Goal: Task Accomplishment & Management: Manage account settings

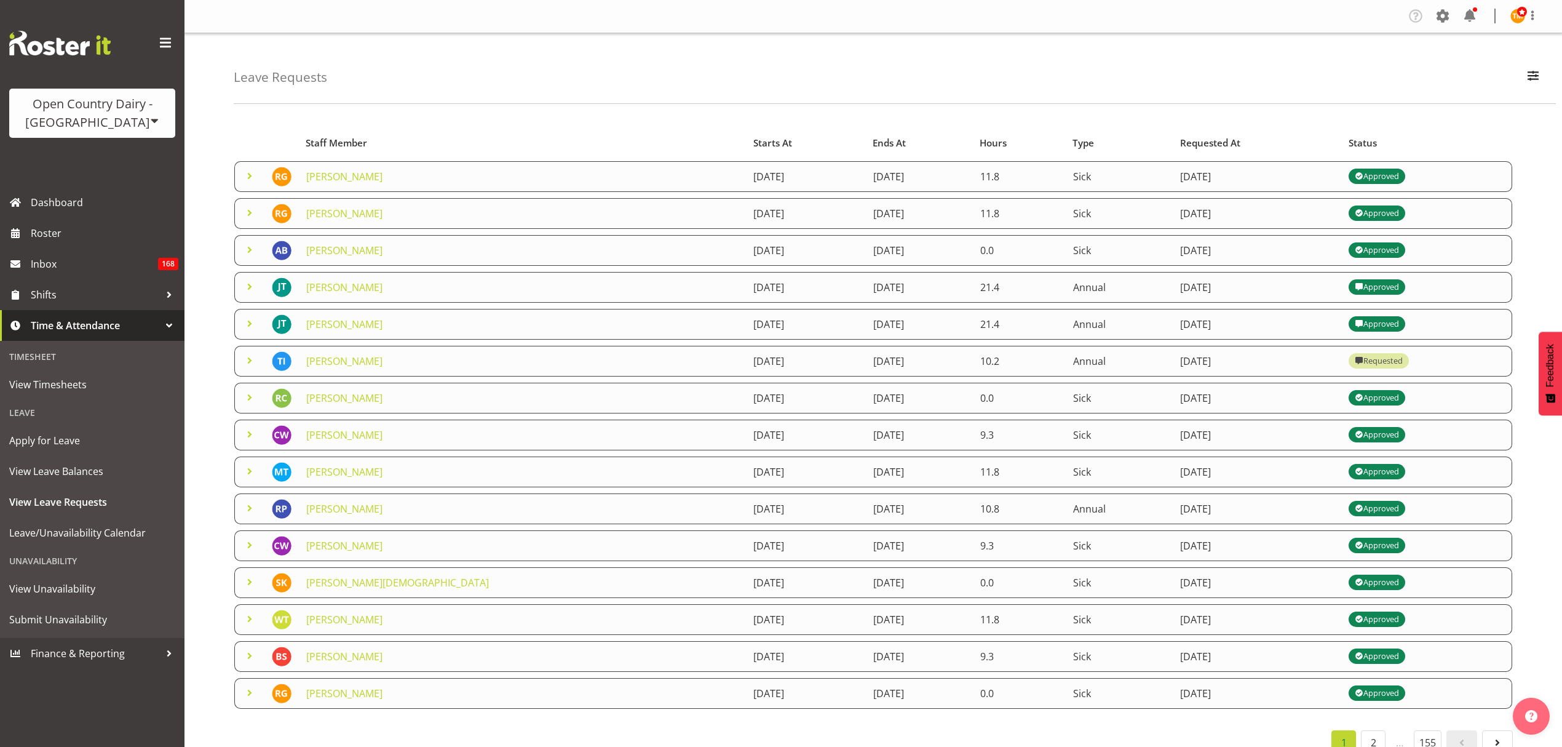
click at [252, 215] on span at bounding box center [249, 212] width 15 height 15
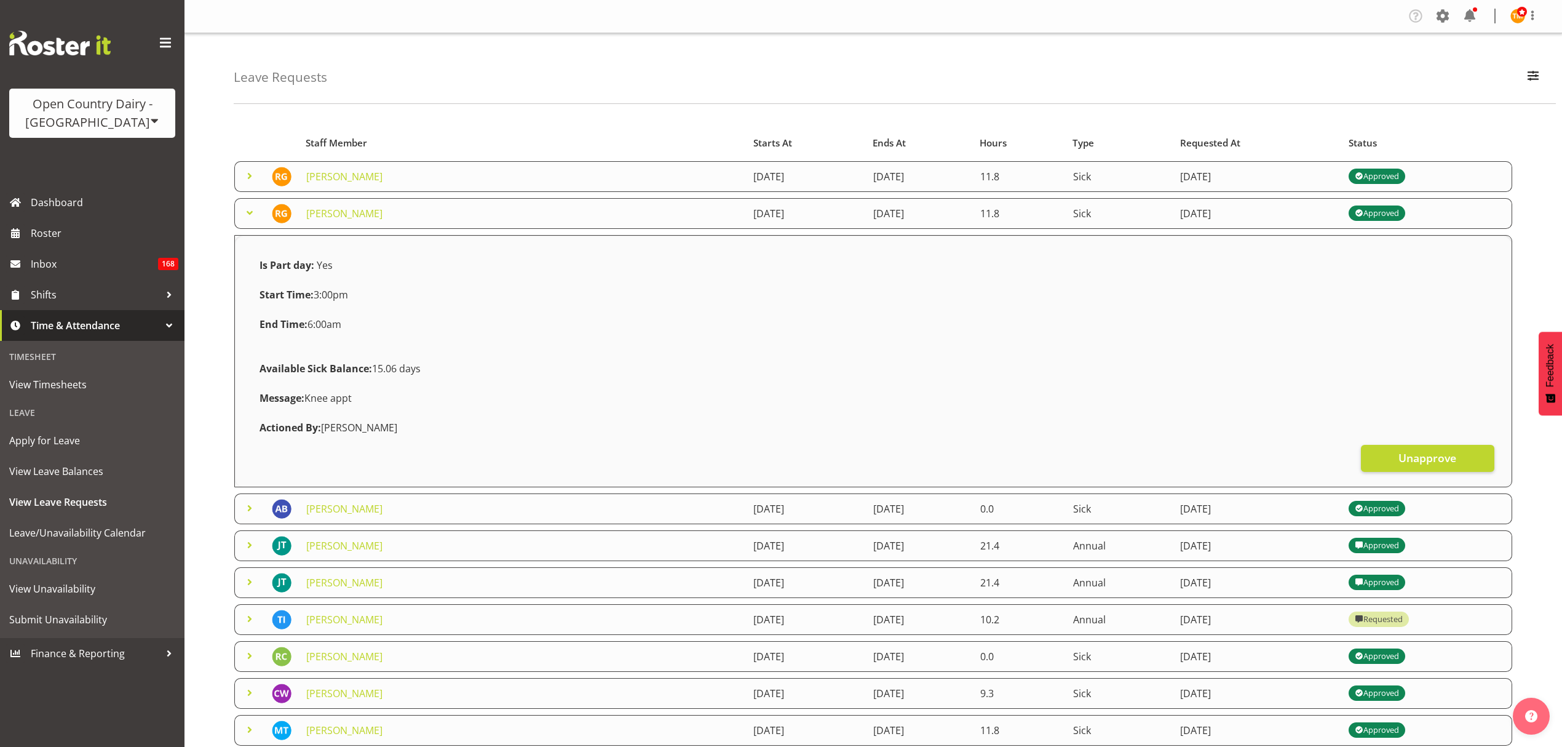
click at [249, 172] on span at bounding box center [249, 176] width 15 height 15
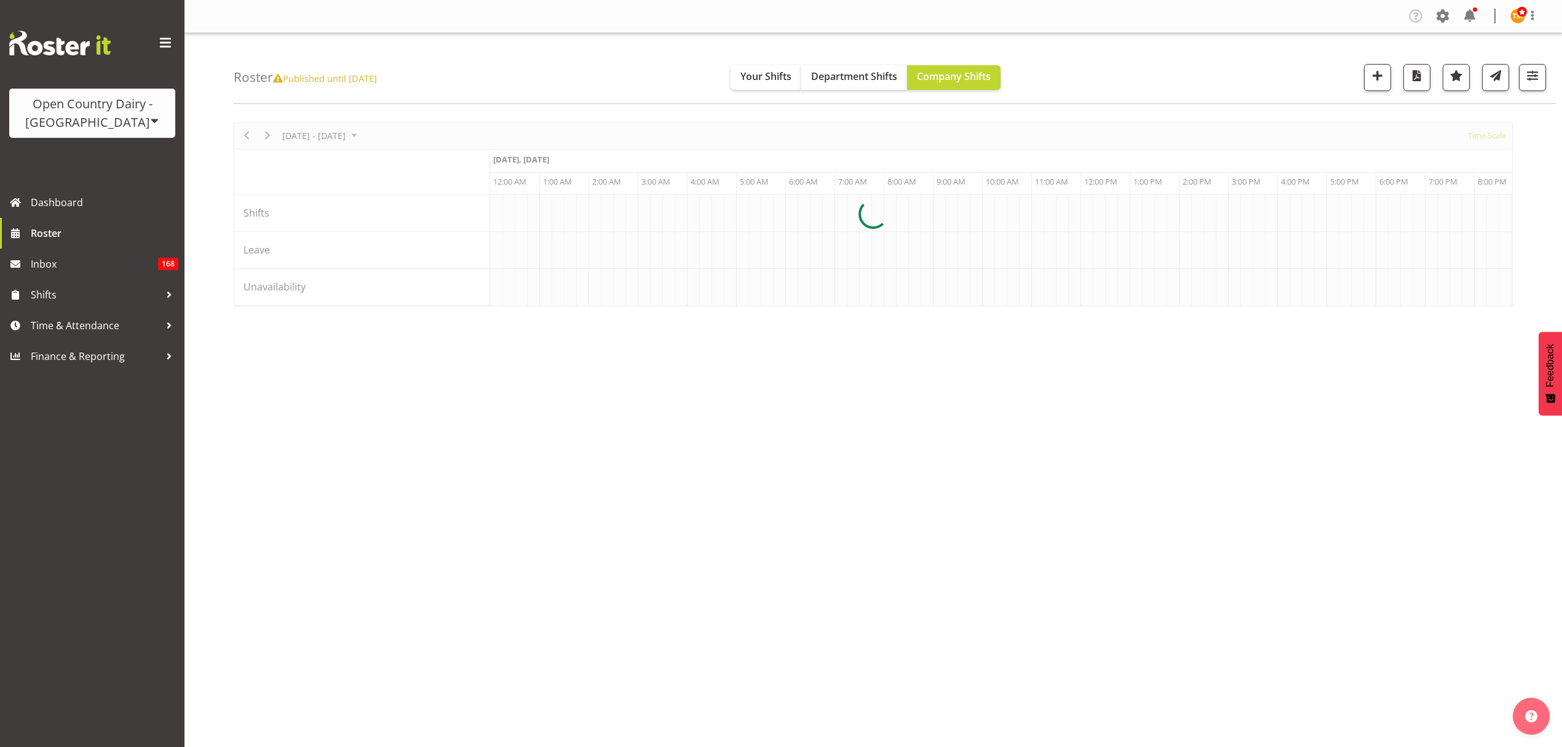
scroll to position [0, 3543]
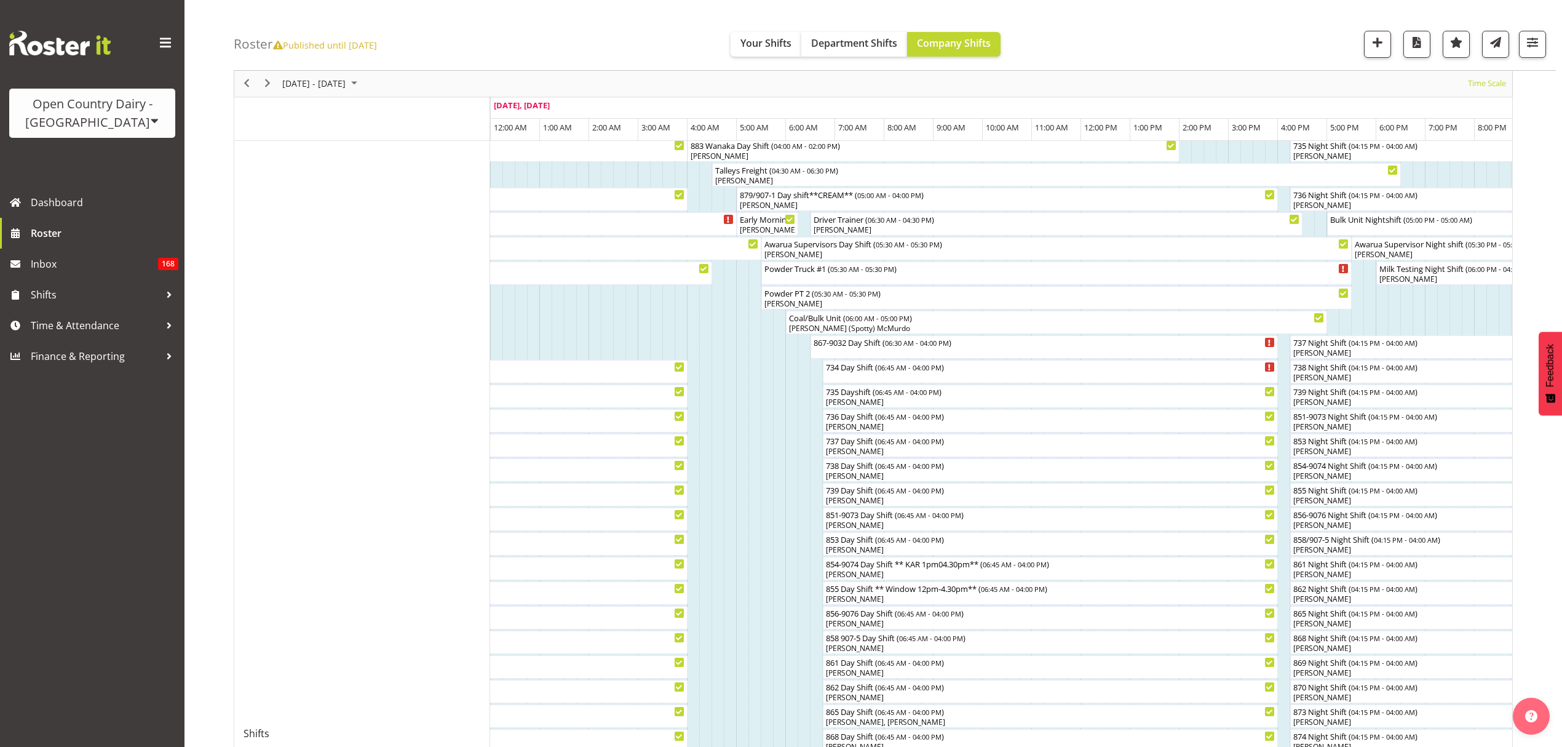
scroll to position [82, 0]
click at [116, 293] on span "Shifts" at bounding box center [95, 294] width 129 height 18
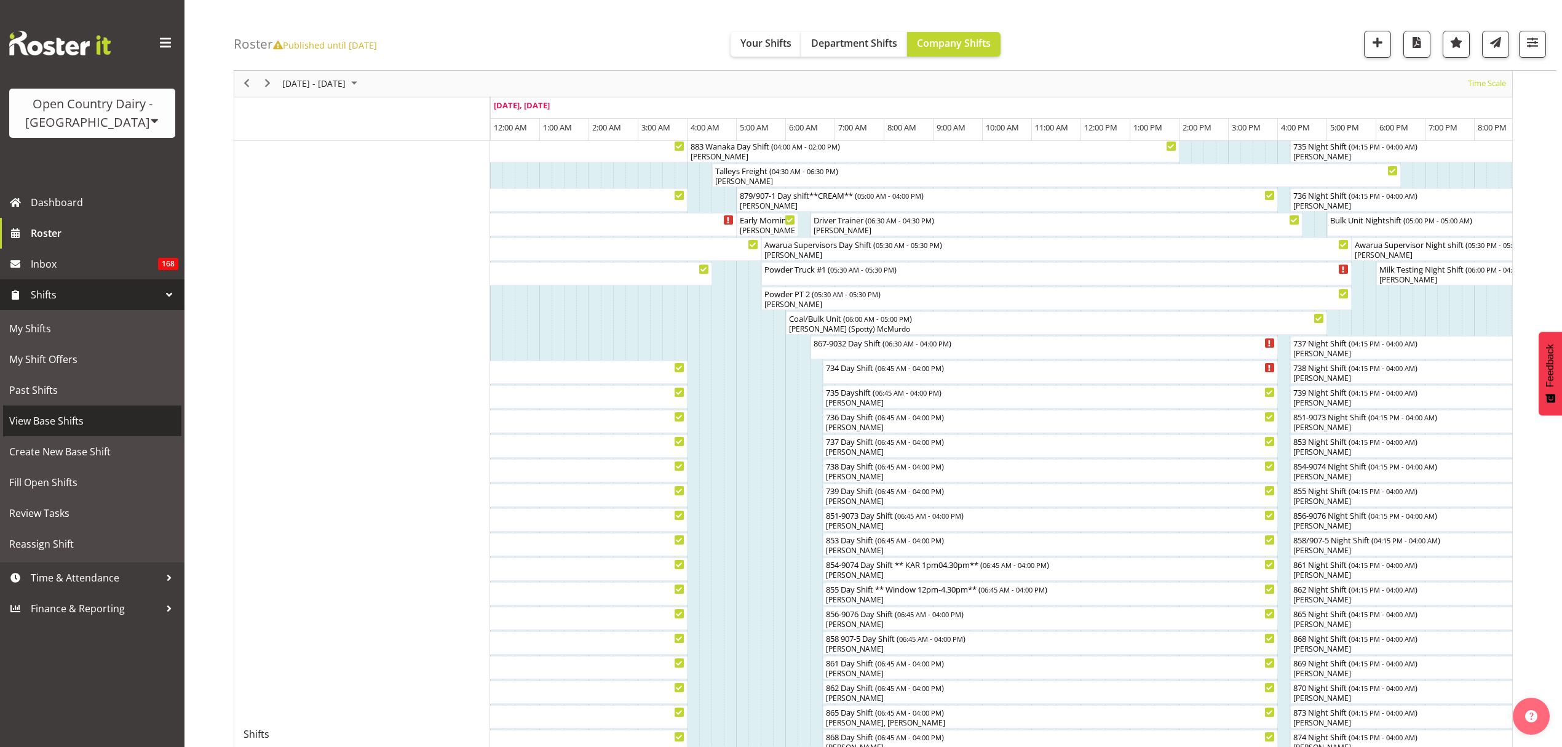
click at [38, 427] on span "View Base Shifts" at bounding box center [92, 420] width 166 height 18
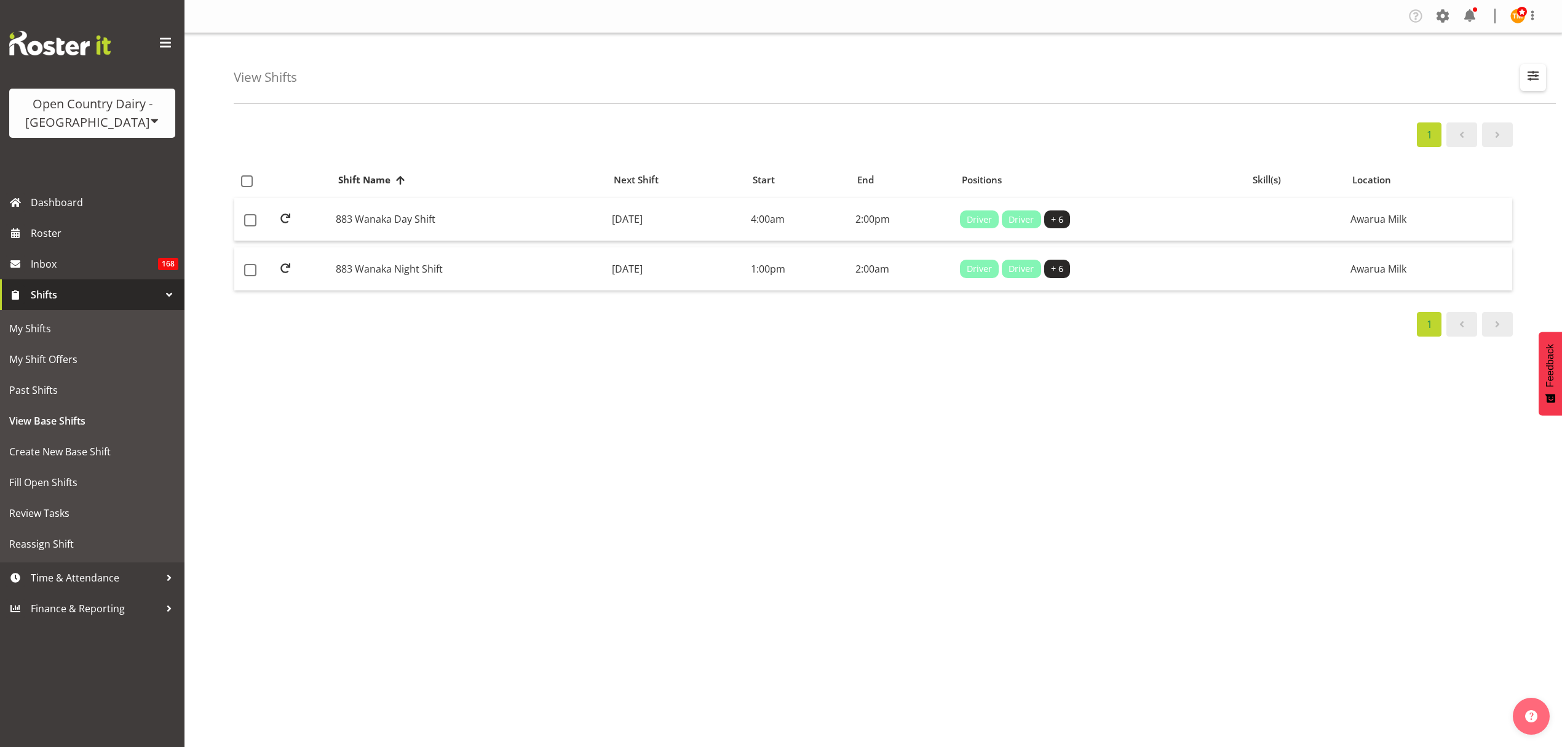
click at [1534, 77] on span "button" at bounding box center [1533, 76] width 16 height 16
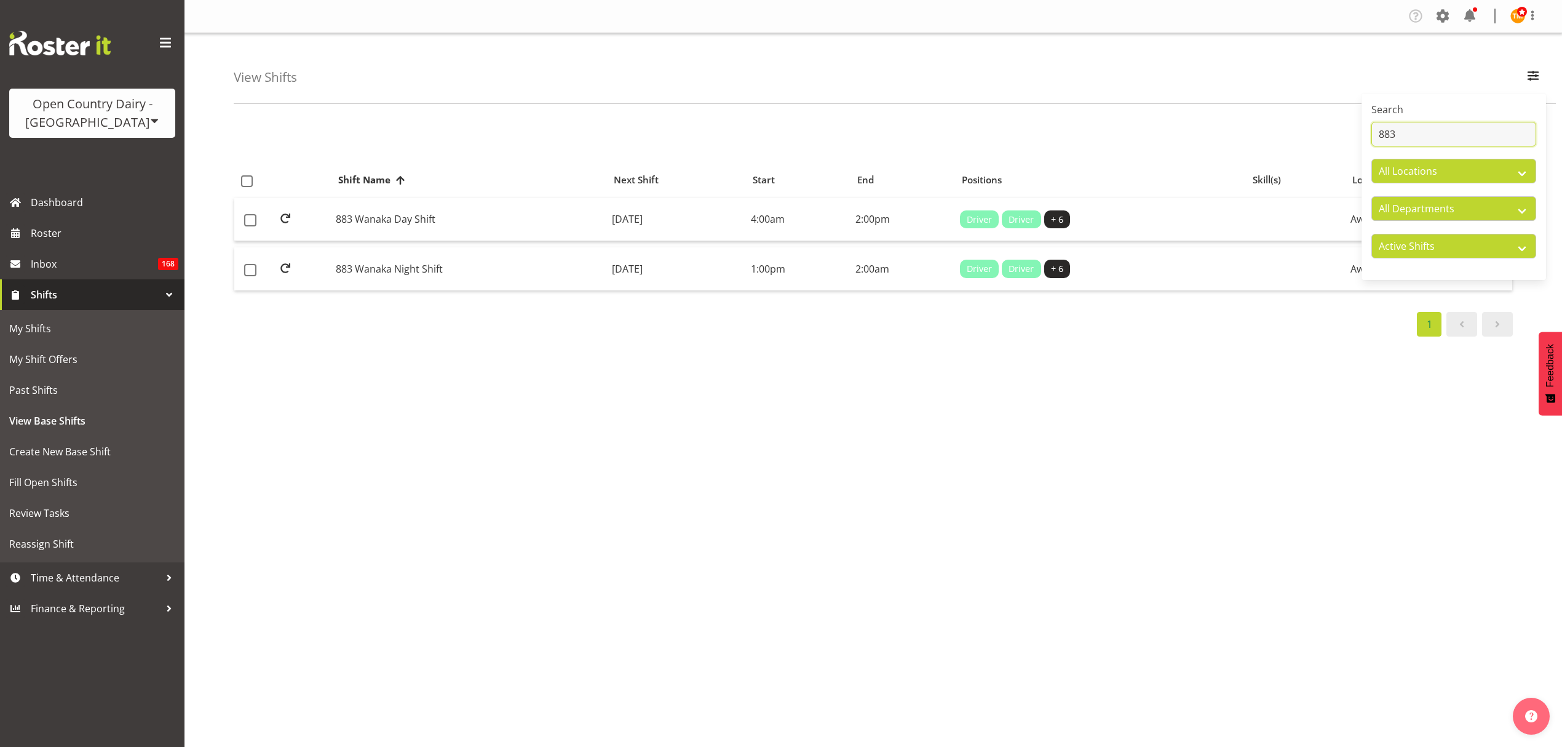
click at [1474, 138] on input "883" at bounding box center [1454, 134] width 165 height 25
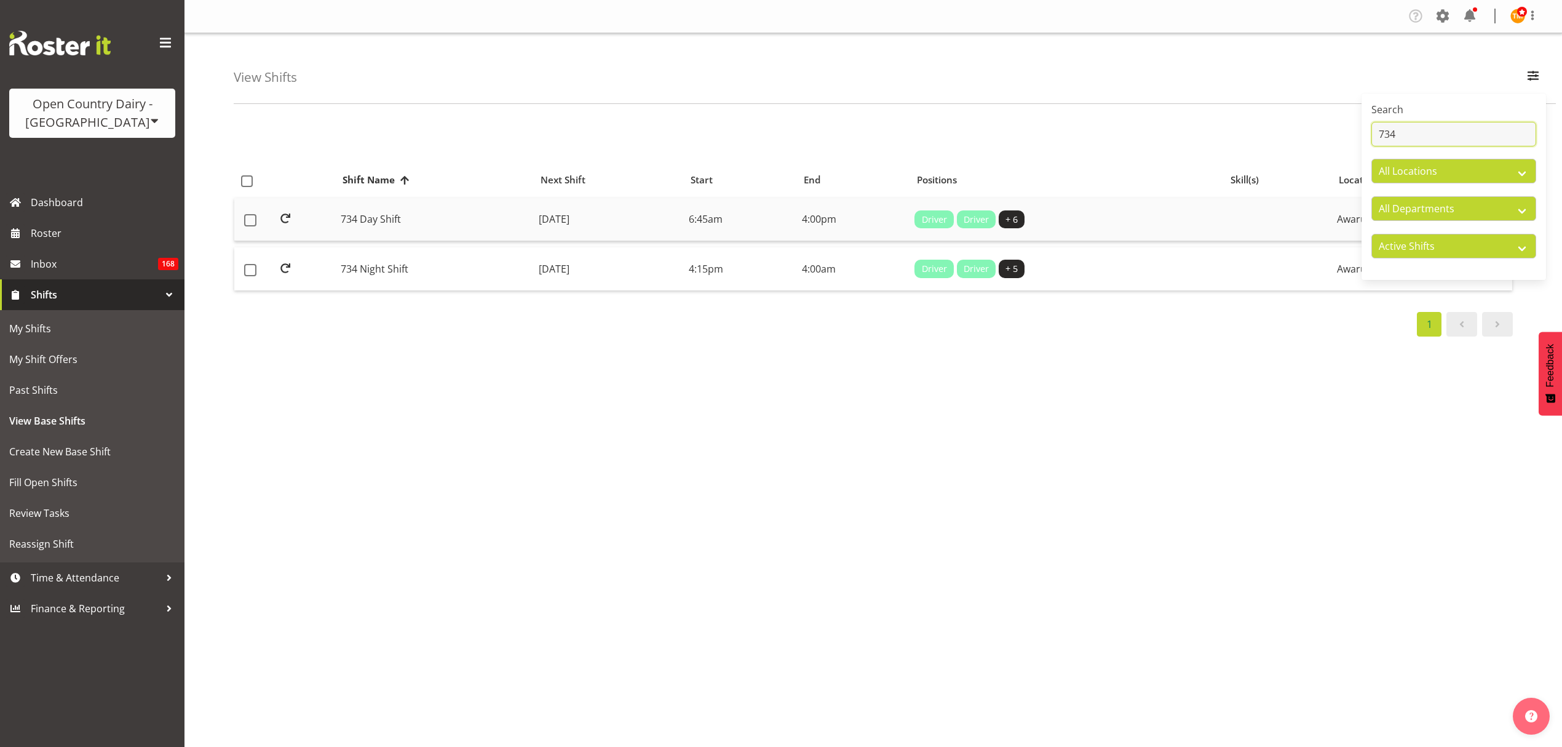
type input "734"
click at [465, 231] on td "734 Day Shift" at bounding box center [435, 220] width 198 height 44
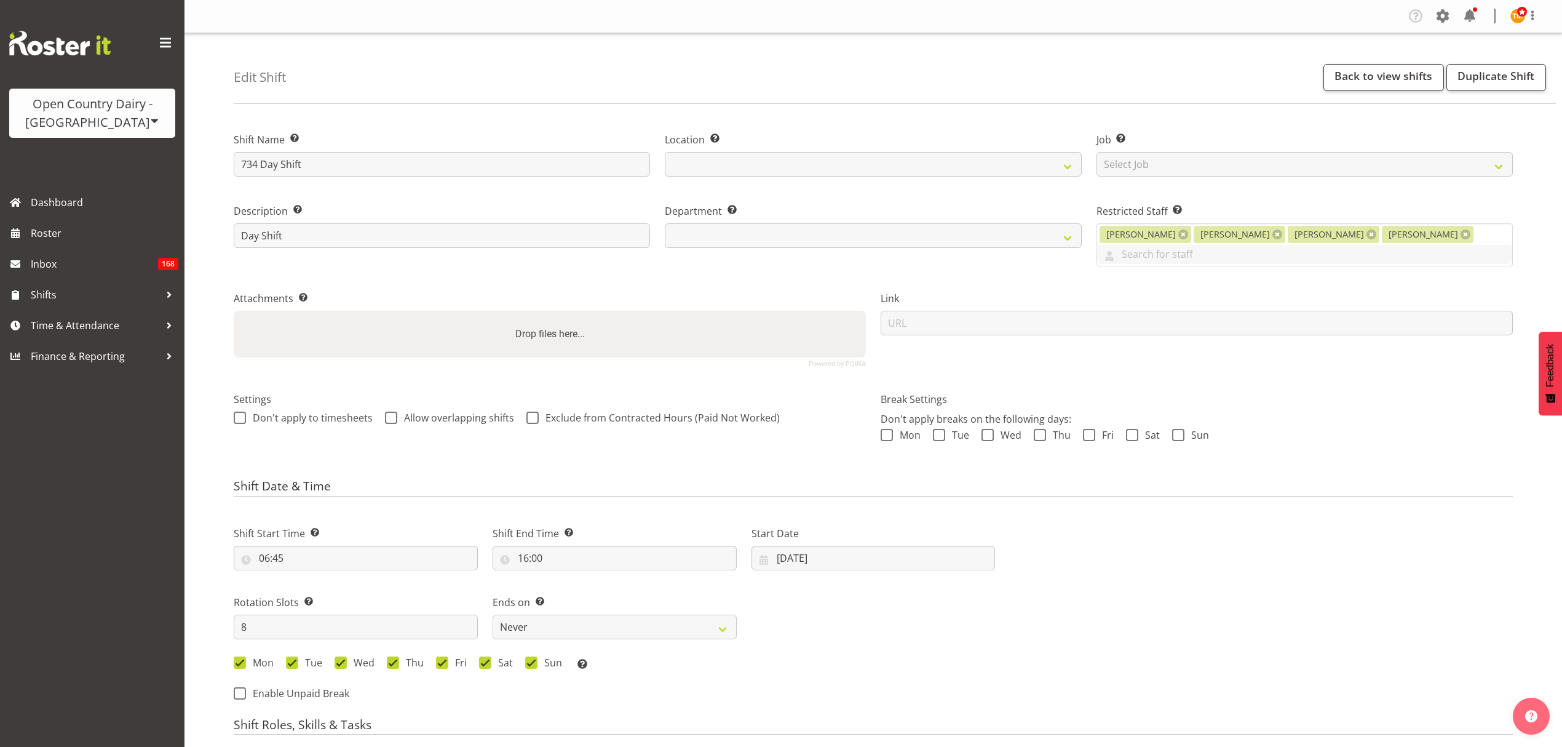
select select
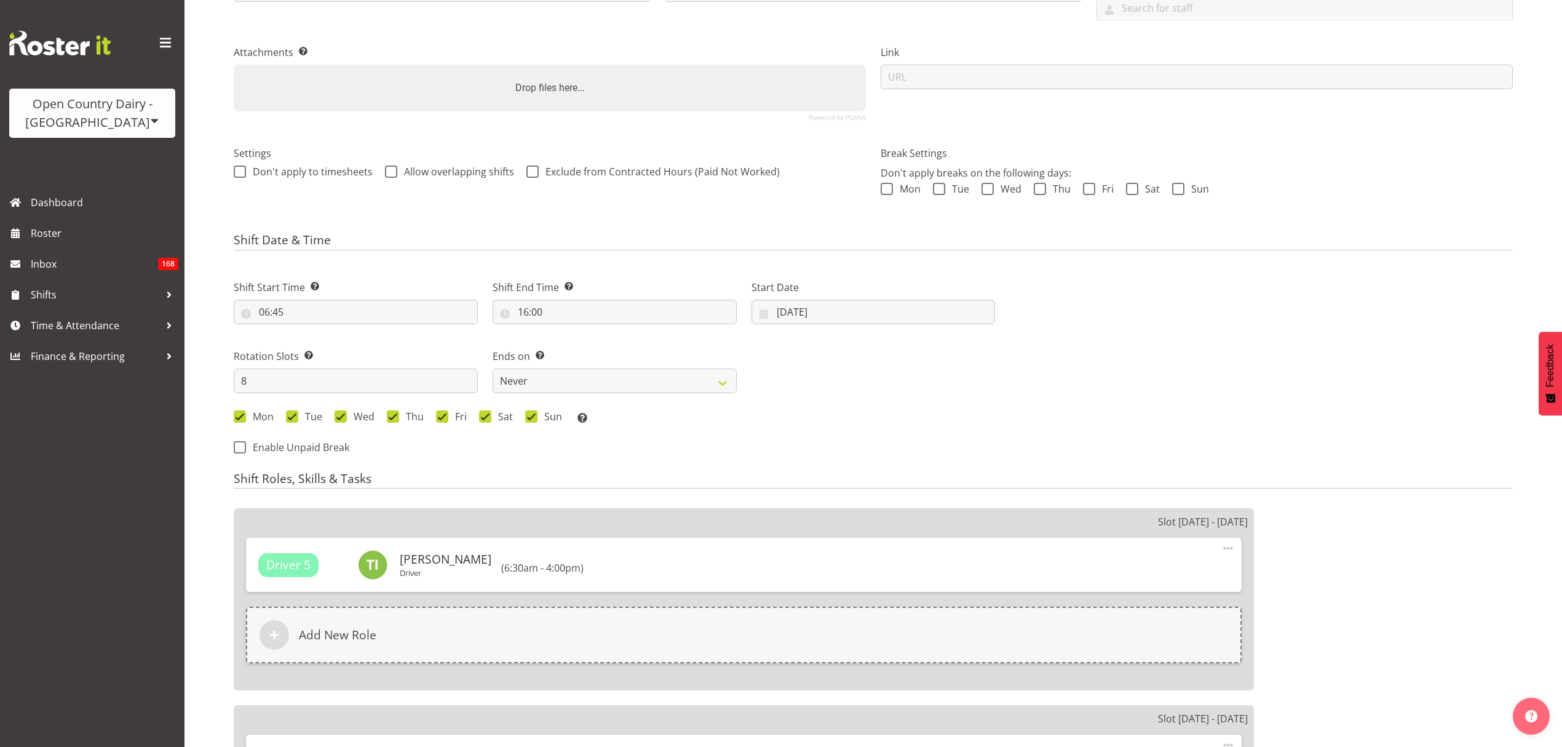
select select
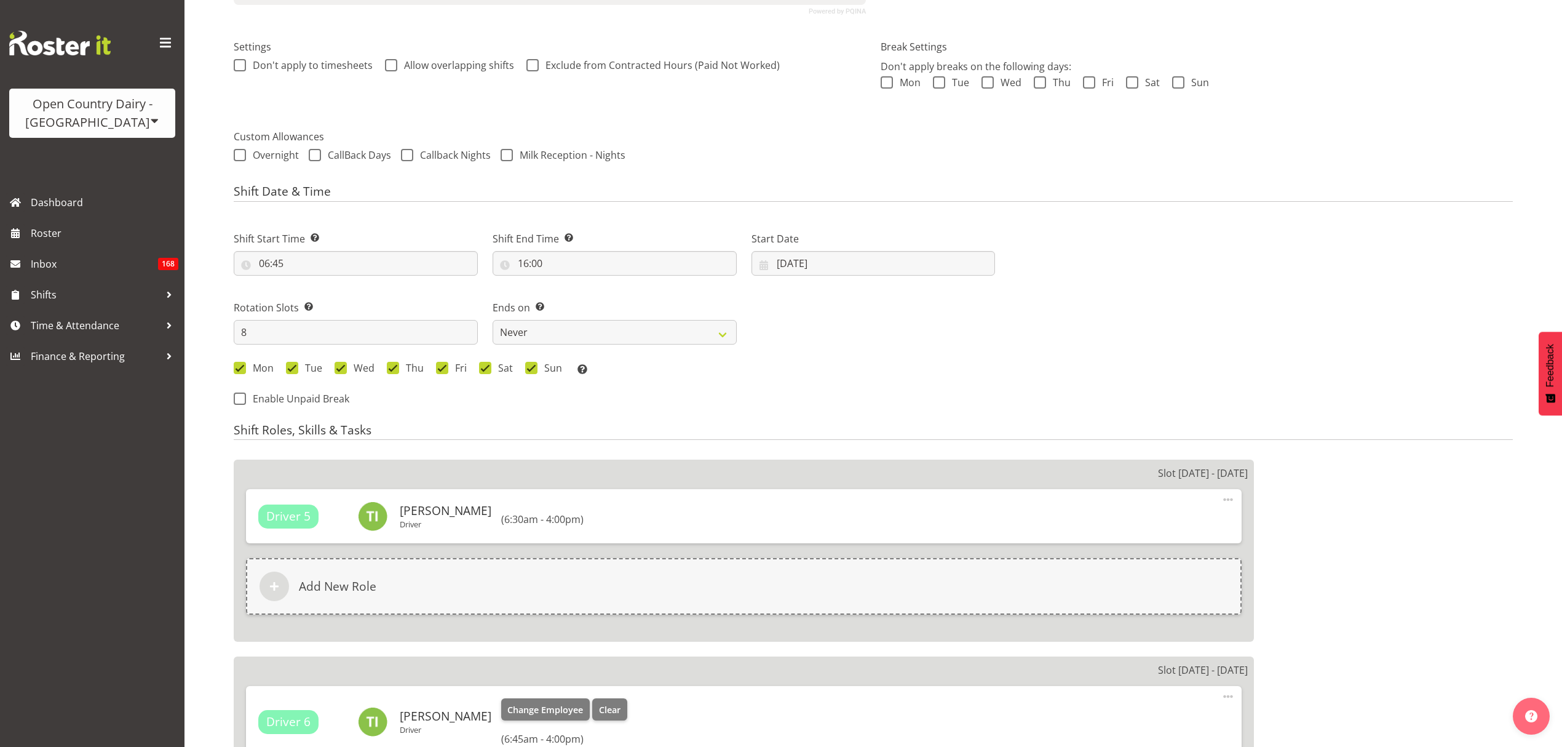
select select
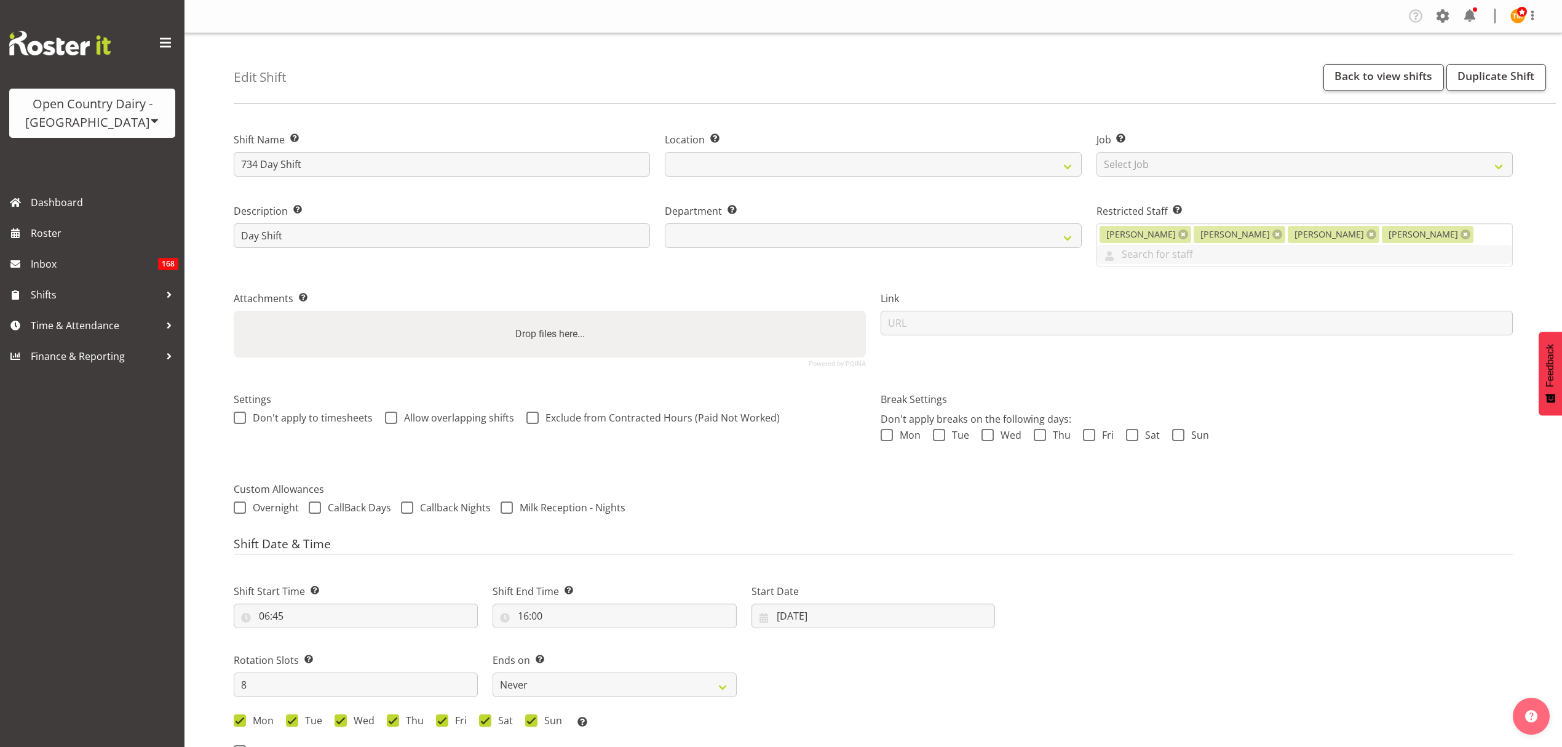
select select "905"
click at [70, 225] on span "Roster" at bounding box center [105, 233] width 148 height 18
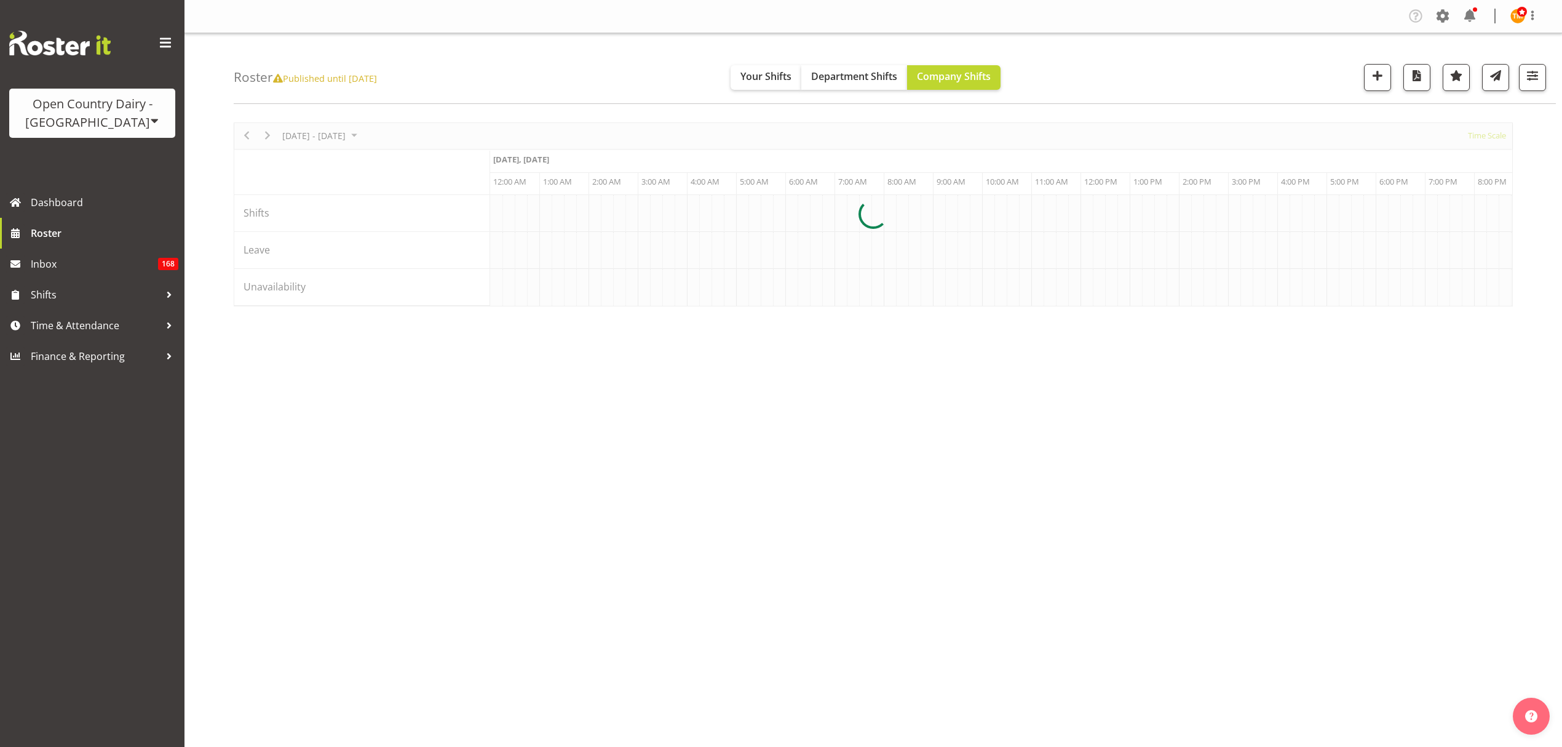
scroll to position [0, 3543]
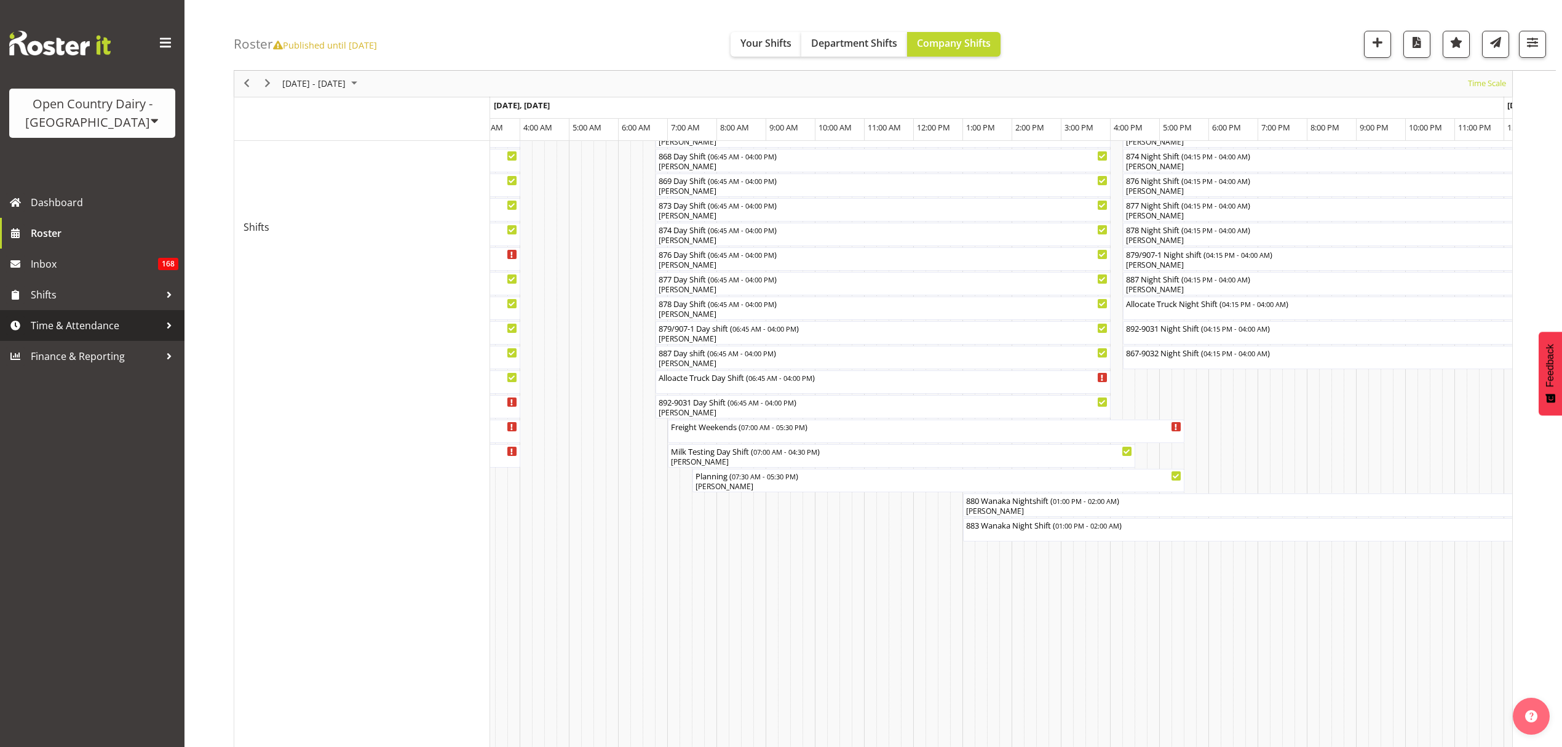
click at [122, 325] on span "Time & Attendance" at bounding box center [95, 325] width 129 height 18
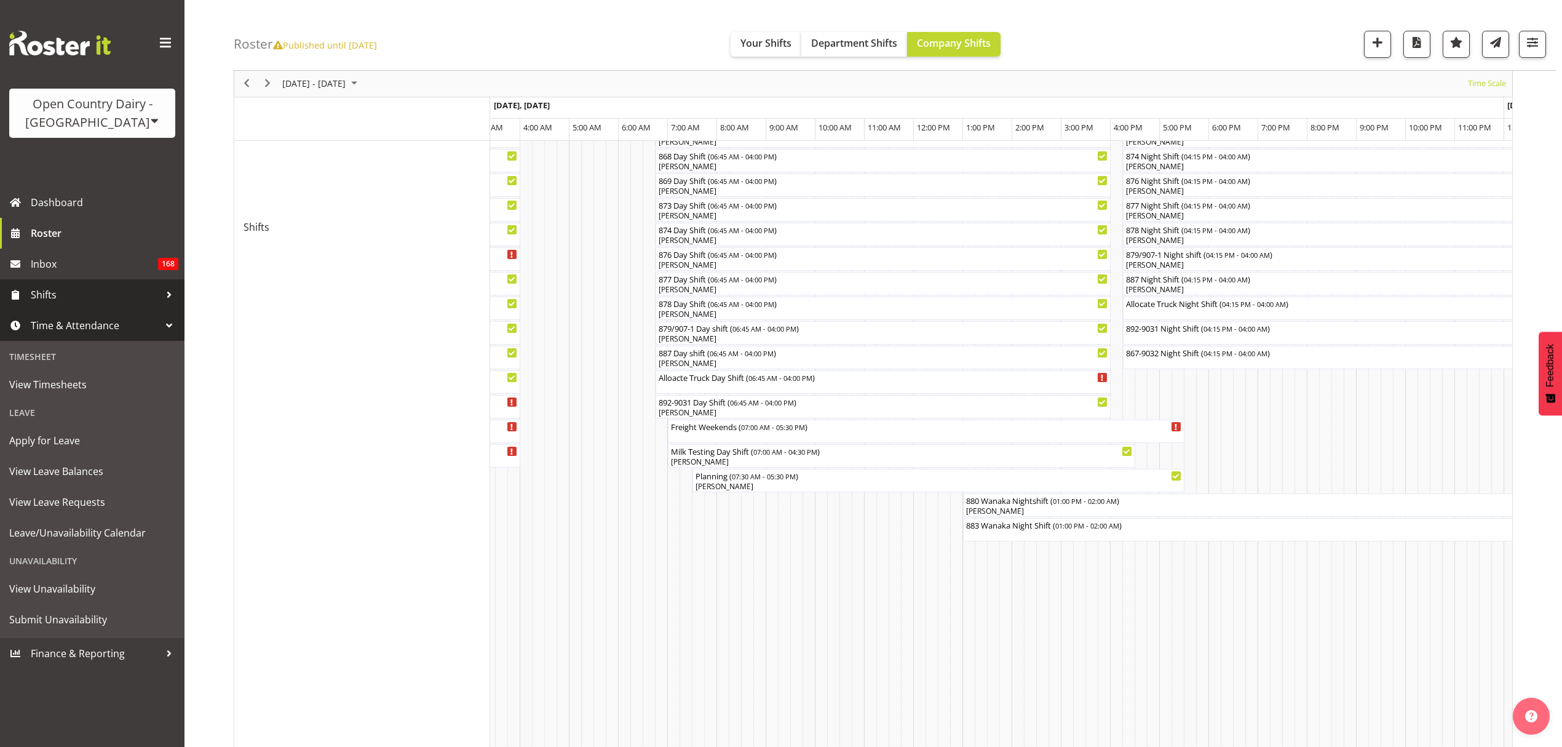
click at [138, 298] on span "Shifts" at bounding box center [95, 294] width 129 height 18
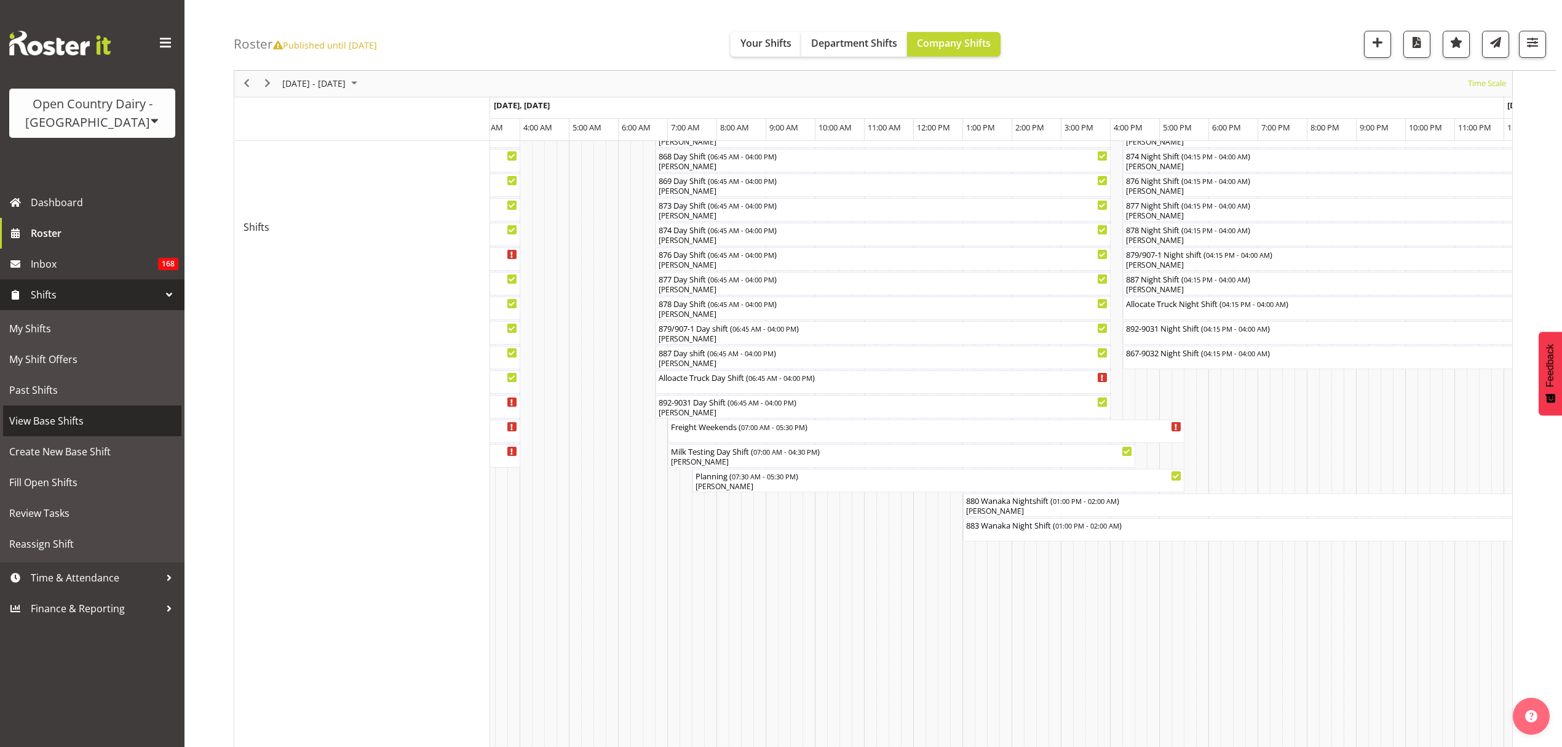
click at [57, 423] on span "View Base Shifts" at bounding box center [92, 420] width 166 height 18
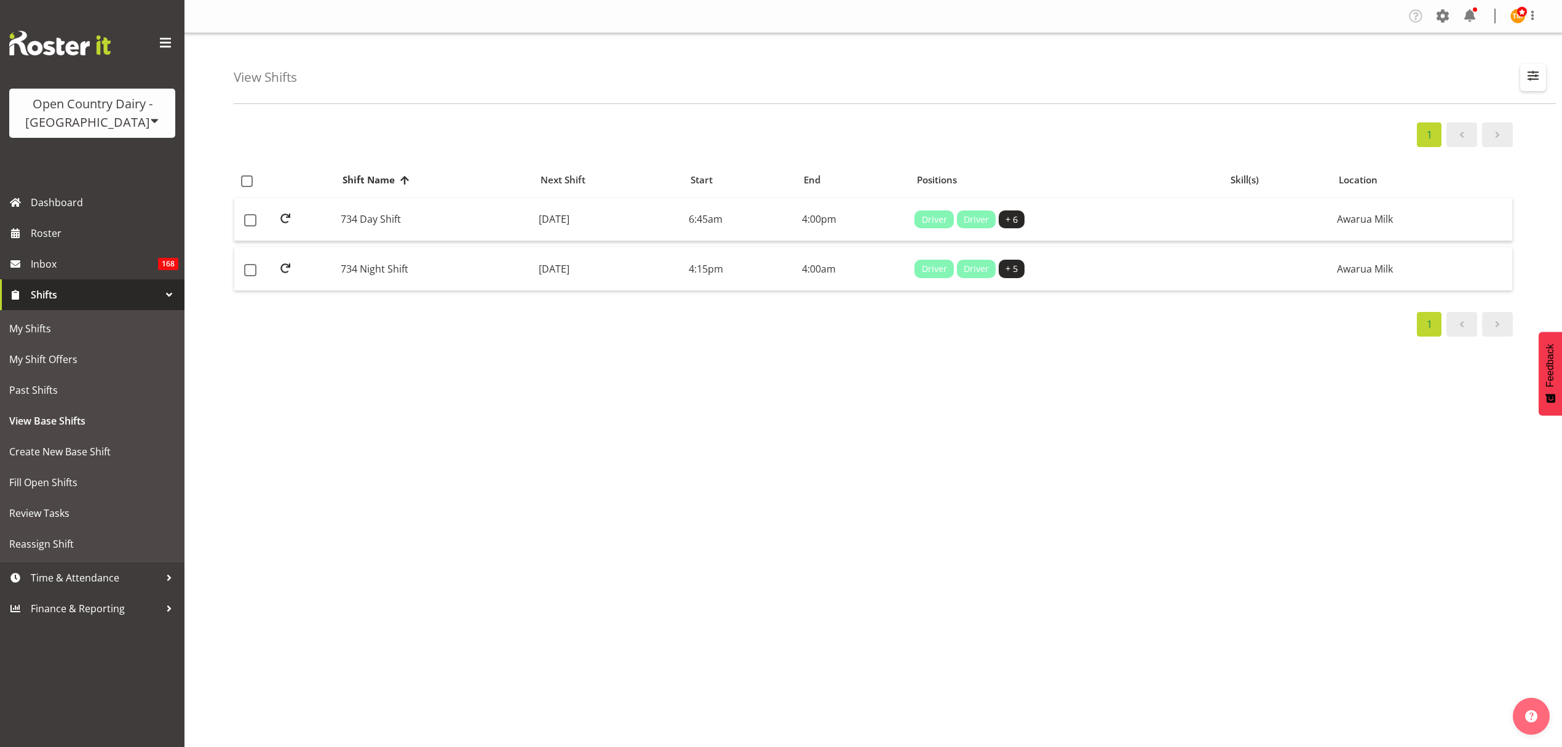
click at [1527, 87] on button "button" at bounding box center [1533, 77] width 26 height 27
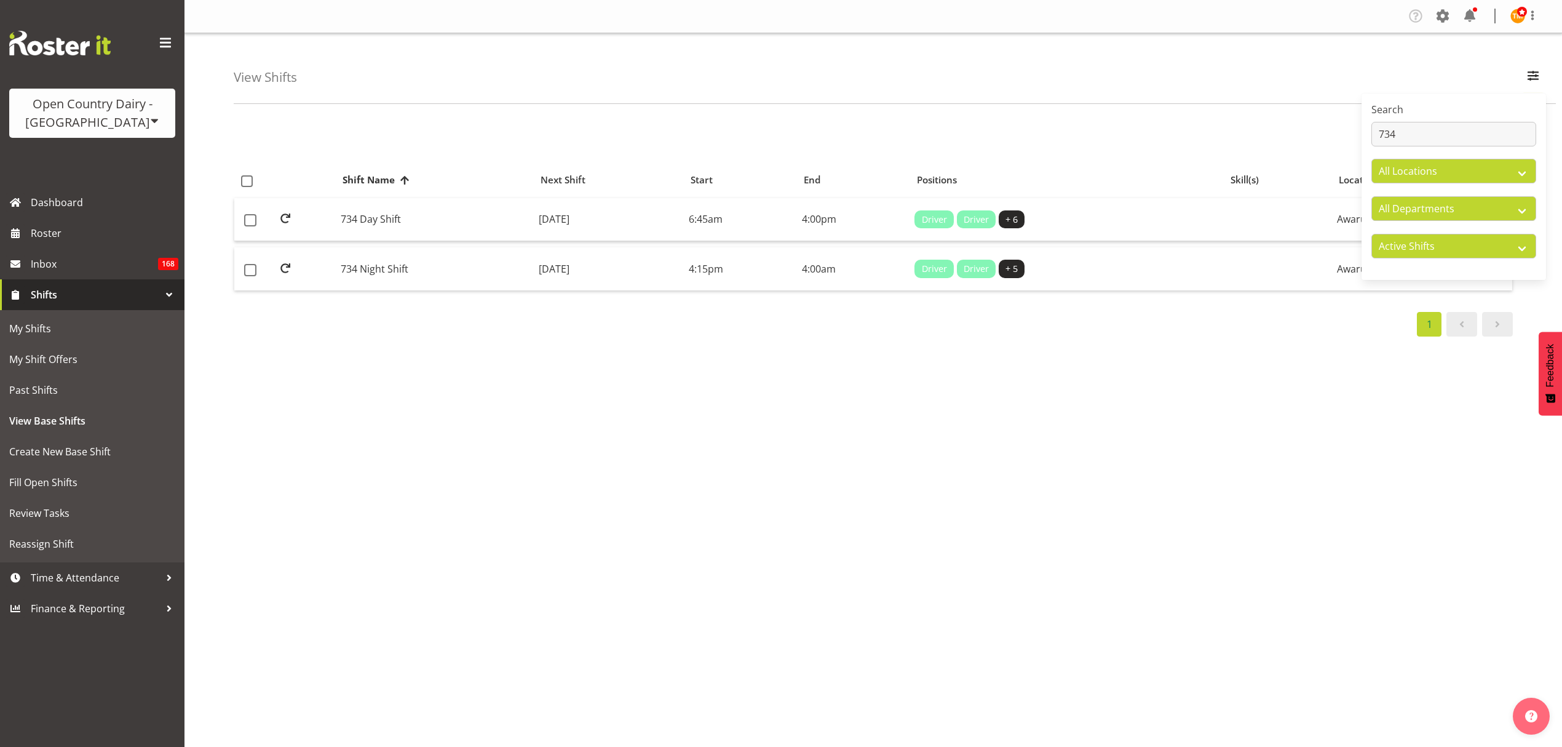
click at [1486, 116] on label "Search" at bounding box center [1454, 109] width 165 height 15
click at [1484, 124] on input "734" at bounding box center [1454, 134] width 165 height 25
type input "855"
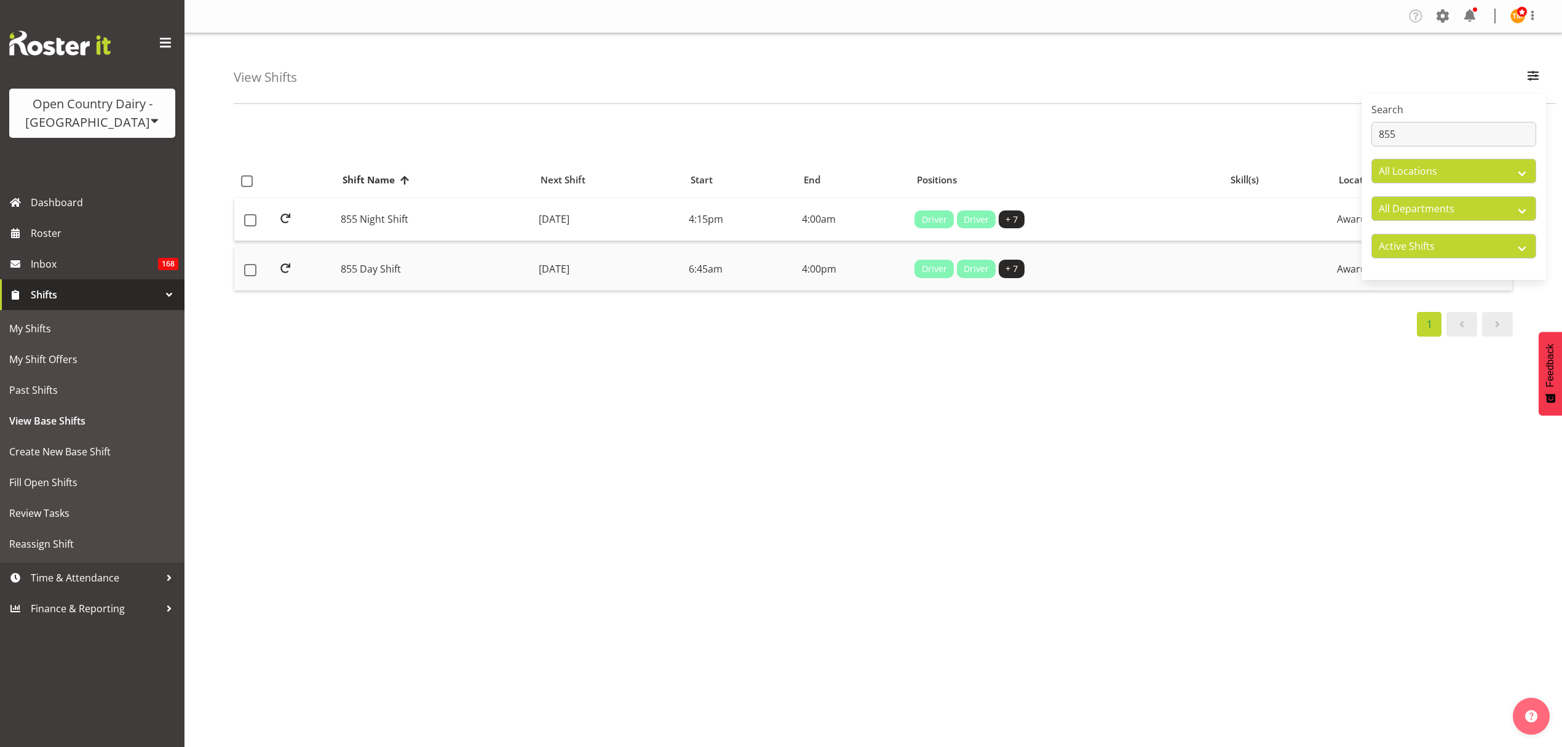
click at [424, 266] on td "855 Day Shift" at bounding box center [435, 268] width 198 height 43
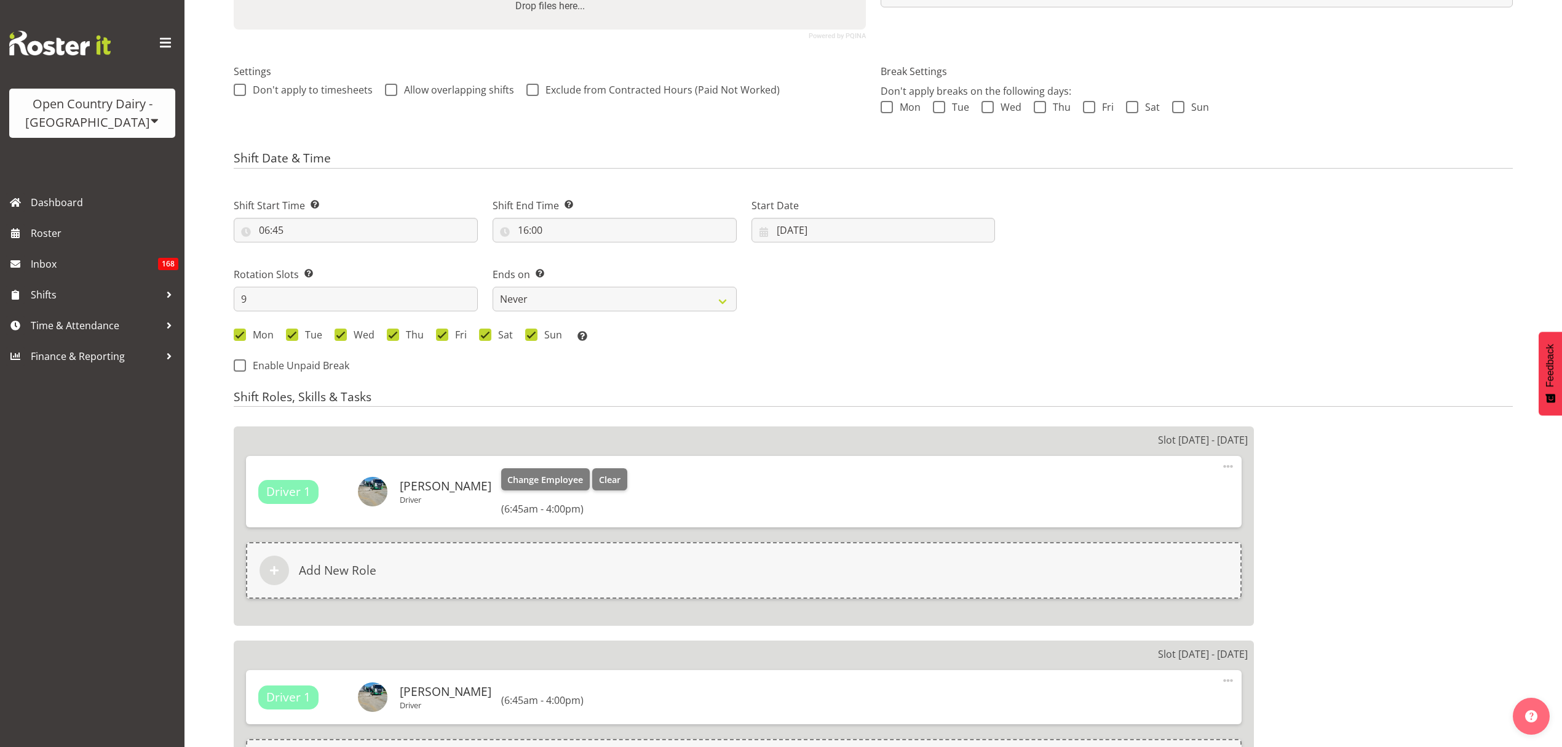
select select
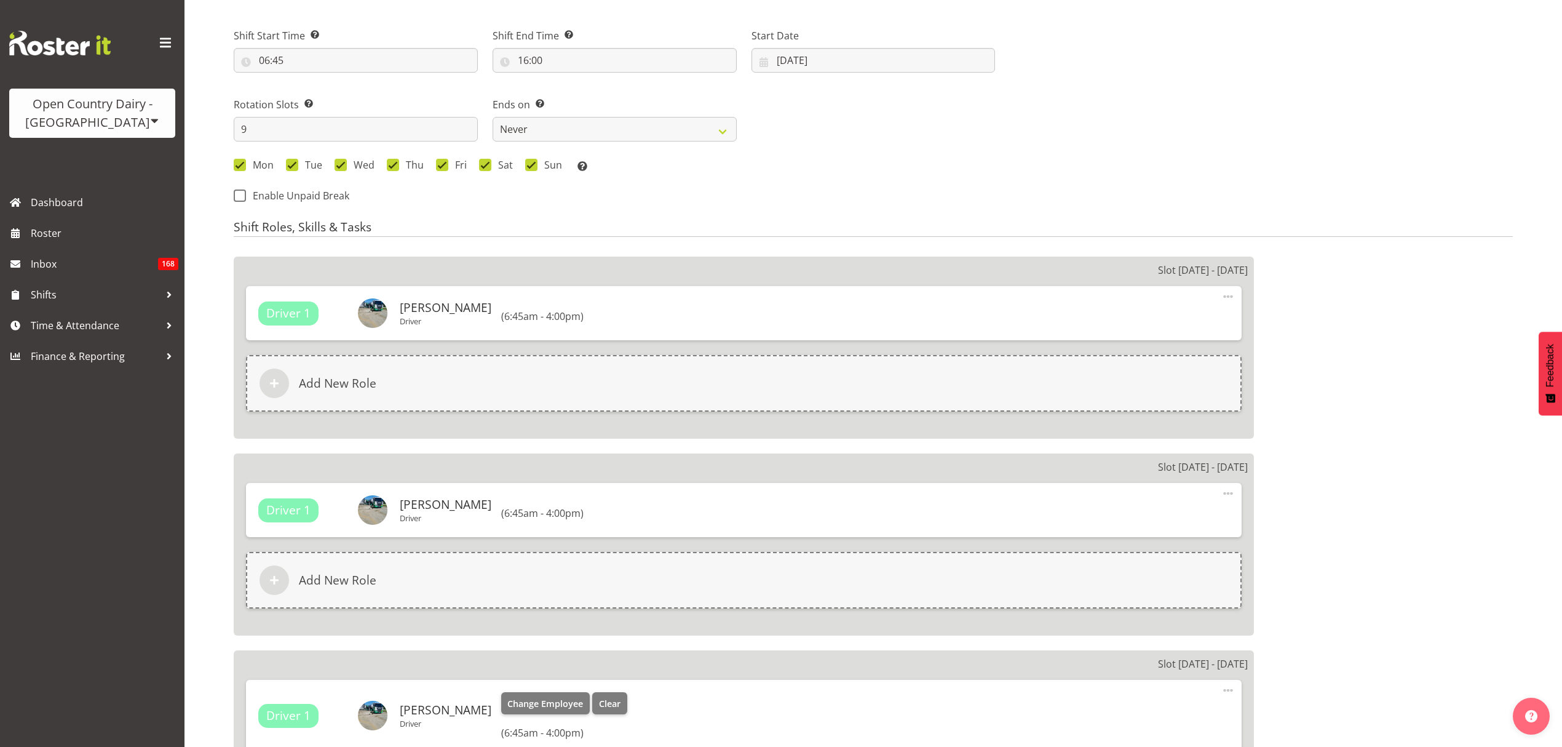
select select
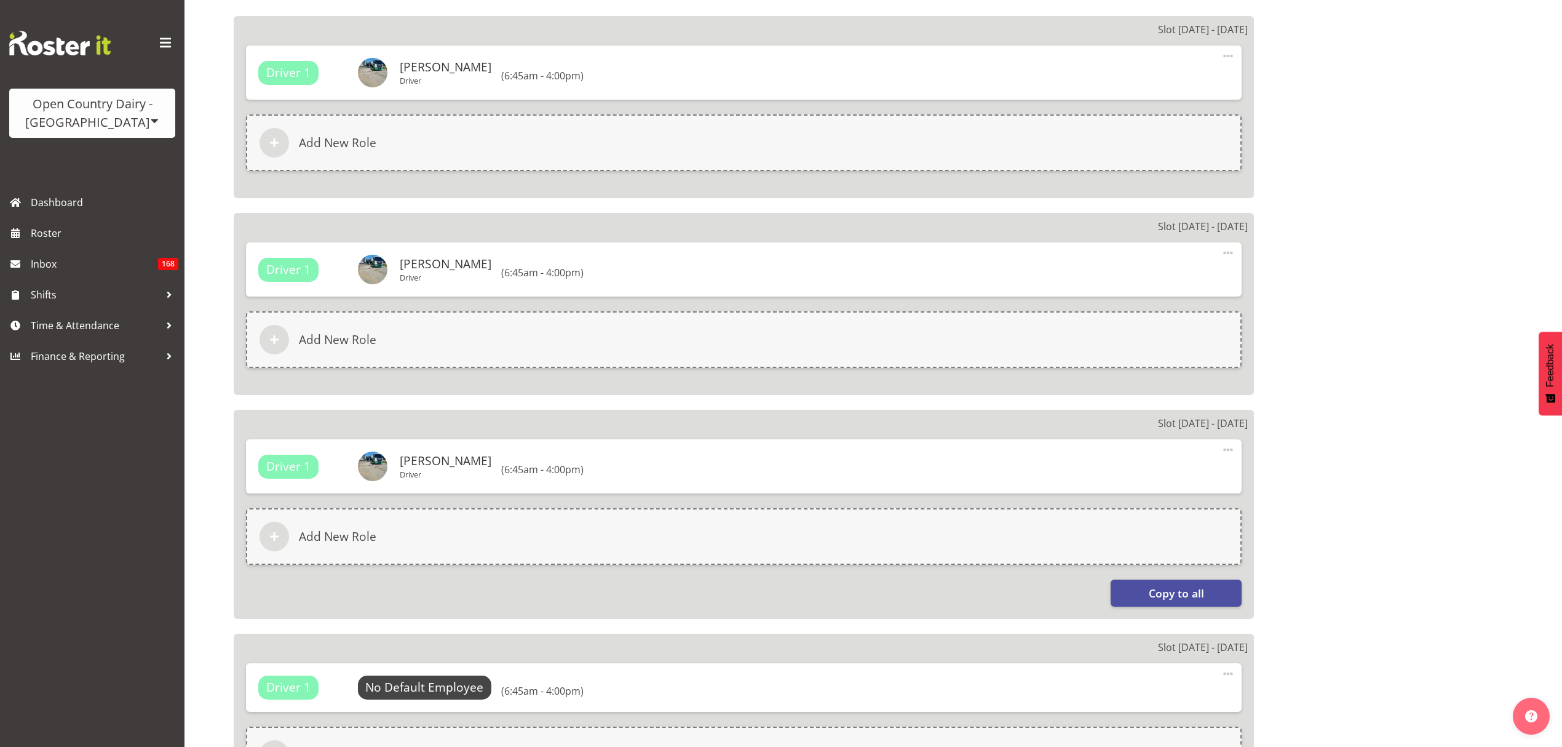
select select
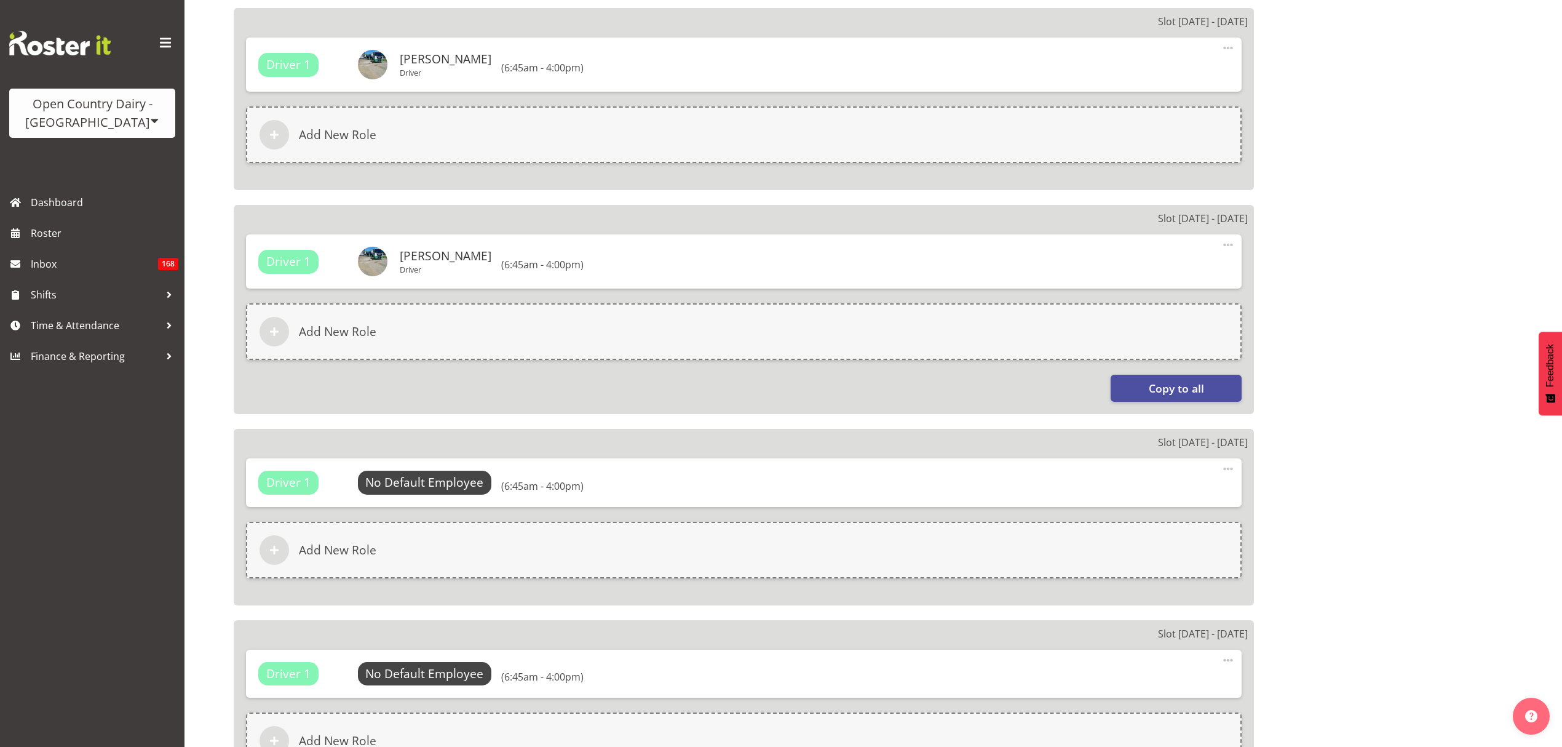
select select
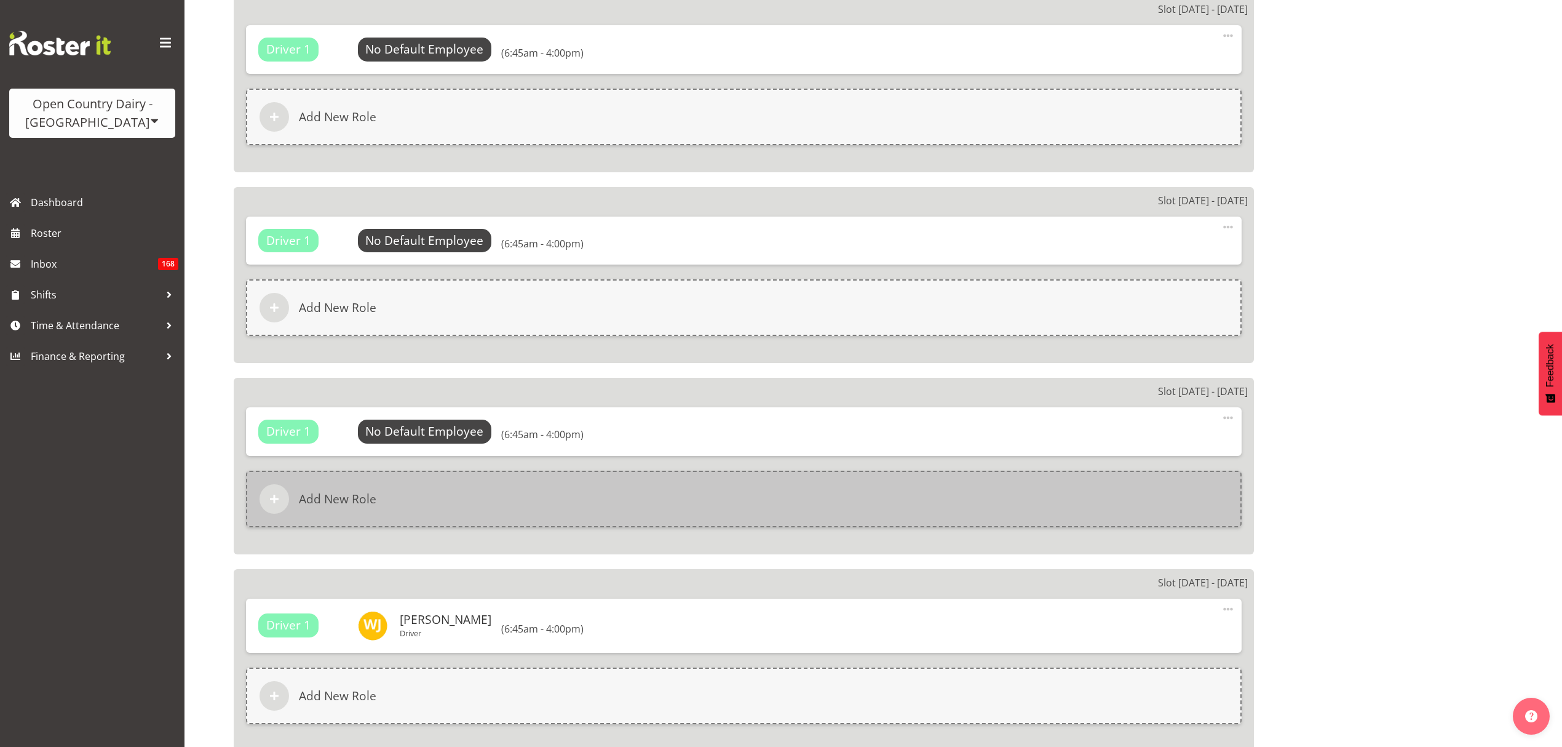
select select
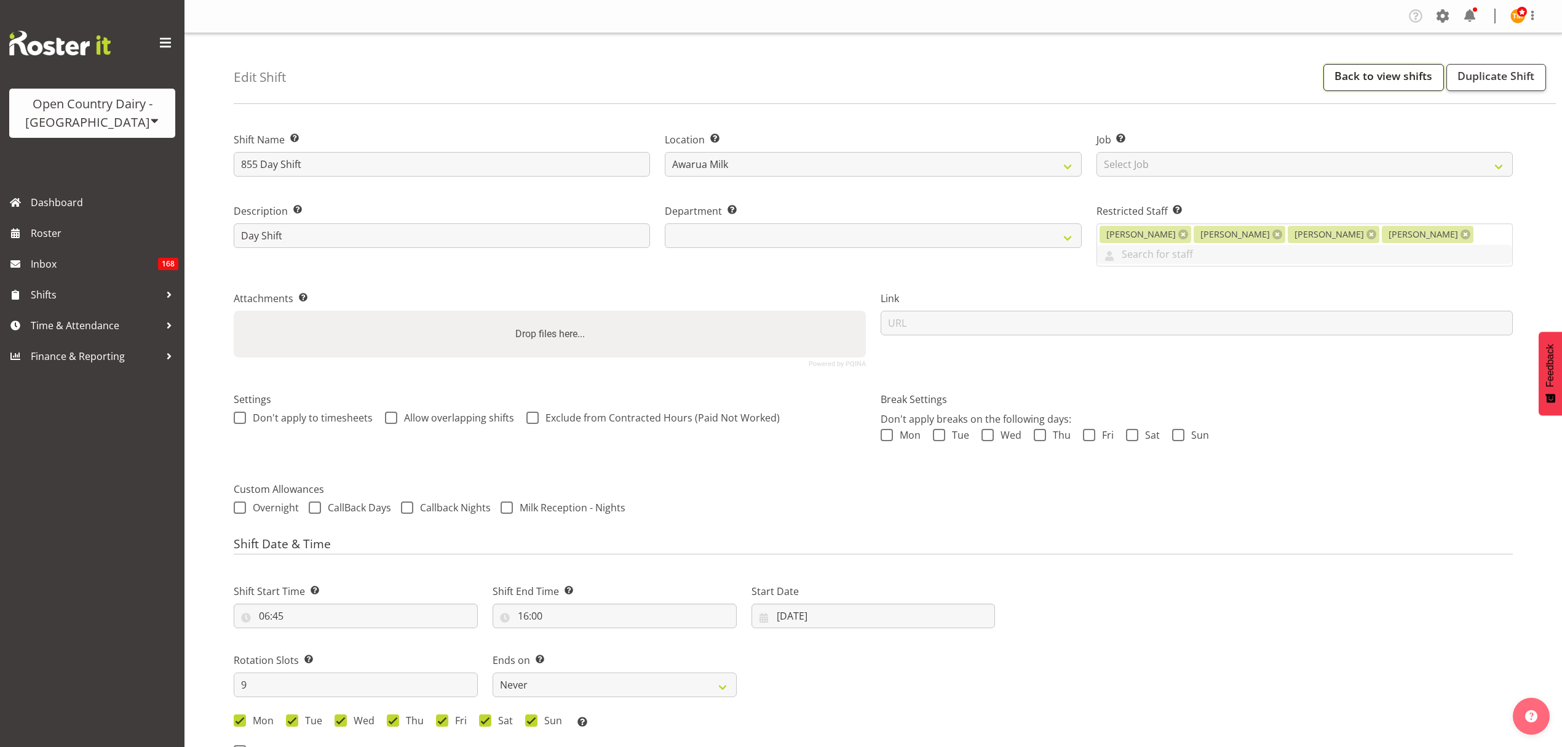
click at [1393, 77] on link "Back to view shifts" at bounding box center [1384, 77] width 121 height 27
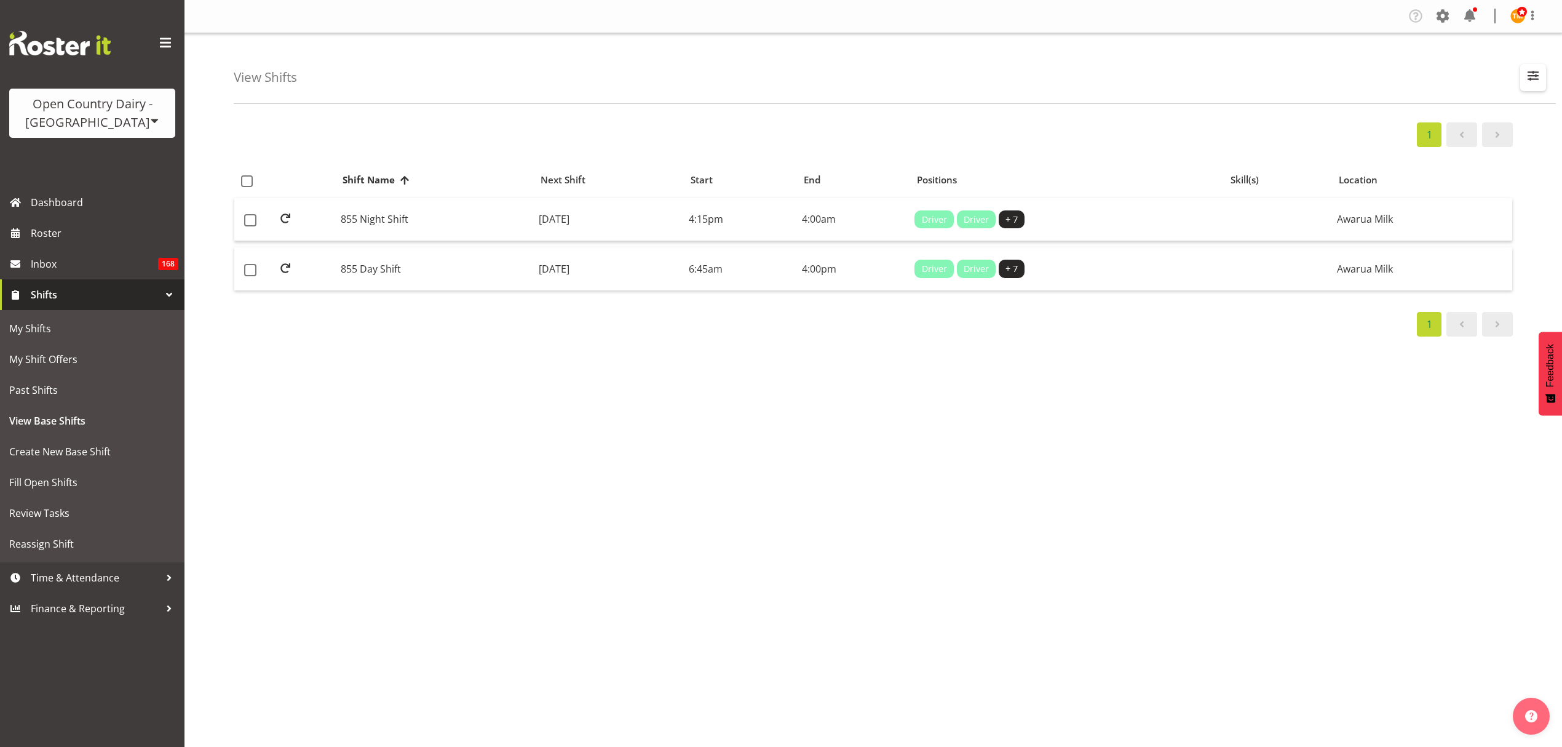
click at [1535, 82] on span "button" at bounding box center [1533, 76] width 16 height 16
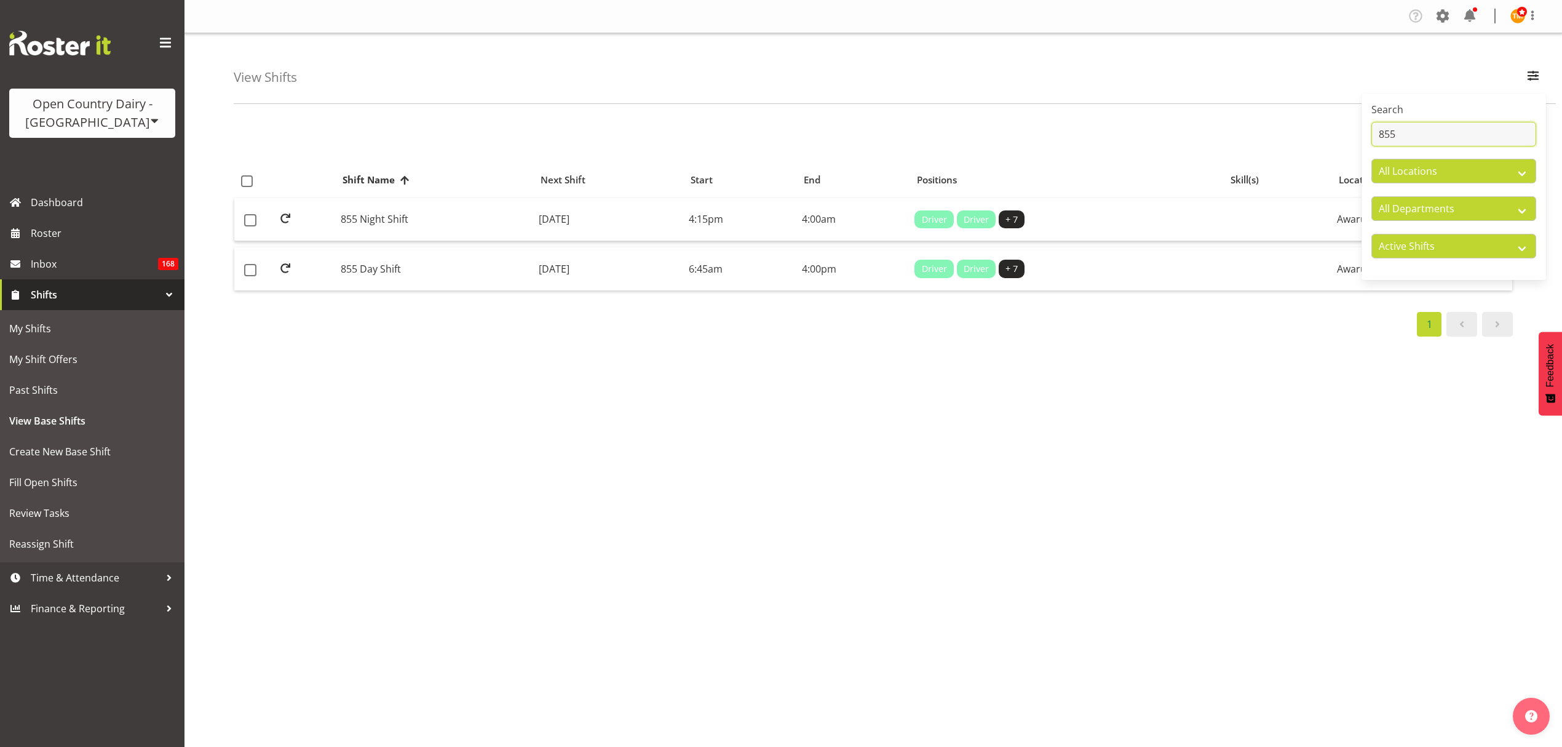
drag, startPoint x: 1425, startPoint y: 130, endPoint x: 1383, endPoint y: 133, distance: 41.9
click at [1383, 133] on input "855" at bounding box center [1454, 134] width 165 height 25
type input "865"
drag, startPoint x: 627, startPoint y: 183, endPoint x: 584, endPoint y: 198, distance: 46.3
click at [605, 193] on table "Shift Name Next Shift Start End Positions Skill(s) Location 865 Day Shift Monda…" at bounding box center [873, 229] width 1279 height 135
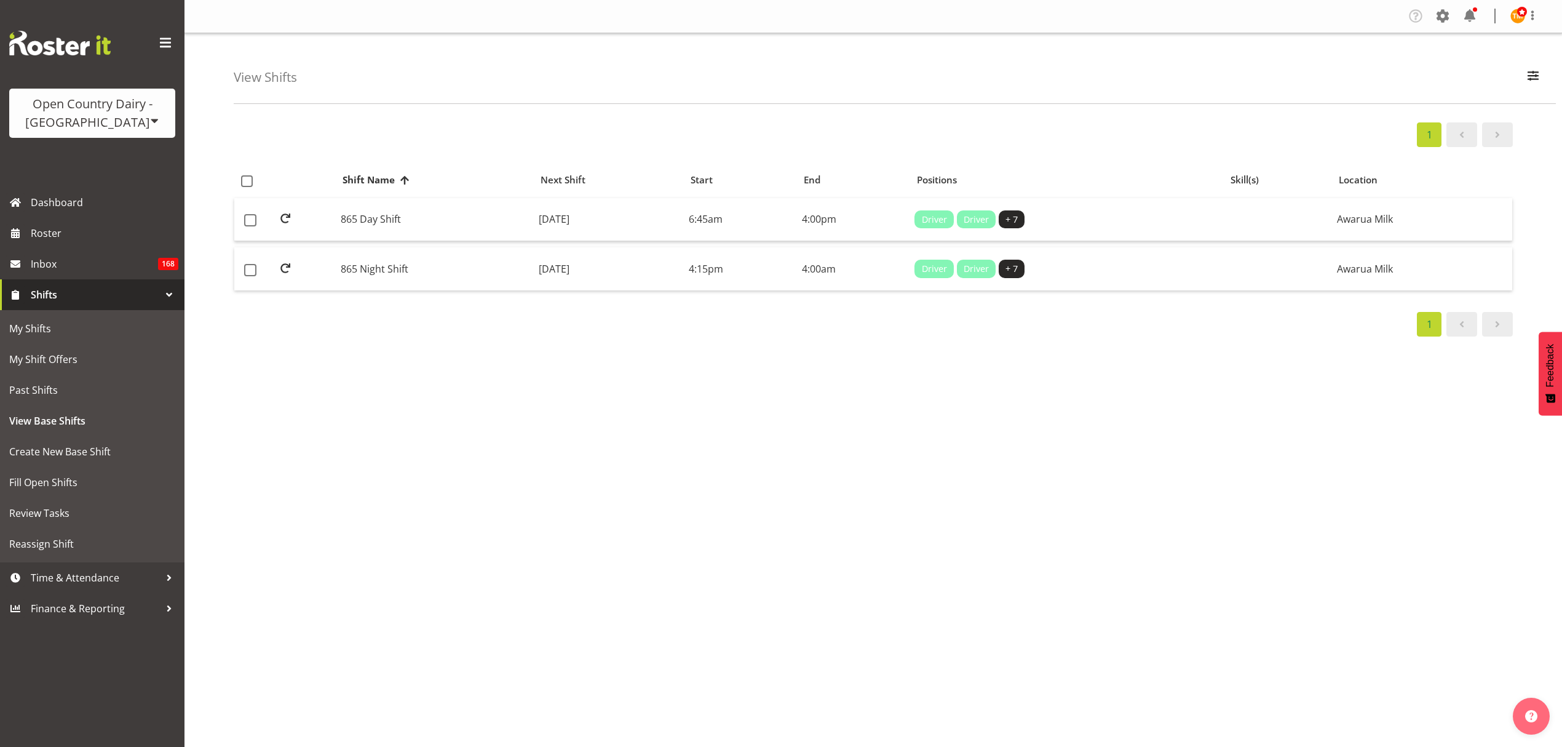
click at [563, 338] on div "1 Shift Name Location Shift Name Next Shift Start End Positions Skill(s) Locati…" at bounding box center [898, 359] width 1329 height 492
click at [534, 207] on td "Monday, 25th Aug 2025" at bounding box center [609, 220] width 150 height 44
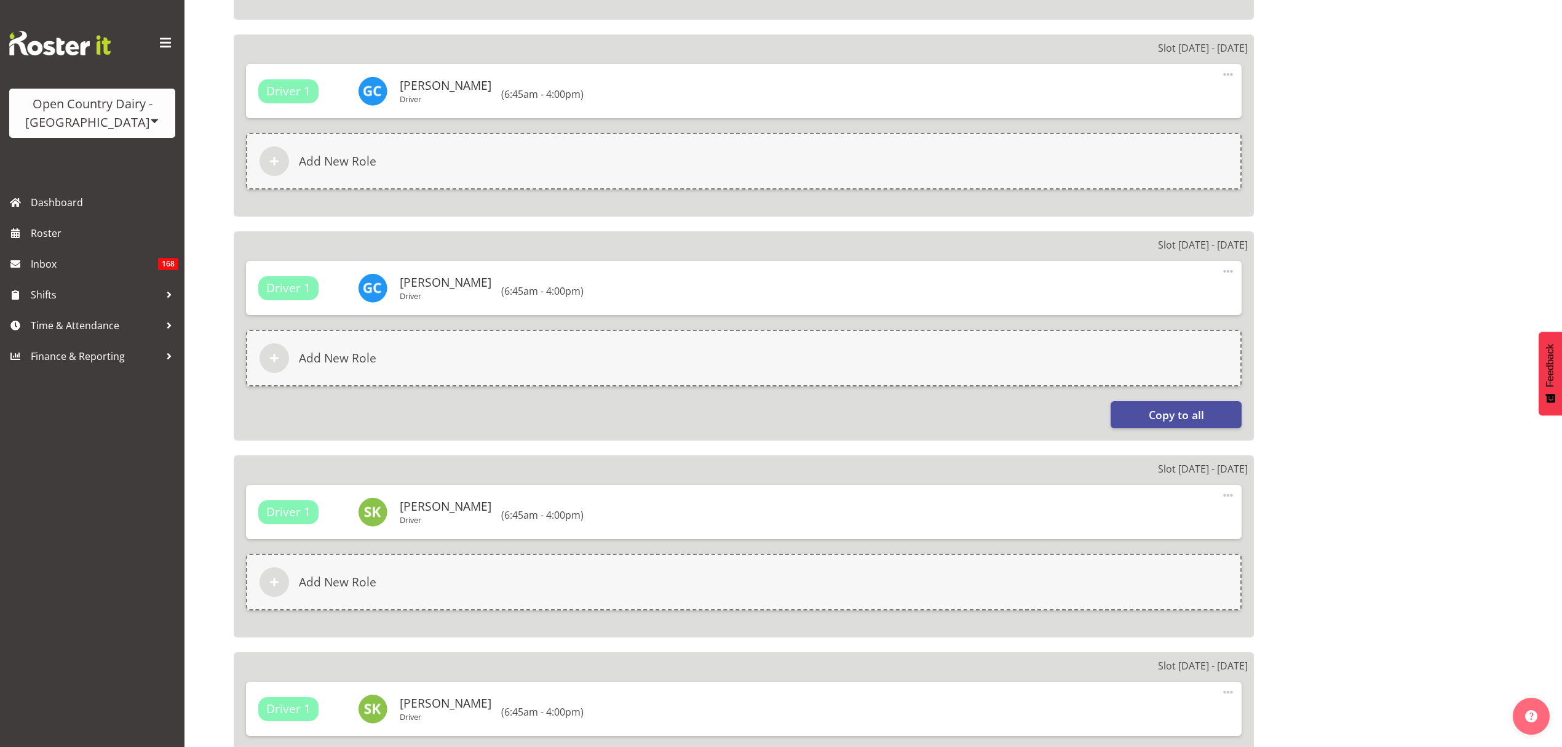
select select
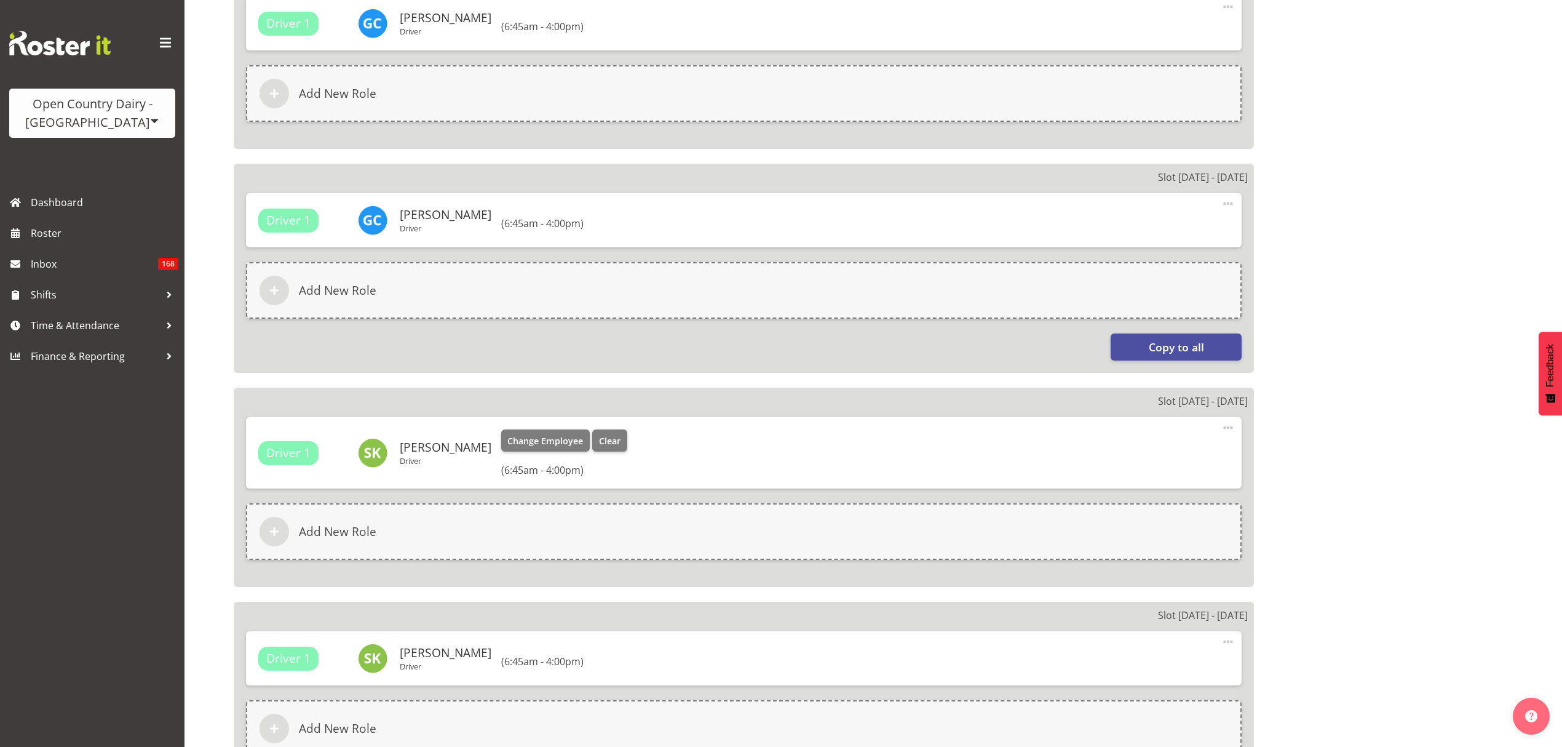
select select
click at [610, 429] on button "Clear" at bounding box center [609, 440] width 35 height 22
select select
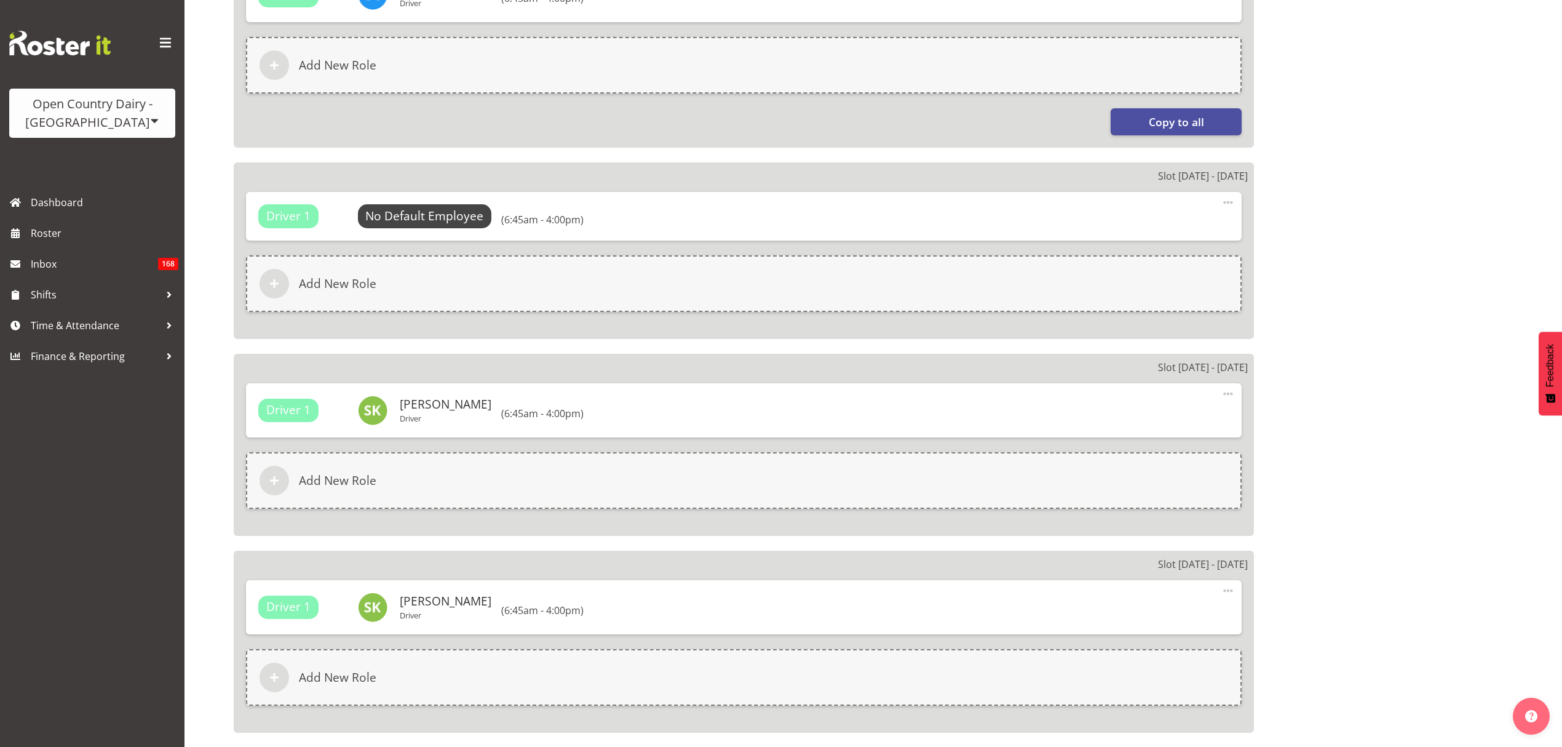
scroll to position [1288, 0]
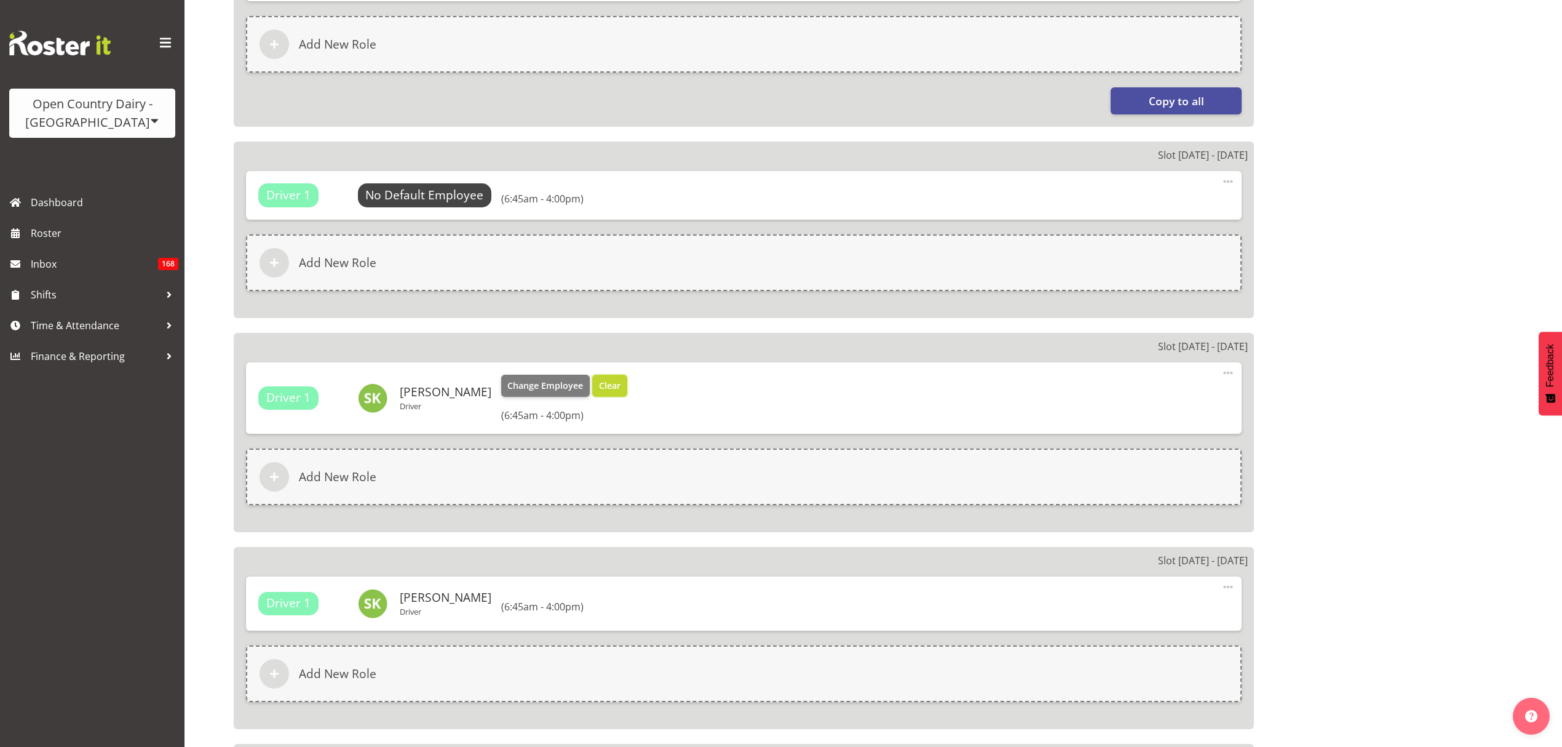
click at [606, 379] on span "Clear" at bounding box center [610, 386] width 22 height 14
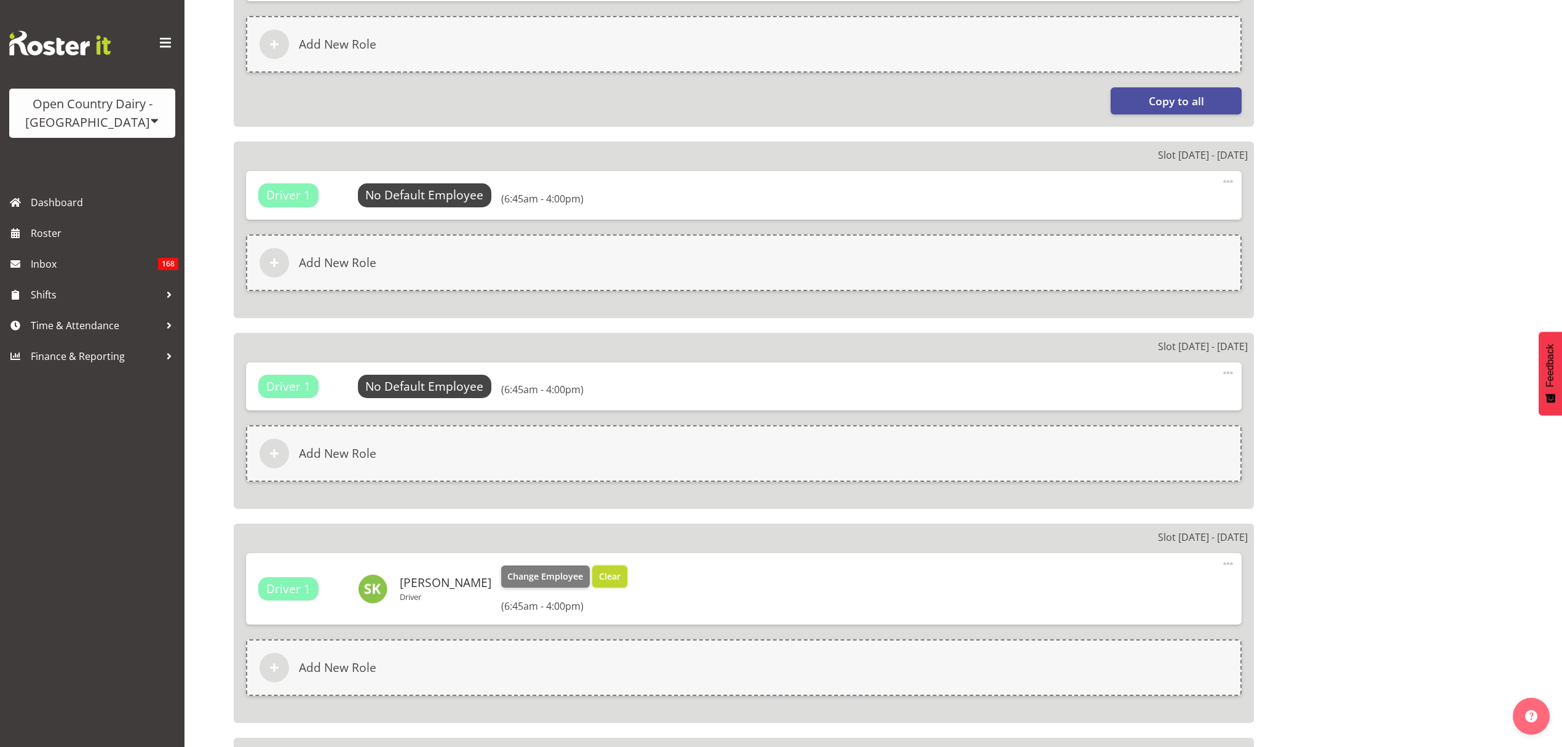
click at [603, 570] on span "Clear" at bounding box center [610, 577] width 22 height 14
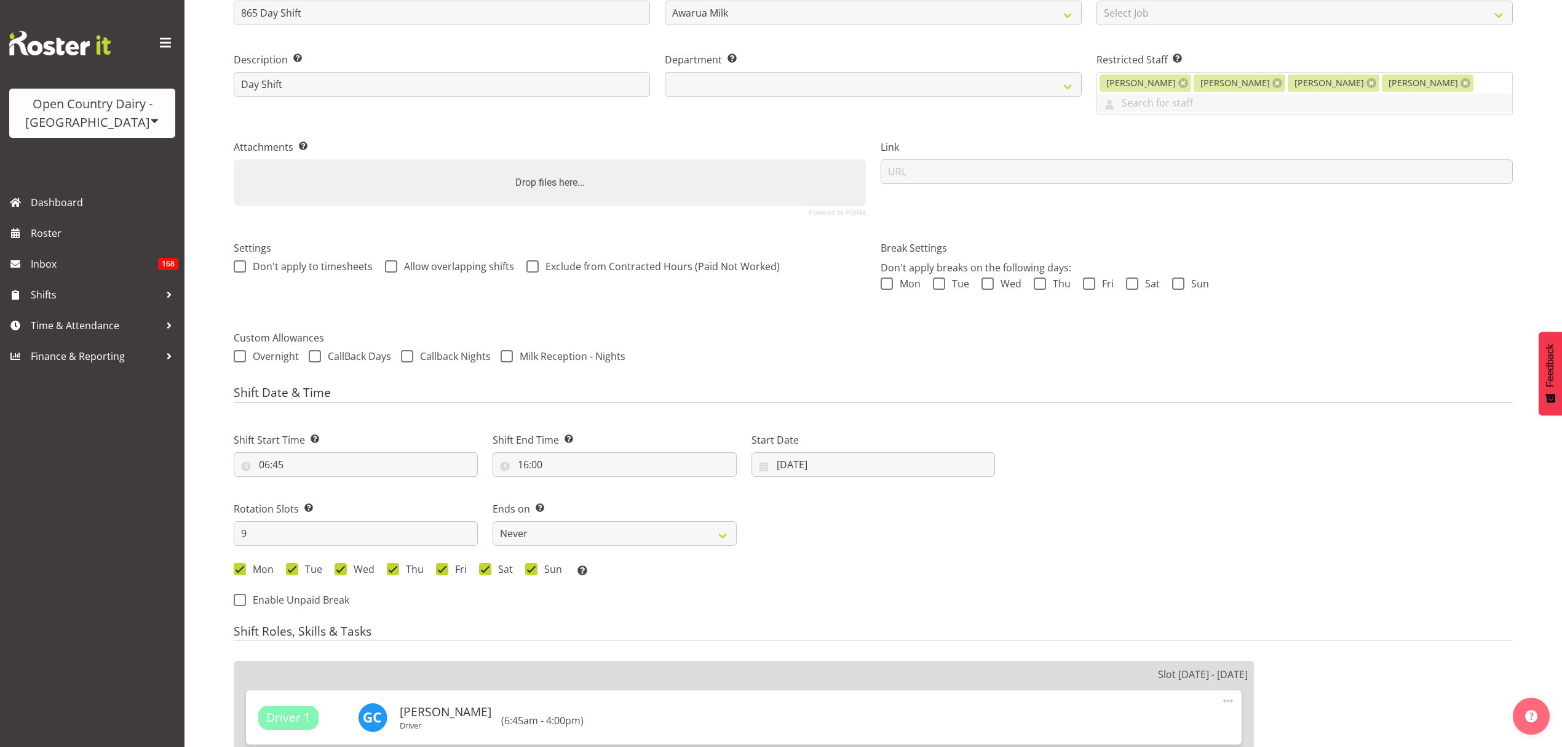
scroll to position [246, 0]
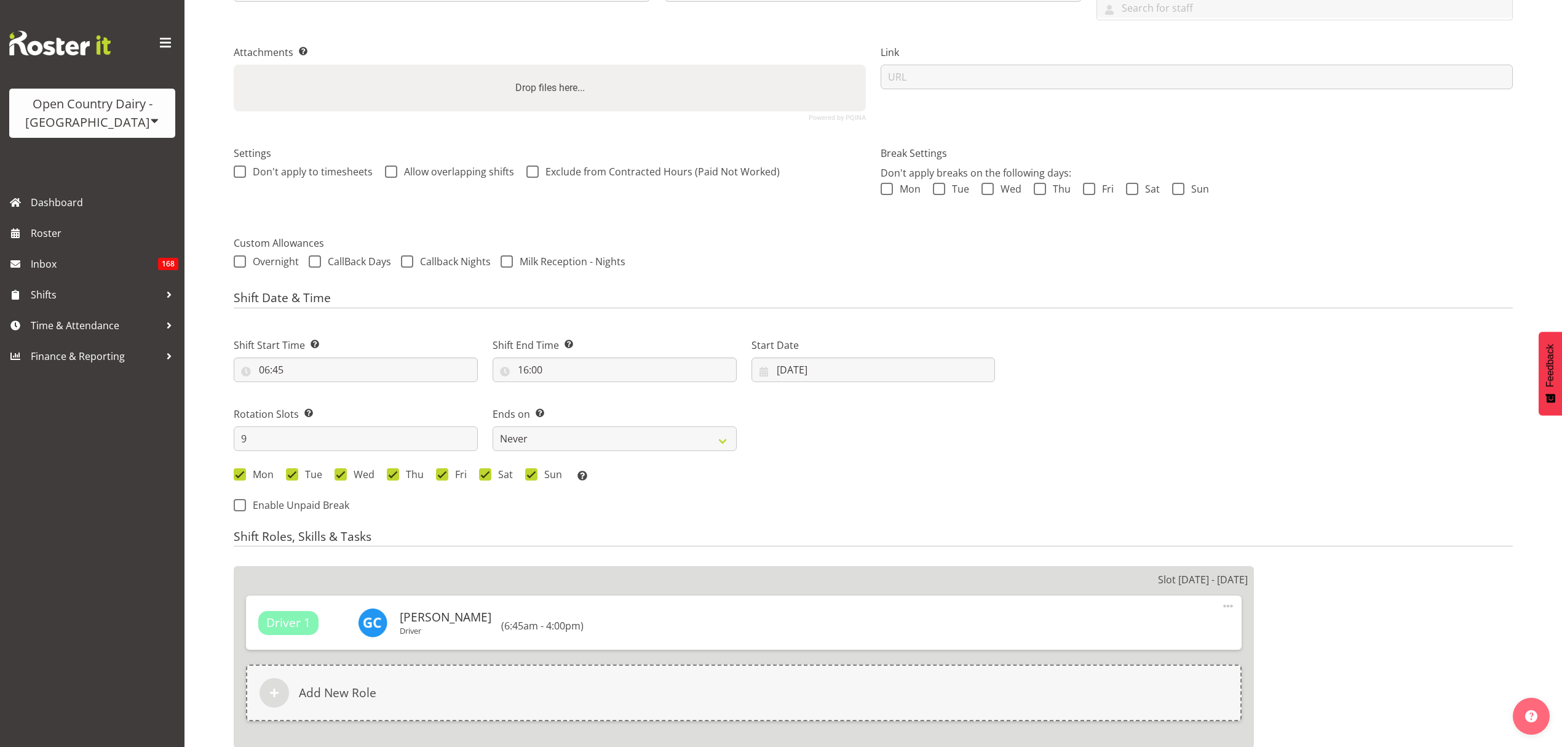
click at [864, 338] on label "Start Date" at bounding box center [874, 345] width 244 height 15
click at [870, 357] on input "25/08/2025" at bounding box center [874, 369] width 244 height 25
click at [945, 393] on link at bounding box center [951, 405] width 31 height 25
select select "9"
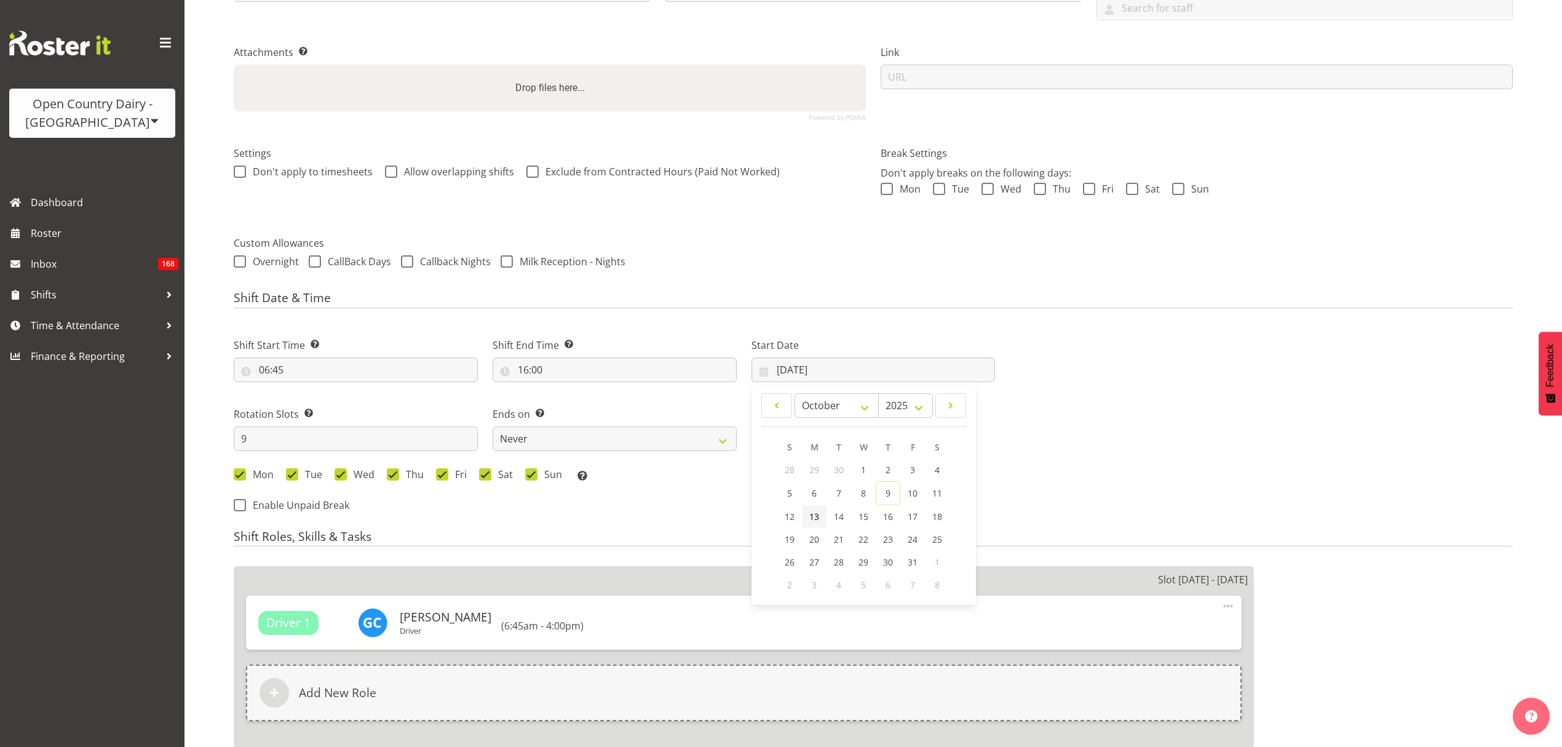
click at [808, 505] on link "13" at bounding box center [814, 516] width 25 height 23
select select
type input "13/10/2025"
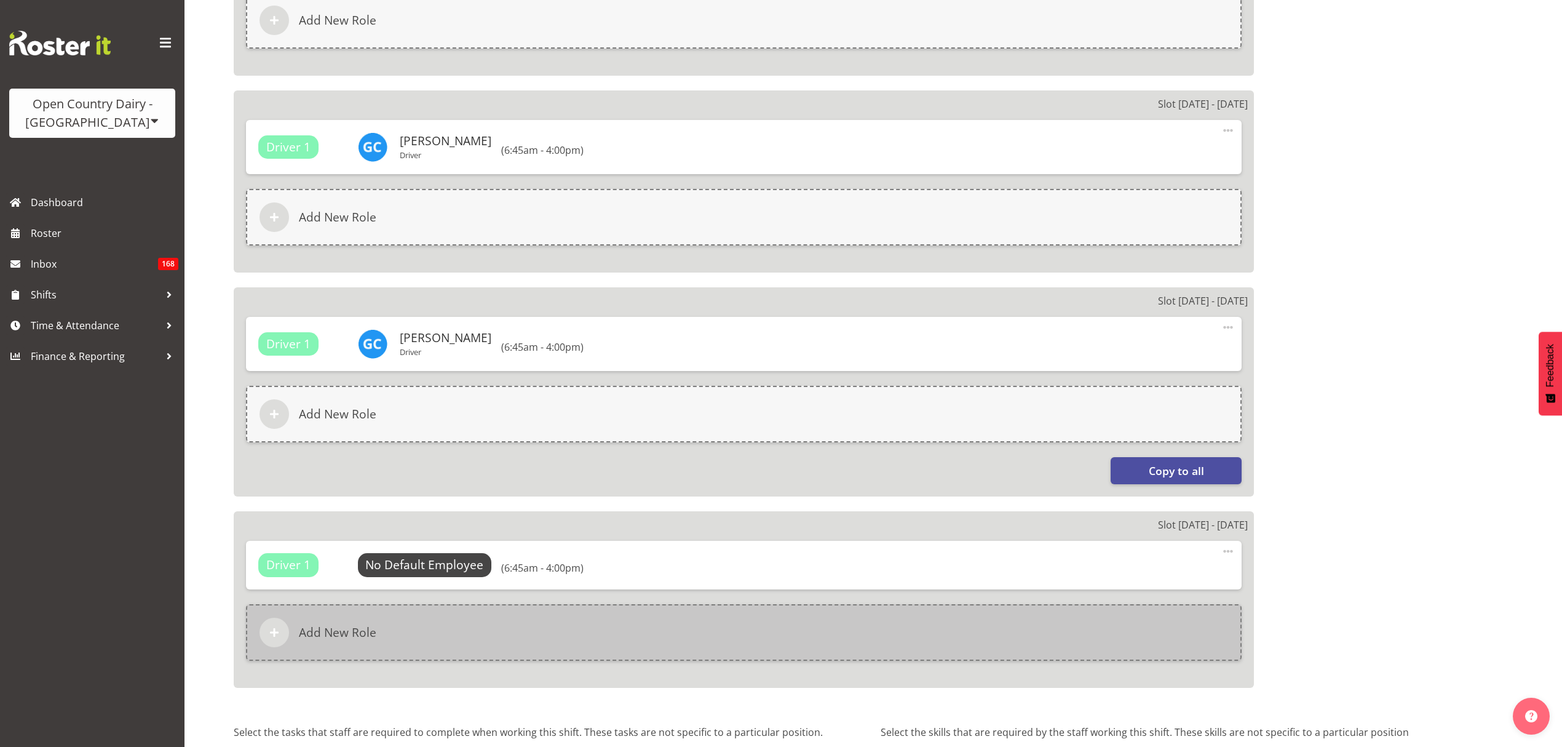
scroll to position [1997, 0]
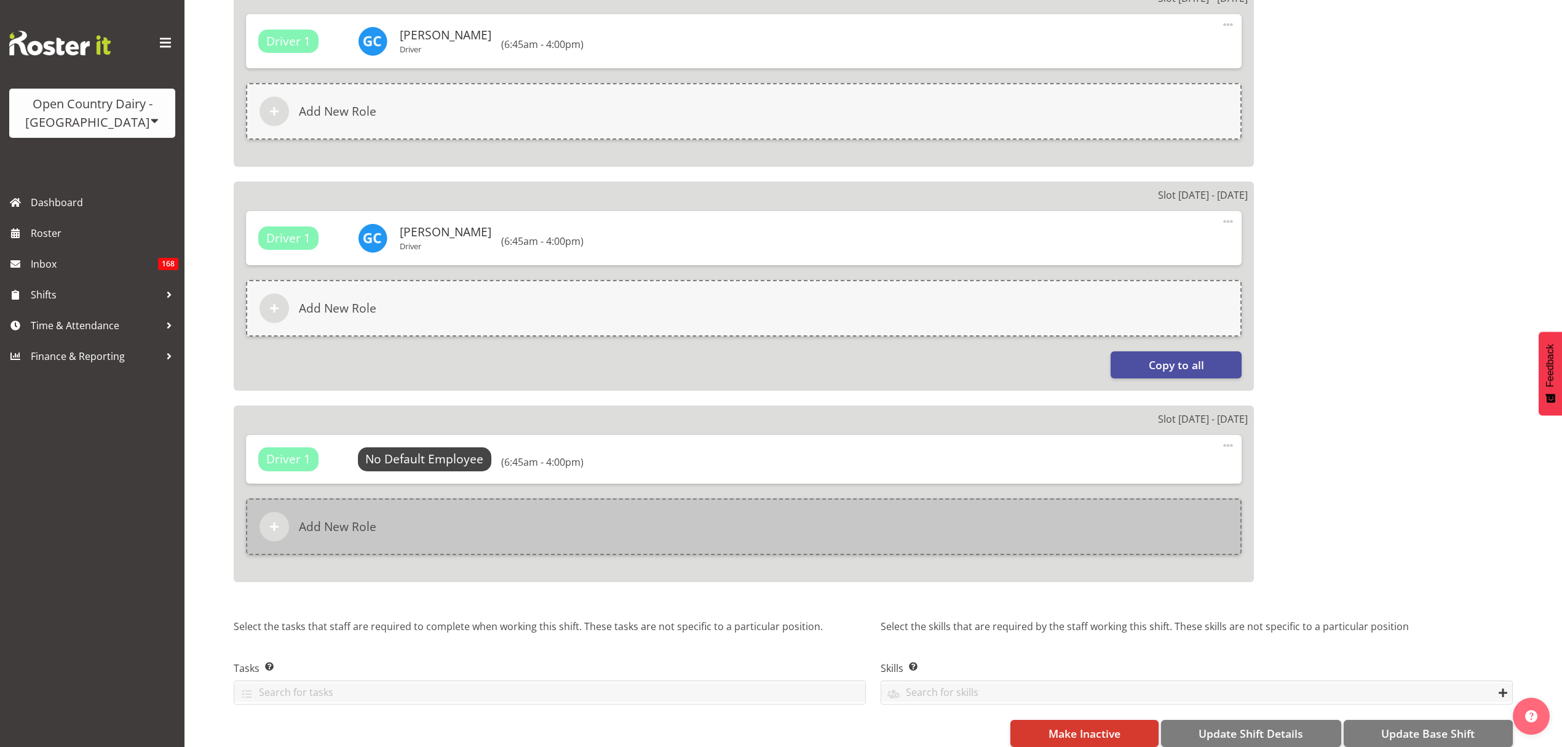
select select "678"
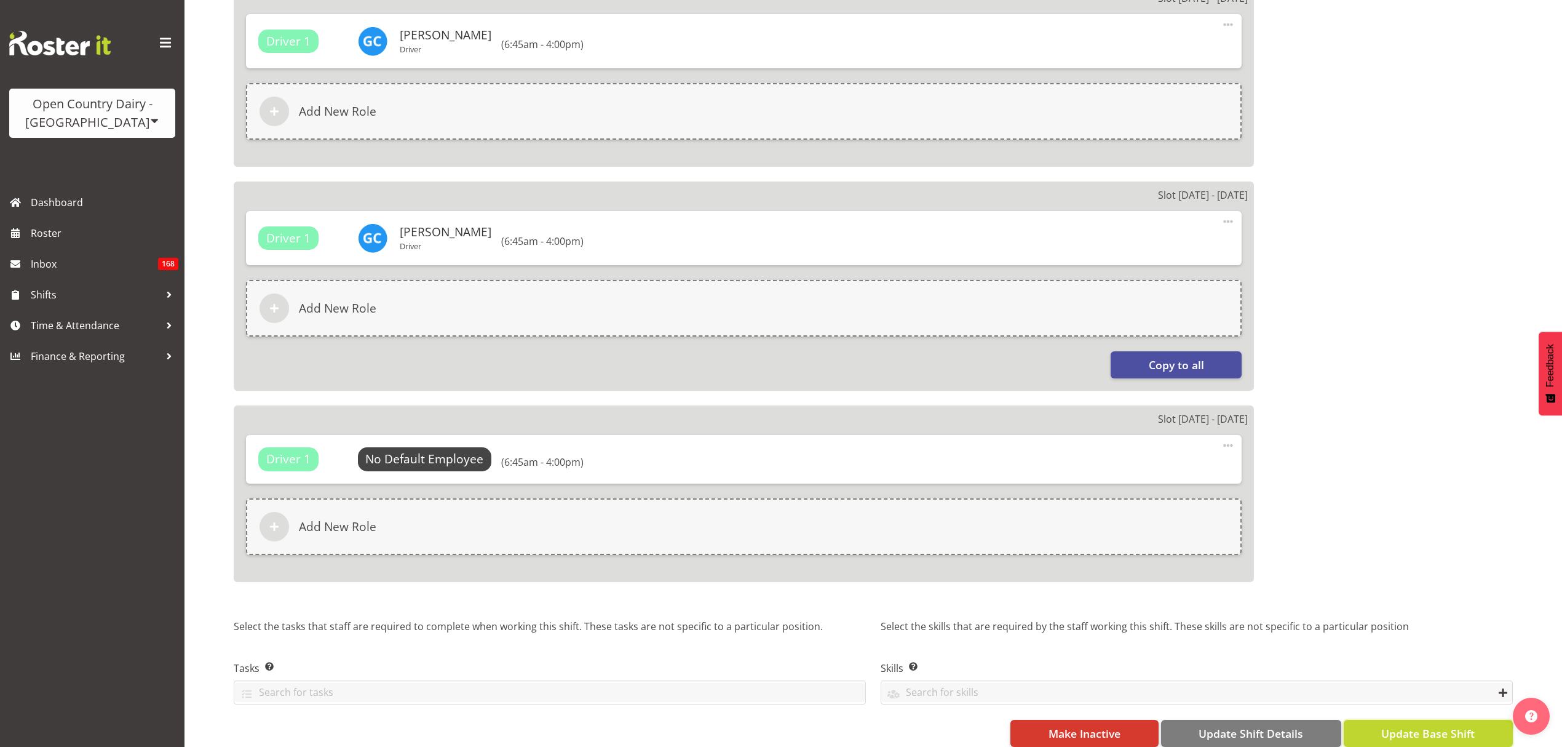
click at [1396, 720] on button "Update Base Shift" at bounding box center [1428, 733] width 169 height 27
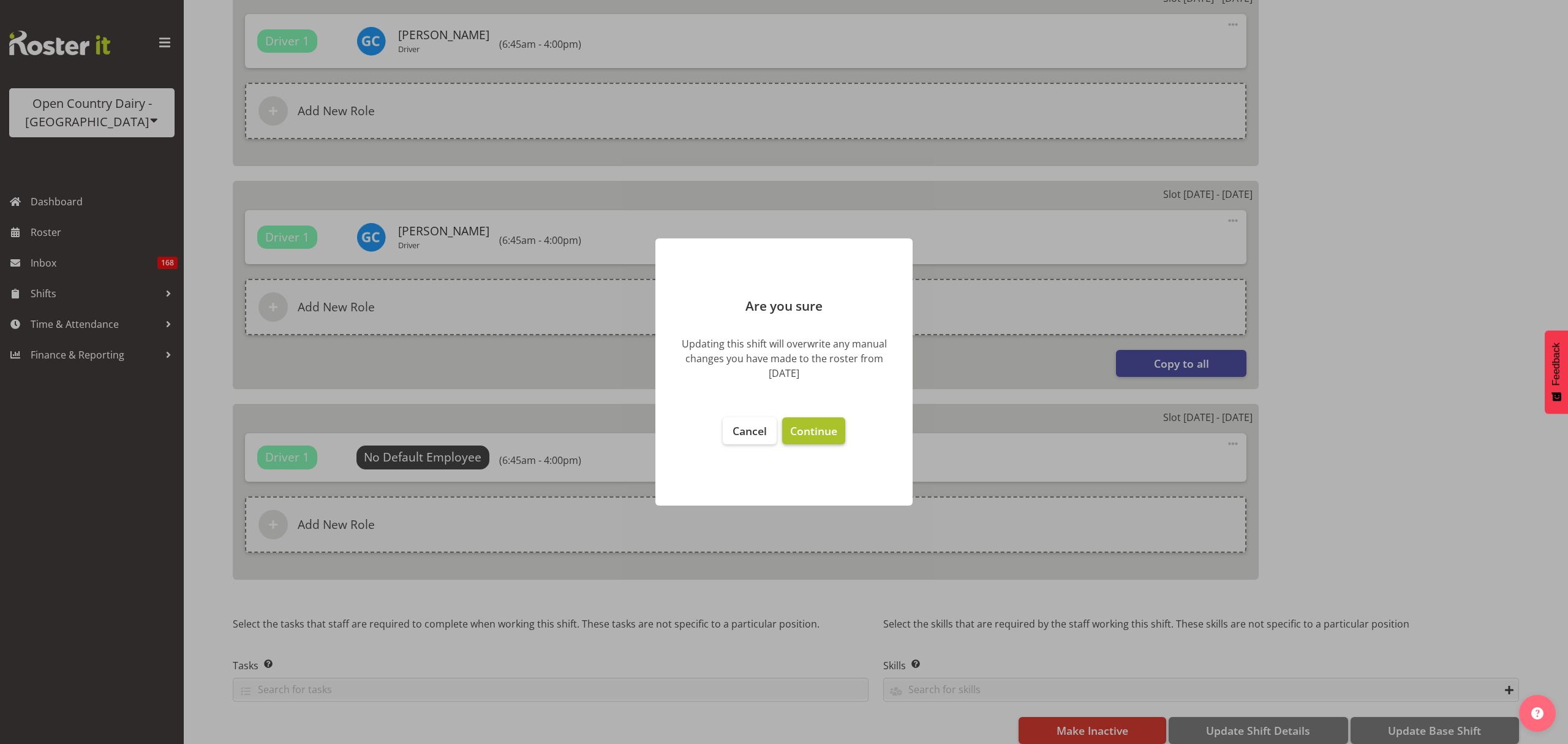
click at [817, 430] on span "Continue" at bounding box center [812, 430] width 47 height 15
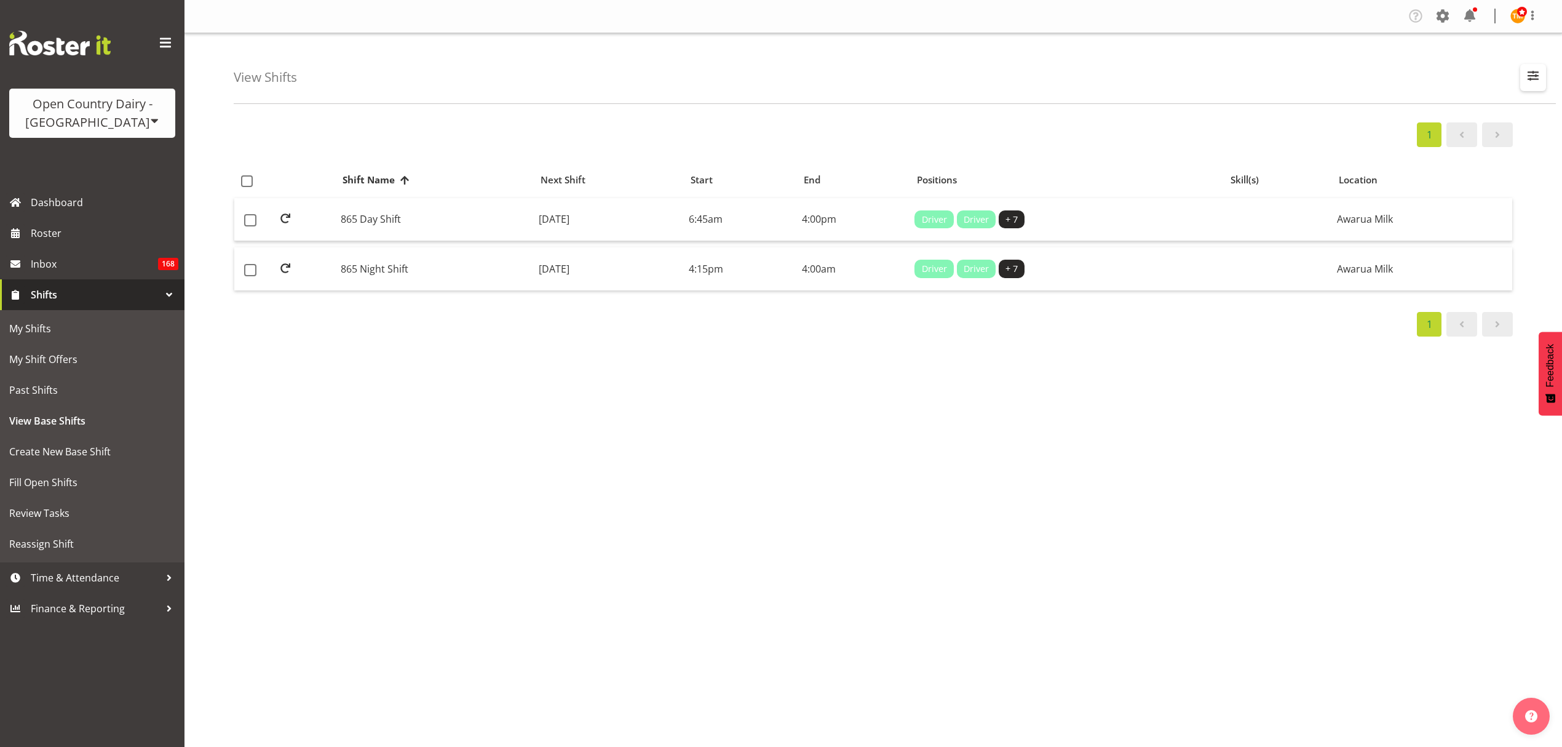
click at [1533, 82] on span "button" at bounding box center [1533, 76] width 16 height 16
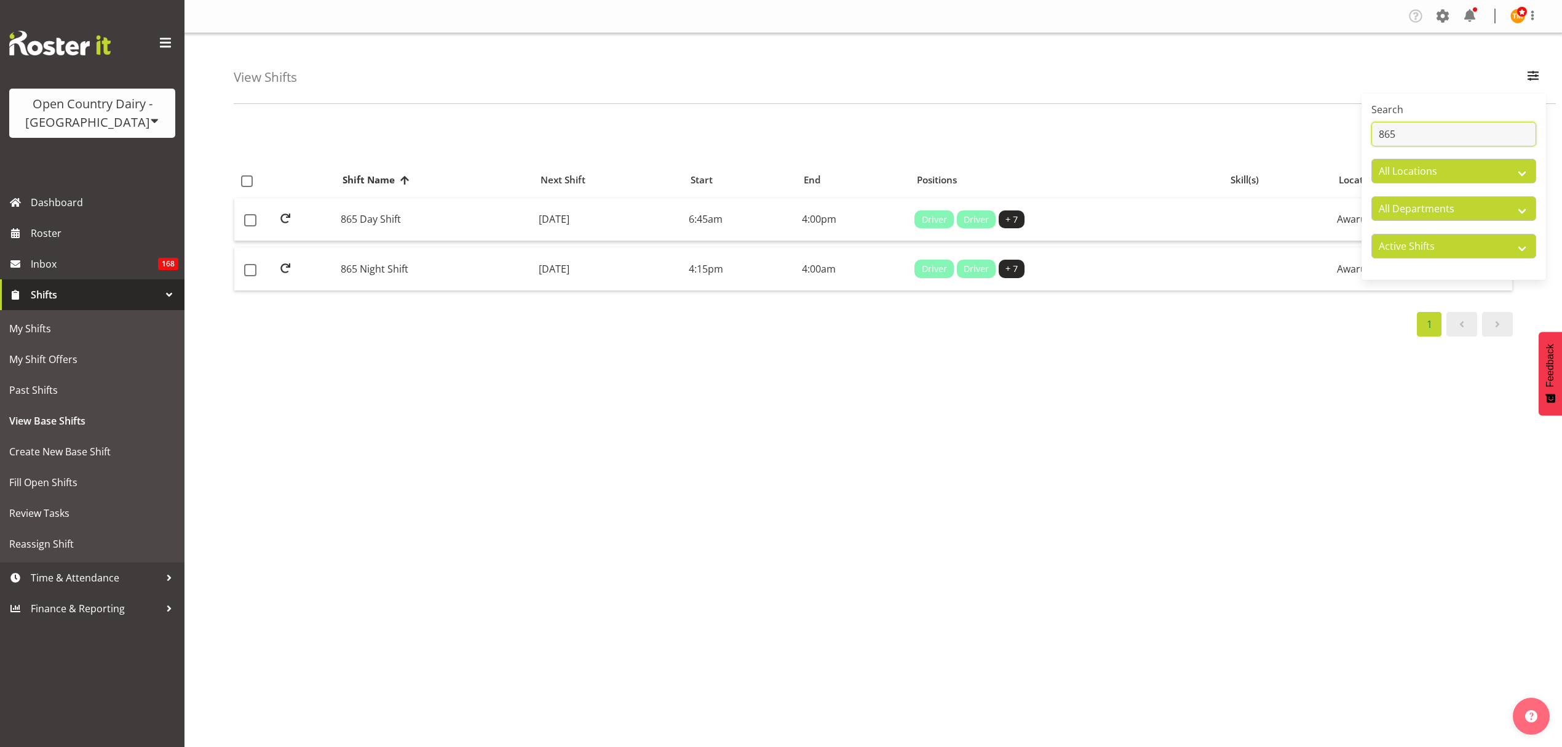
click at [1405, 130] on input "865" at bounding box center [1454, 134] width 165 height 25
click at [1066, 101] on div "View Shifts Search 865 All Locations Awarua Milk Awarua Office Freight Horotiu …" at bounding box center [895, 68] width 1322 height 71
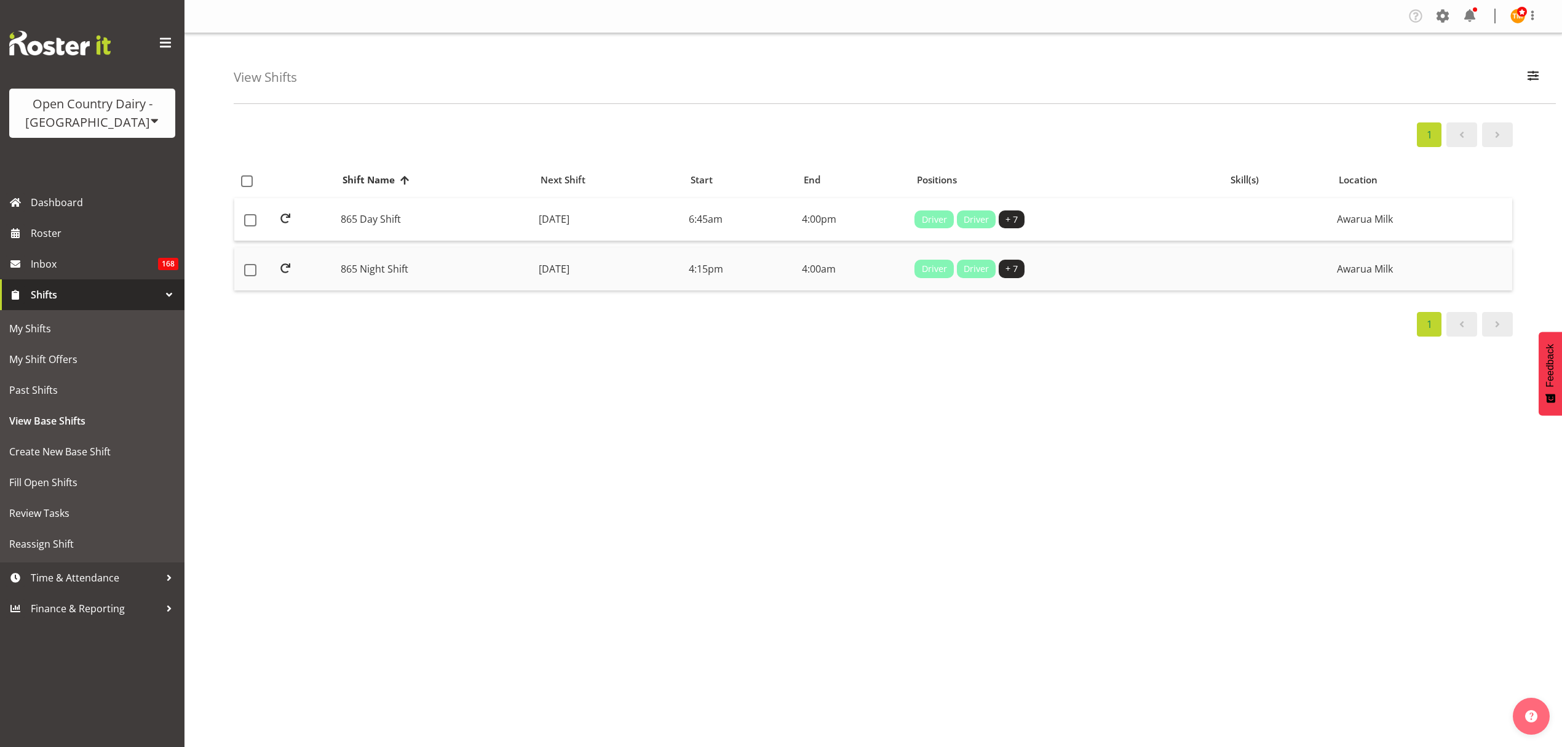
click at [456, 256] on td "865 Night Shift" at bounding box center [435, 268] width 198 height 43
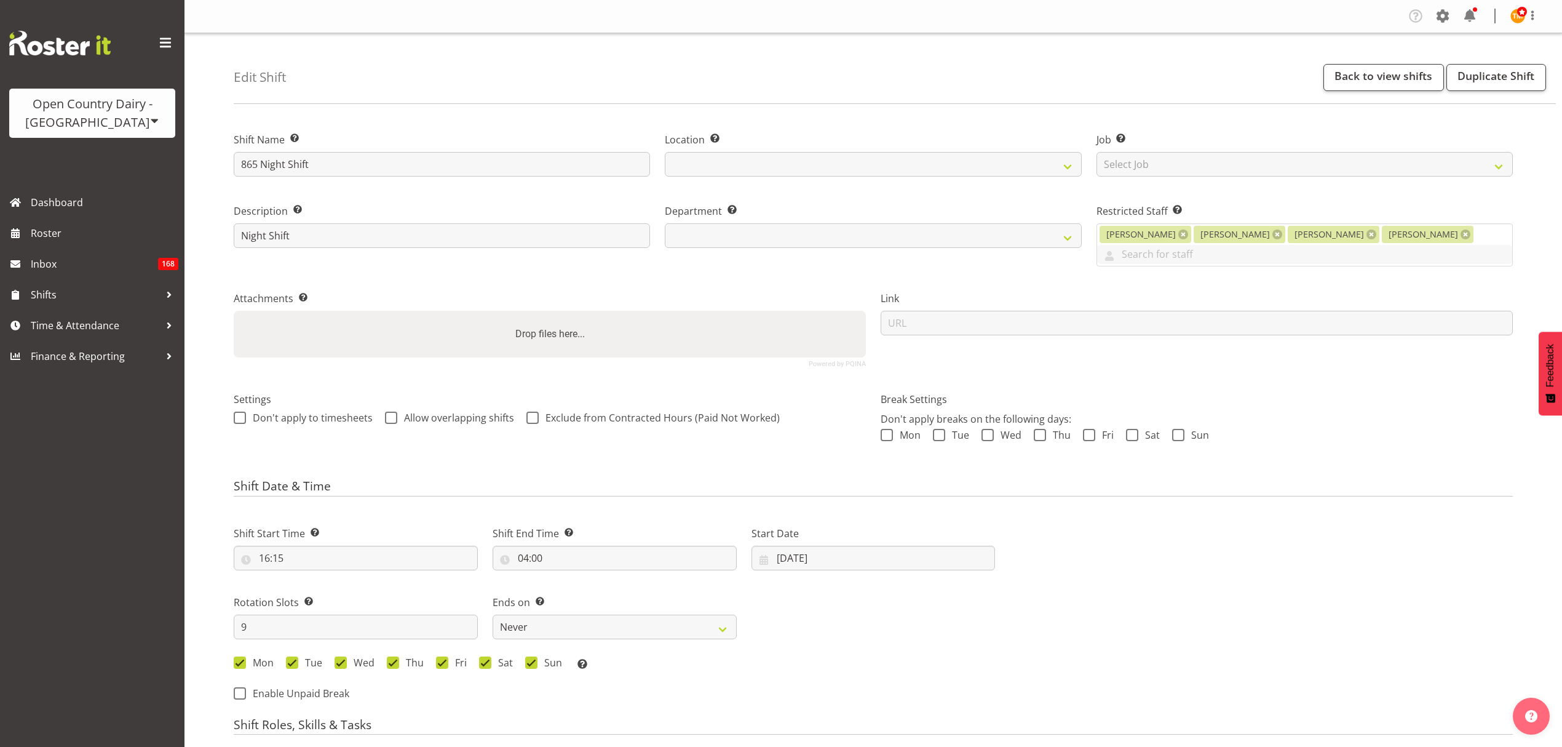
select select "7"
select select "2025"
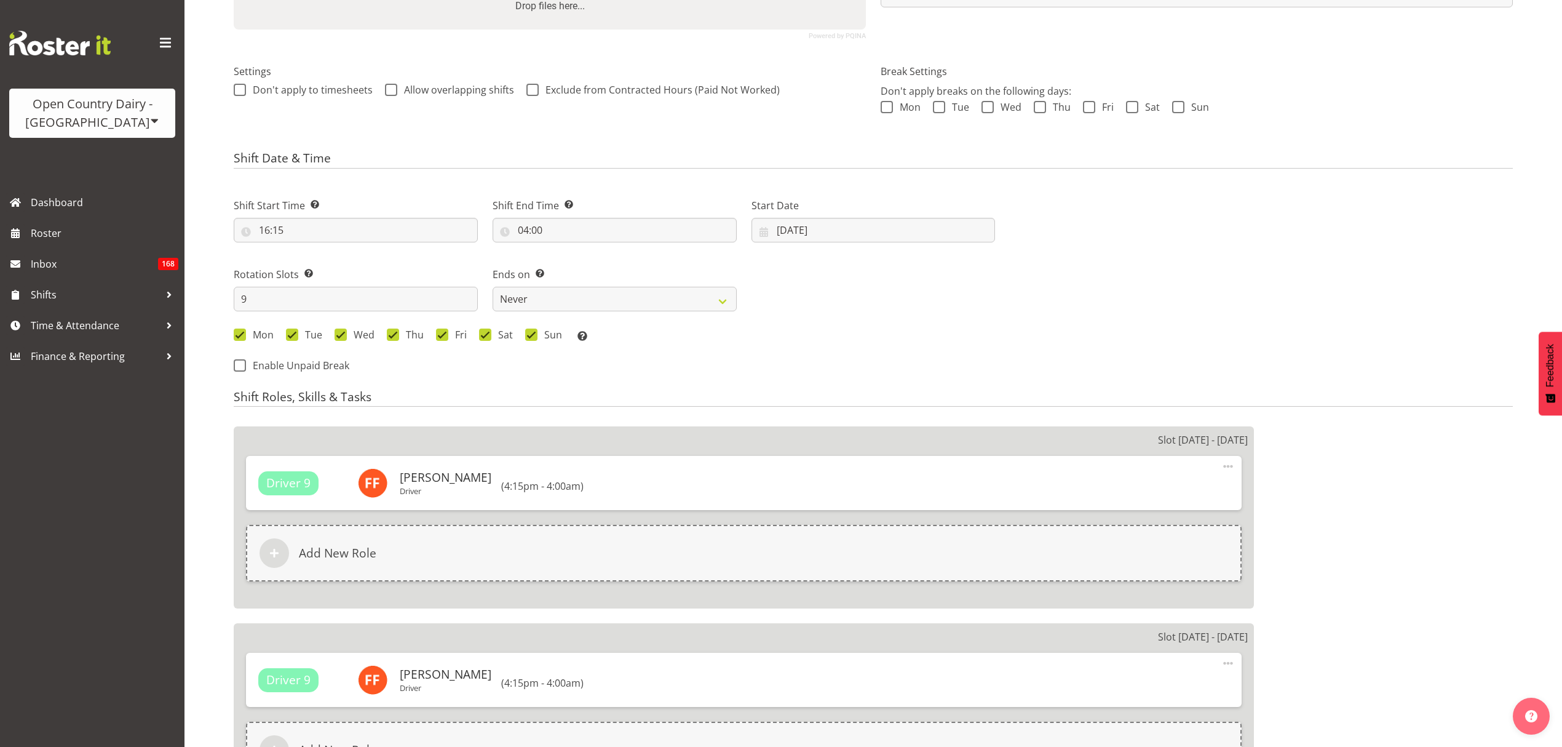
select select
click at [793, 242] on input "[DATE]" at bounding box center [874, 230] width 244 height 25
select select
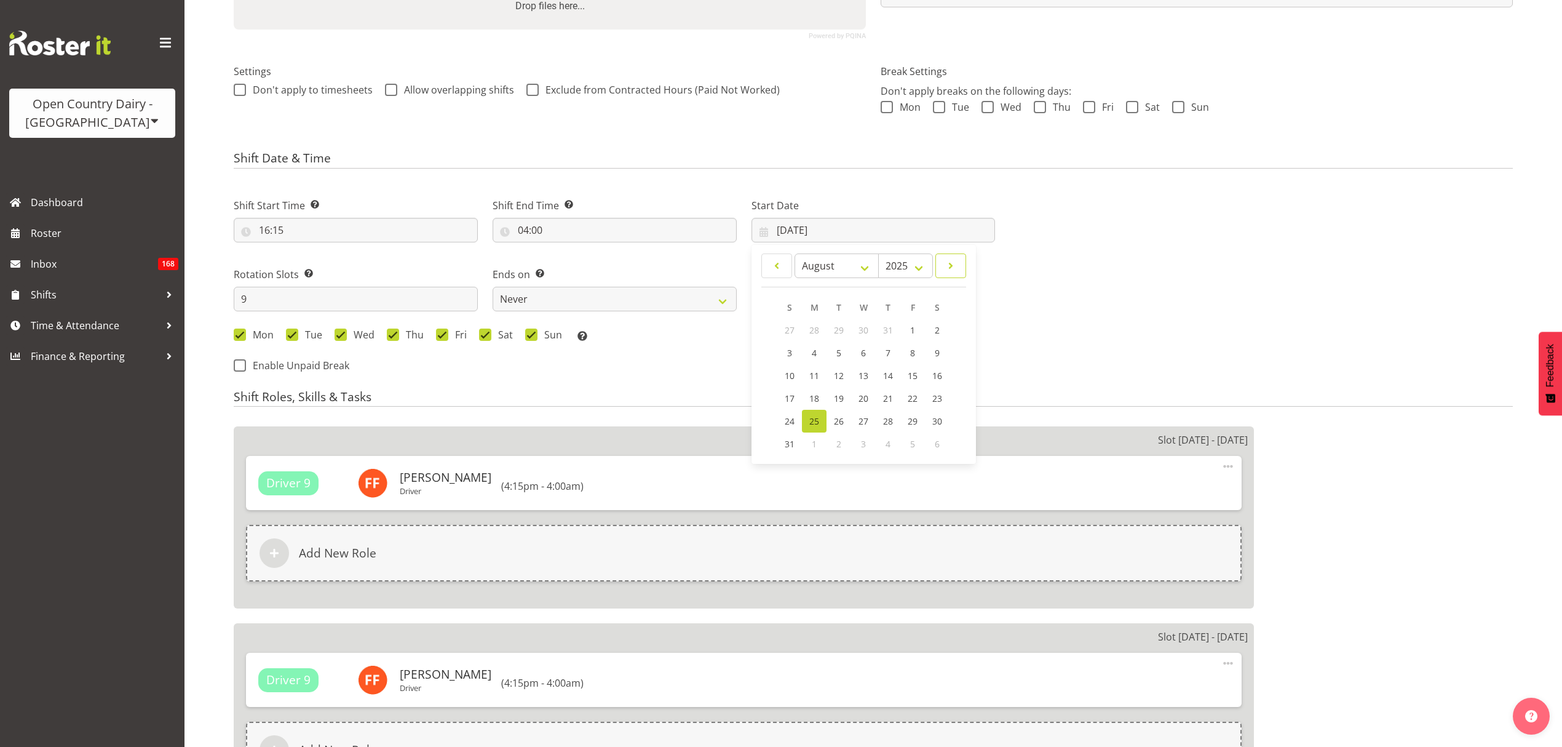
click at [937, 242] on div "Start Date [DATE] January February March April May June July August September O…" at bounding box center [874, 220] width 244 height 44
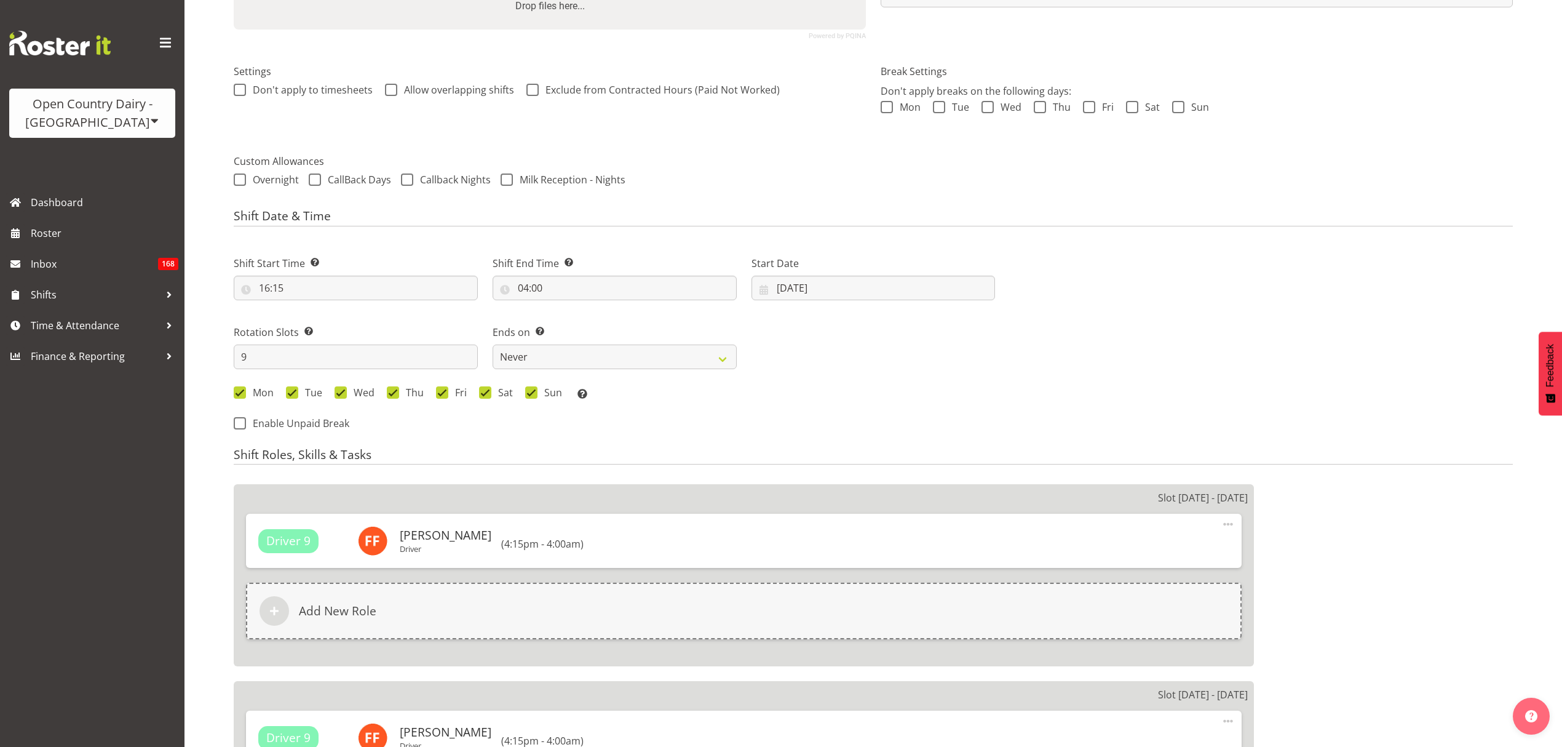
click at [938, 267] on label "Start Date" at bounding box center [874, 263] width 244 height 15
select select
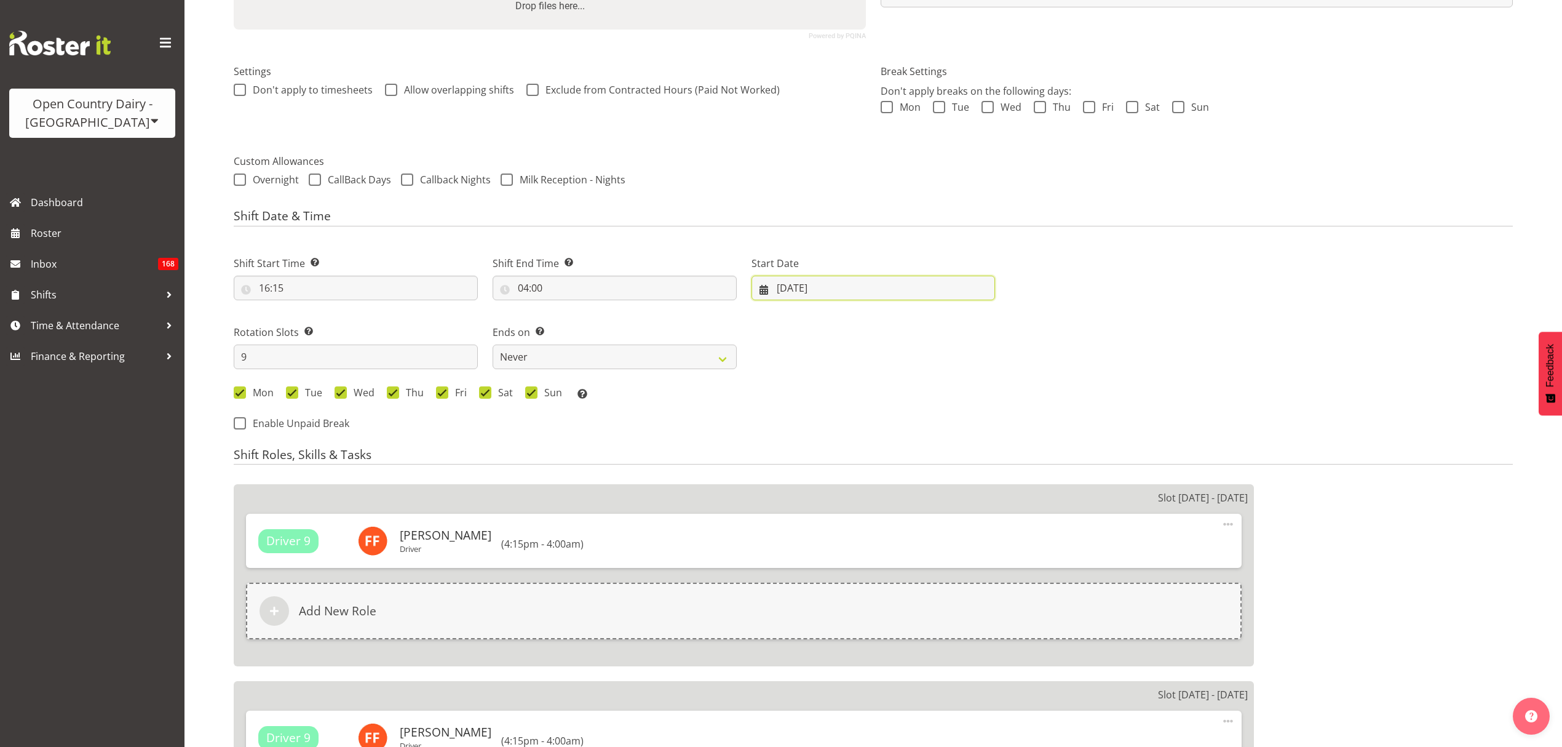
click at [919, 285] on input "[DATE]" at bounding box center [874, 288] width 244 height 25
click at [958, 316] on link at bounding box center [951, 323] width 31 height 25
click at [955, 320] on span at bounding box center [951, 323] width 15 height 15
select select "9"
click at [815, 434] on span "13" at bounding box center [814, 435] width 10 height 12
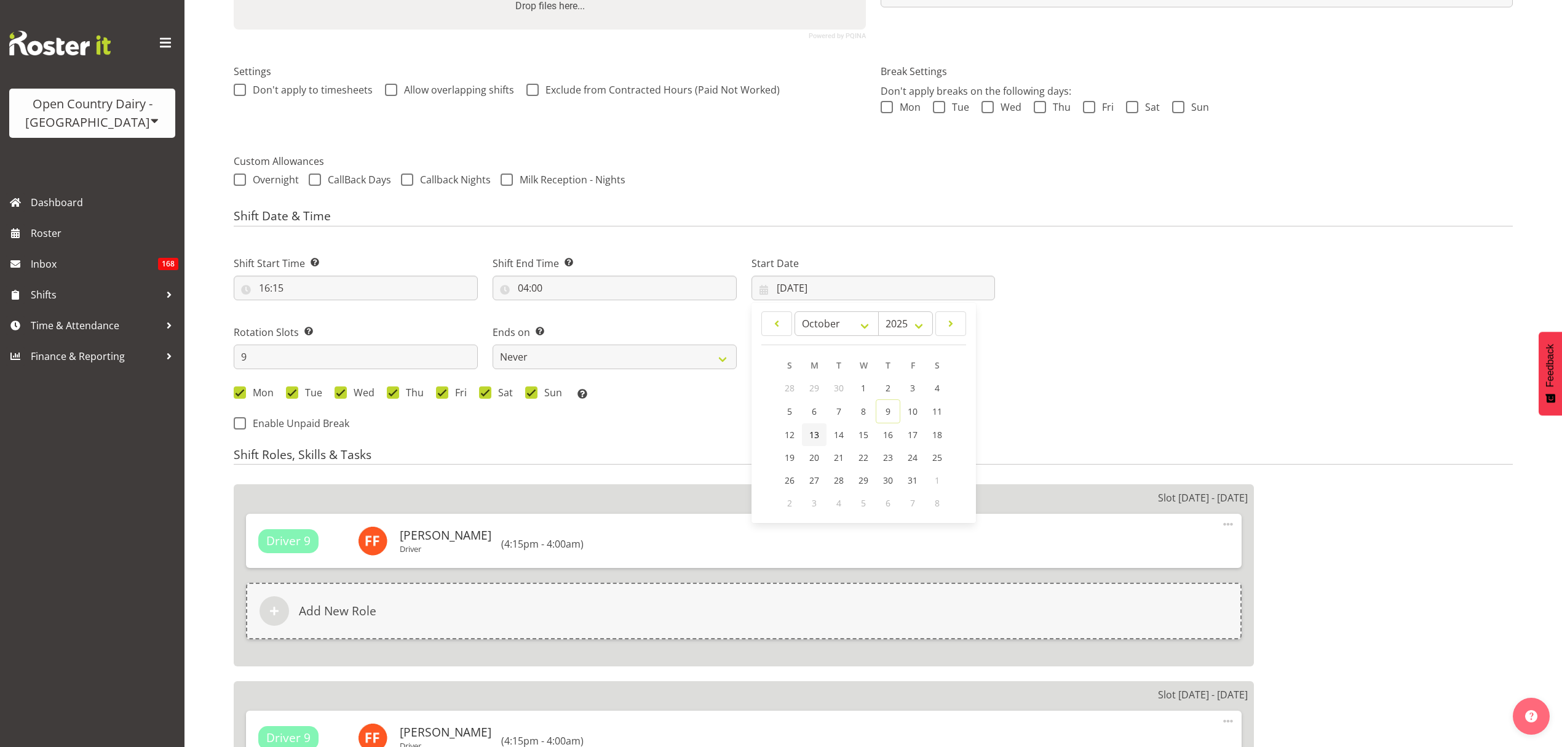
select select
type input "[DATE]"
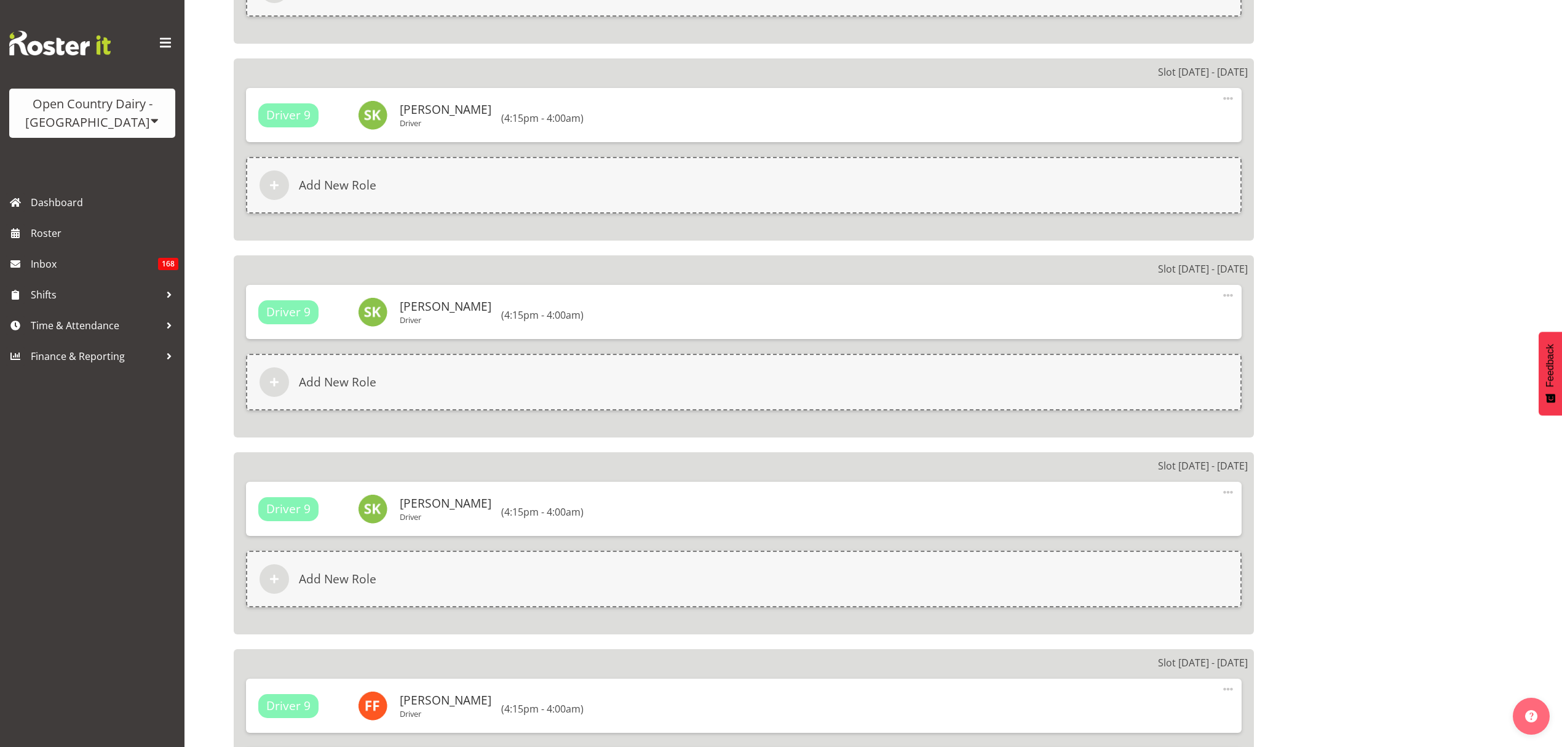
scroll to position [1148, 0]
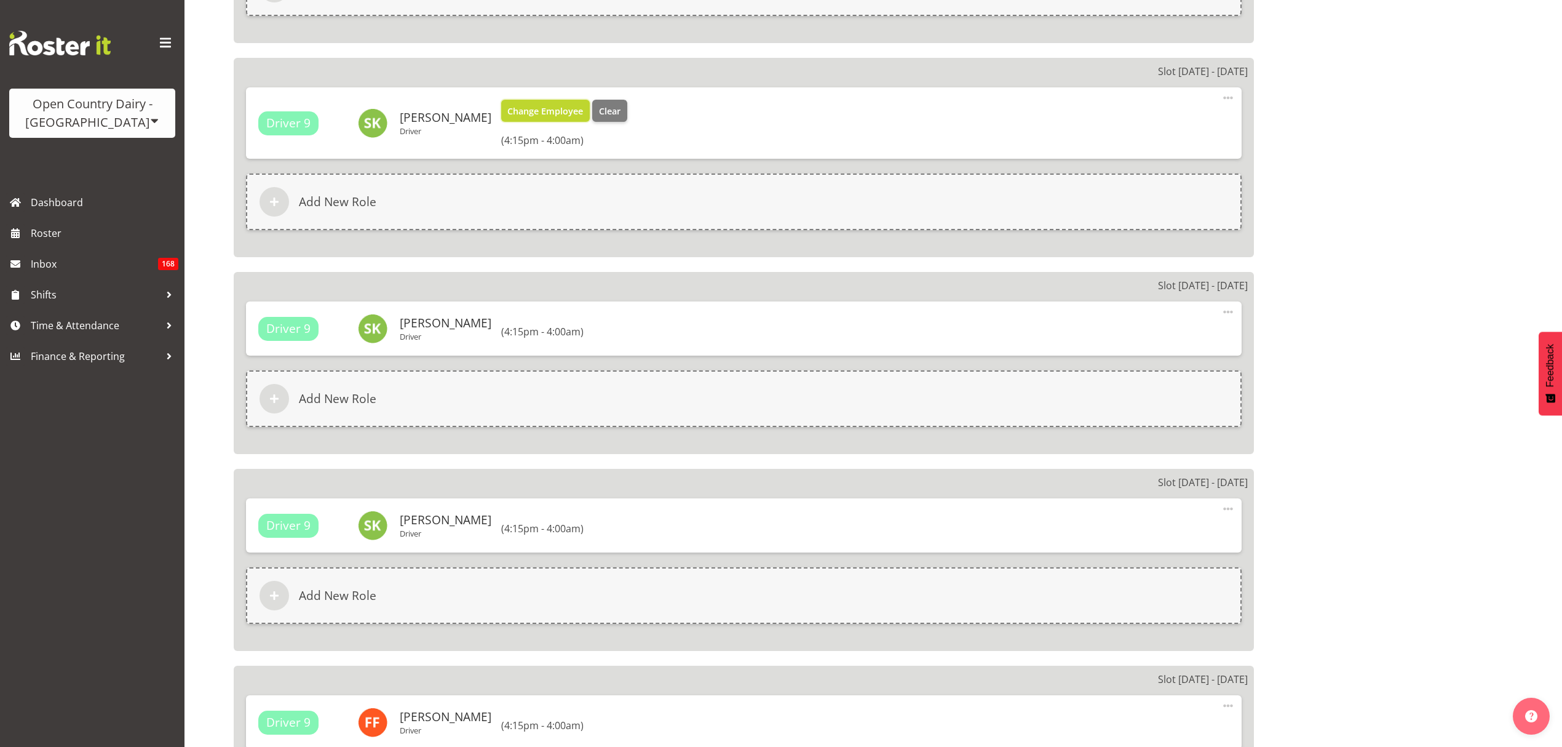
click at [571, 109] on span "Change Employee" at bounding box center [545, 112] width 76 height 14
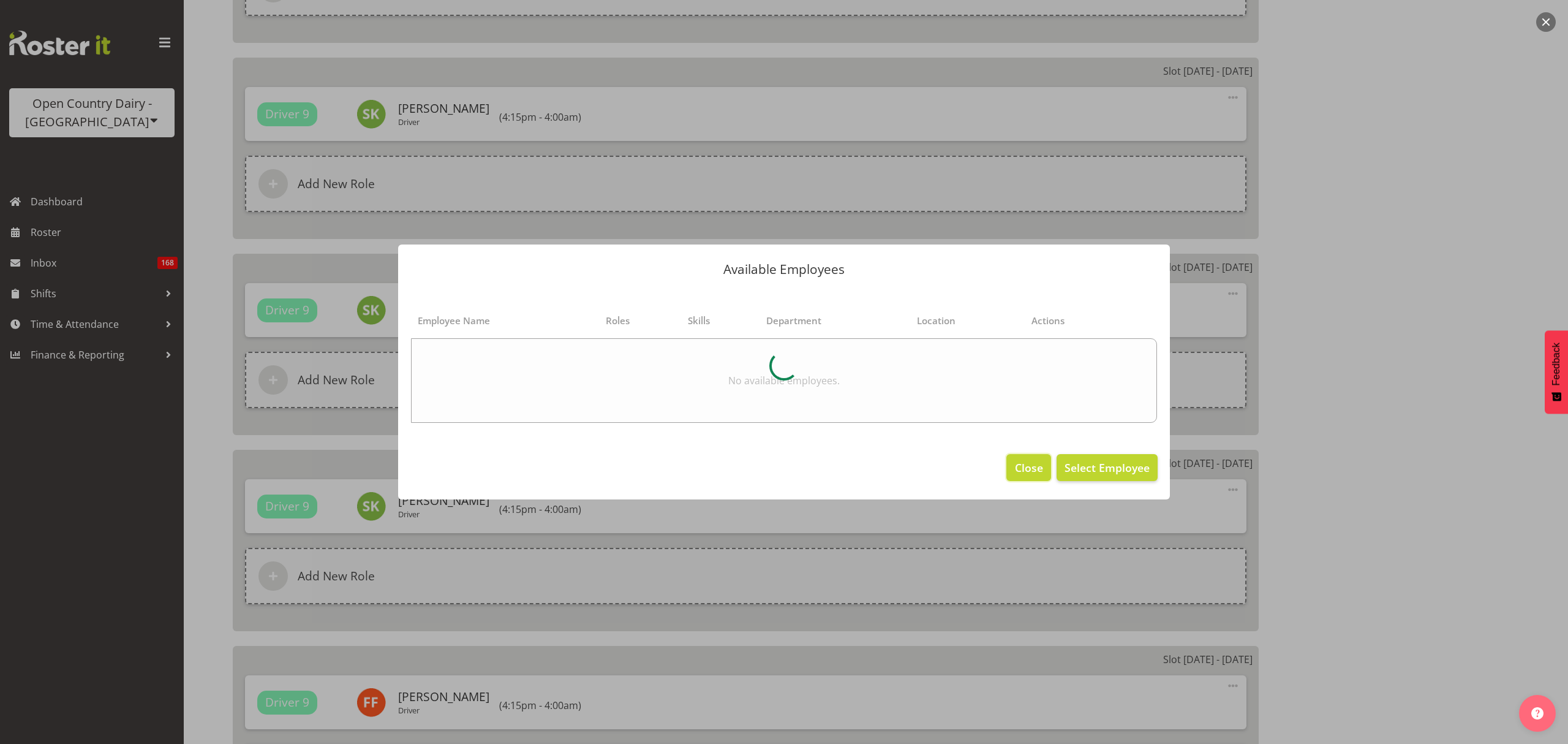
click at [1017, 459] on button "Close" at bounding box center [1028, 467] width 44 height 27
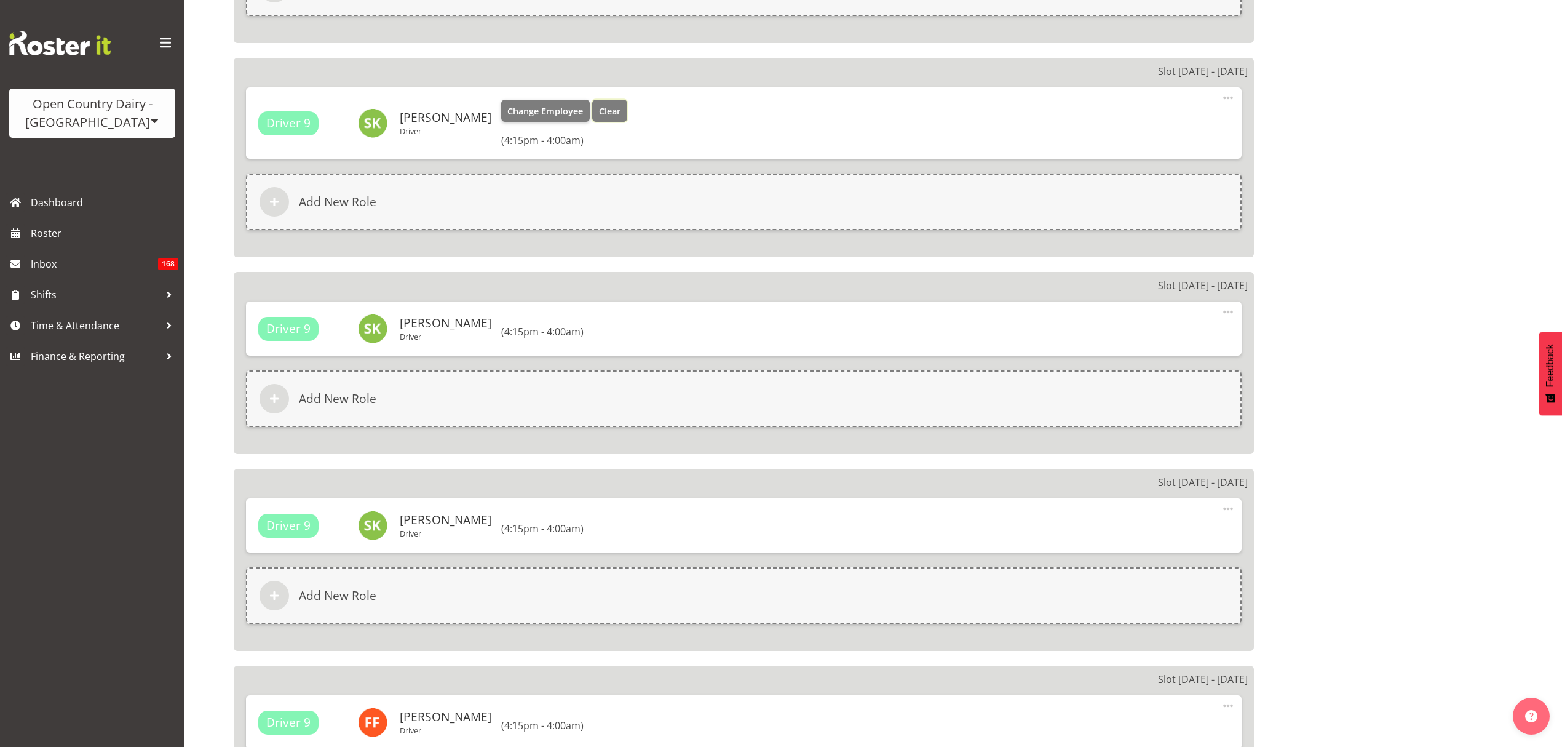
click at [610, 111] on span "Clear" at bounding box center [610, 112] width 22 height 14
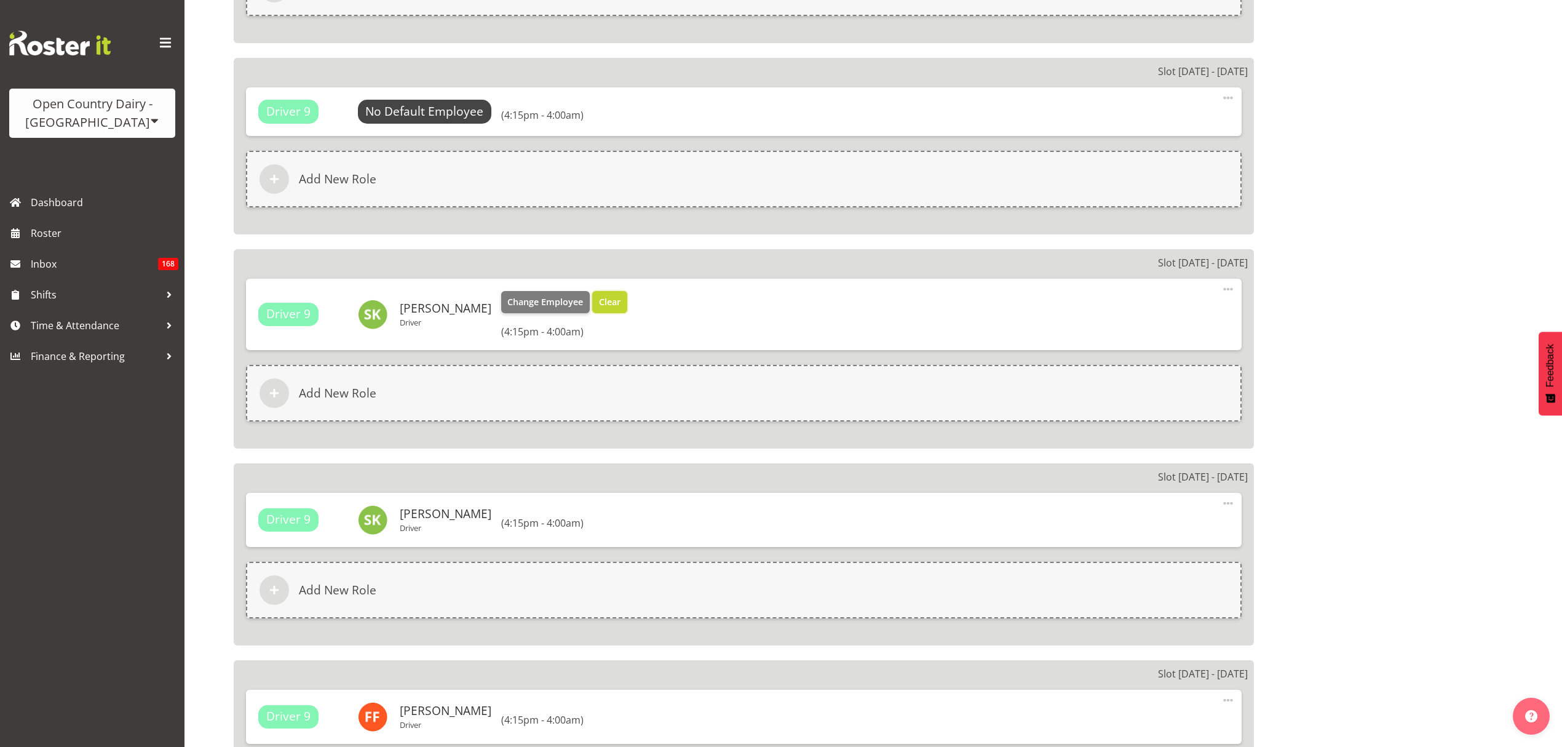
click at [619, 301] on button "Clear" at bounding box center [609, 302] width 35 height 22
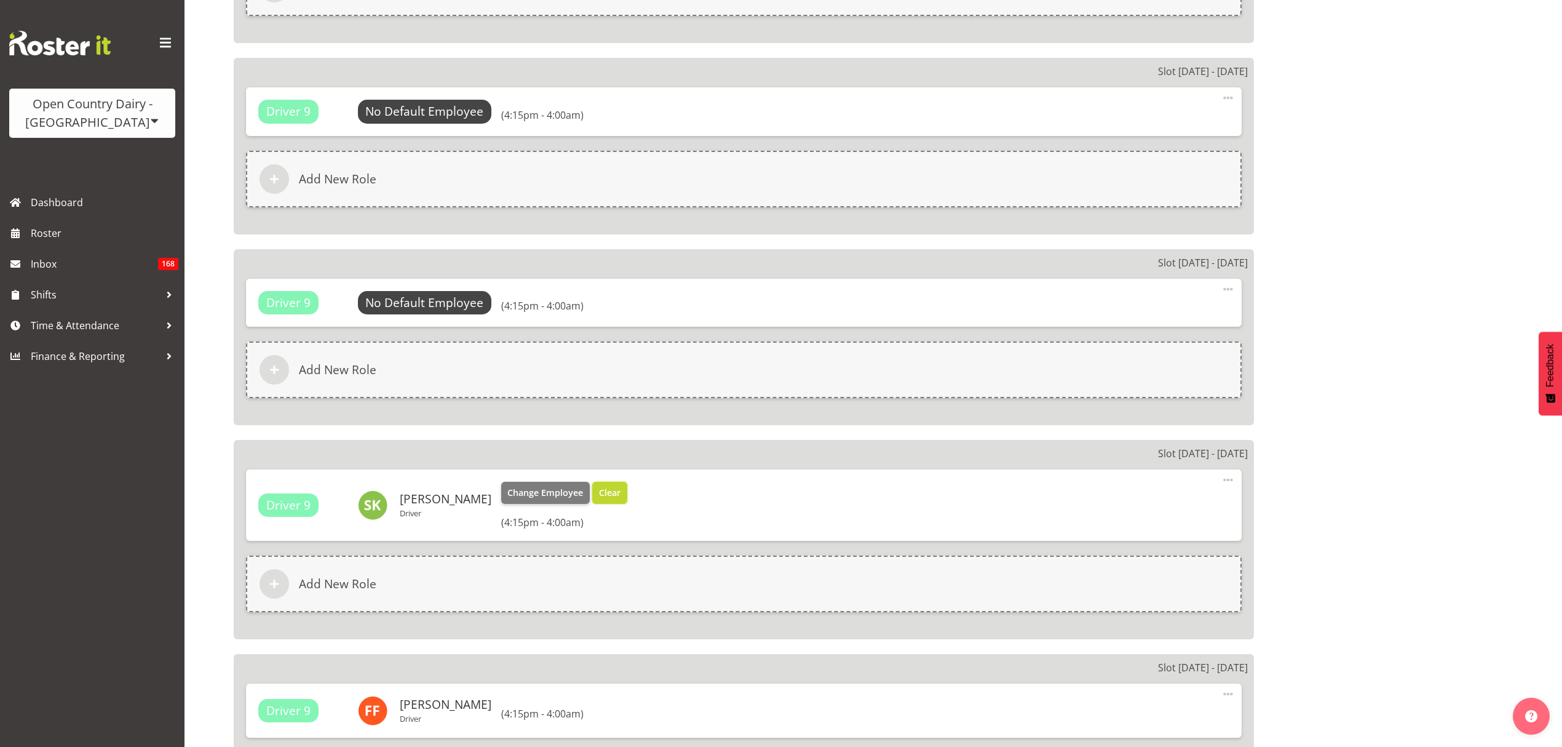
click at [611, 485] on button "Clear" at bounding box center [609, 493] width 35 height 22
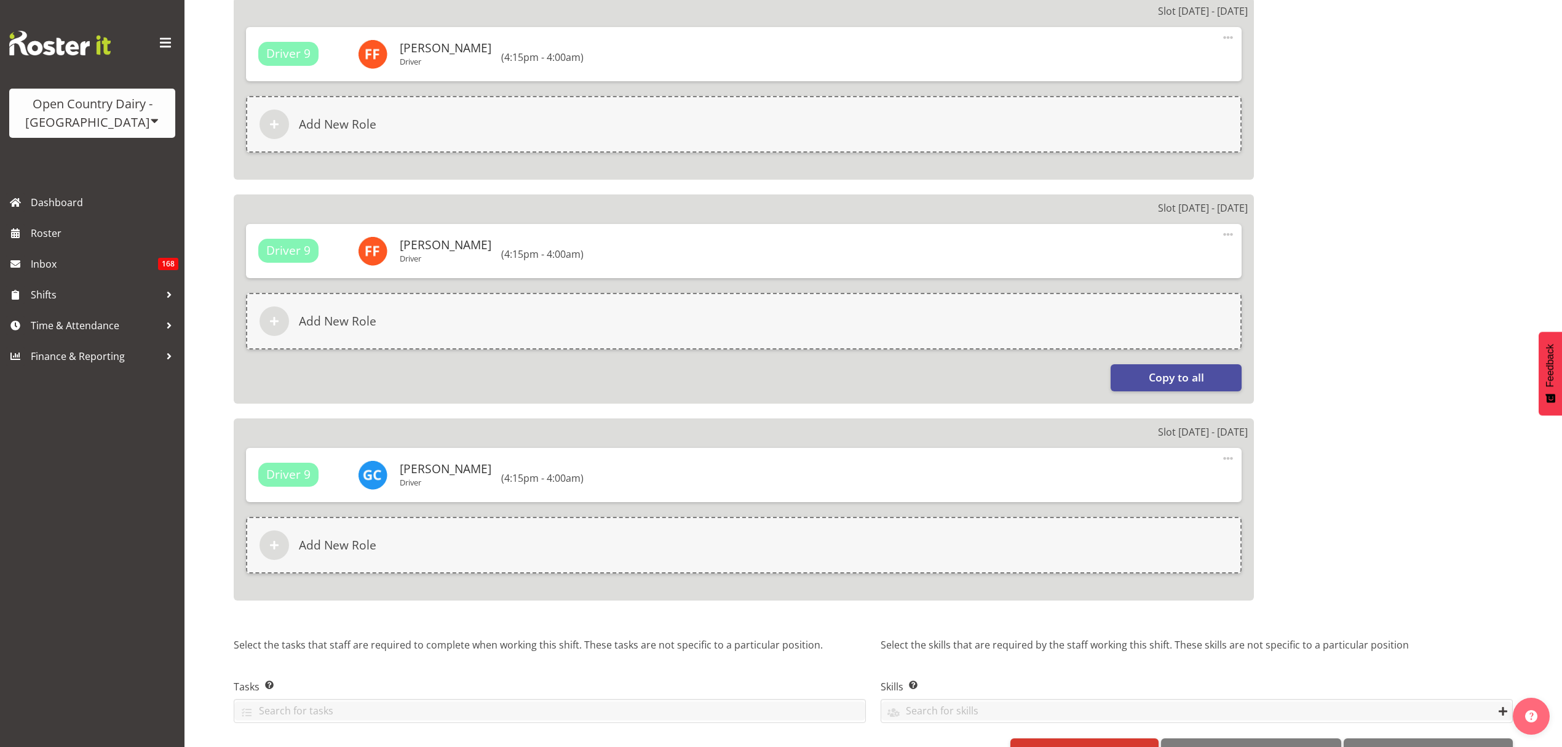
scroll to position [2014, 0]
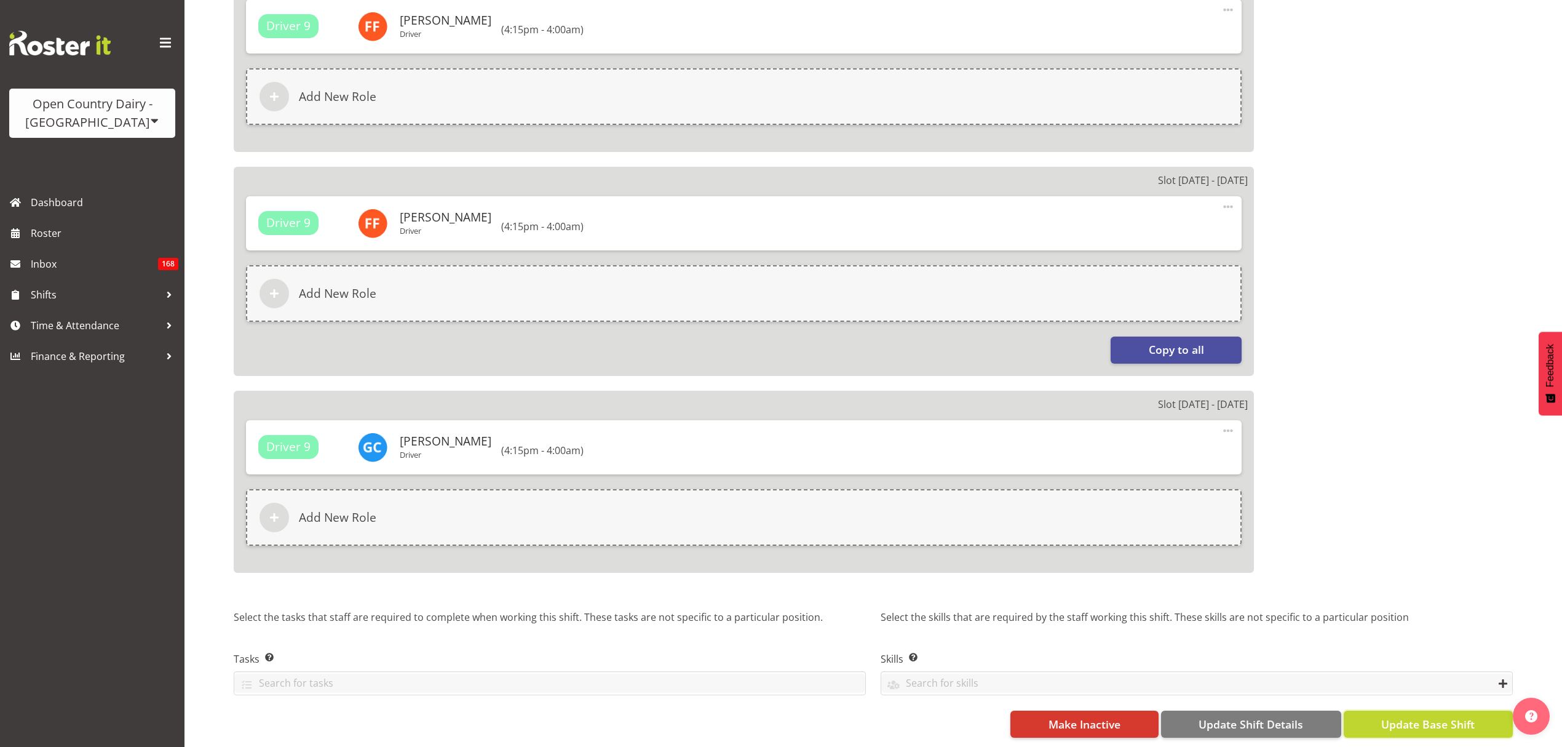
click at [1407, 716] on span "Update Base Shift" at bounding box center [1427, 724] width 93 height 16
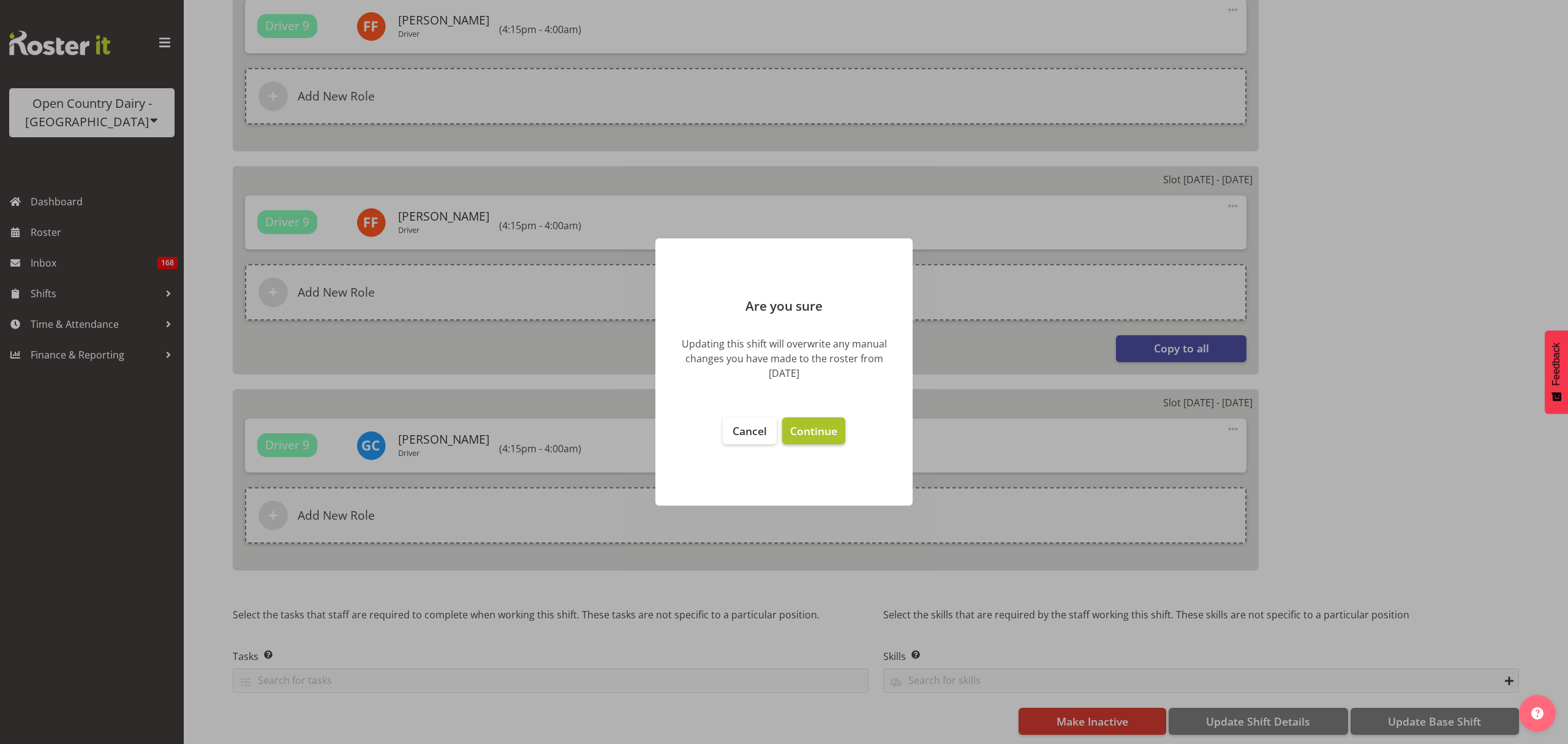
click at [818, 438] on button "Continue" at bounding box center [812, 430] width 63 height 27
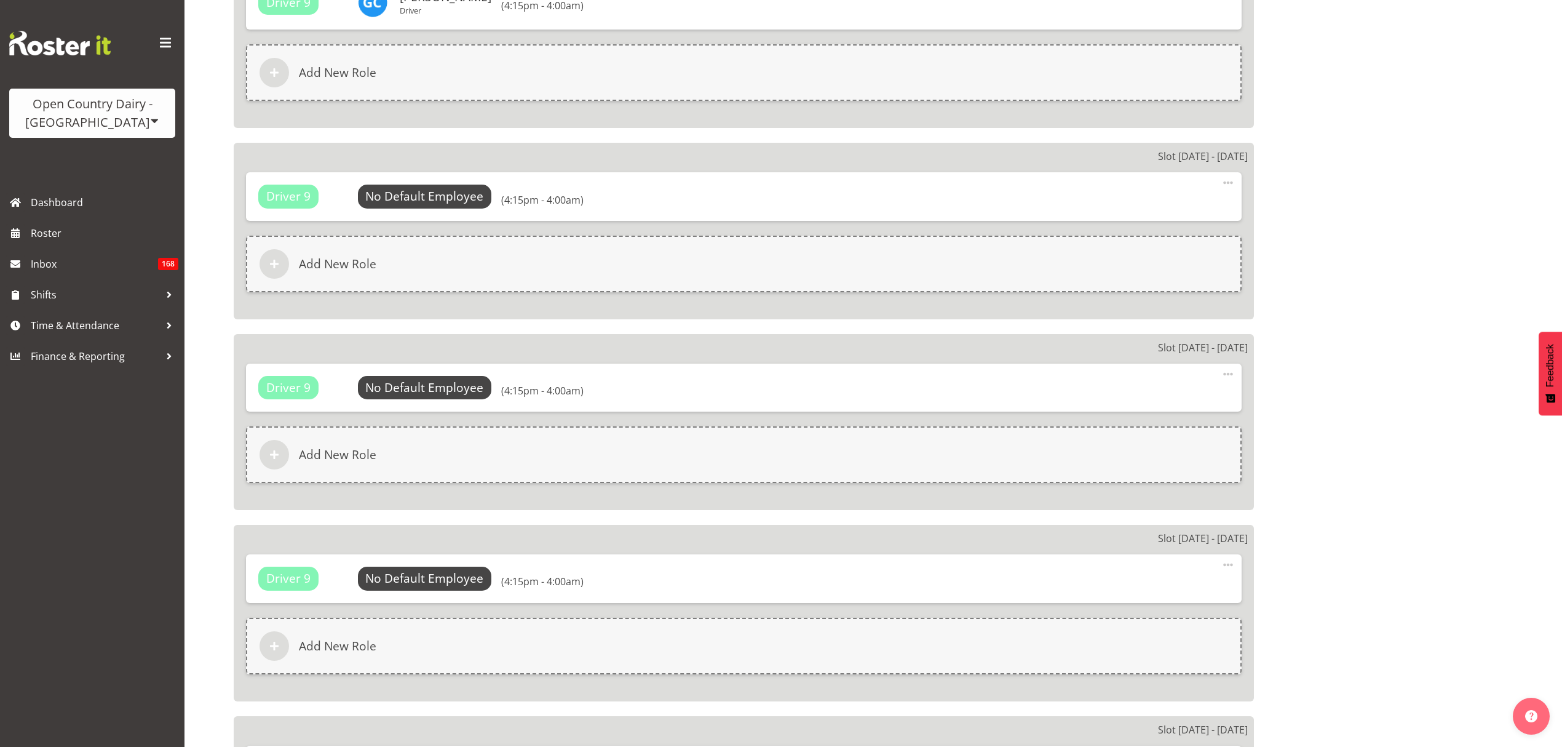
select select
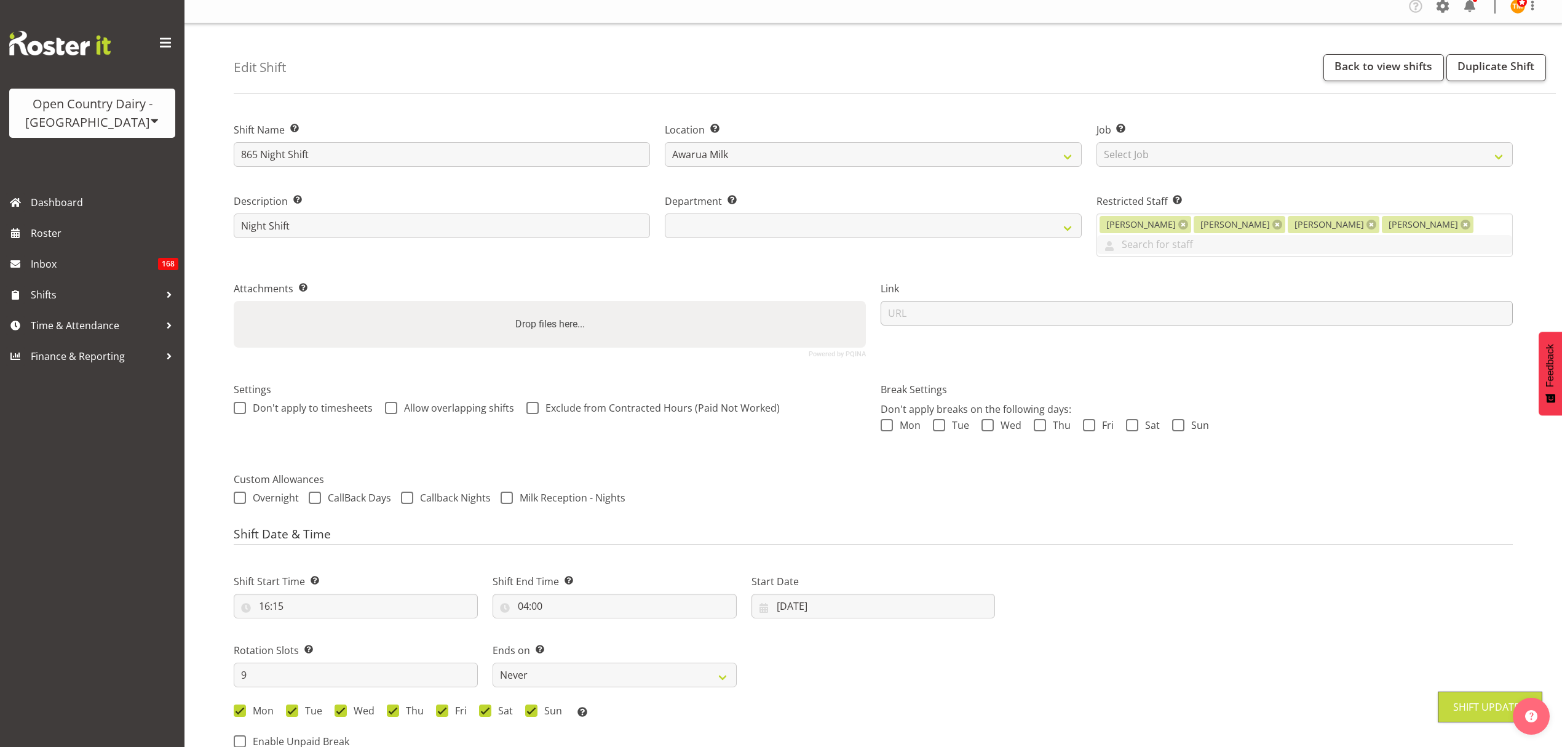
scroll to position [0, 0]
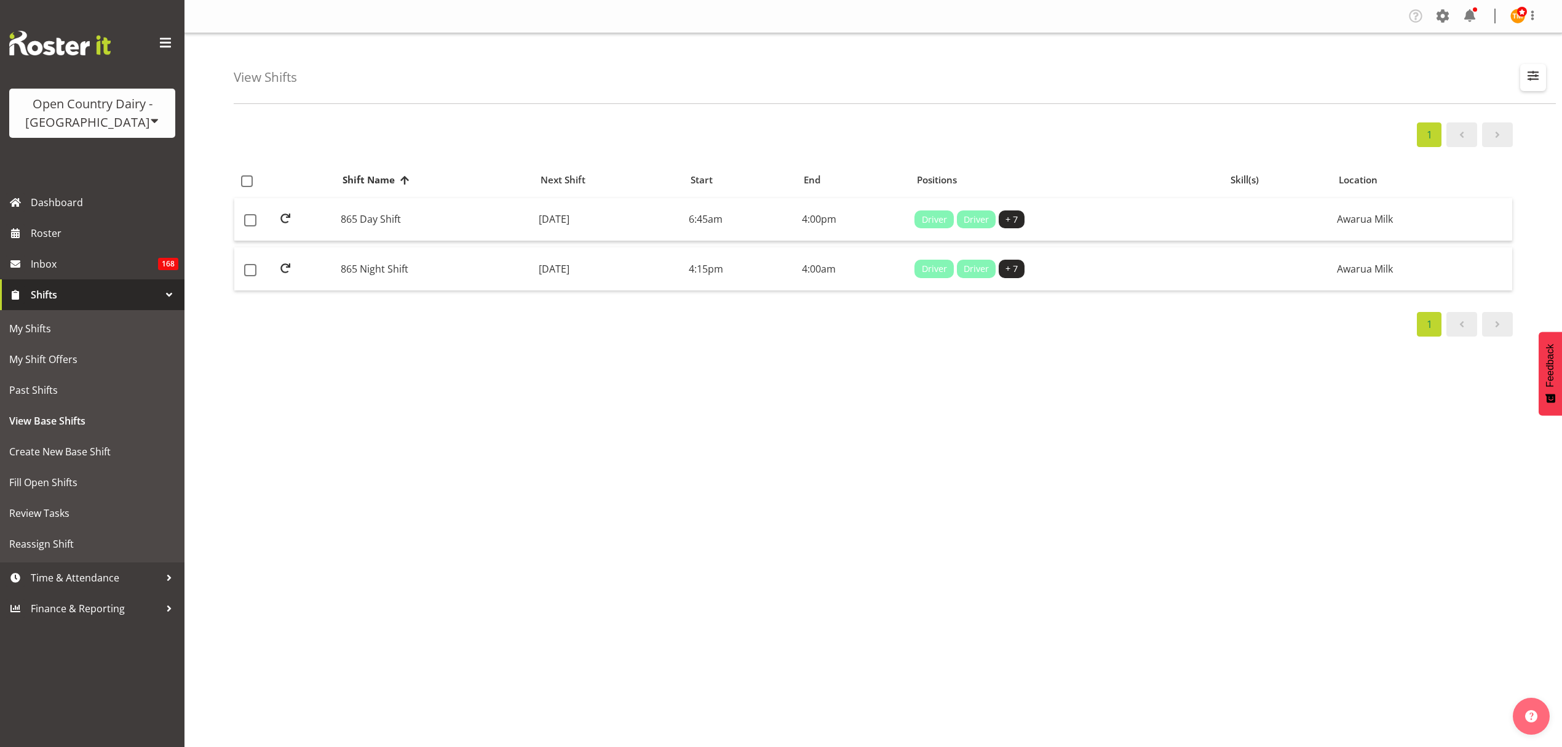
click at [1533, 84] on button "button" at bounding box center [1533, 77] width 26 height 27
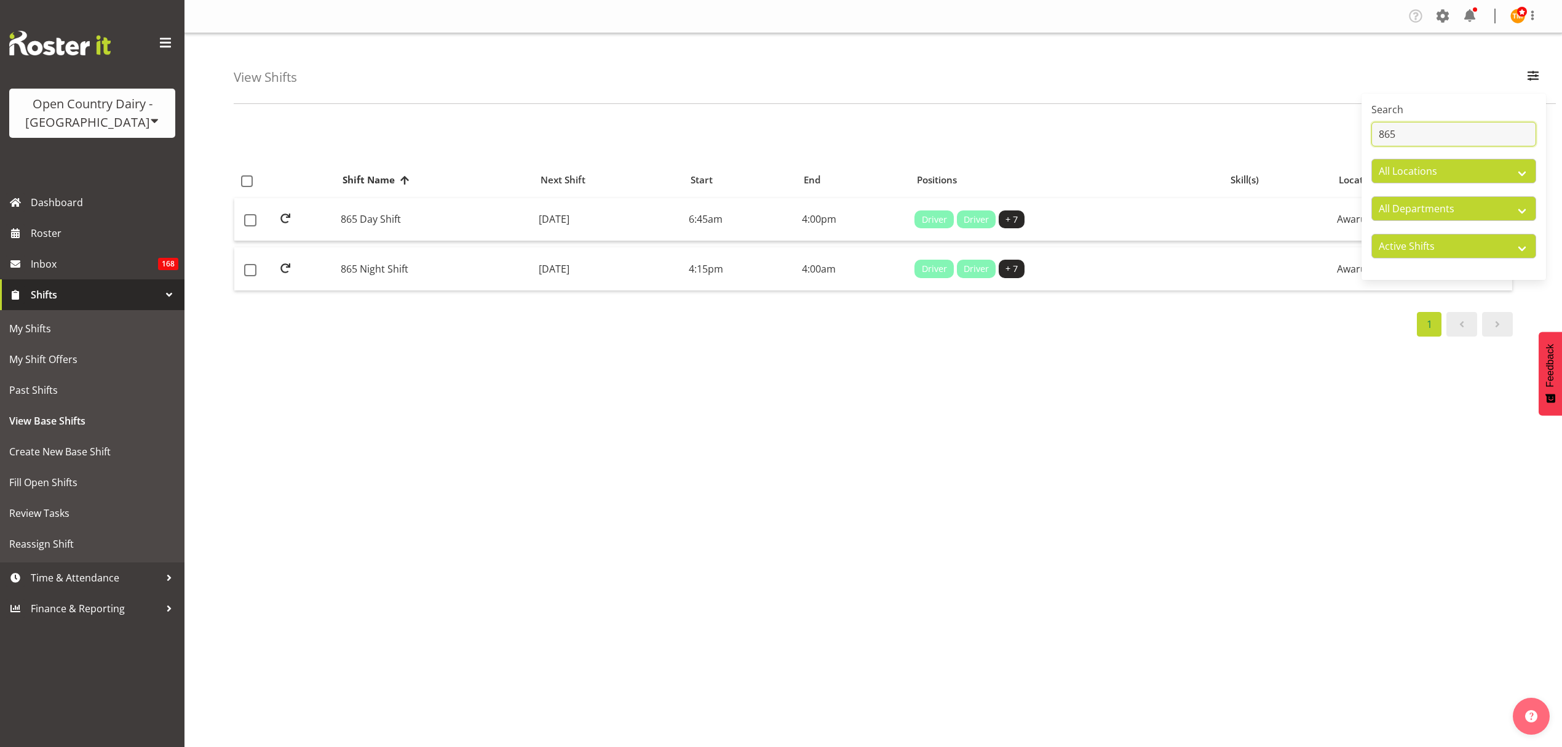
click at [1486, 122] on input "865" at bounding box center [1454, 134] width 165 height 25
type input "855"
click at [434, 223] on td "855 Night Shift" at bounding box center [435, 220] width 198 height 44
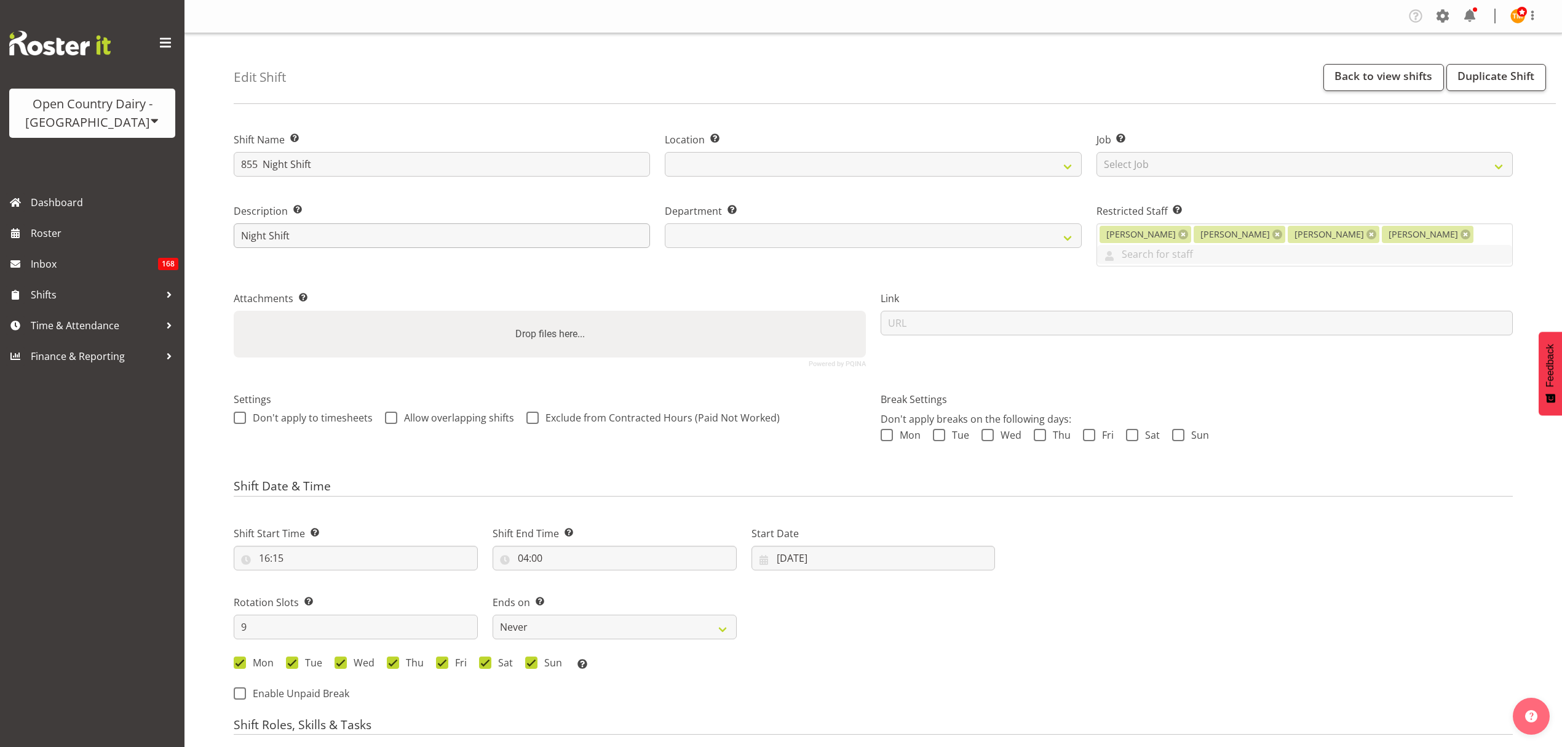
select select
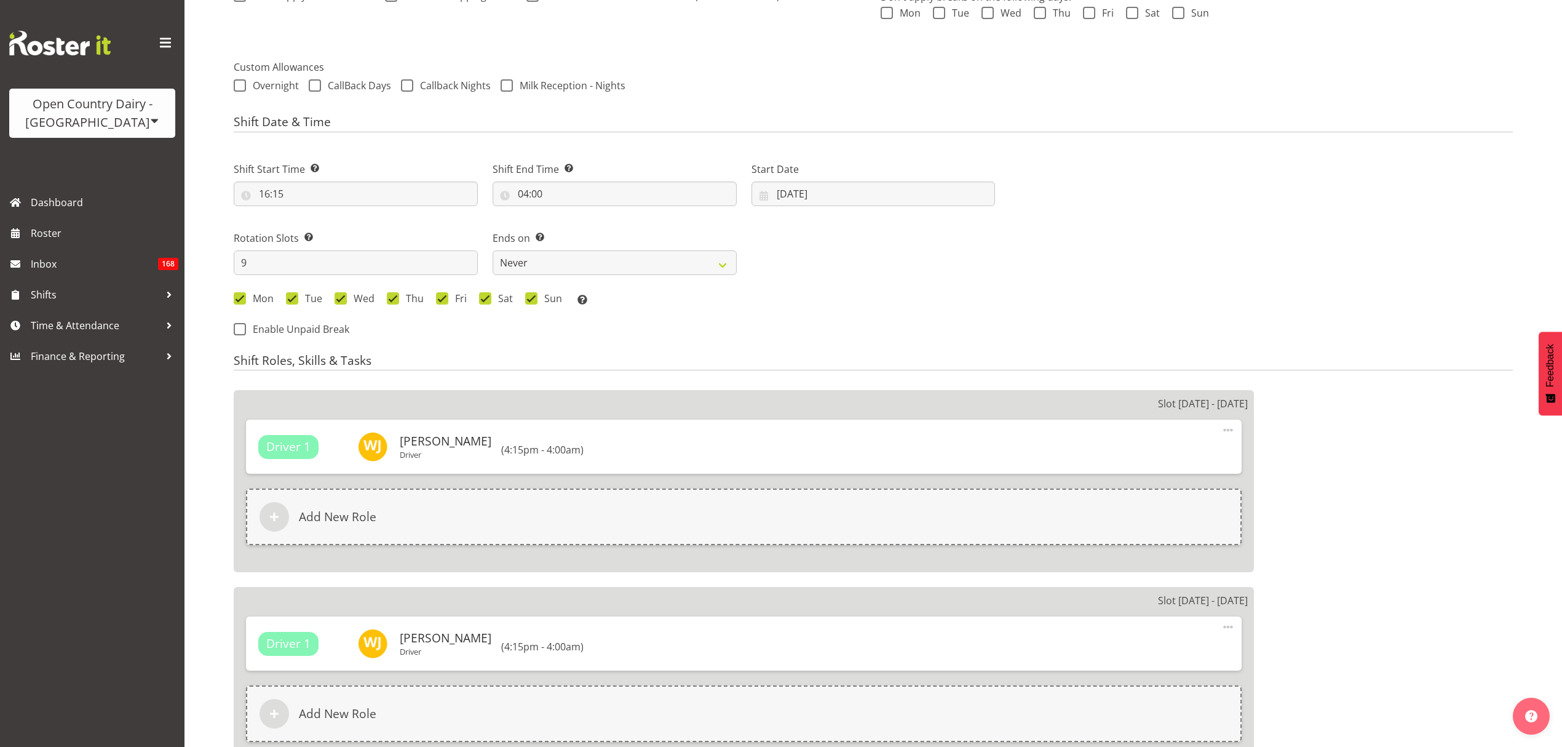
select select
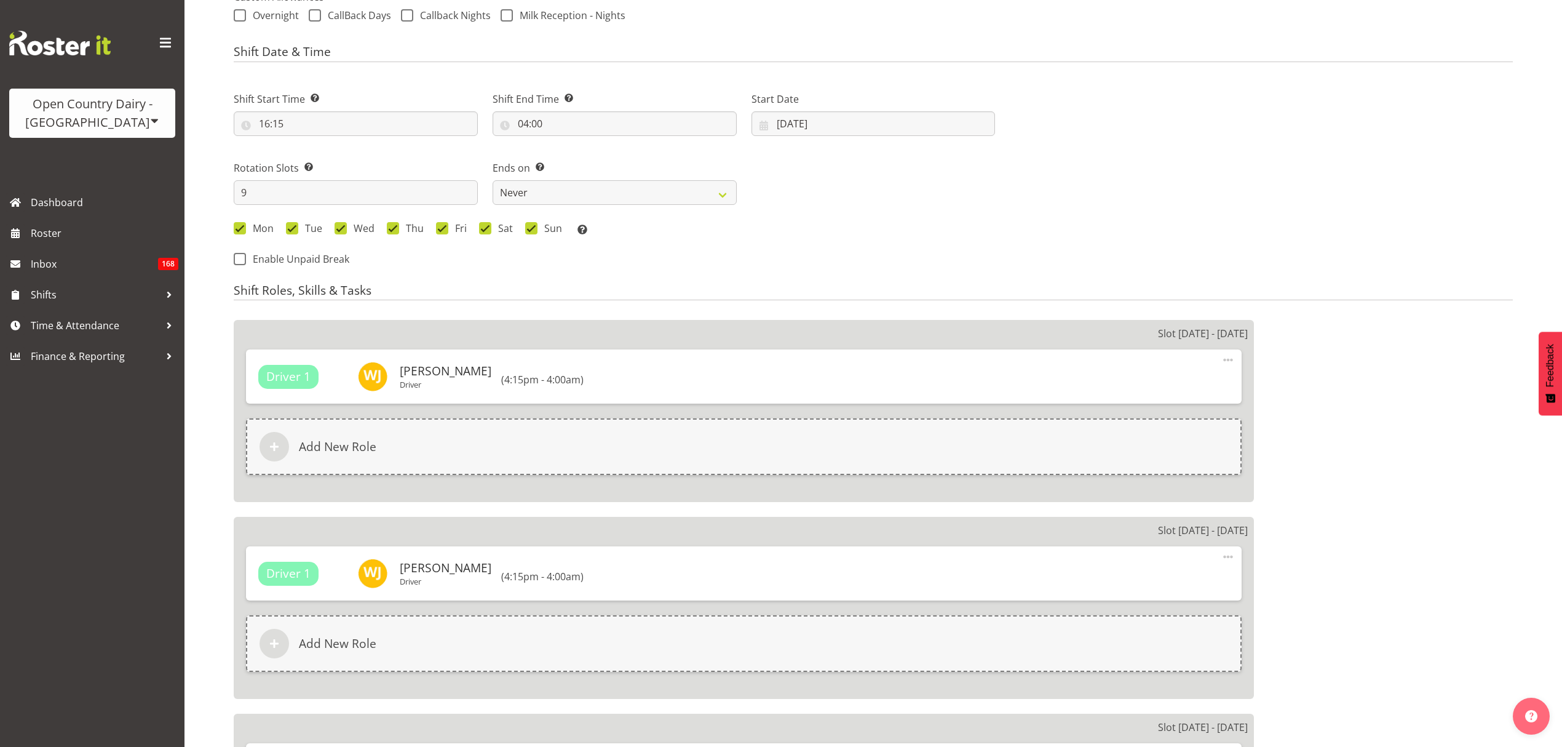
select select
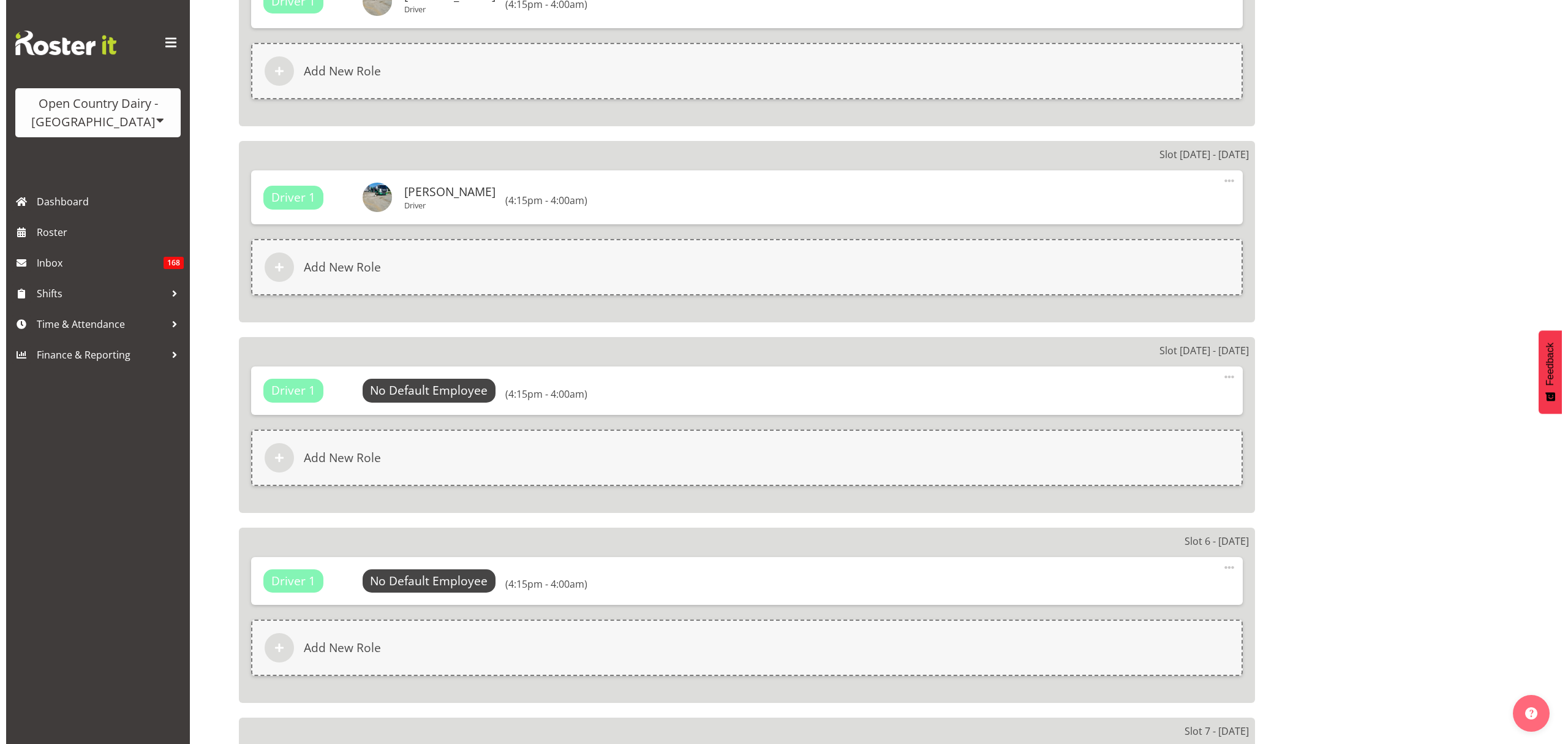
scroll to position [1797, 0]
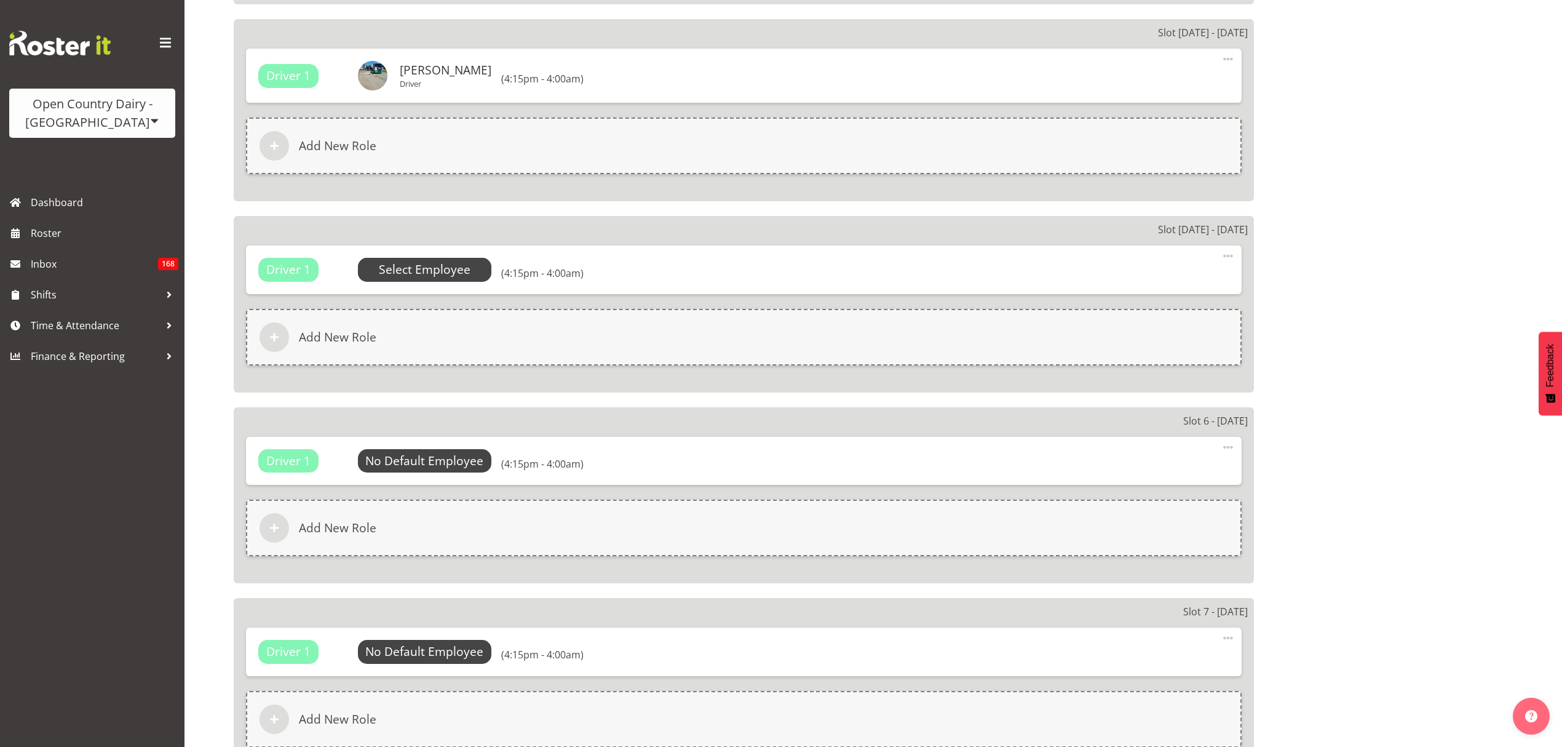
click at [447, 264] on span "Select Employee" at bounding box center [425, 270] width 92 height 18
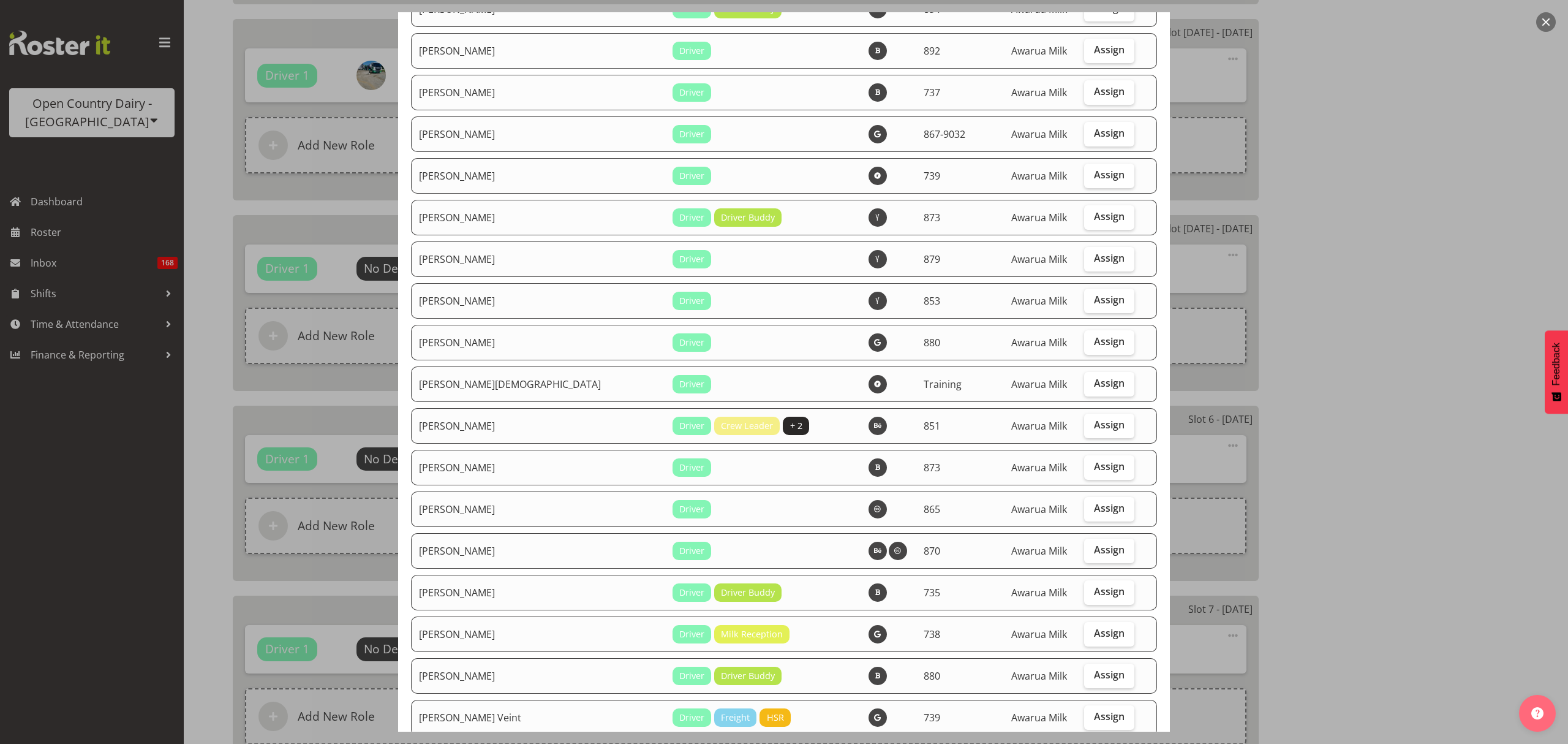
scroll to position [3857, 0]
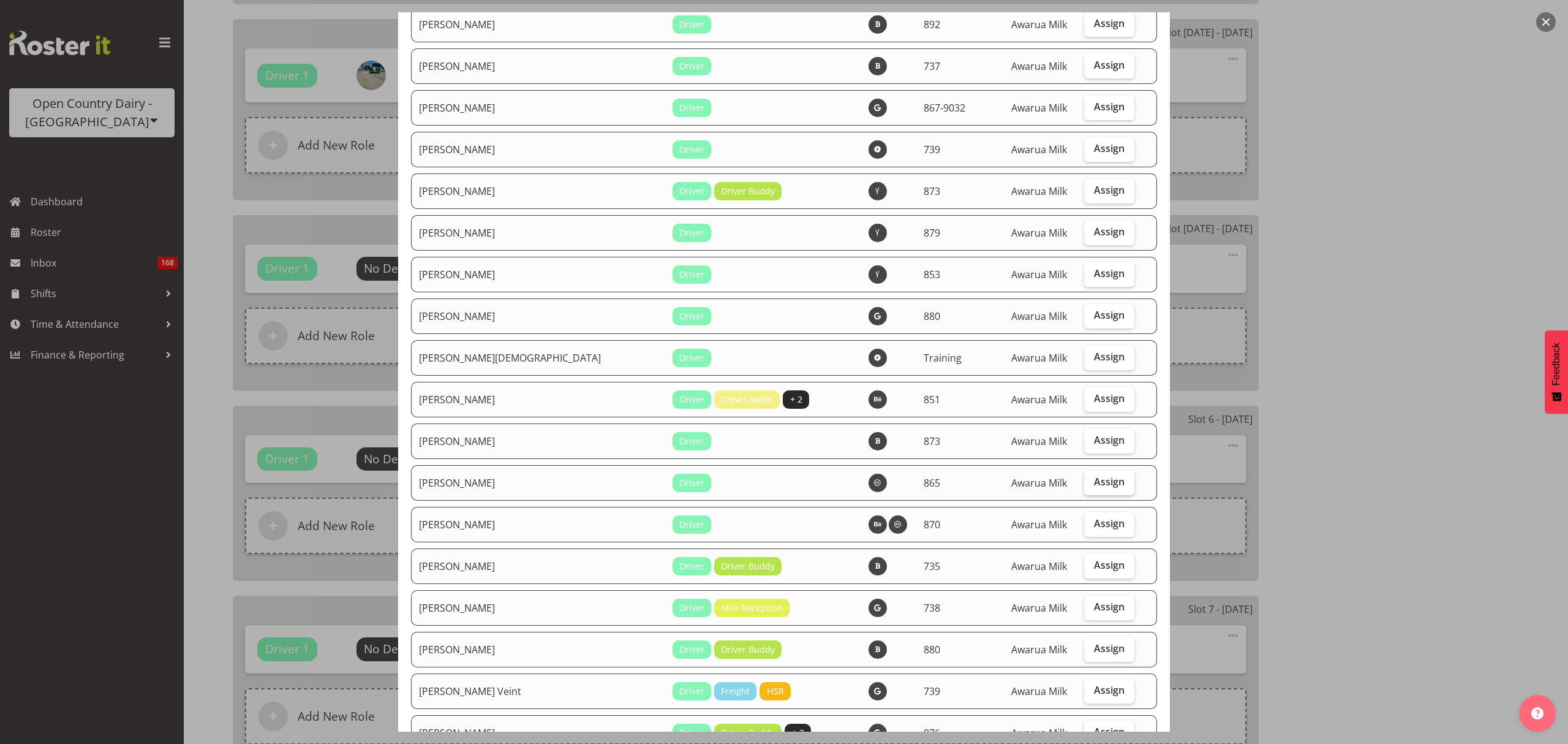
click at [1095, 475] on span "Assign" at bounding box center [1109, 481] width 31 height 12
click at [1092, 478] on input "Assign" at bounding box center [1088, 482] width 8 height 8
checkbox input "true"
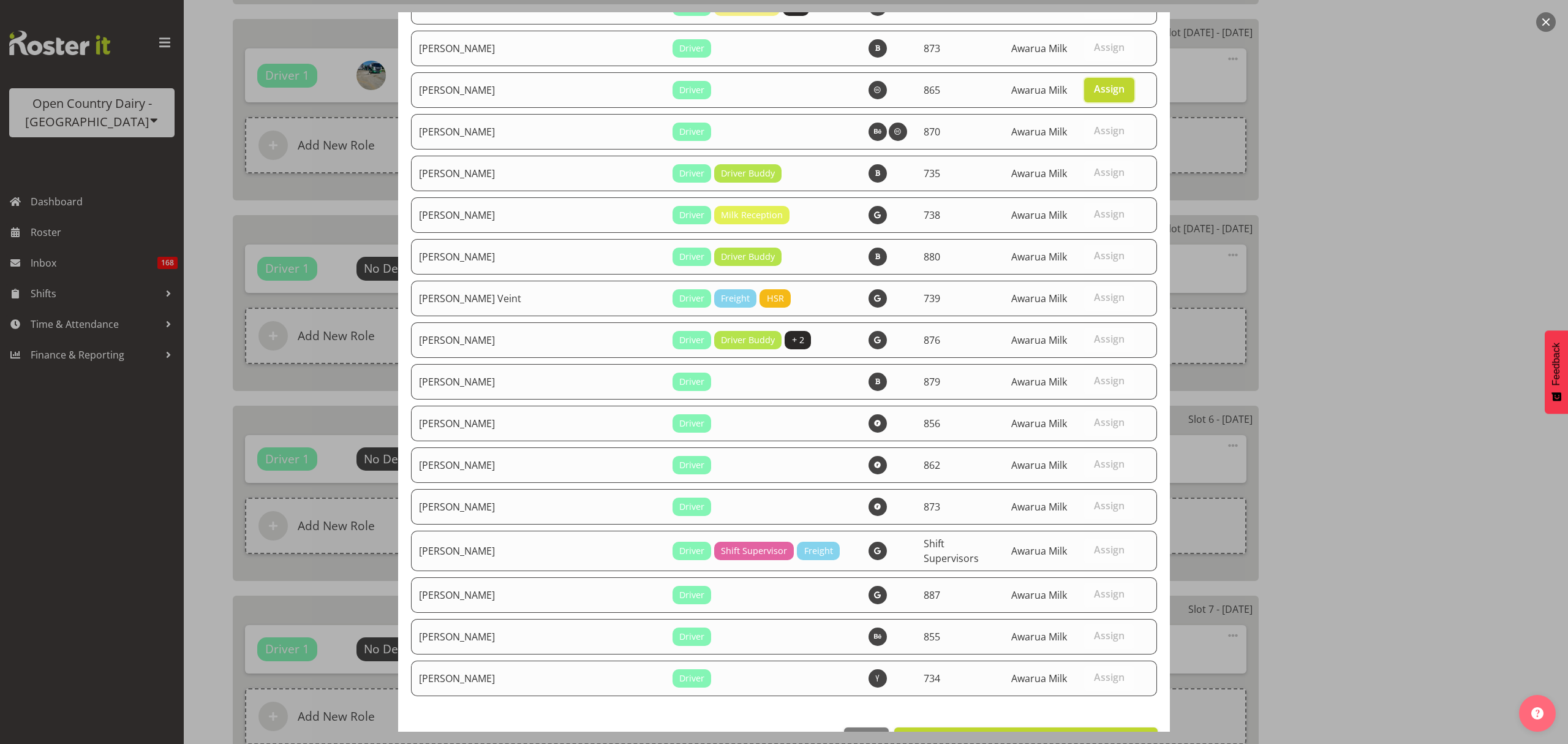
scroll to position [4266, 0]
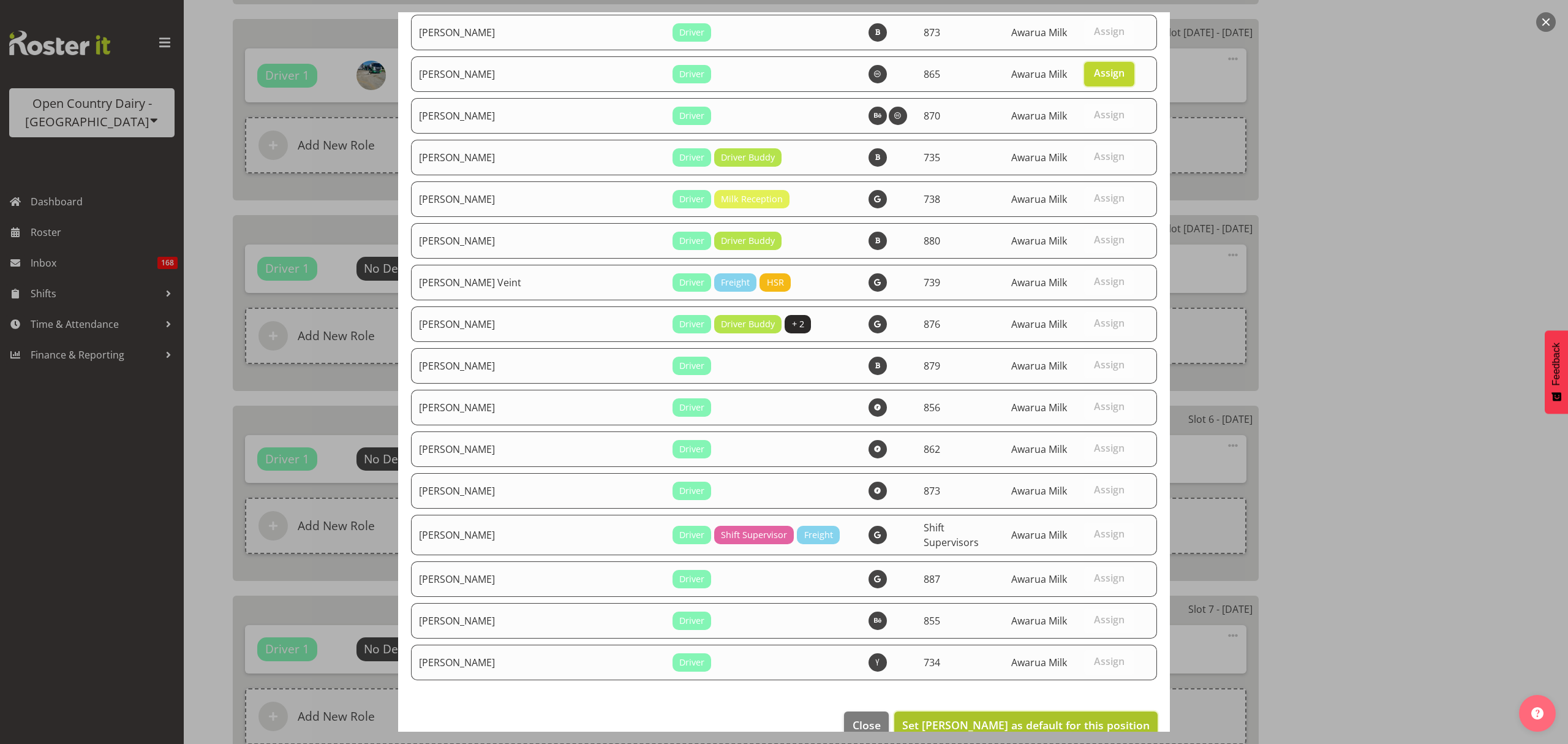
click at [1108, 717] on span "Set Steffan Kennard as default for this position" at bounding box center [1025, 725] width 247 height 16
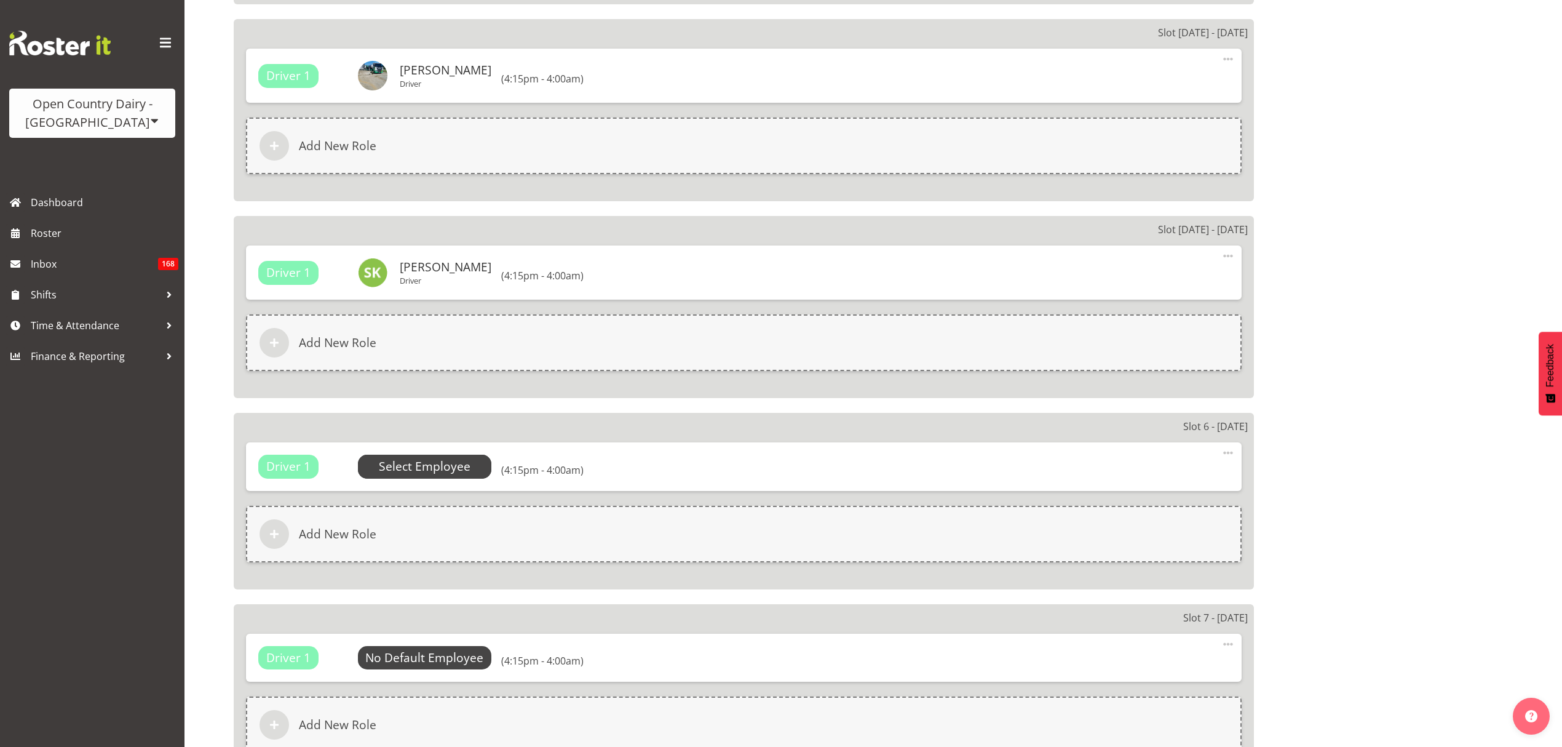
click at [437, 461] on span "Select Employee" at bounding box center [425, 467] width 92 height 18
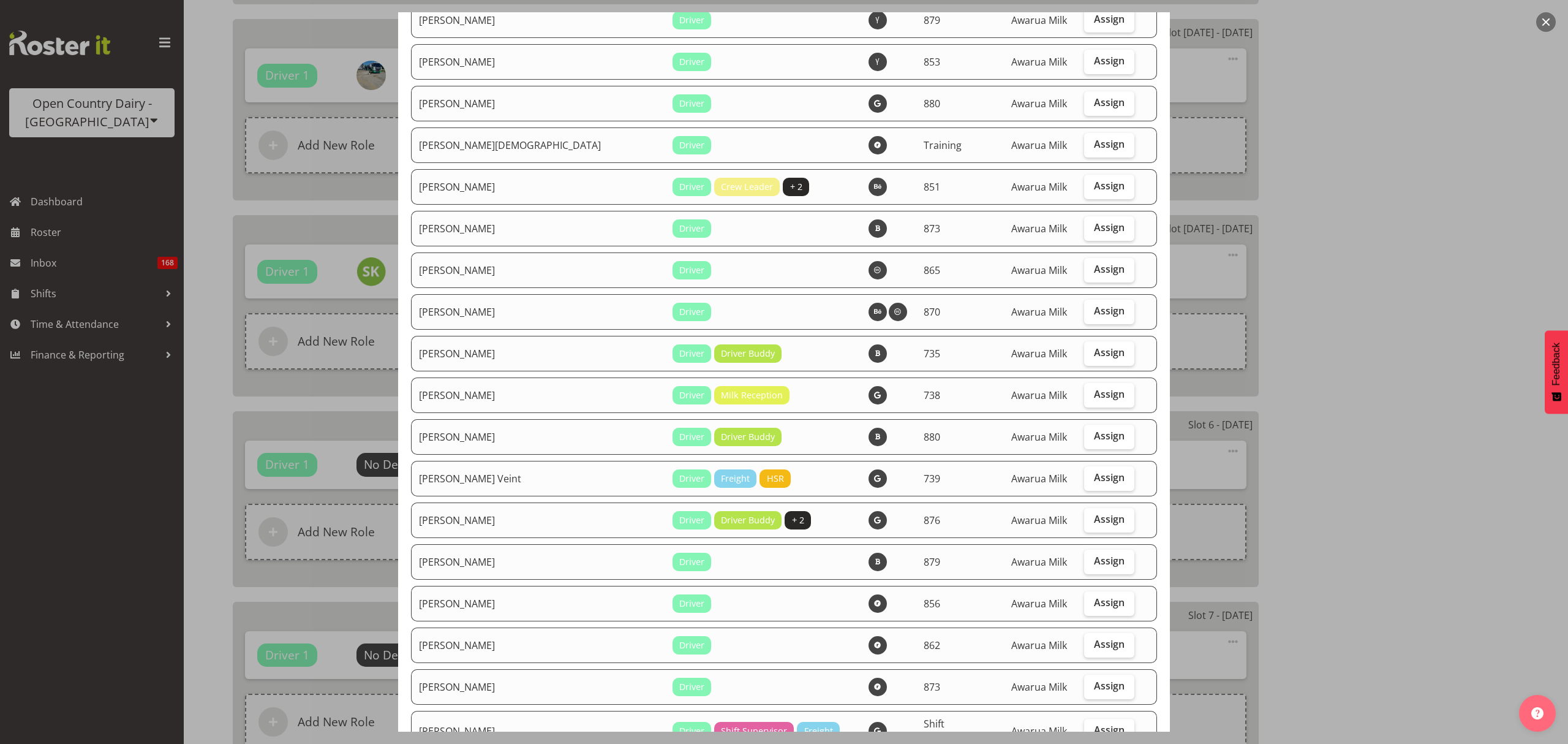
scroll to position [4084, 0]
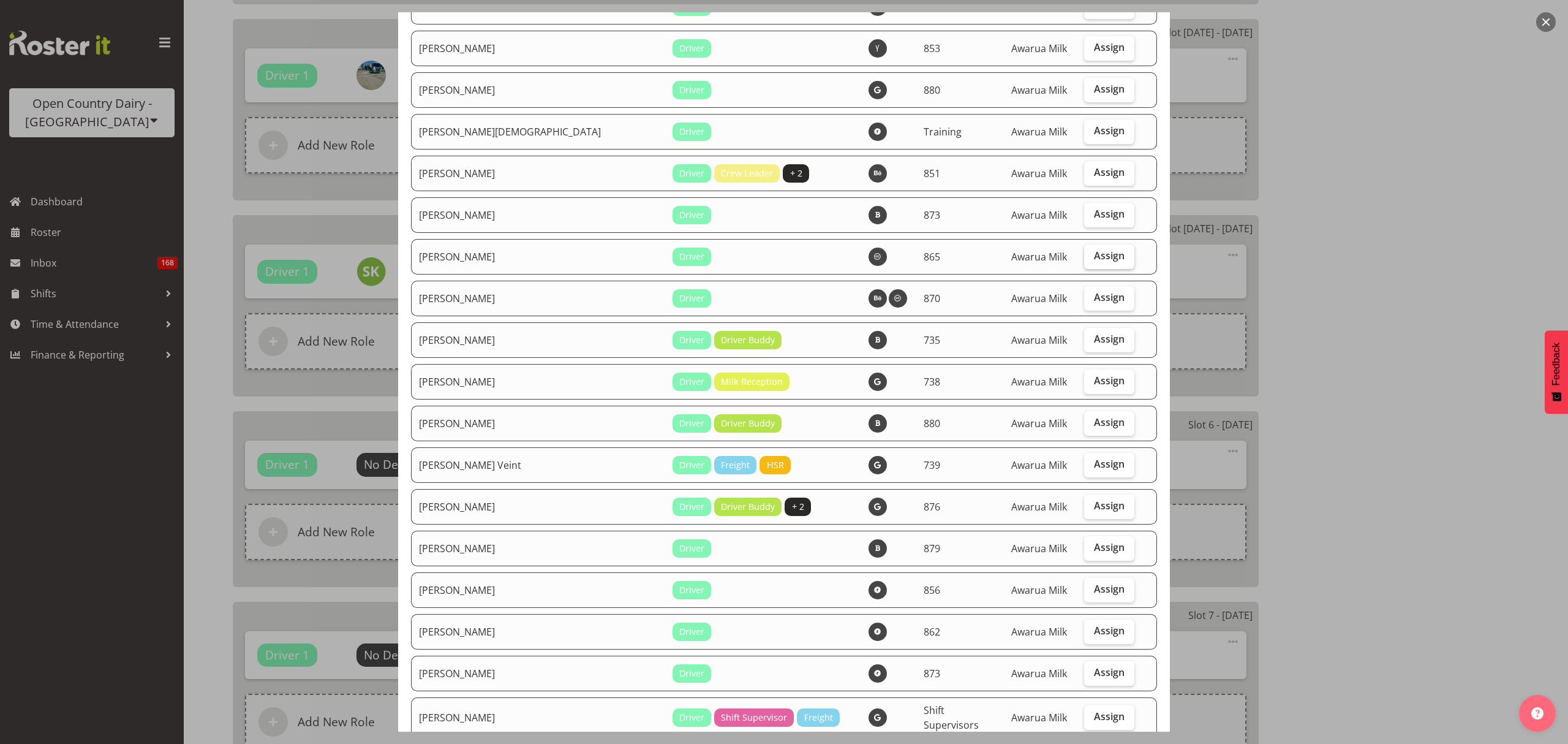
click at [1084, 244] on label "Assign" at bounding box center [1109, 256] width 50 height 25
click at [1084, 252] on input "Assign" at bounding box center [1088, 256] width 8 height 8
checkbox input "true"
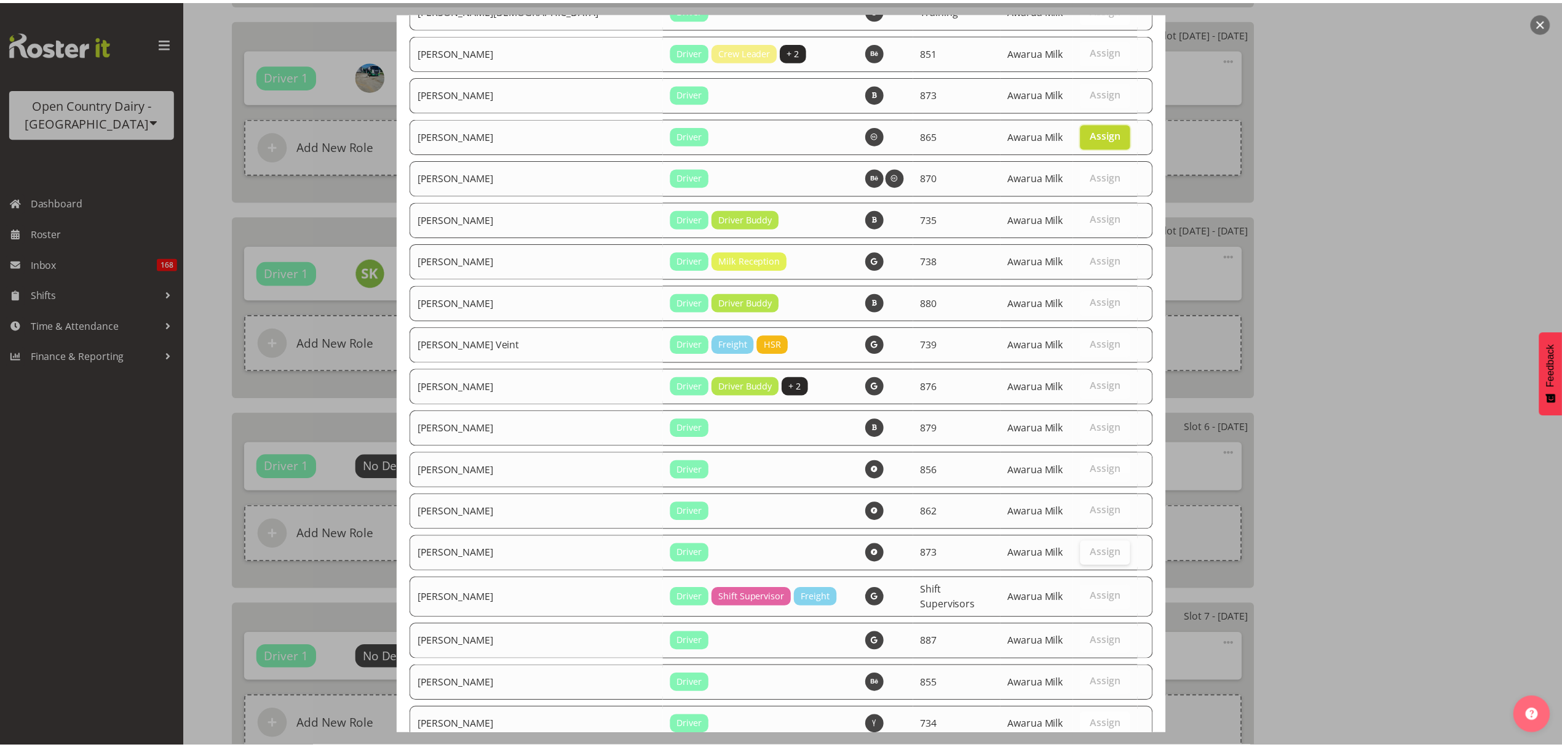
scroll to position [4283, 0]
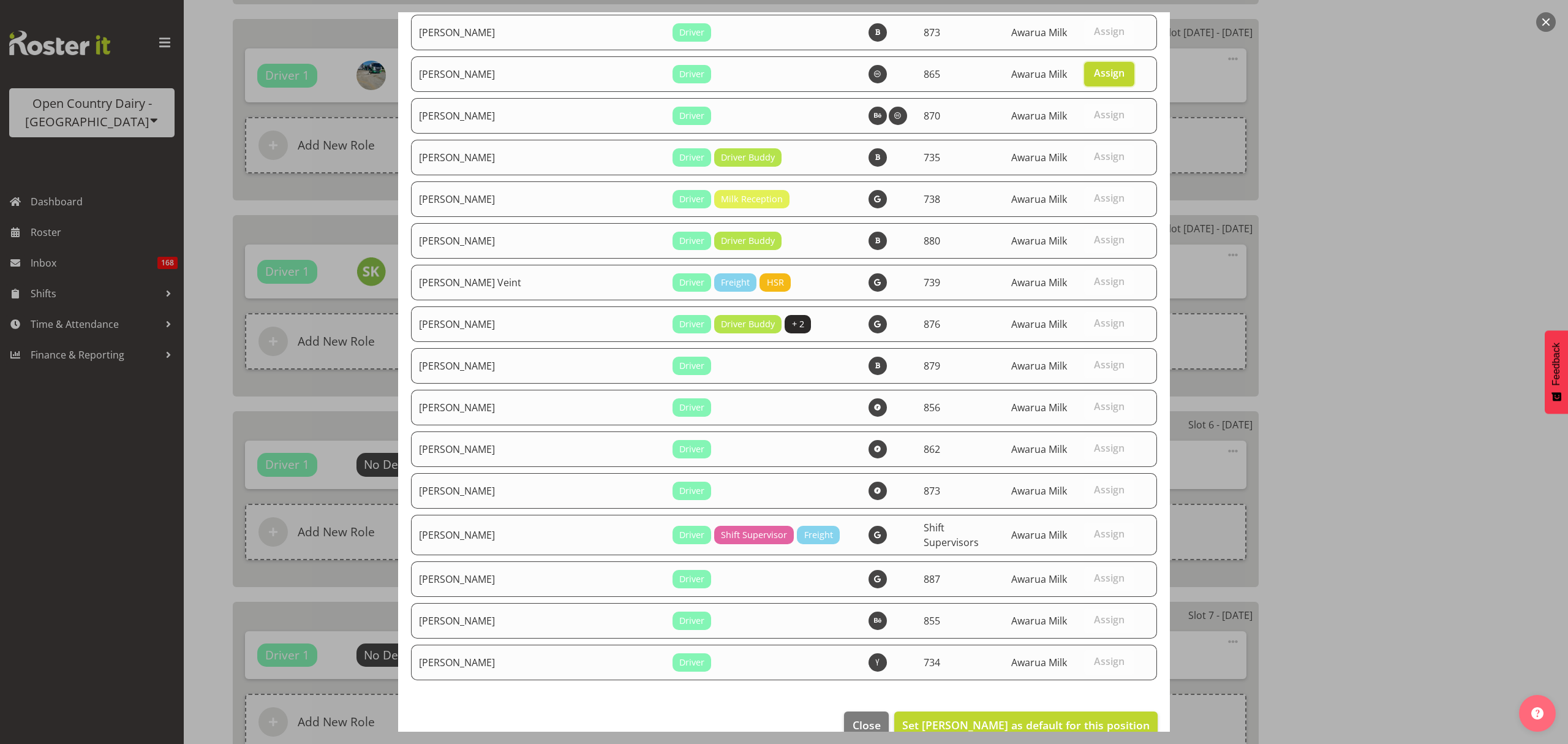
click at [1053, 714] on footer "Close Set Steffan Kennard as default for this position" at bounding box center [784, 728] width 772 height 58
click at [1049, 717] on span "Set Steffan Kennard as default for this position" at bounding box center [1025, 724] width 247 height 15
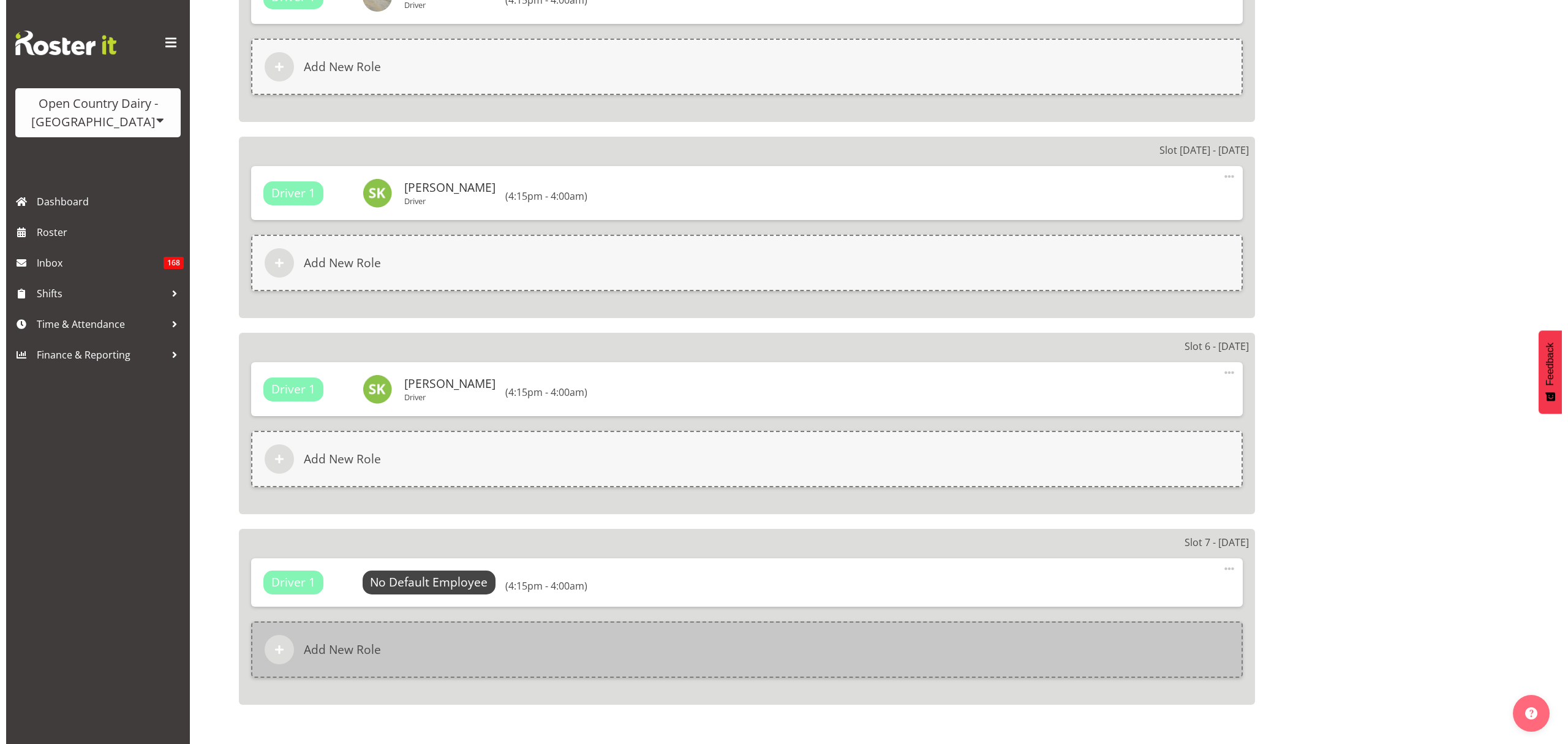
scroll to position [2017, 0]
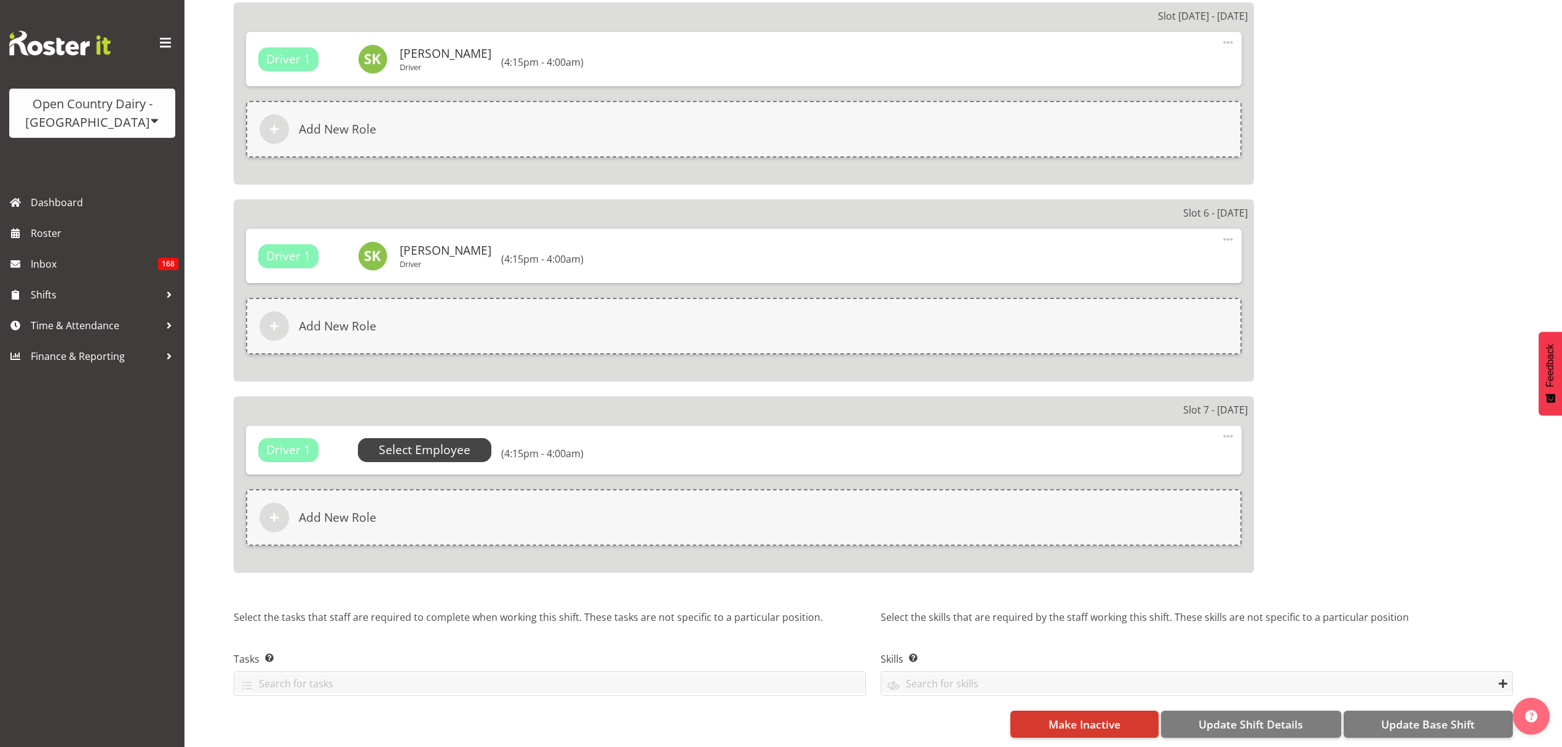
click at [427, 441] on span "Select Employee" at bounding box center [425, 450] width 92 height 18
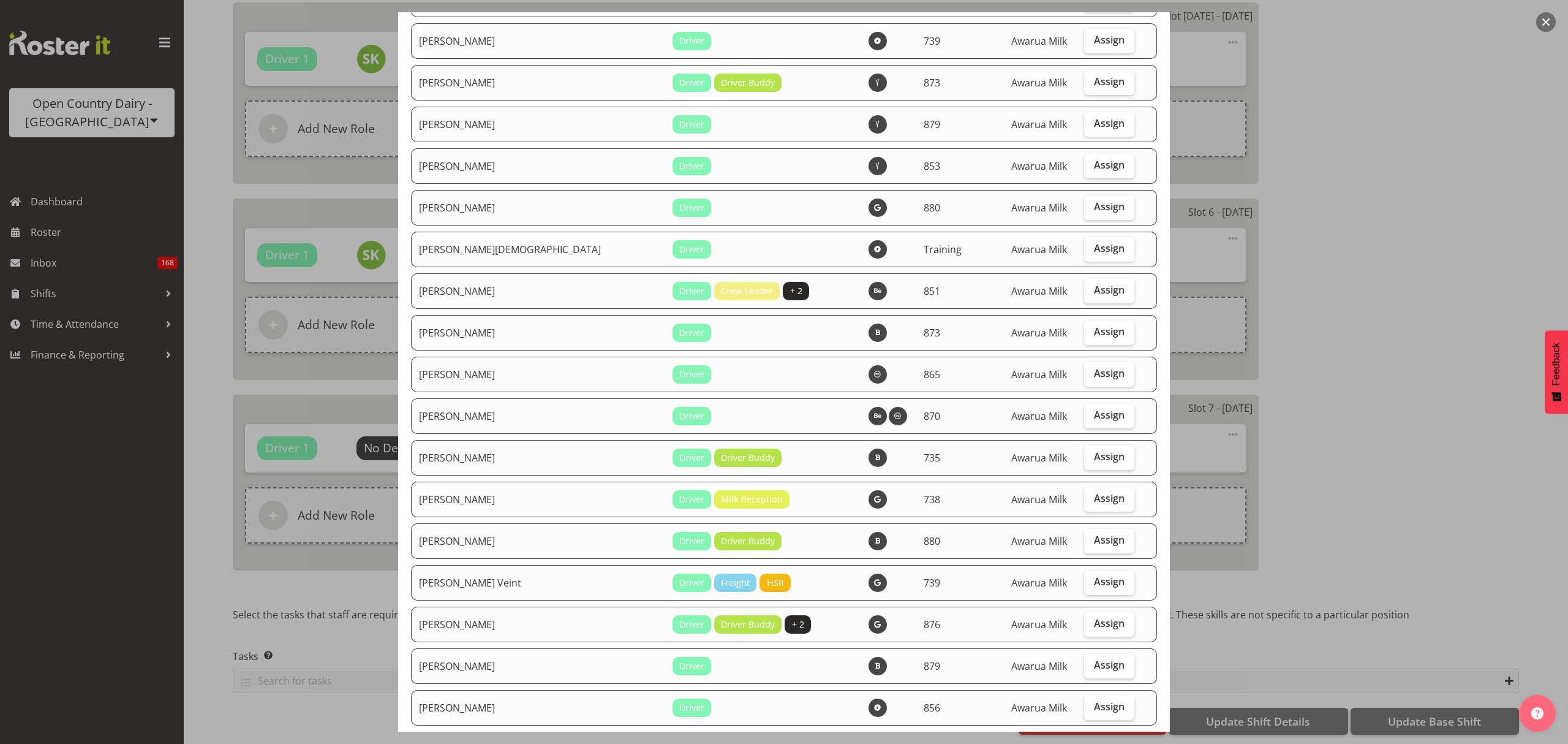
scroll to position [3939, 0]
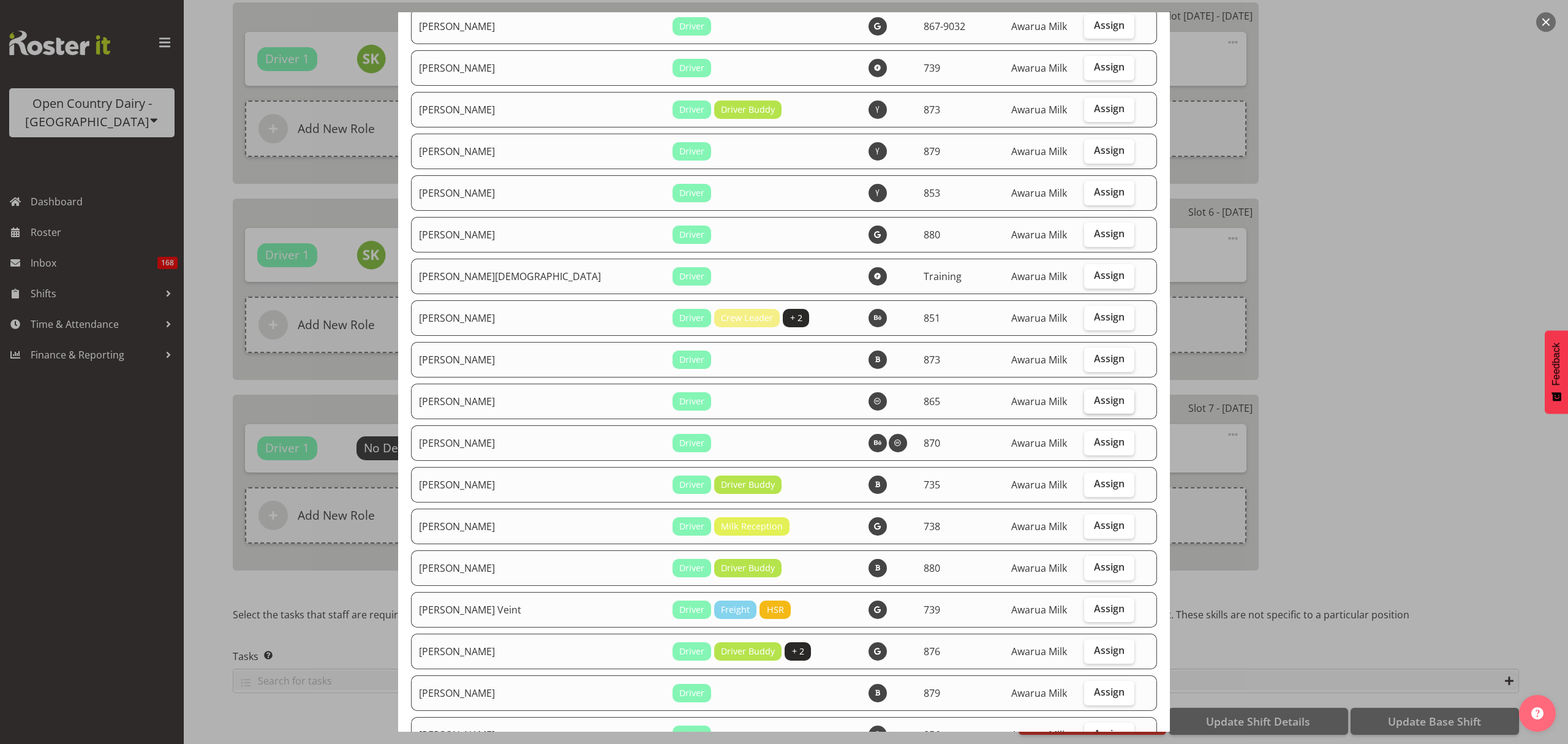
click at [1094, 393] on span "Assign" at bounding box center [1109, 399] width 31 height 12
click at [1092, 396] on input "Assign" at bounding box center [1088, 400] width 8 height 8
checkbox input "true"
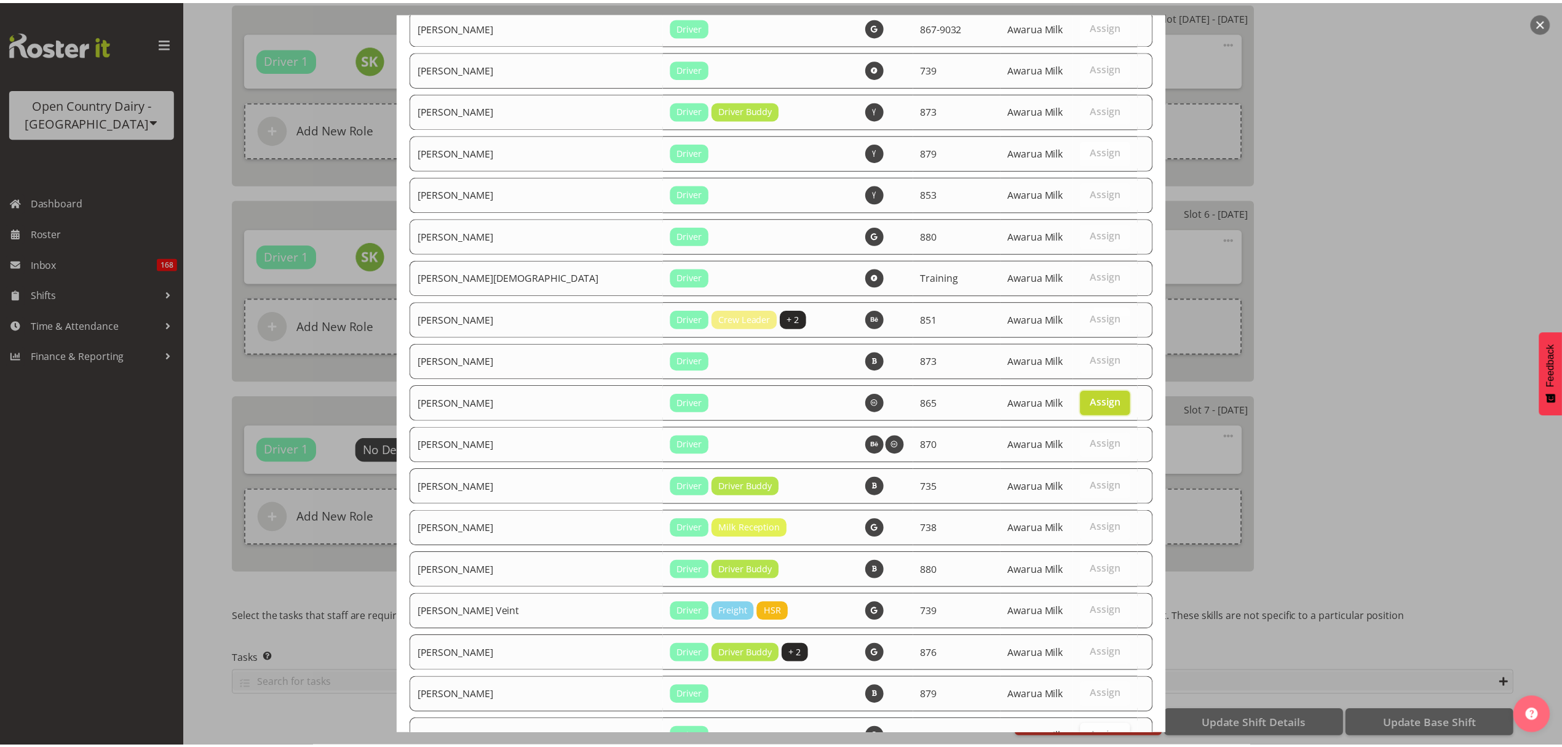
scroll to position [4283, 0]
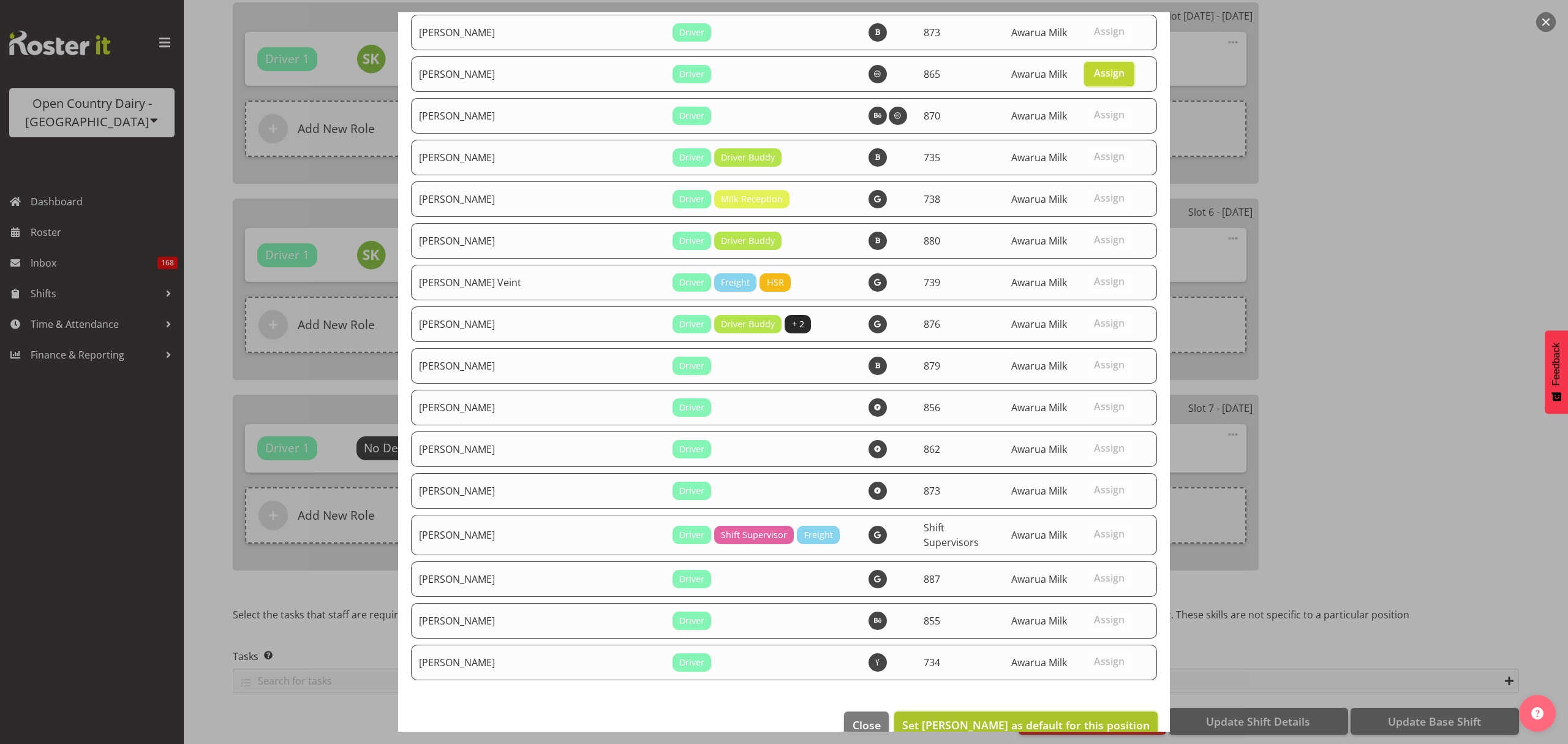
click at [1093, 717] on span "Set [PERSON_NAME] as default for this position" at bounding box center [1025, 724] width 247 height 15
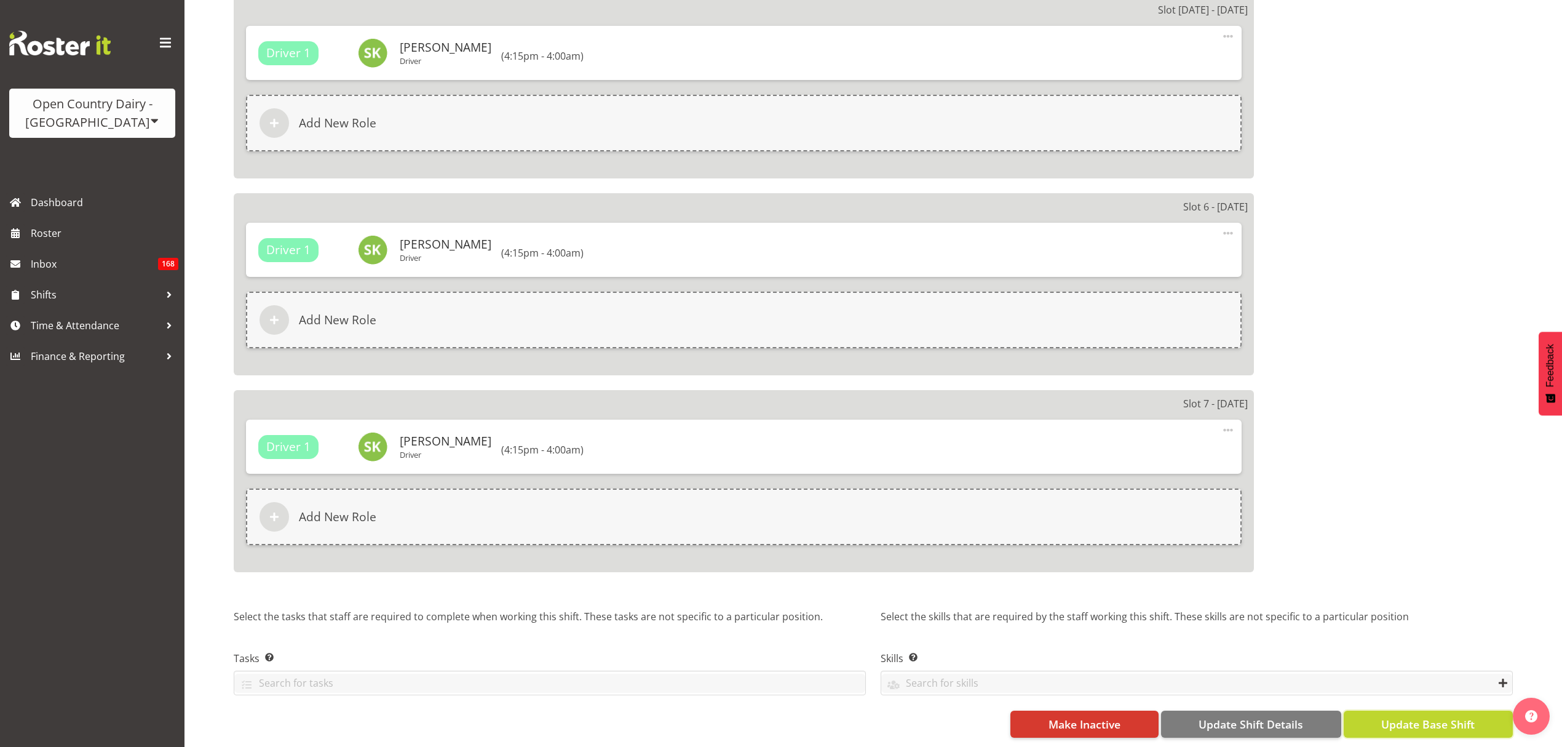
click at [1439, 720] on span "Update Base Shift" at bounding box center [1427, 724] width 93 height 16
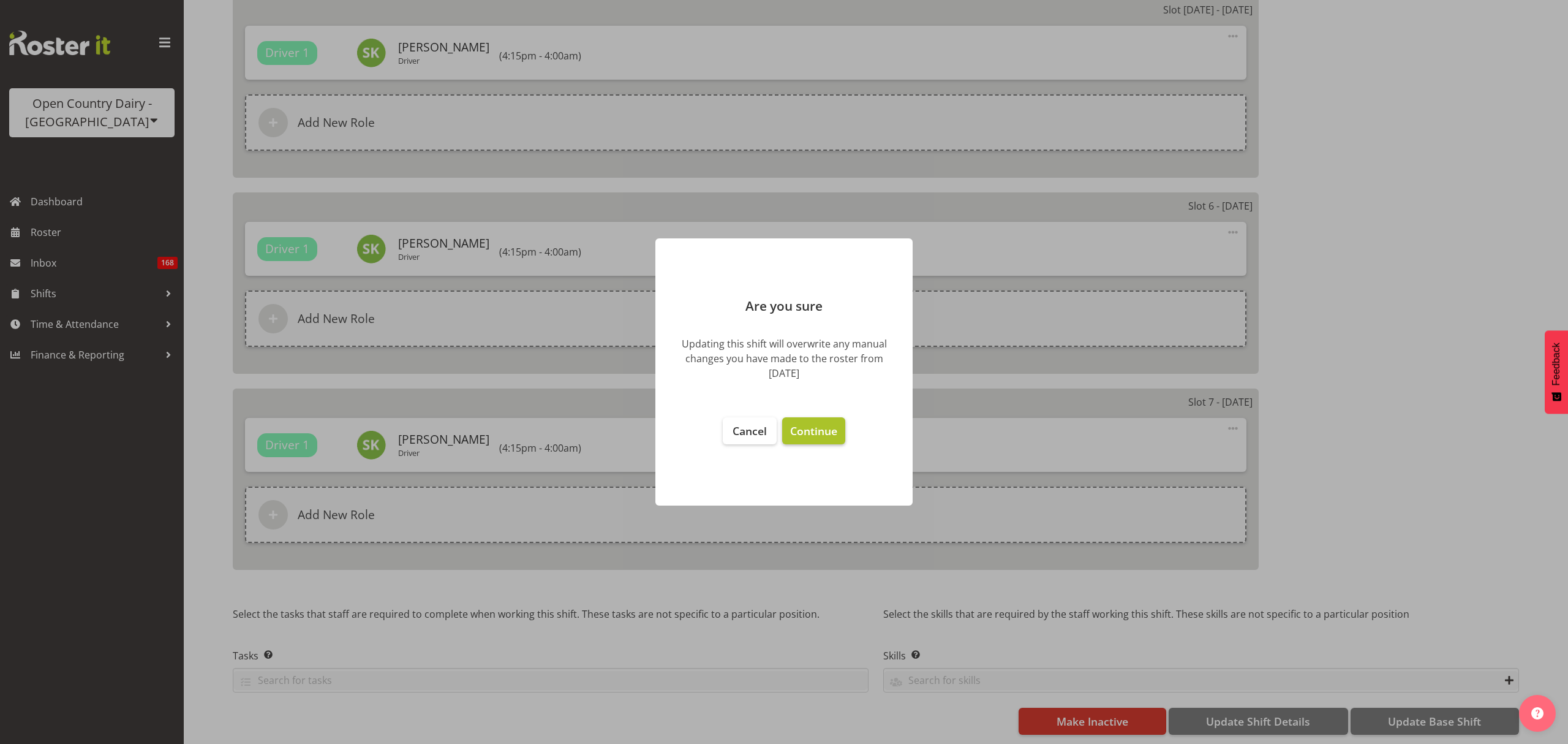
select select "668"
click at [756, 425] on span "Cancel" at bounding box center [750, 430] width 34 height 15
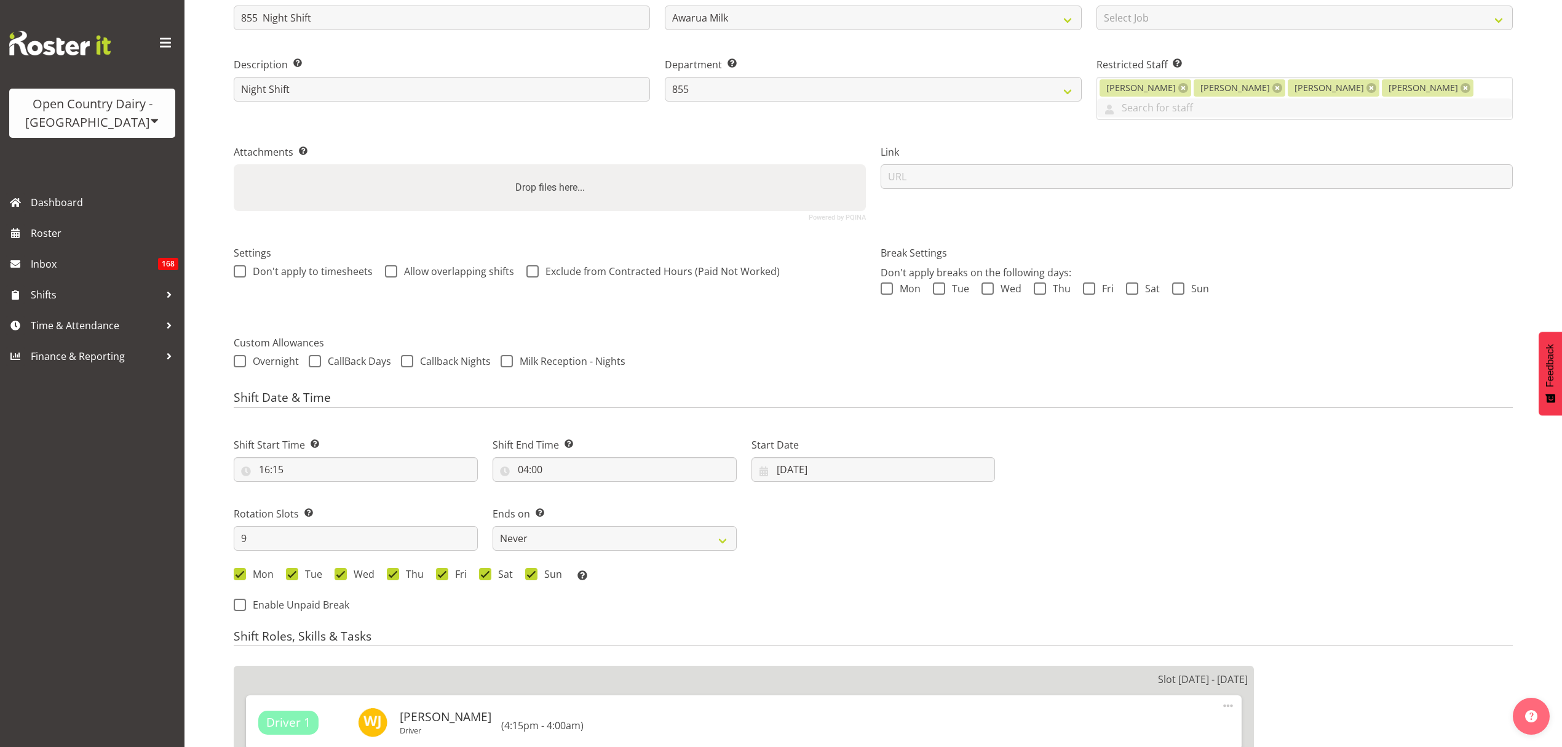
scroll to position [328, 0]
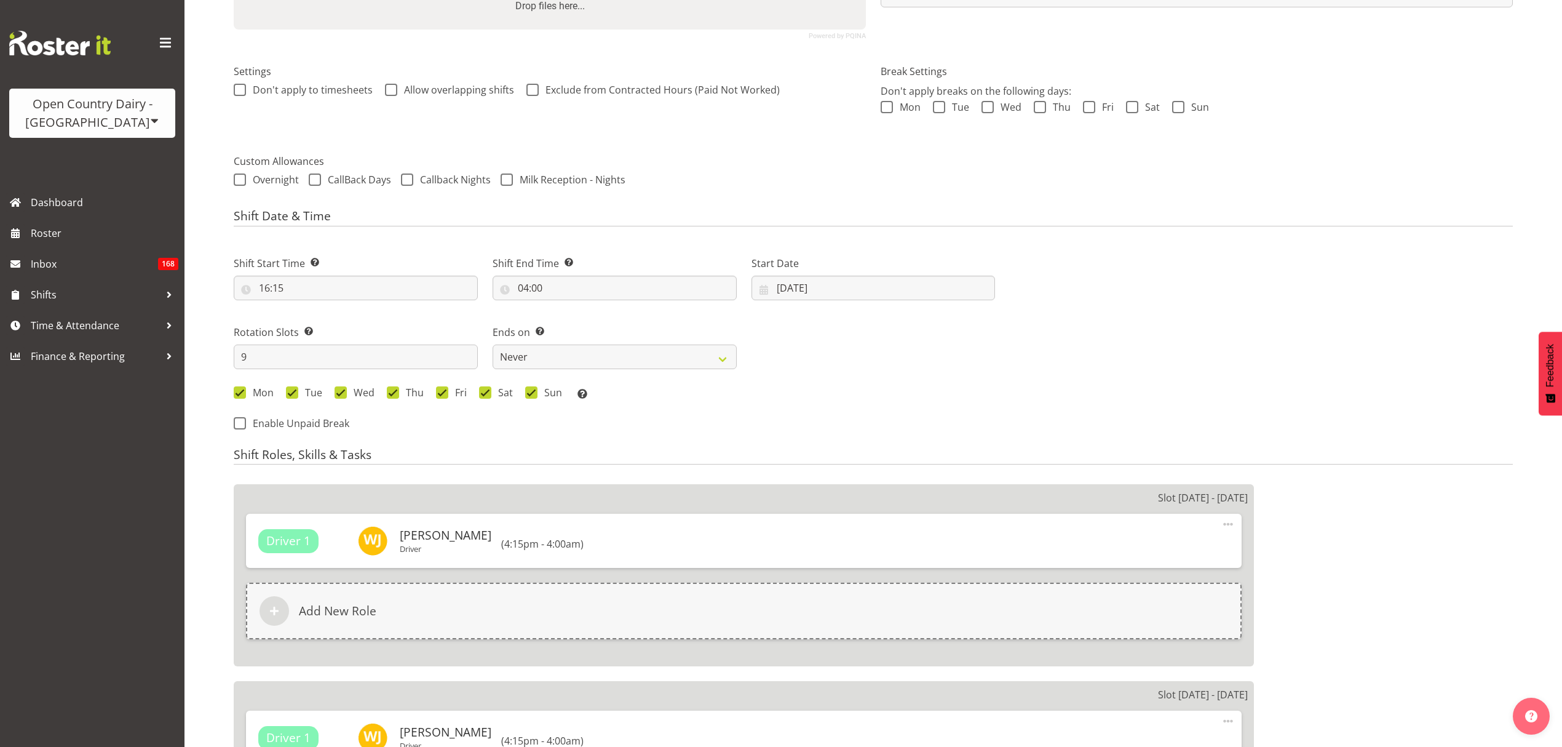
click at [825, 303] on div "Start Date [DATE] January February March April May June July August September O…" at bounding box center [873, 273] width 259 height 69
click at [832, 296] on input "[DATE]" at bounding box center [874, 288] width 244 height 25
click at [951, 330] on span at bounding box center [951, 323] width 15 height 15
click at [952, 328] on span at bounding box center [951, 323] width 15 height 15
select select "9"
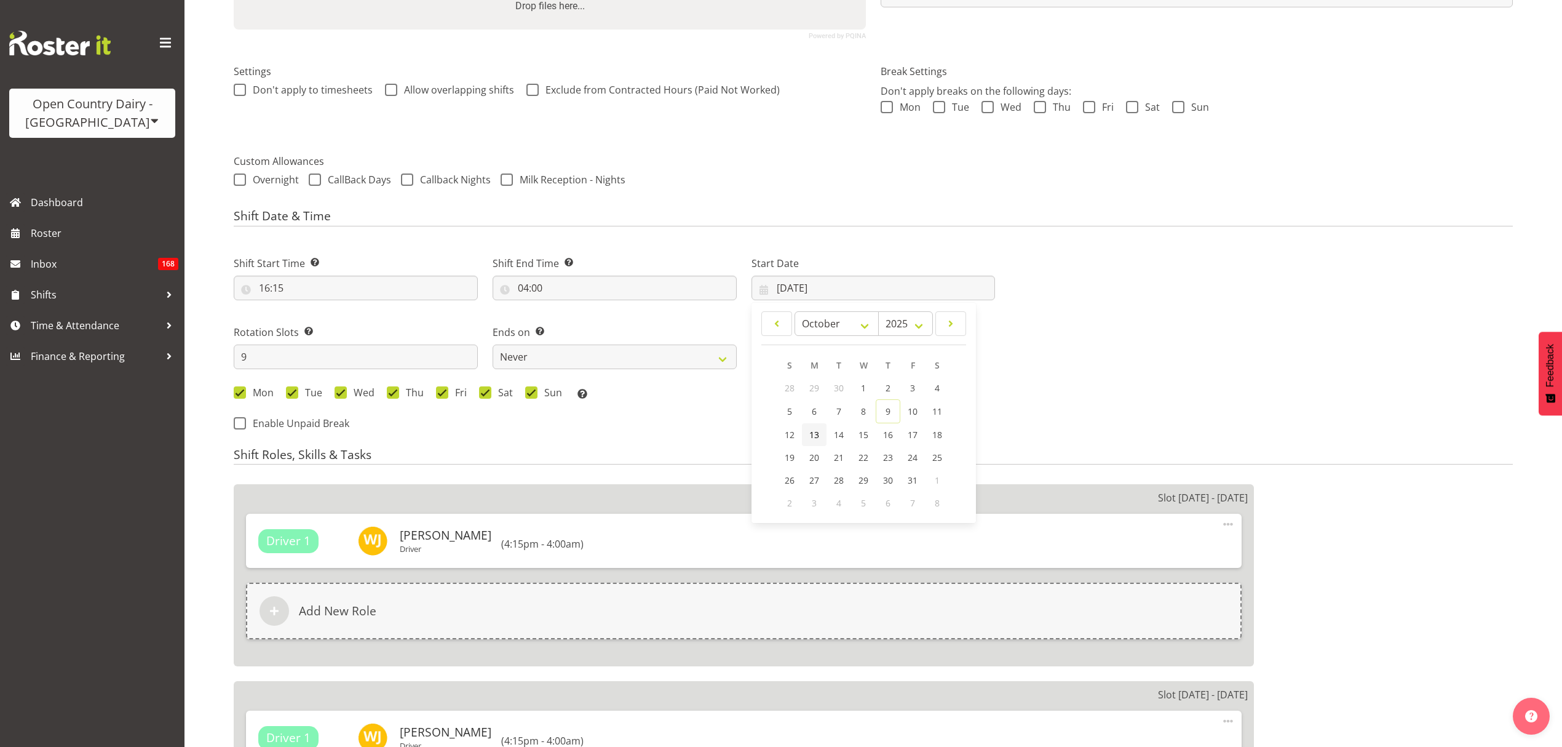
click at [815, 437] on span "13" at bounding box center [814, 435] width 10 height 12
type input "[DATE]"
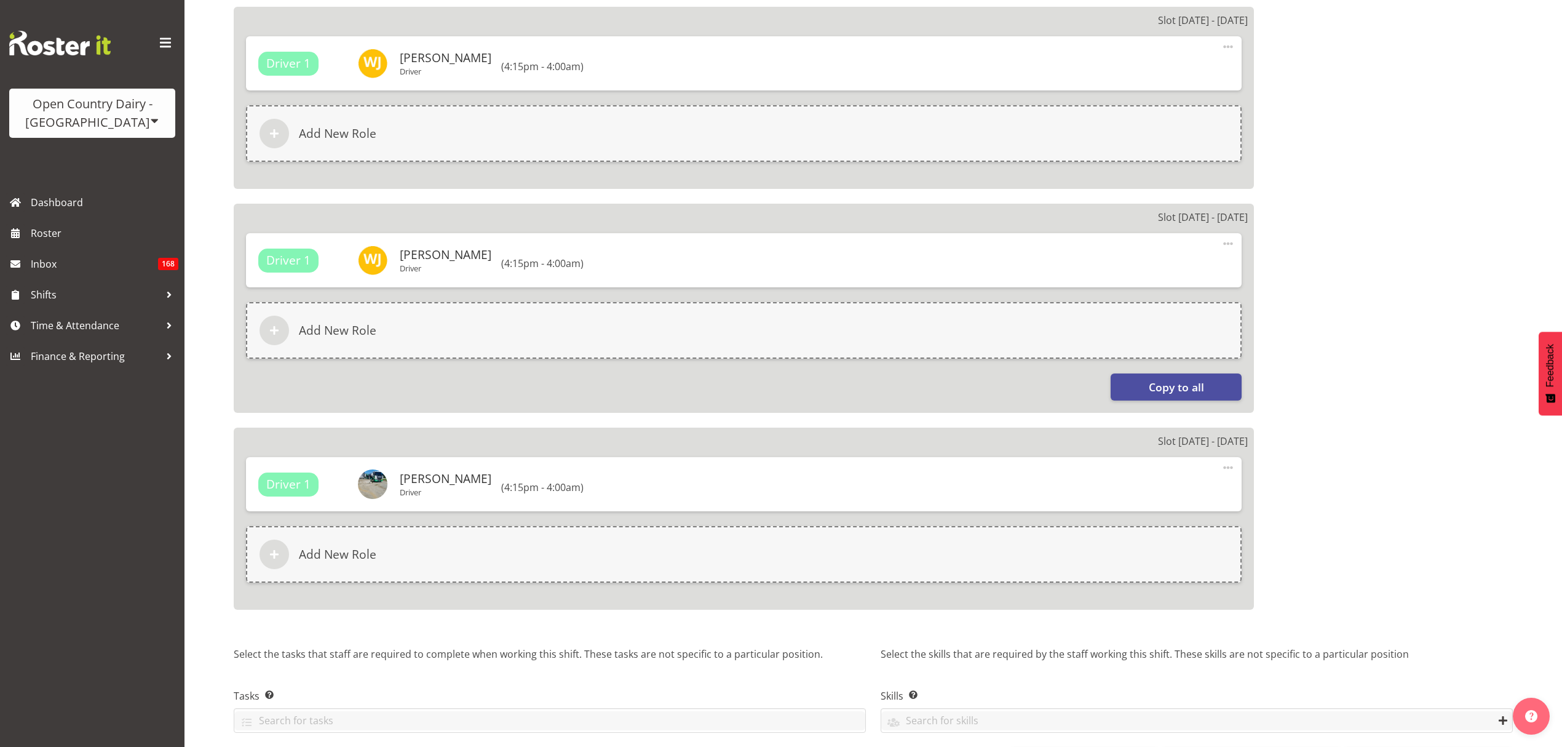
scroll to position [2031, 0]
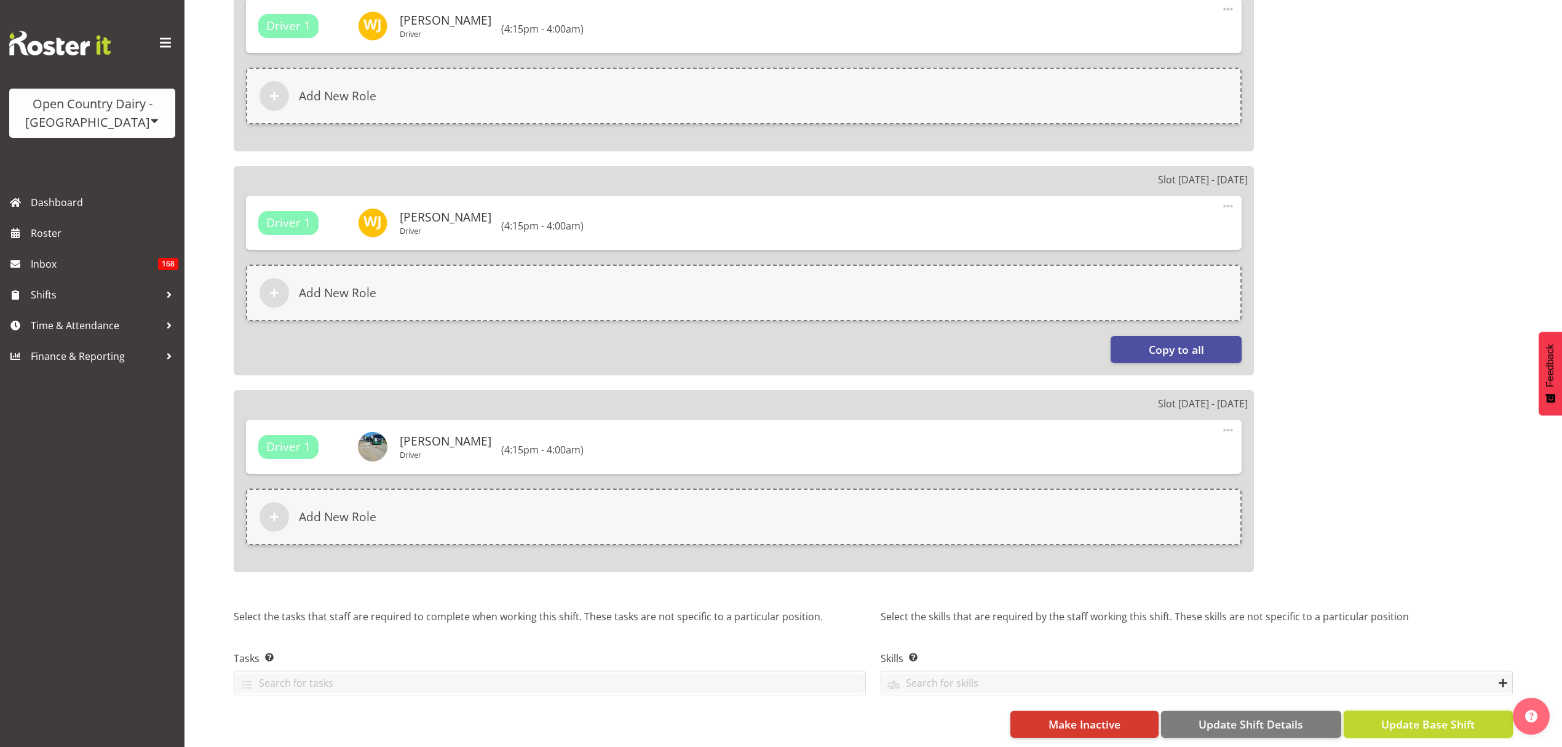
click at [1425, 721] on button "Update Base Shift" at bounding box center [1428, 723] width 169 height 27
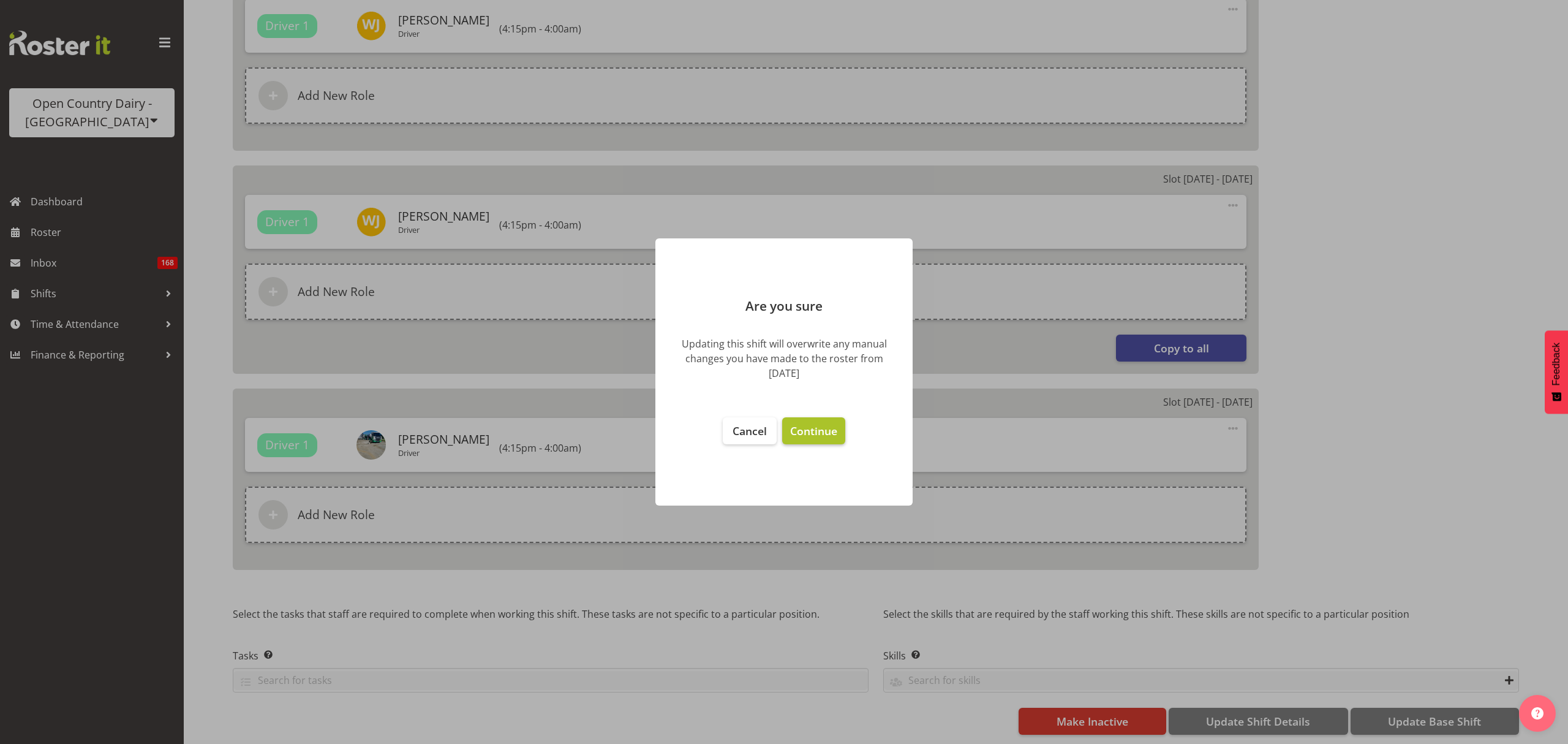
click at [809, 424] on span "Continue" at bounding box center [812, 430] width 47 height 15
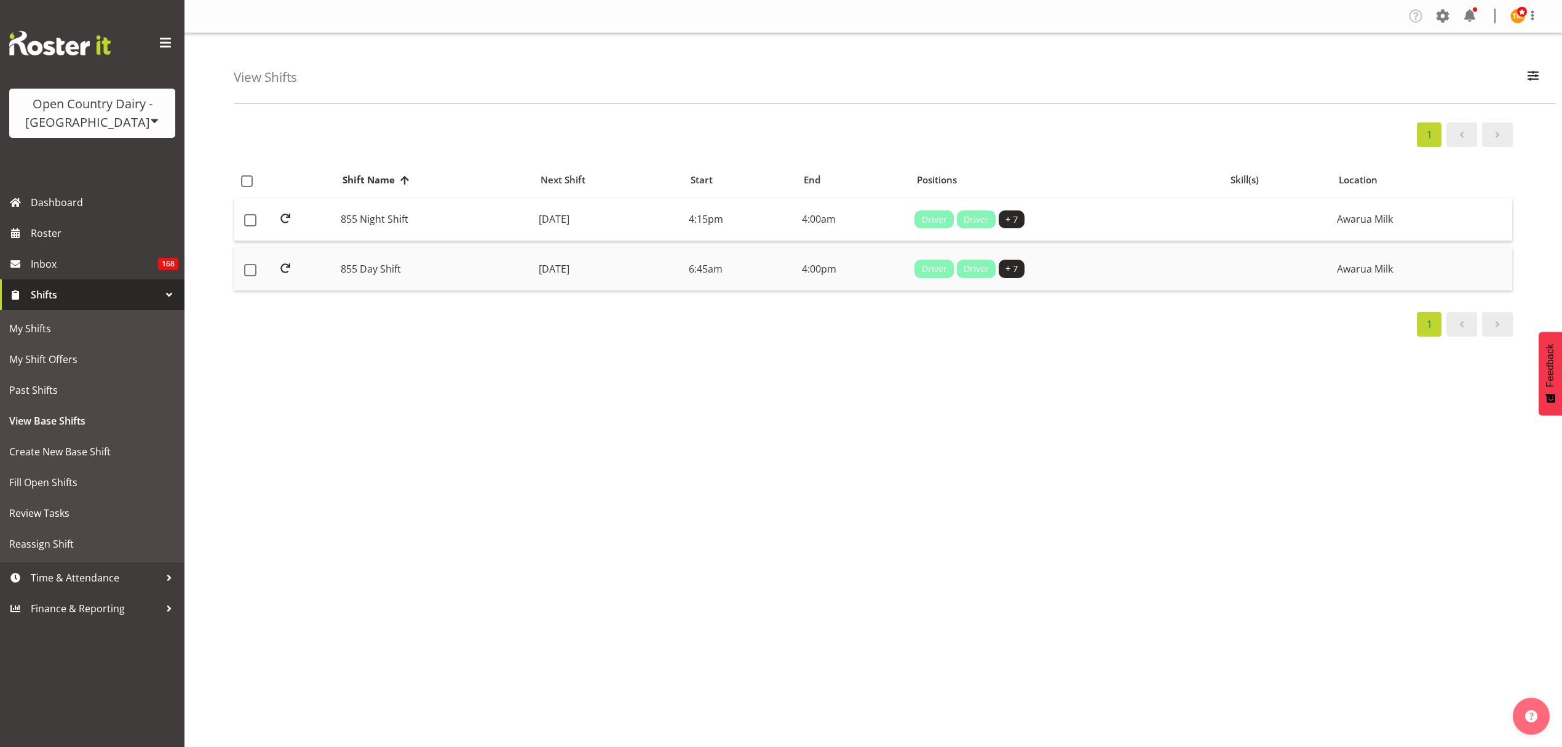
click at [461, 279] on td "855 Day Shift" at bounding box center [435, 268] width 198 height 43
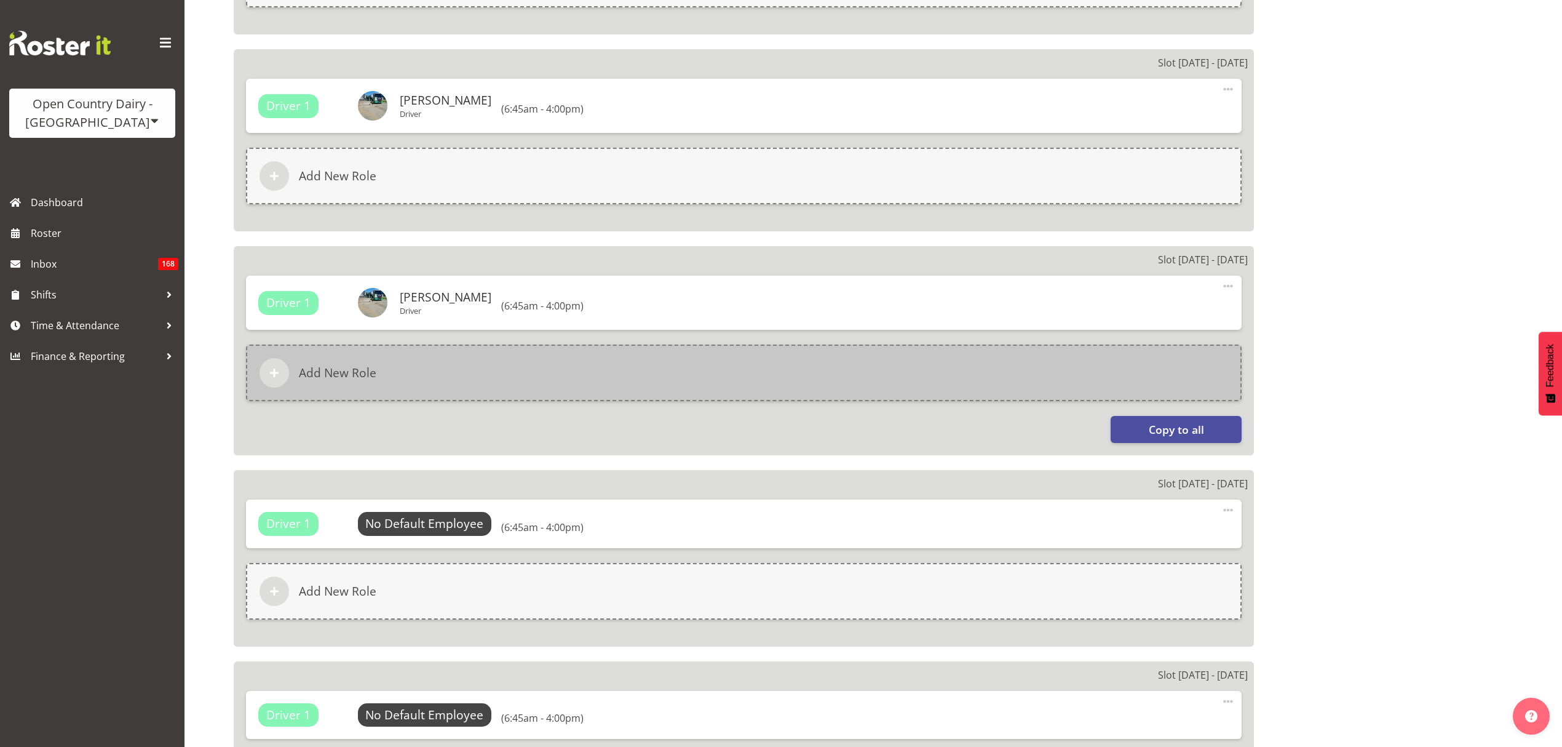
select select
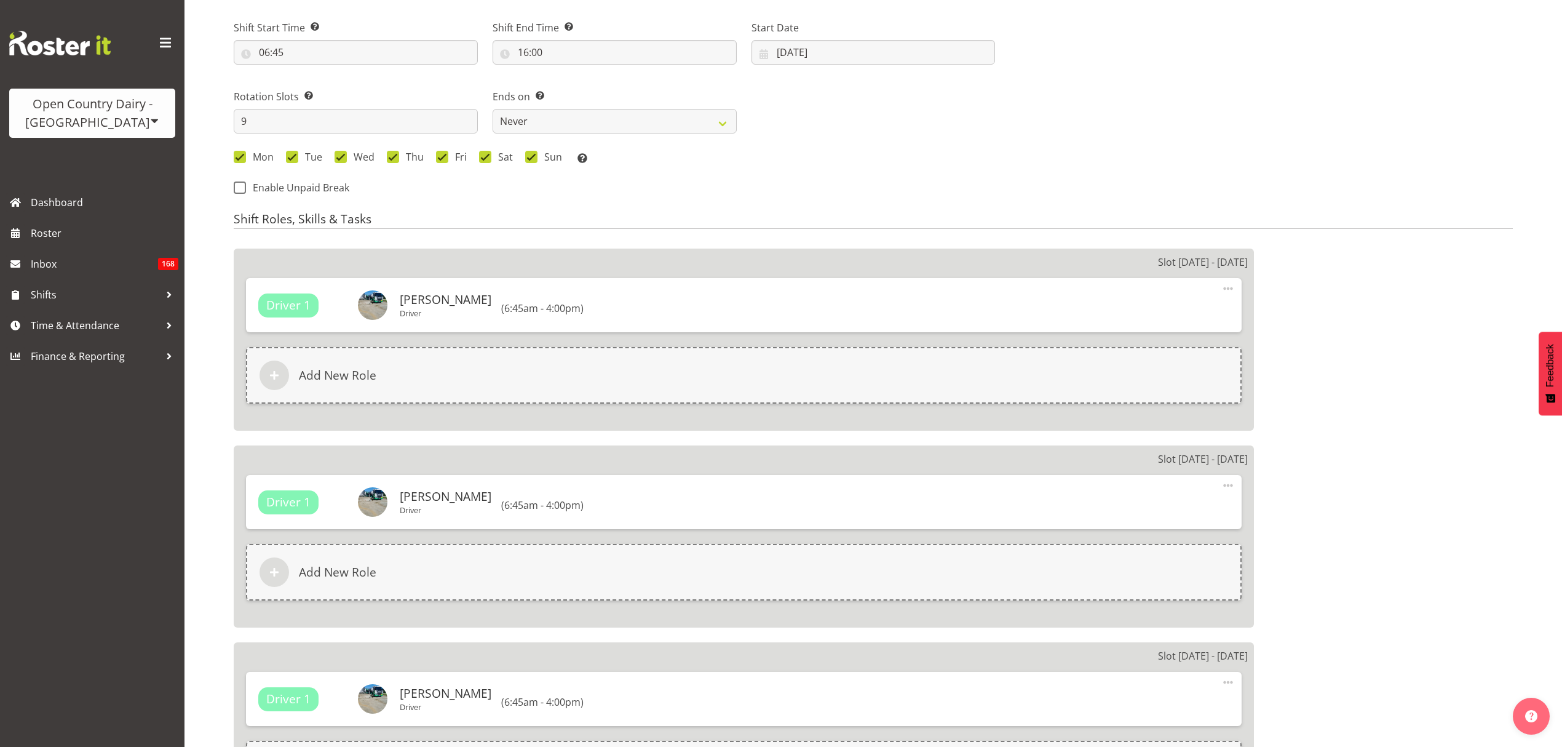
scroll to position [410, 0]
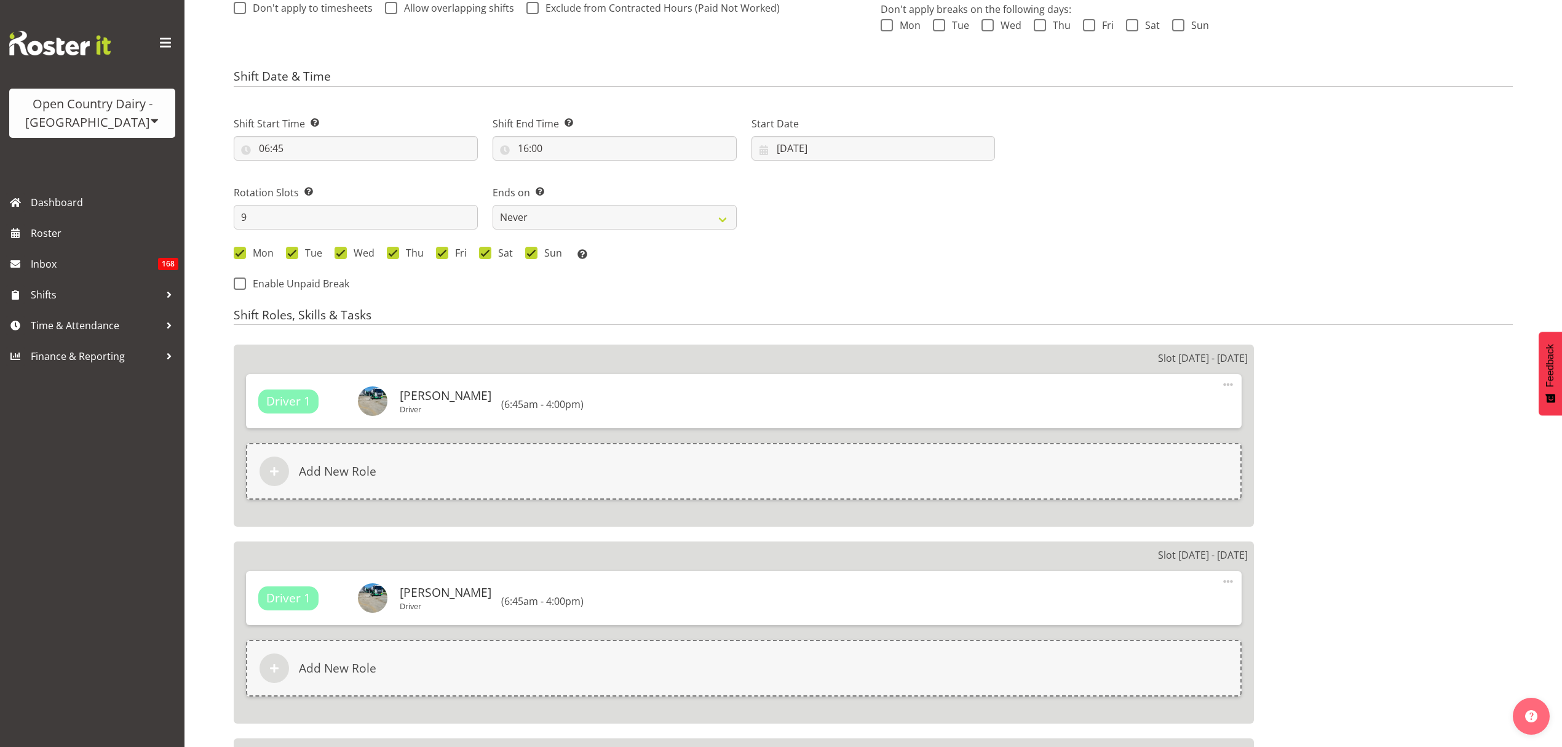
select select
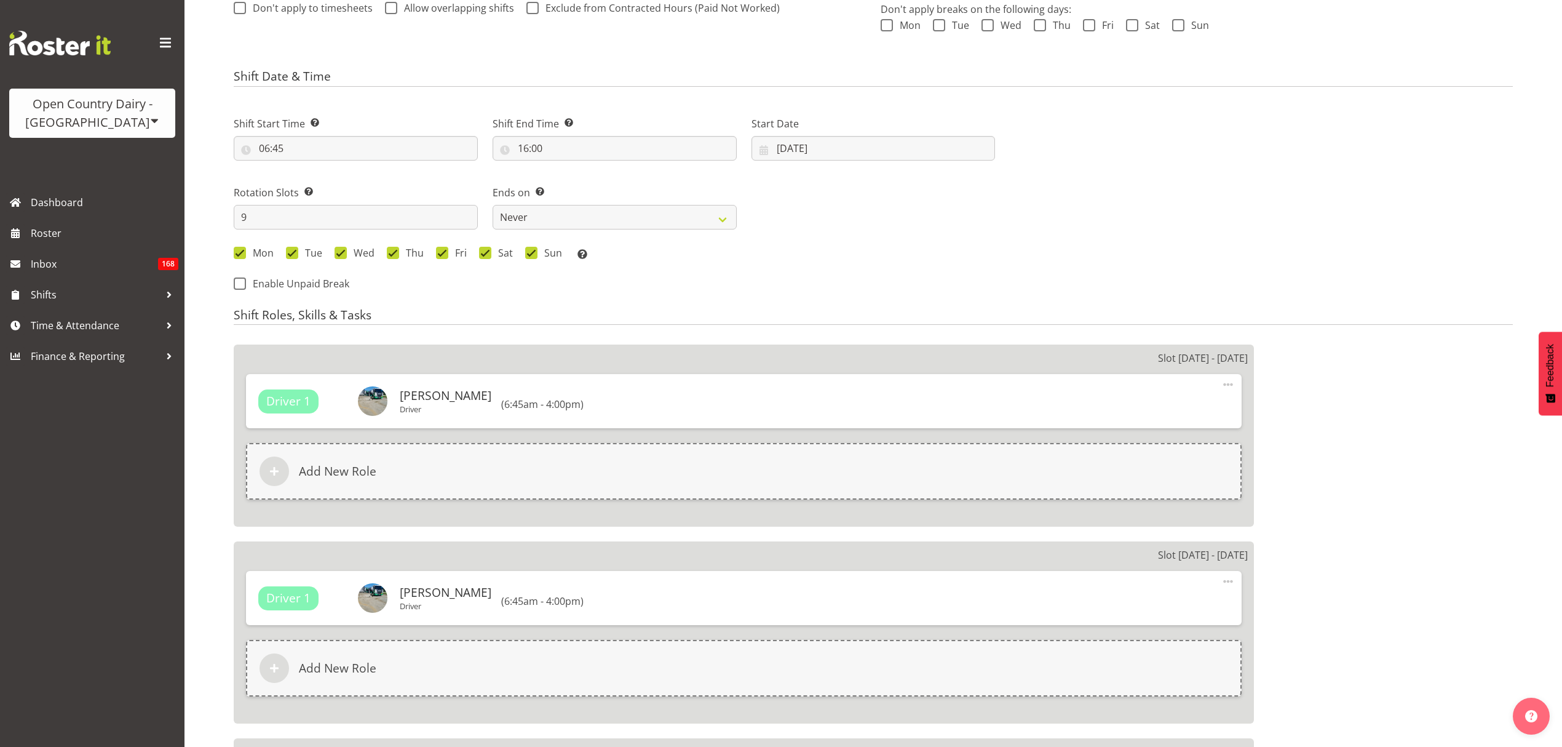
click at [842, 143] on div "Start Date [DATE] January February March April May June July August September O…" at bounding box center [873, 133] width 259 height 69
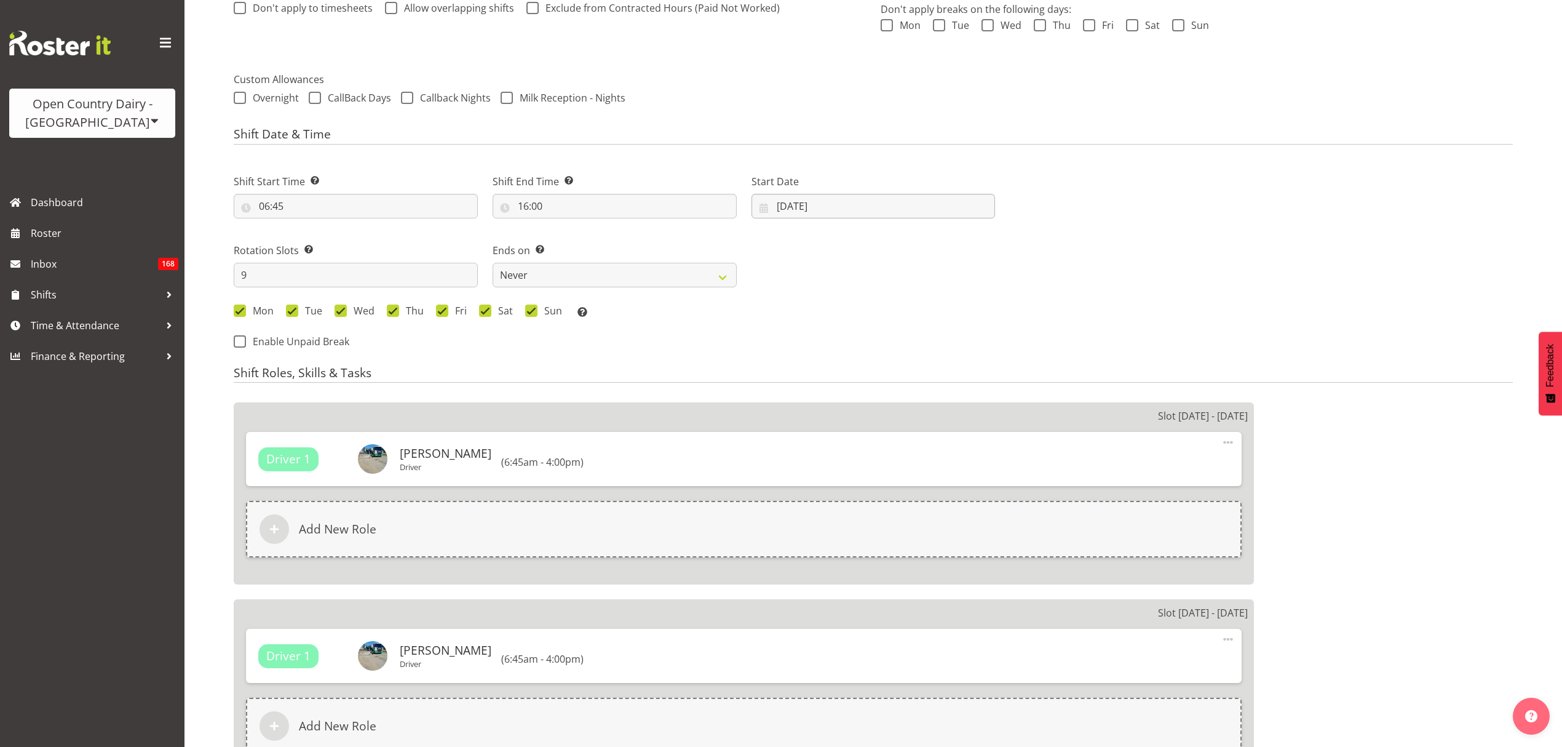
click at [844, 175] on div "Start Date [DATE] January February March April May June July August September O…" at bounding box center [874, 196] width 244 height 44
click at [854, 194] on input "[DATE]" at bounding box center [874, 206] width 244 height 25
select select
click at [955, 234] on span at bounding box center [951, 241] width 15 height 15
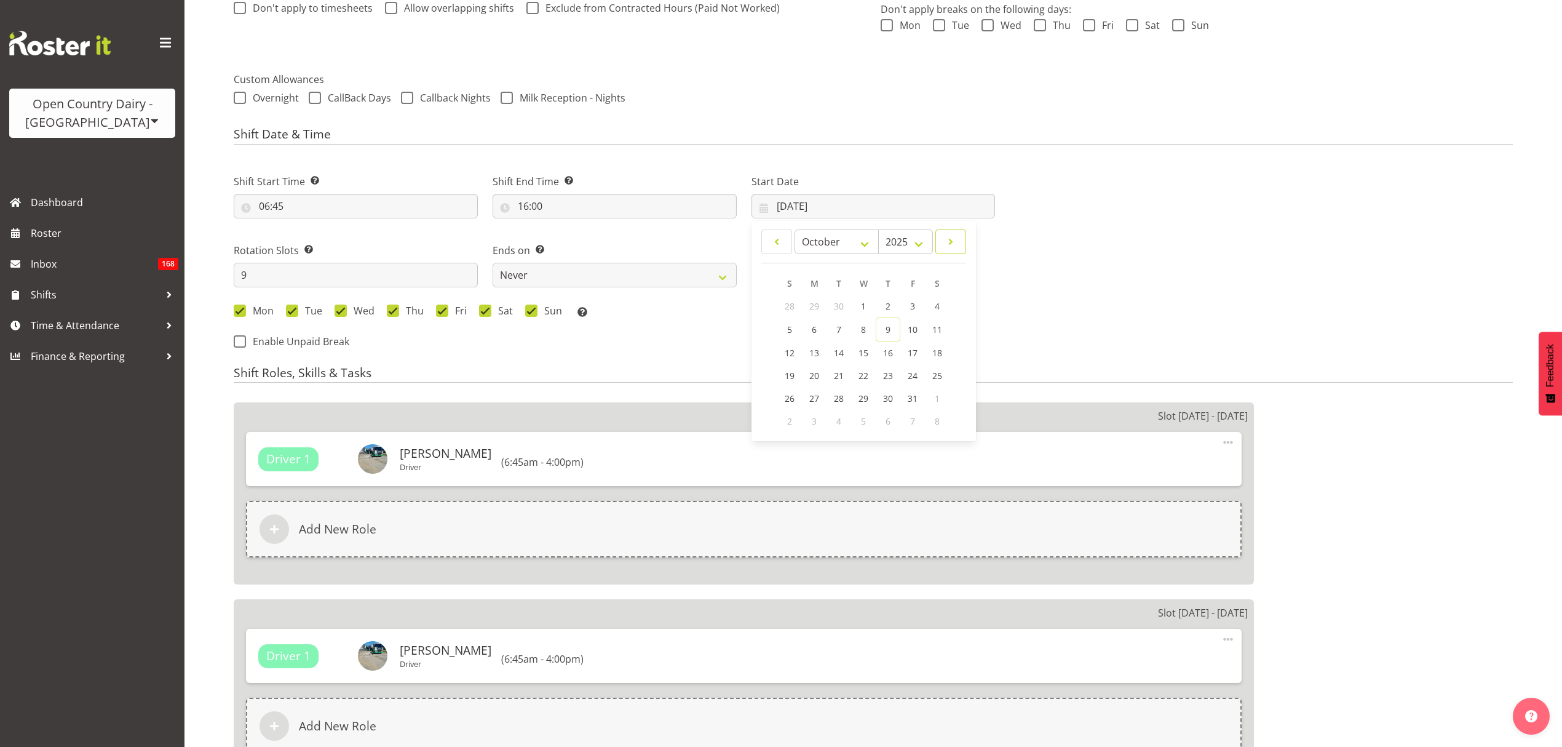
click at [955, 234] on span at bounding box center [951, 241] width 15 height 15
click at [778, 234] on span at bounding box center [776, 241] width 15 height 15
click at [781, 234] on span at bounding box center [776, 241] width 15 height 15
select select "9"
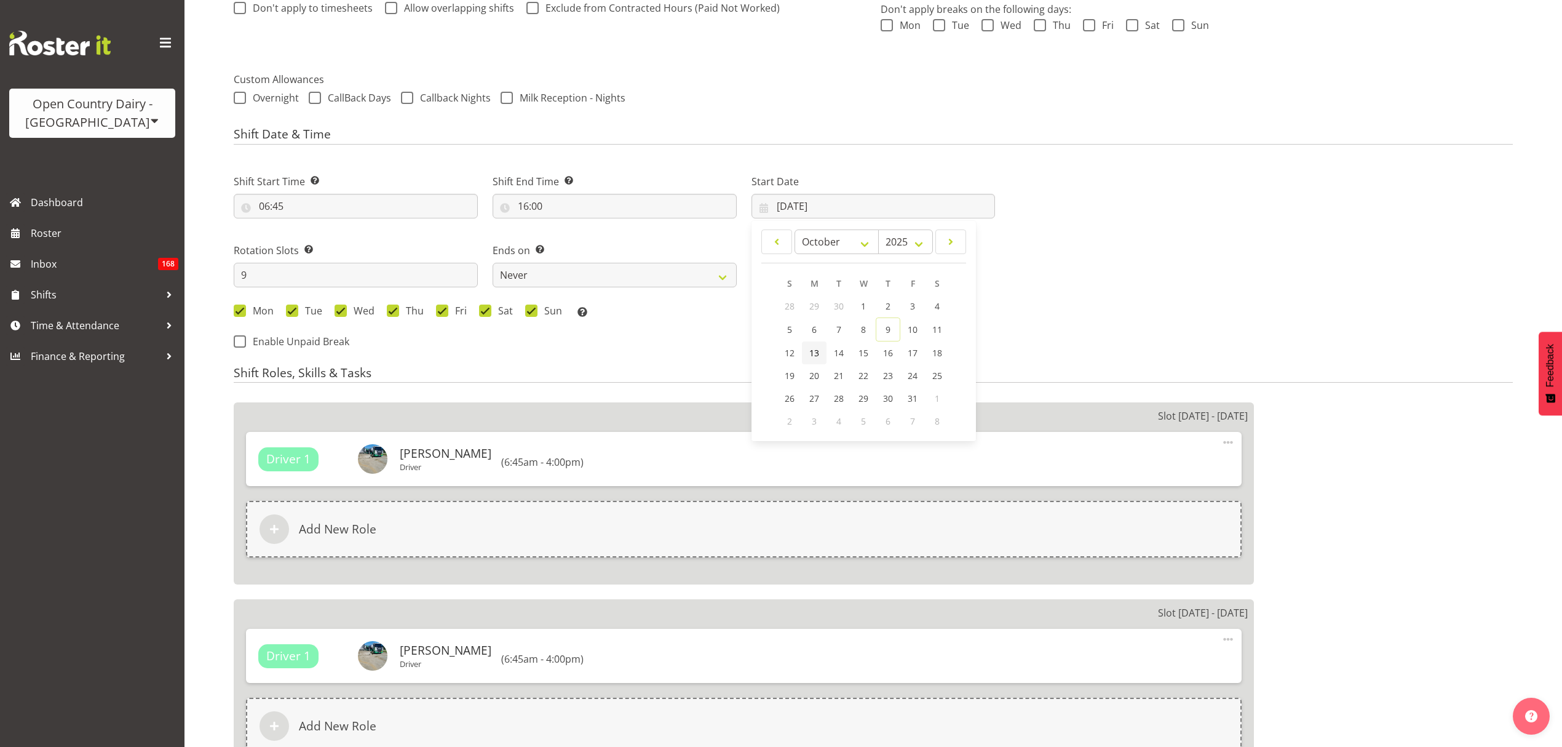
click at [816, 347] on span "13" at bounding box center [814, 353] width 10 height 12
select select
type input "13/10/2025"
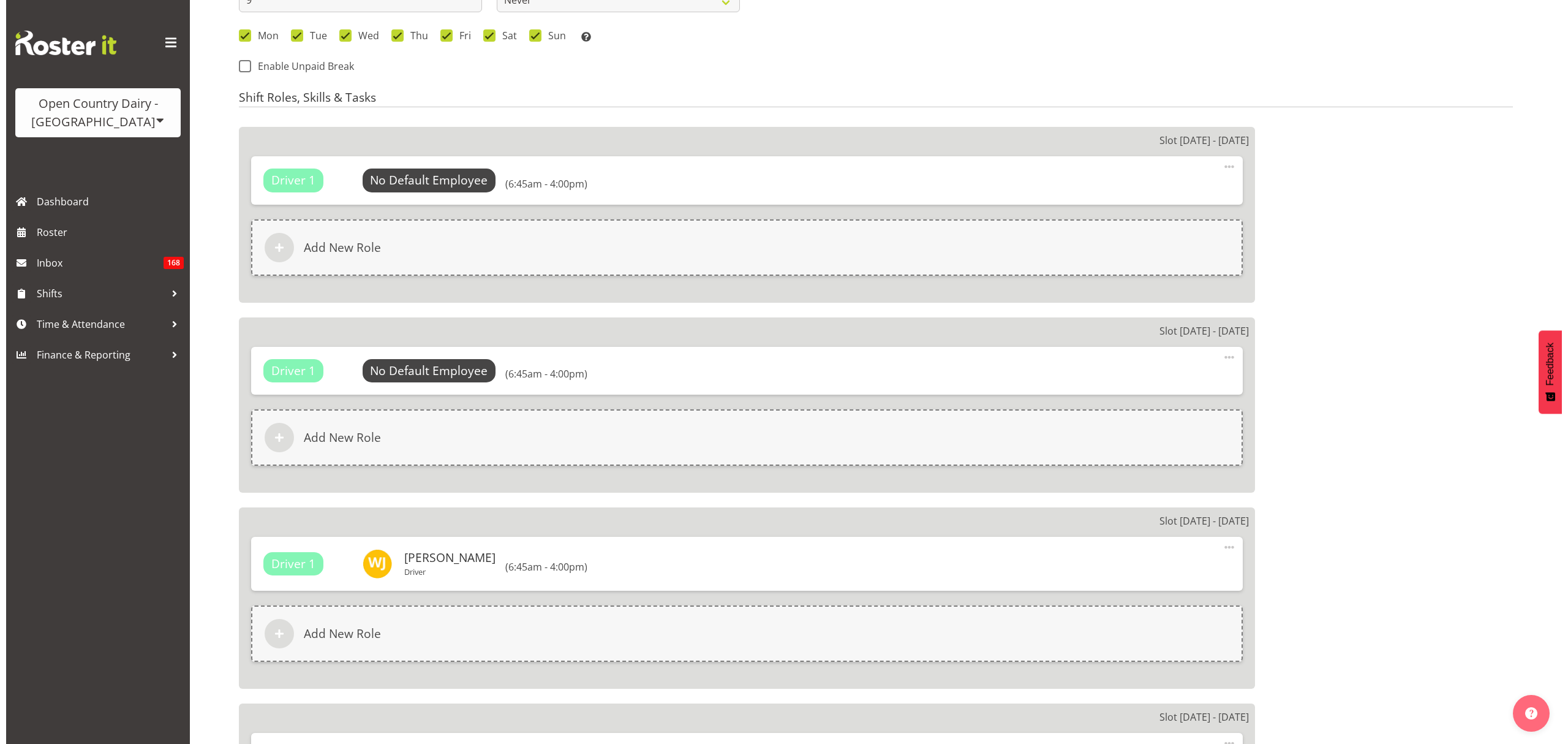
scroll to position [653, 0]
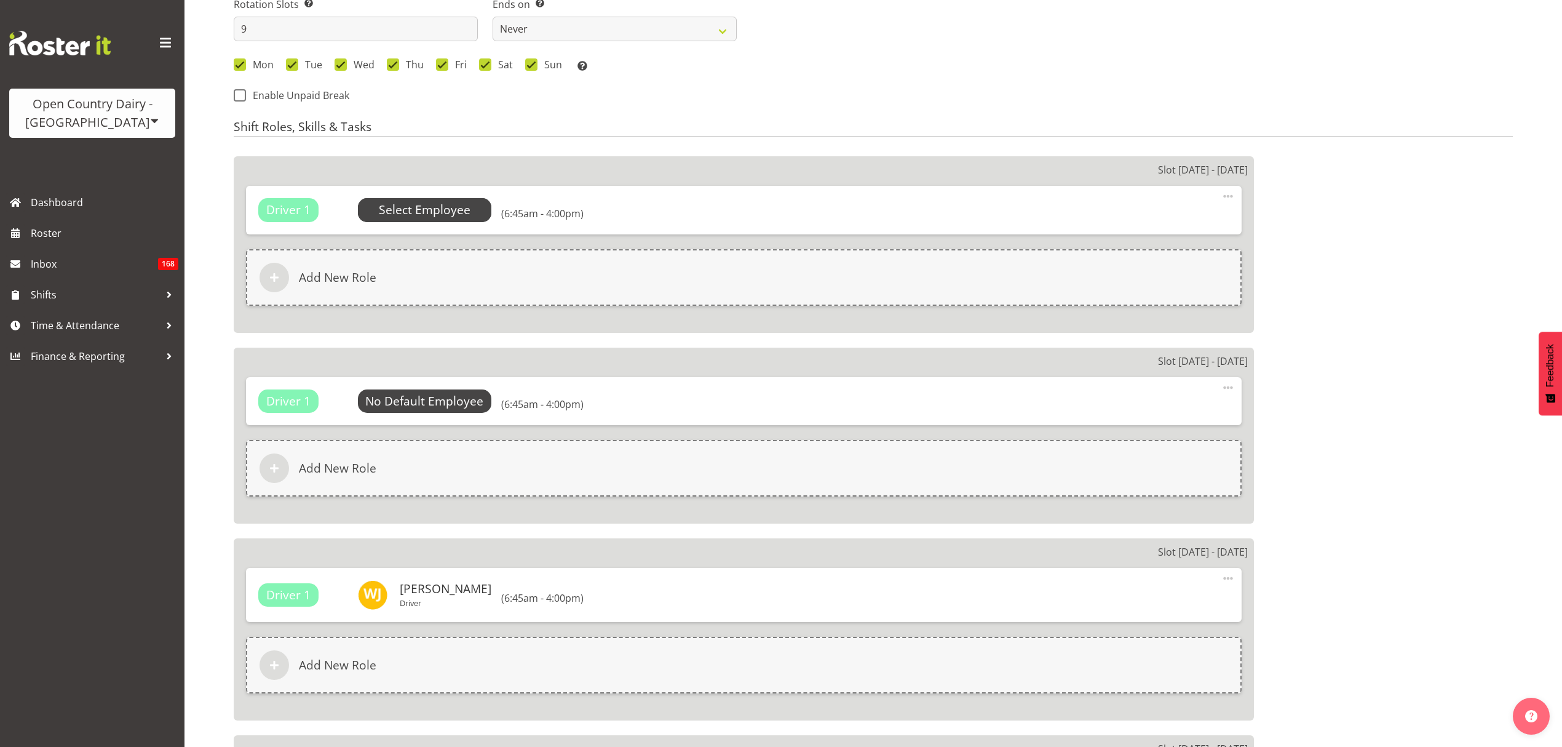
click at [449, 201] on span "Select Employee" at bounding box center [425, 210] width 92 height 18
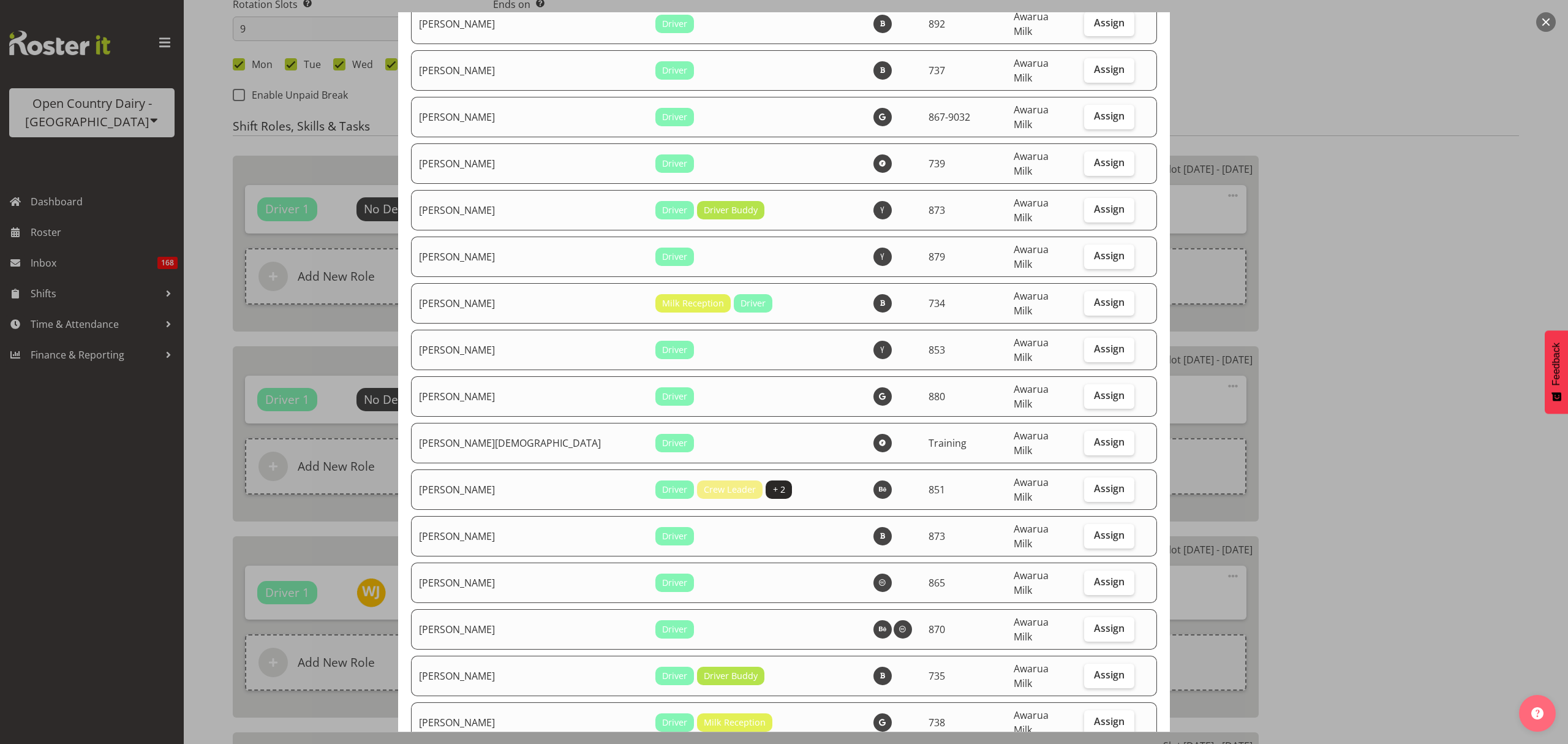
scroll to position [4102, 0]
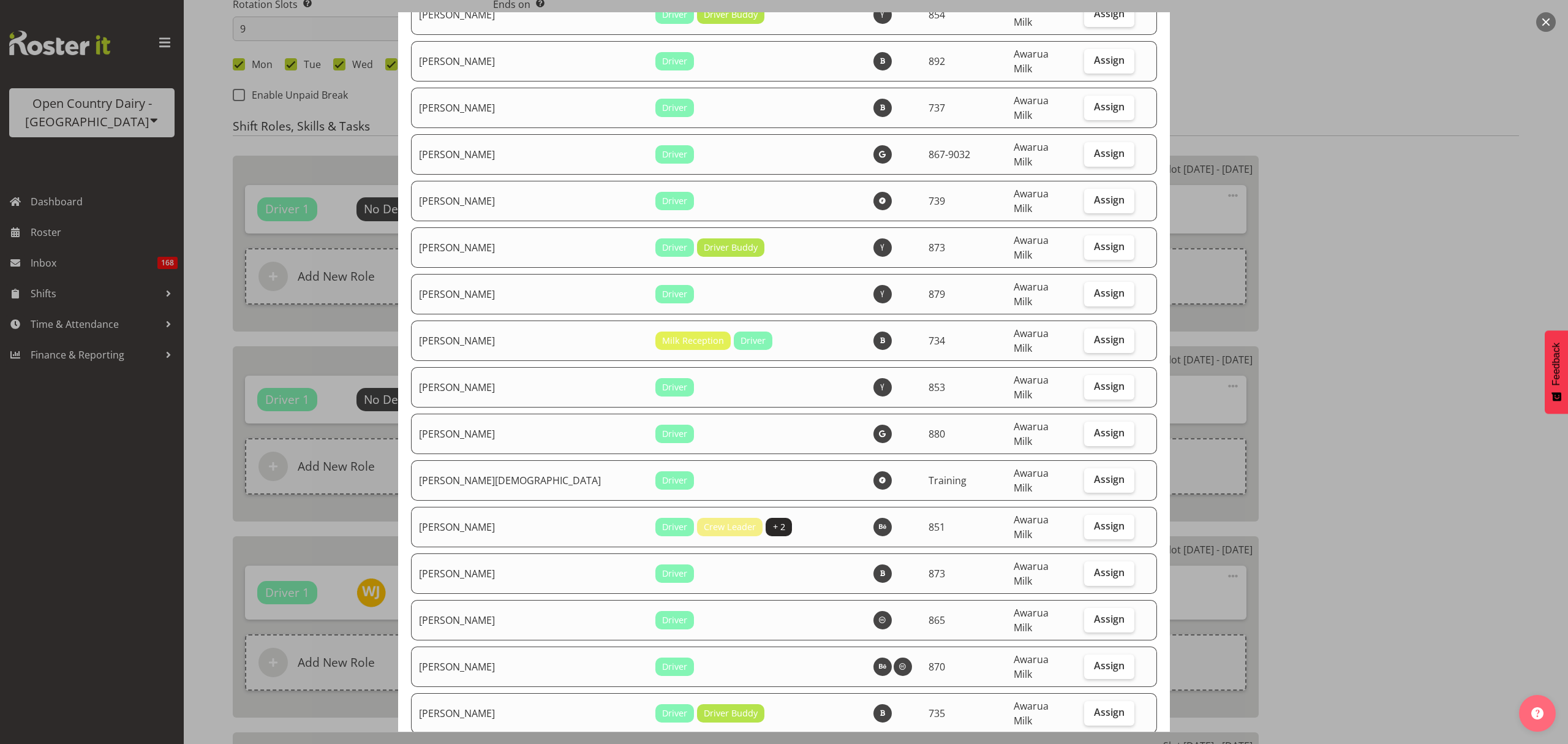
select select "668"
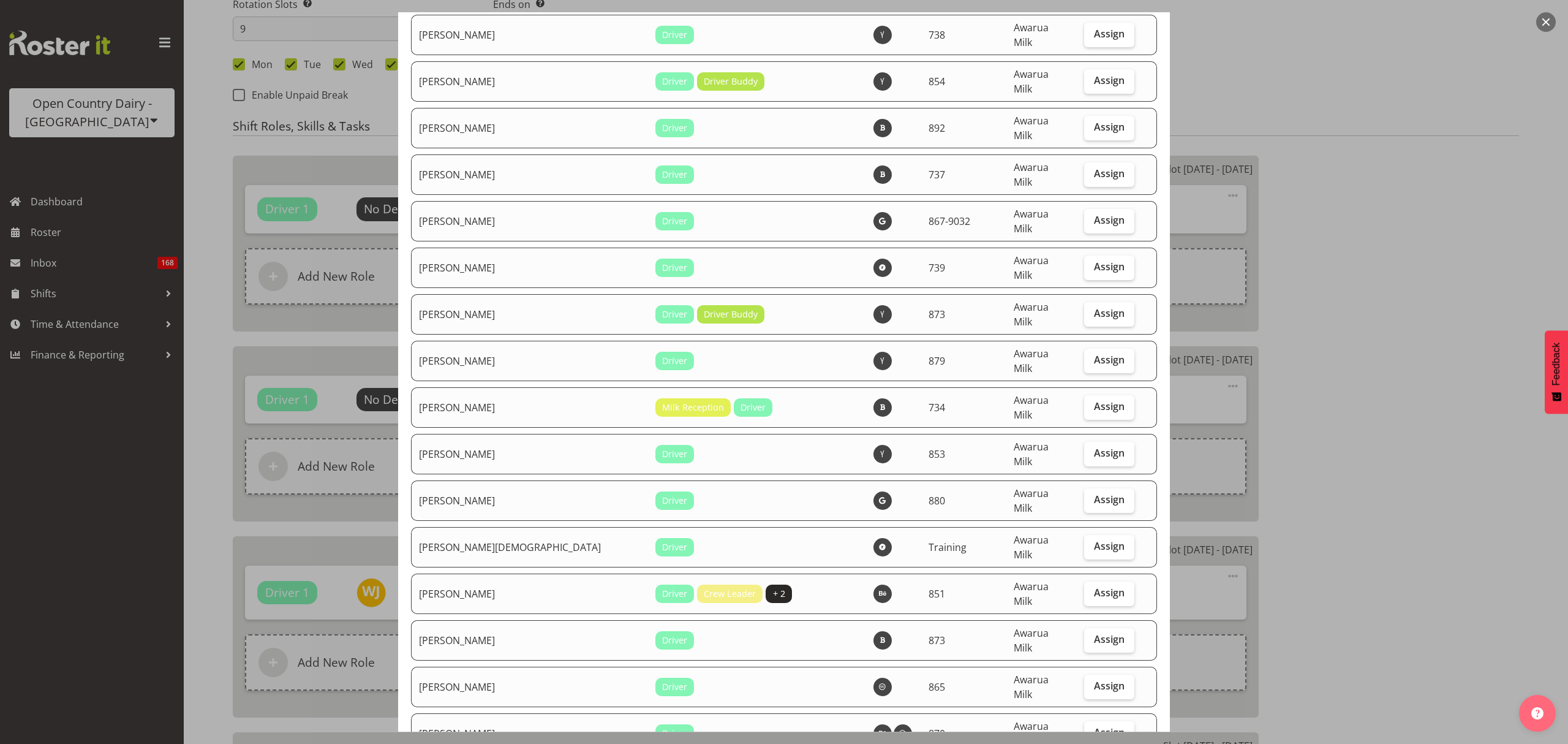
scroll to position [3939, 0]
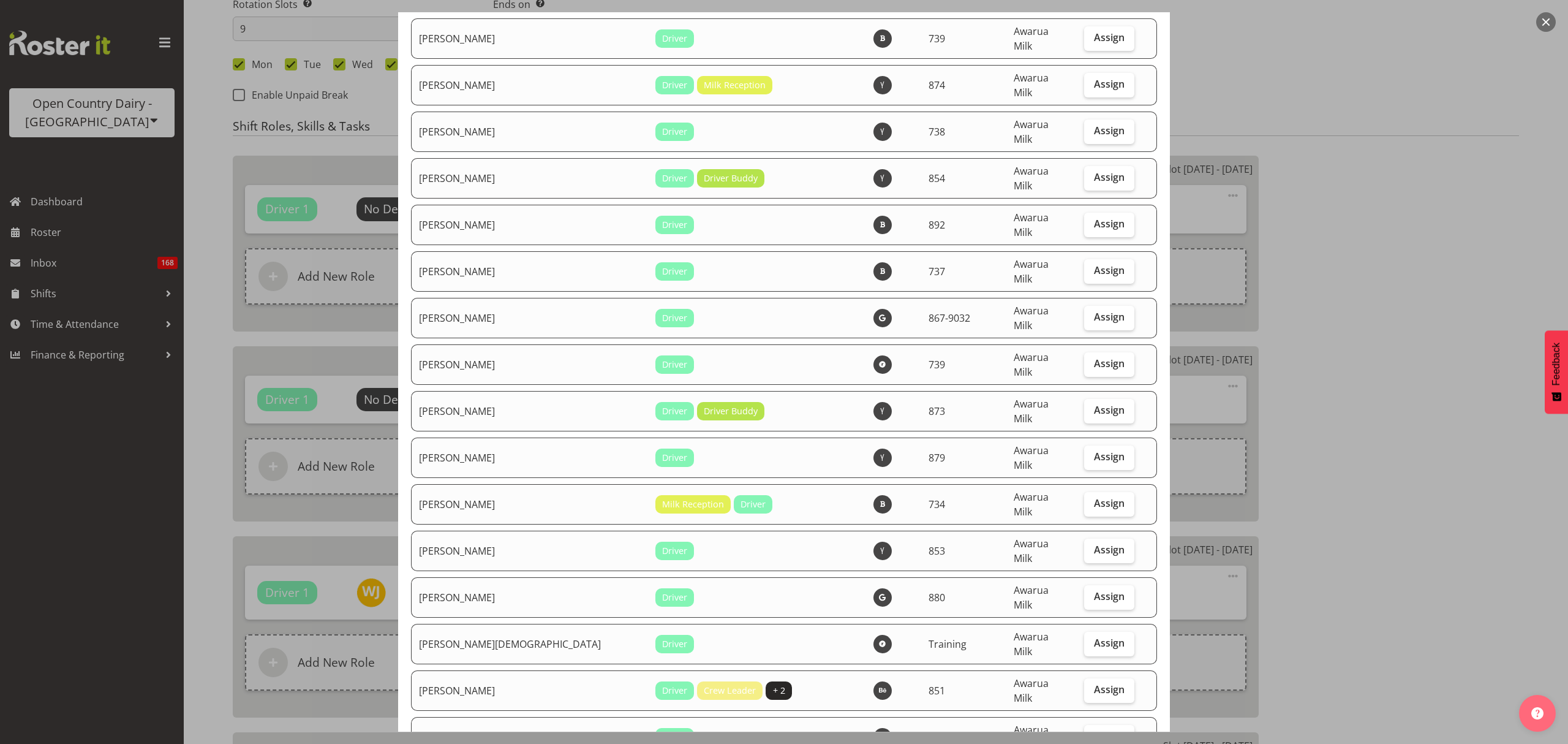
checkbox input "true"
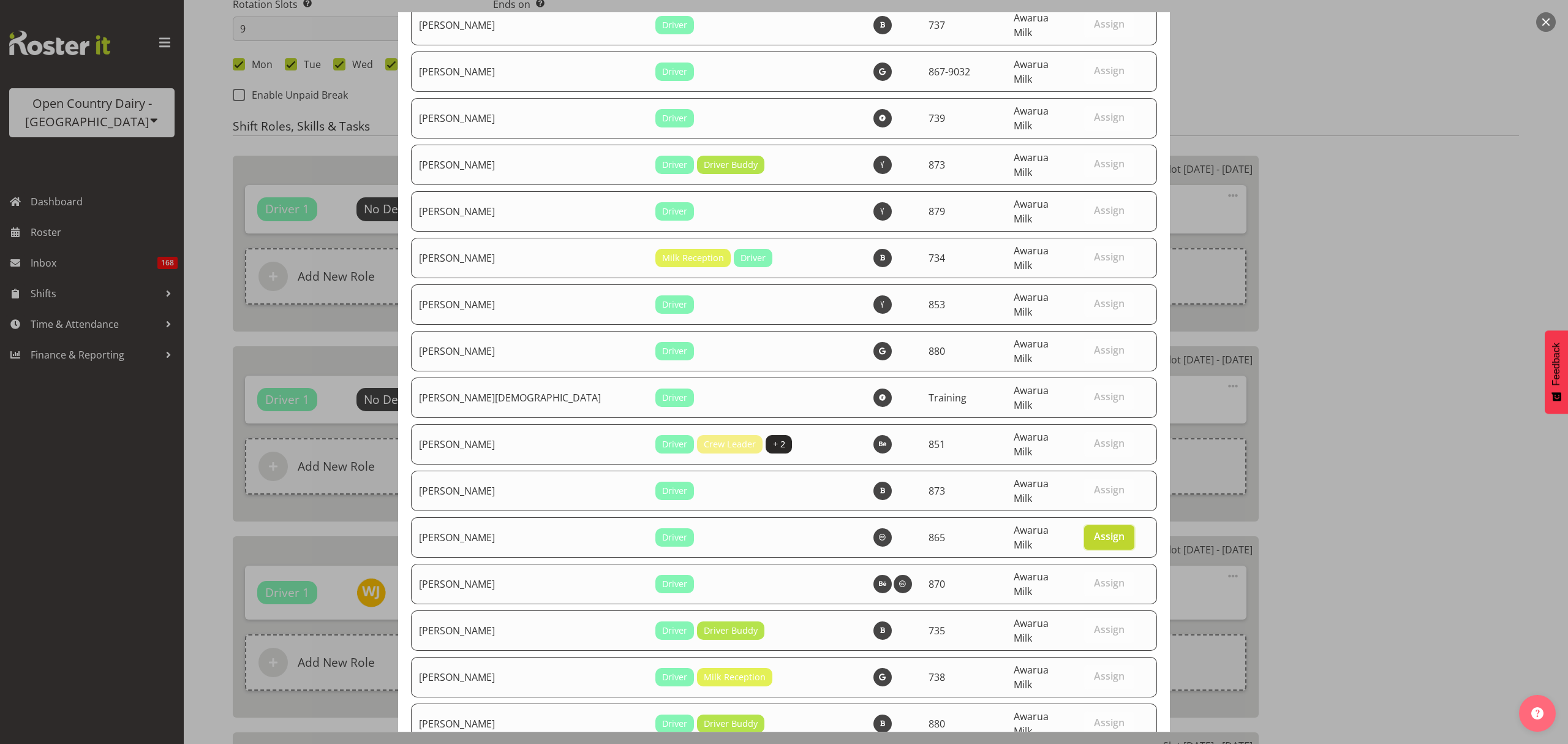
scroll to position [4266, 0]
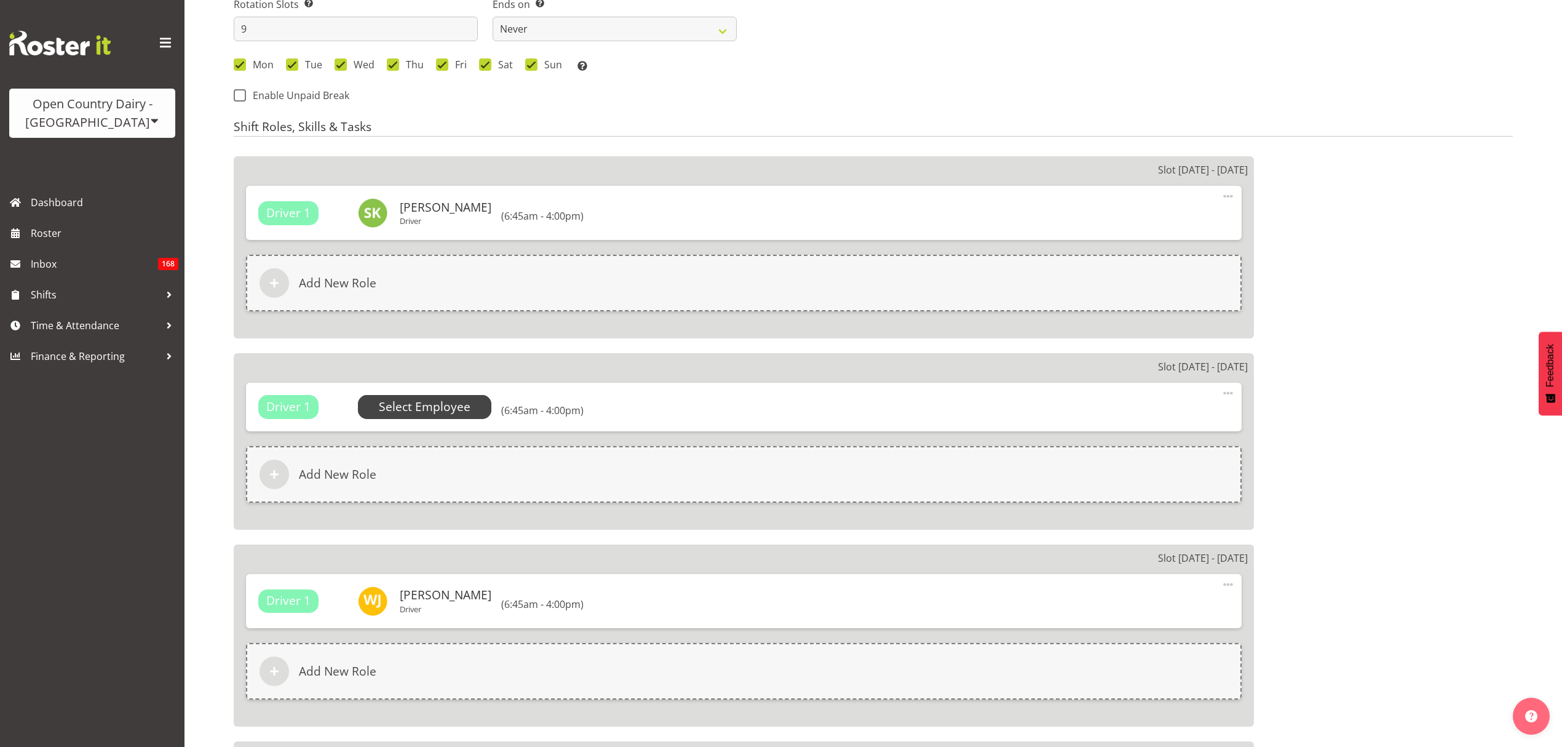
click at [487, 395] on span "Select Employee" at bounding box center [425, 406] width 134 height 23
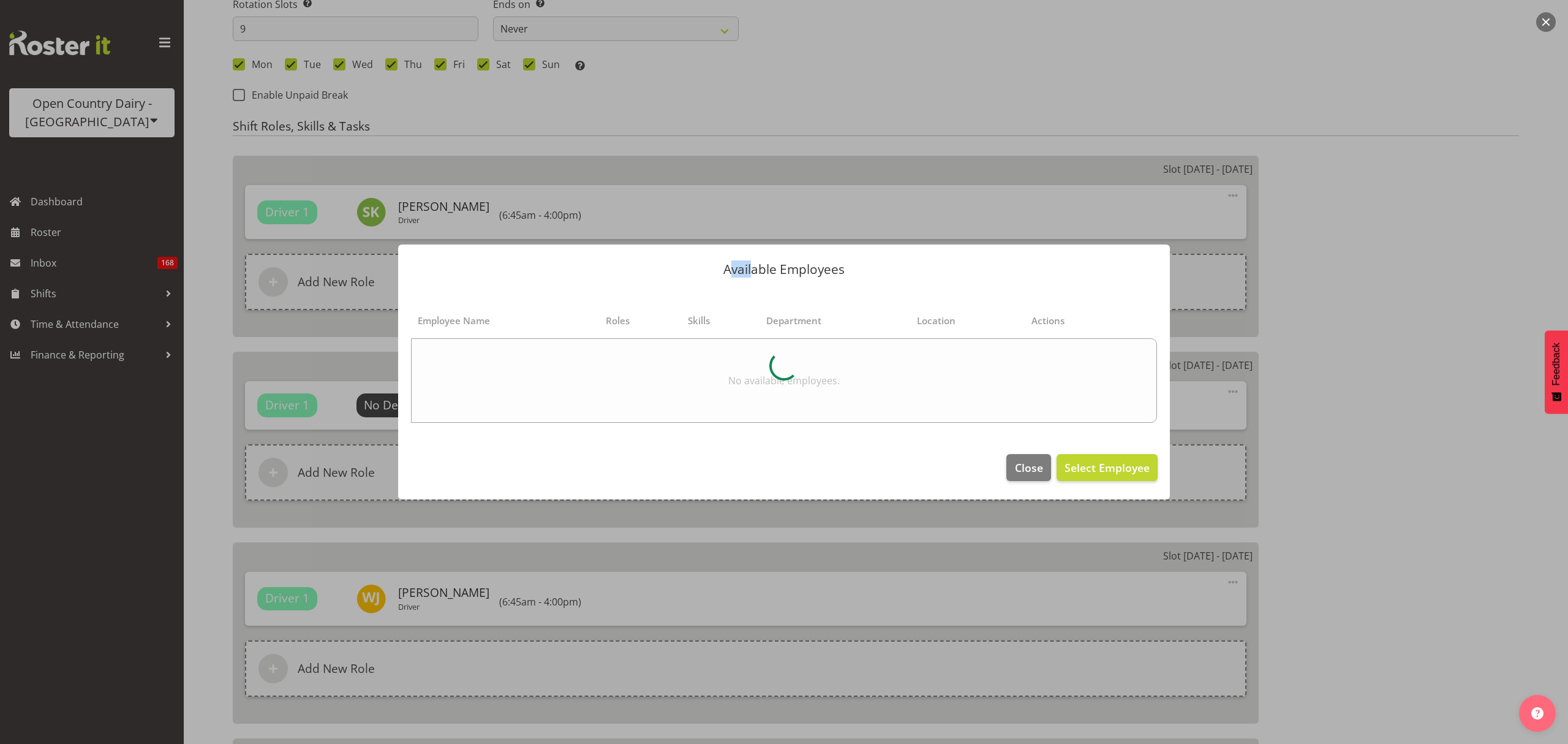
drag, startPoint x: 728, startPoint y: 267, endPoint x: 750, endPoint y: 266, distance: 22.0
click at [750, 266] on p "Available Employees" at bounding box center [784, 269] width 747 height 13
click at [772, 265] on p "Available Employees" at bounding box center [784, 269] width 747 height 13
click at [856, 260] on header "Available Employees" at bounding box center [784, 266] width 772 height 44
click at [826, 268] on p "Available Employees" at bounding box center [784, 269] width 747 height 13
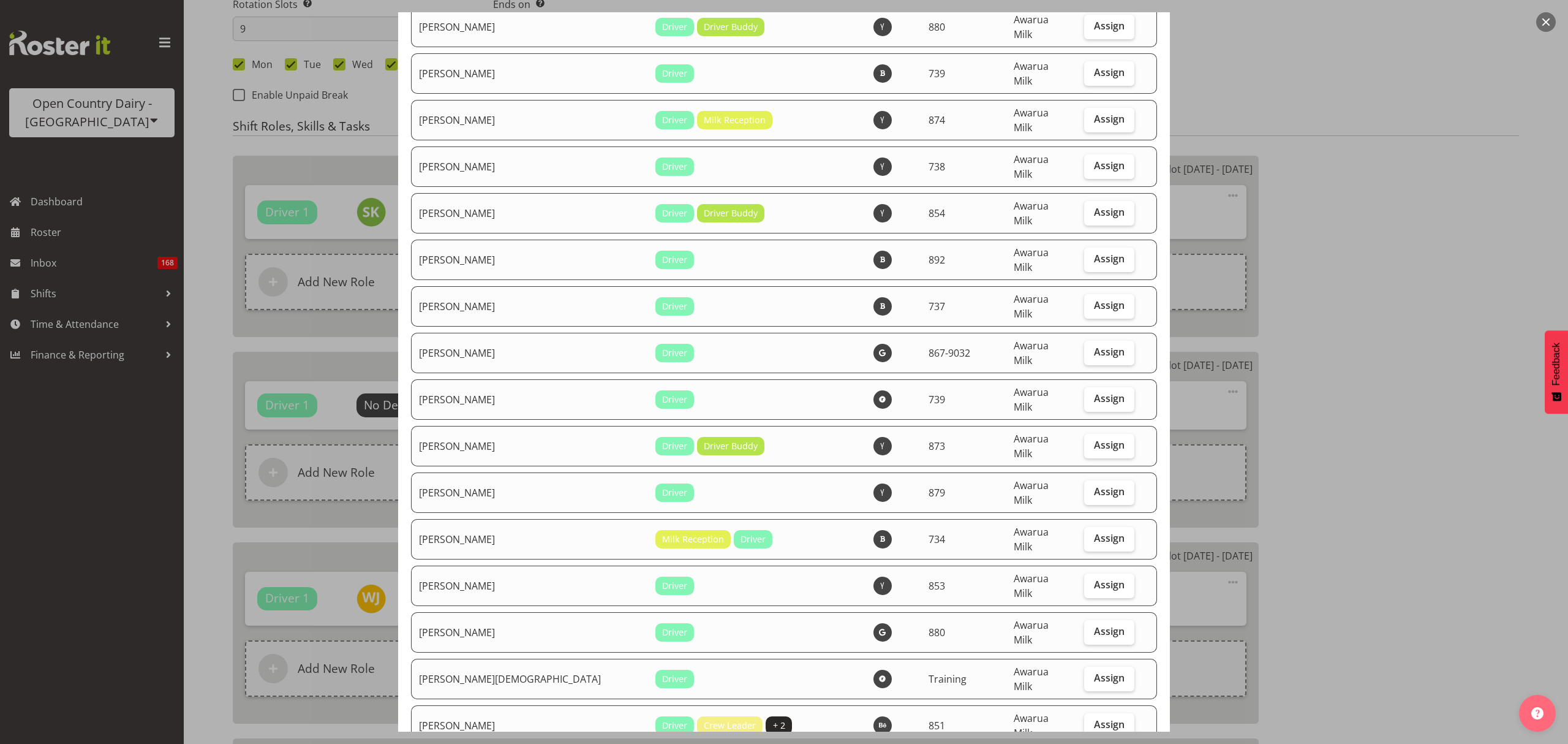
scroll to position [3920, 0]
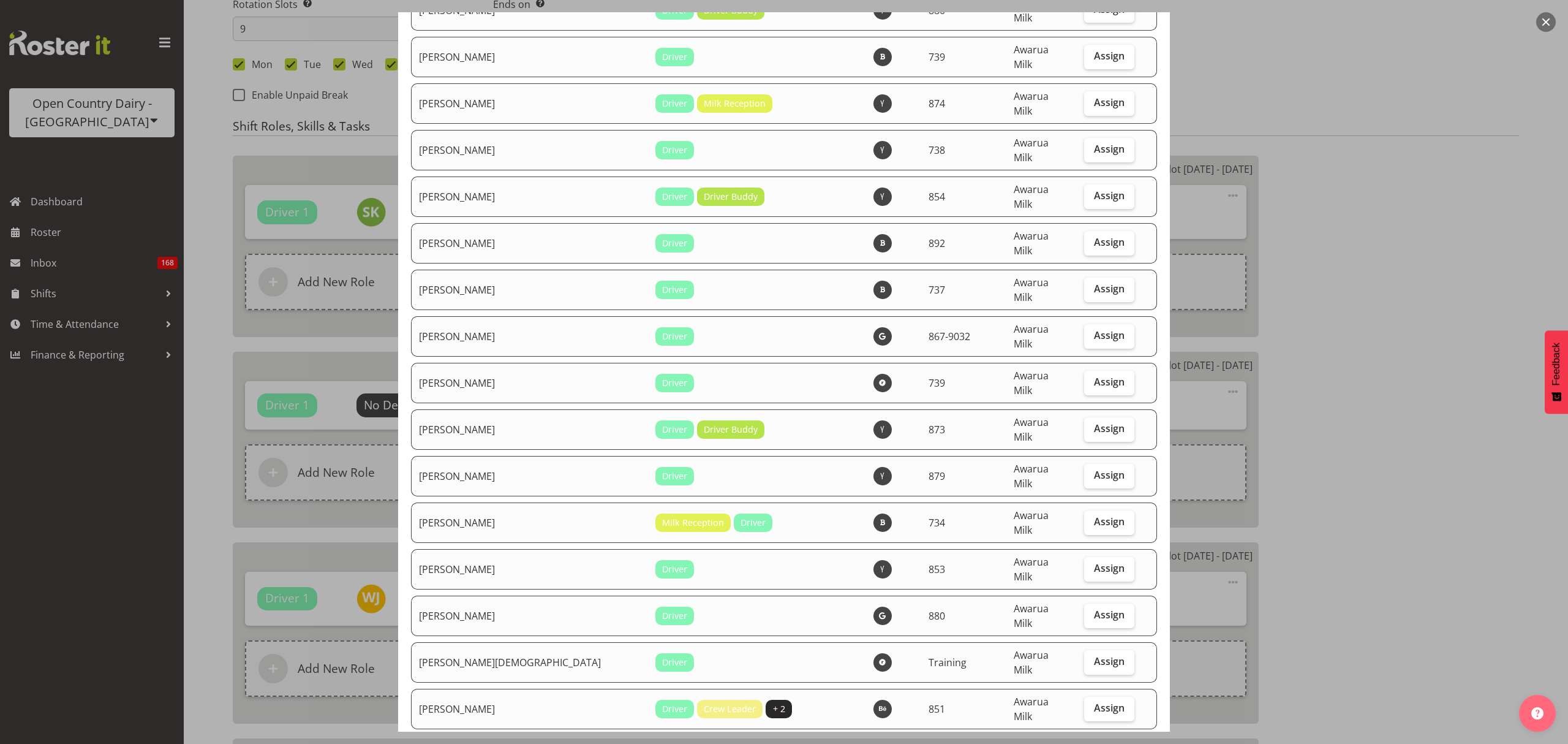
checkbox input "true"
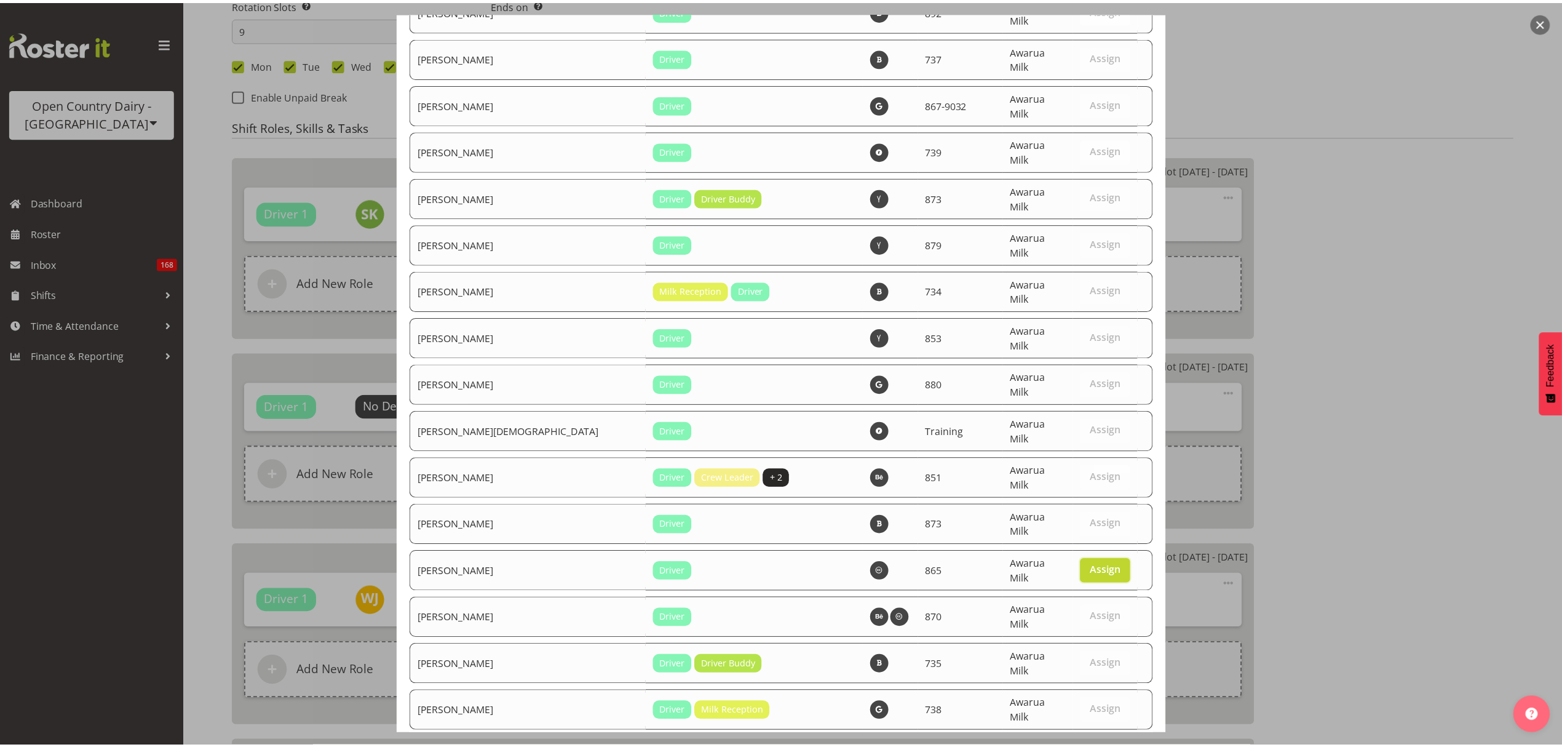
scroll to position [4283, 0]
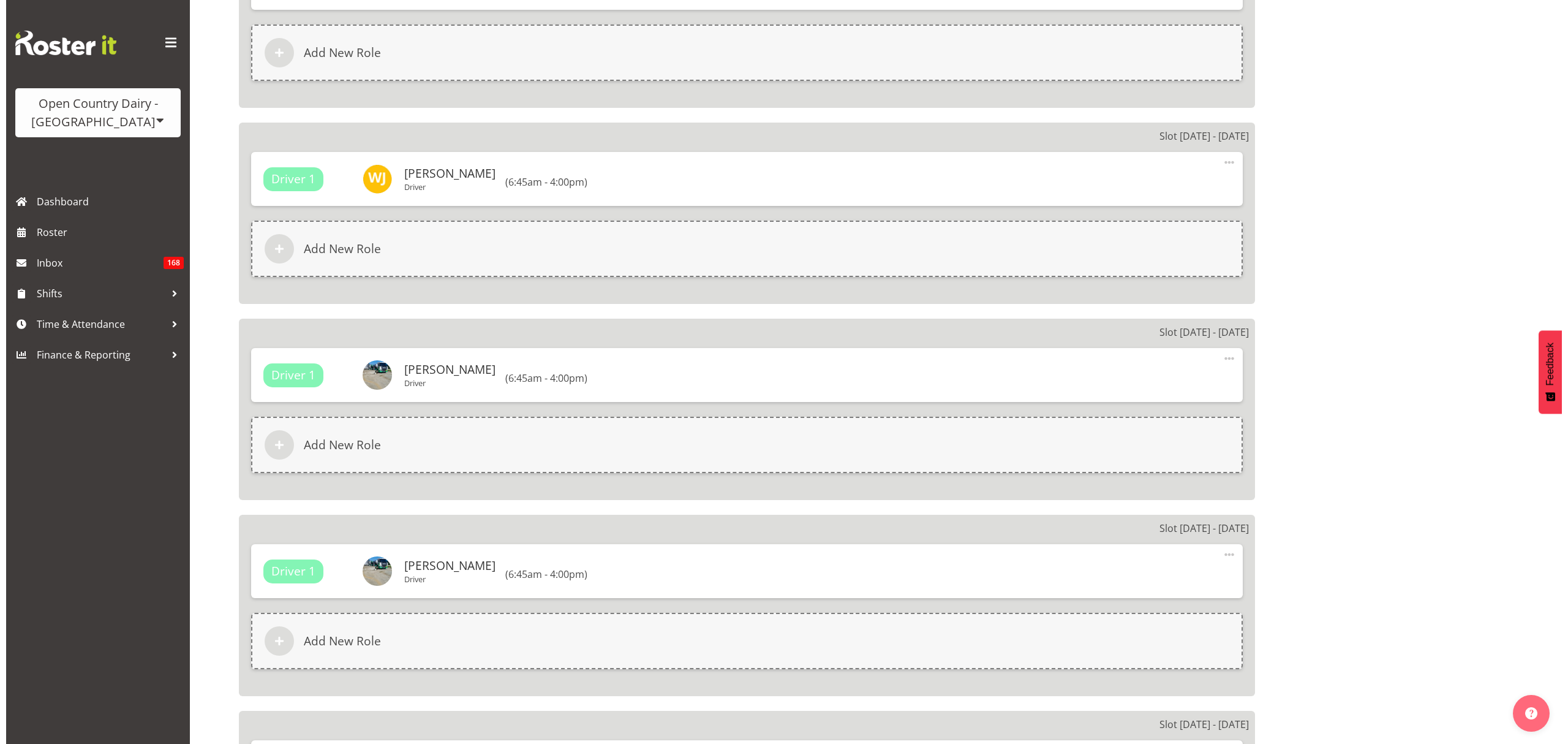
scroll to position [1878, 0]
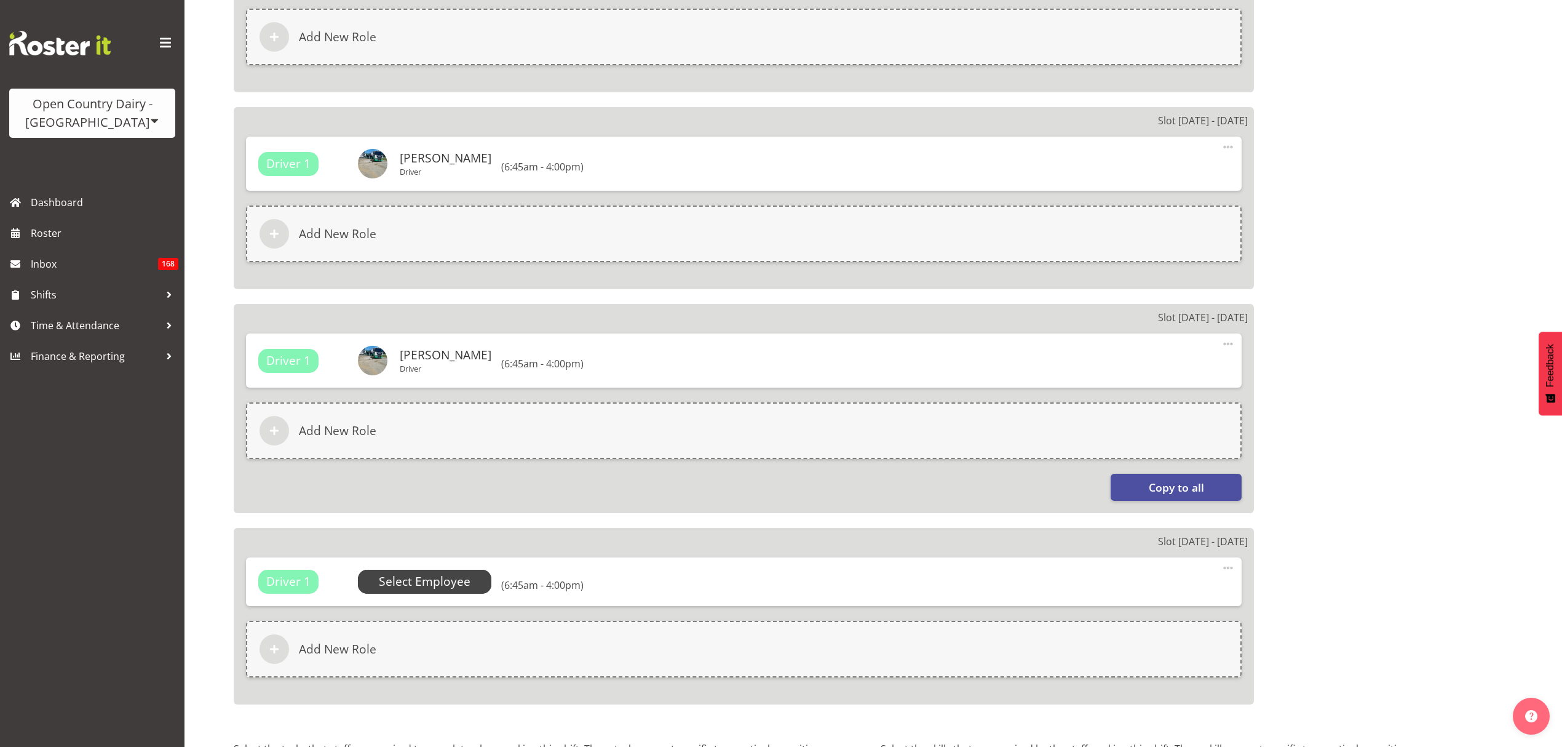
click at [448, 573] on span "Select Employee" at bounding box center [425, 582] width 92 height 18
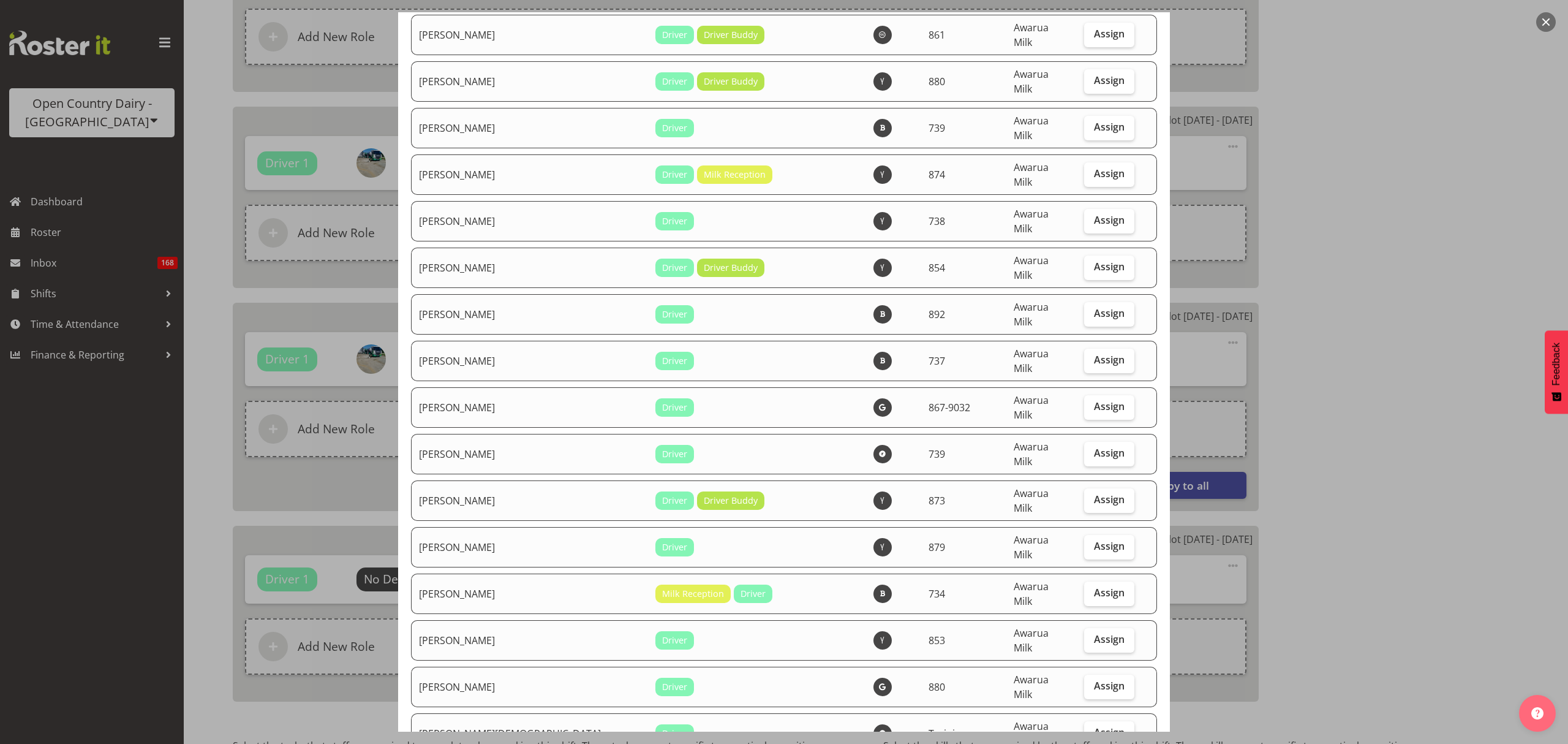
scroll to position [4165, 0]
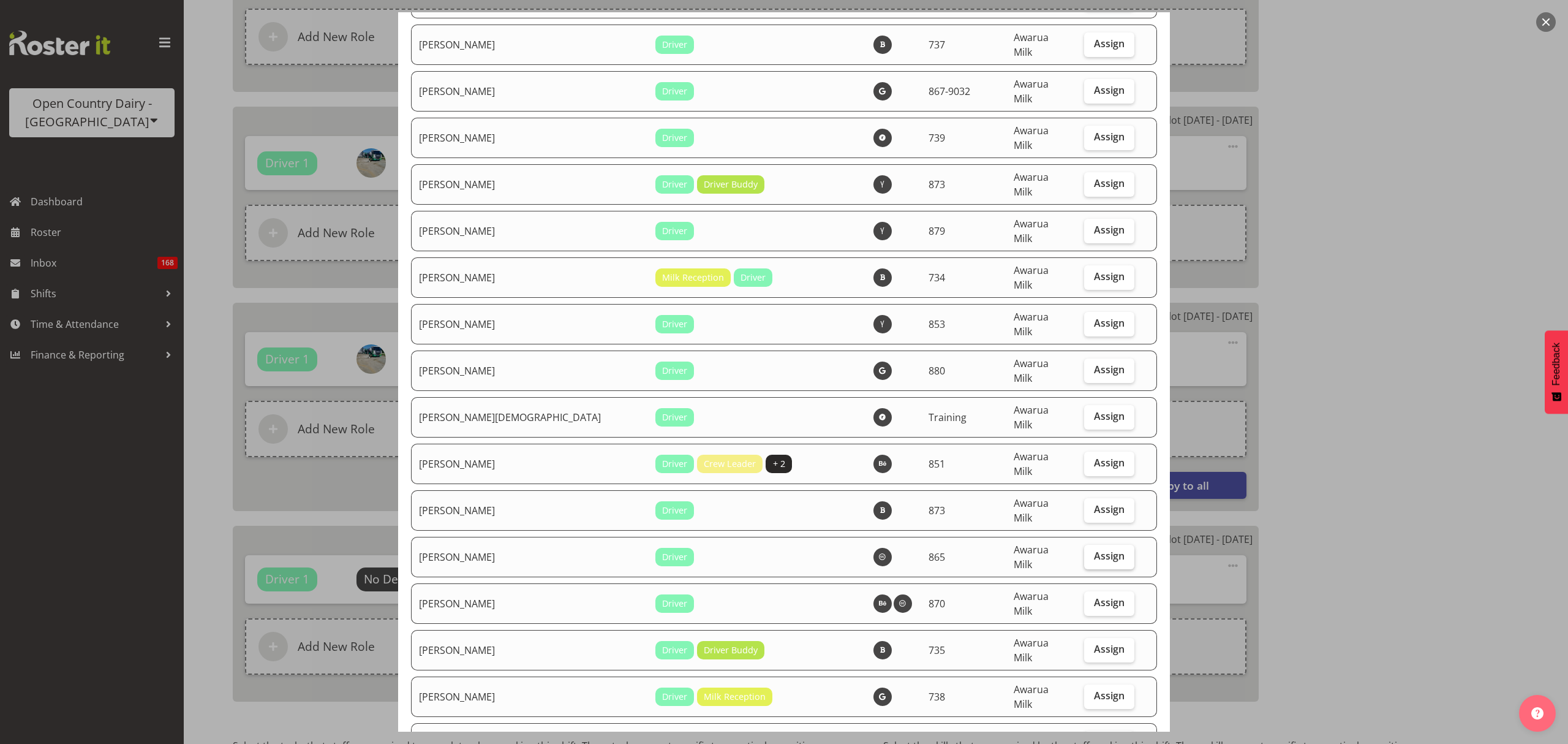
click at [1100, 550] on span "Assign" at bounding box center [1109, 556] width 31 height 12
click at [1092, 552] on input "Assign" at bounding box center [1088, 556] width 8 height 8
checkbox input "true"
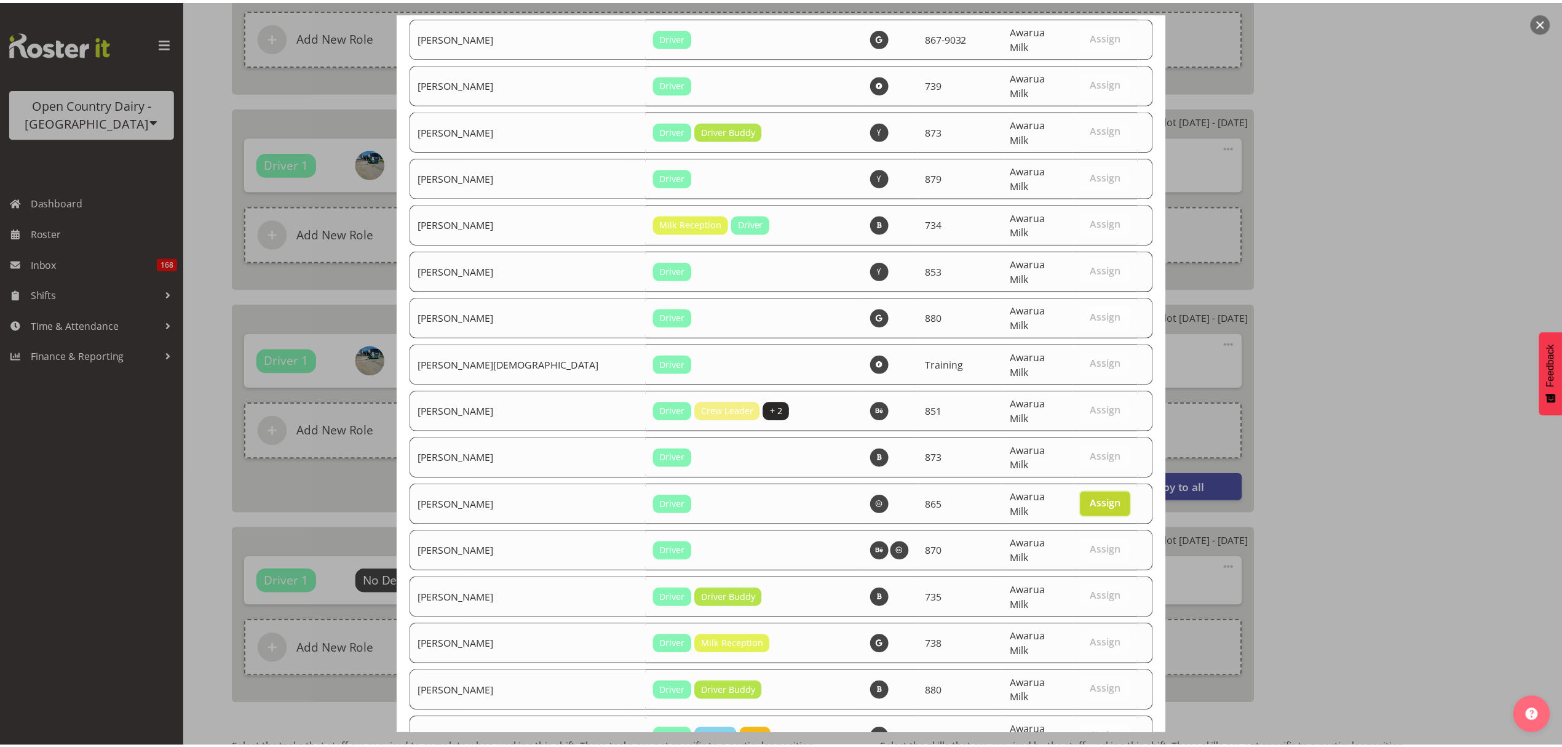
scroll to position [4283, 0]
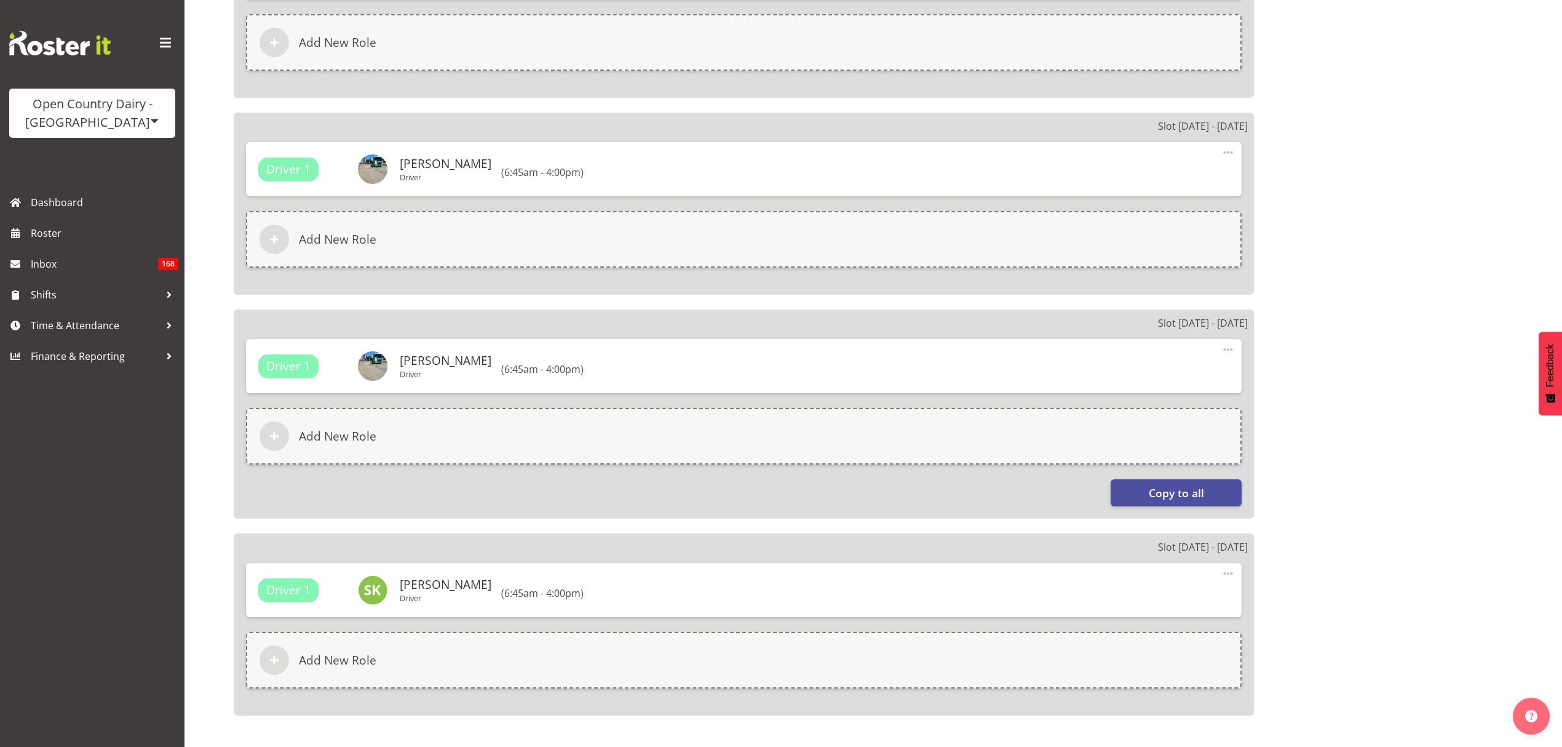
scroll to position [2015, 0]
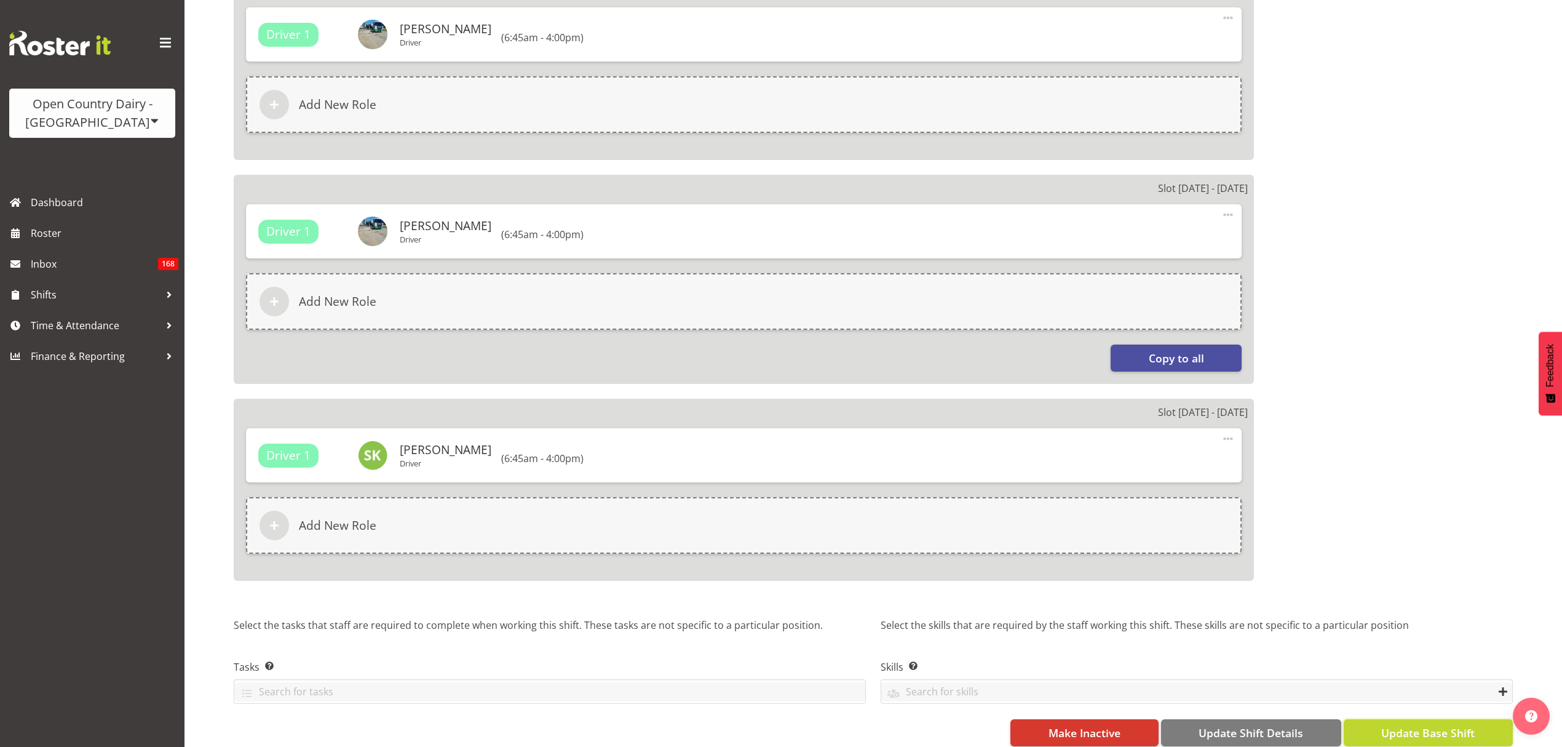
click at [1415, 725] on span "Update Base Shift" at bounding box center [1427, 733] width 93 height 16
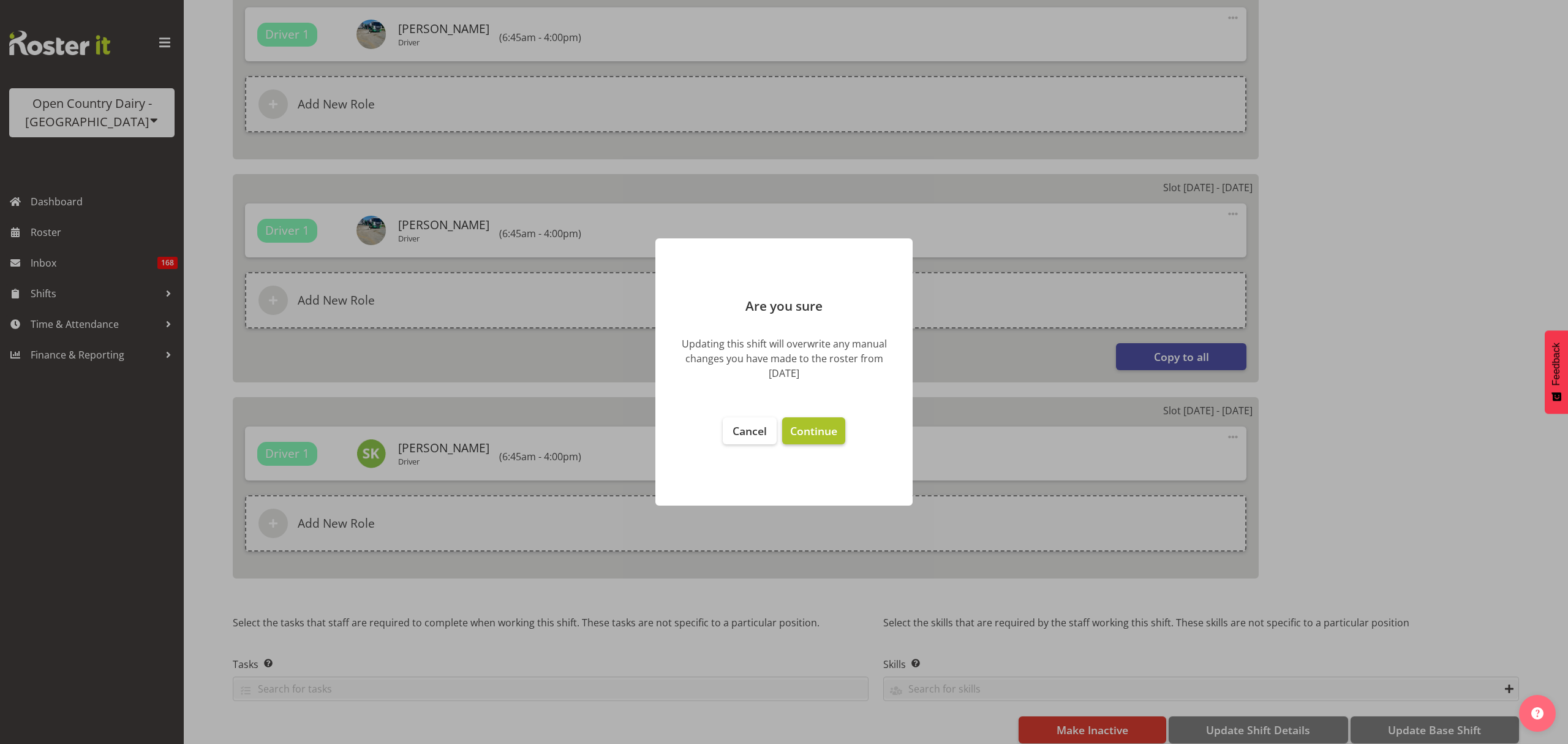
click at [791, 431] on span "Continue" at bounding box center [812, 430] width 47 height 15
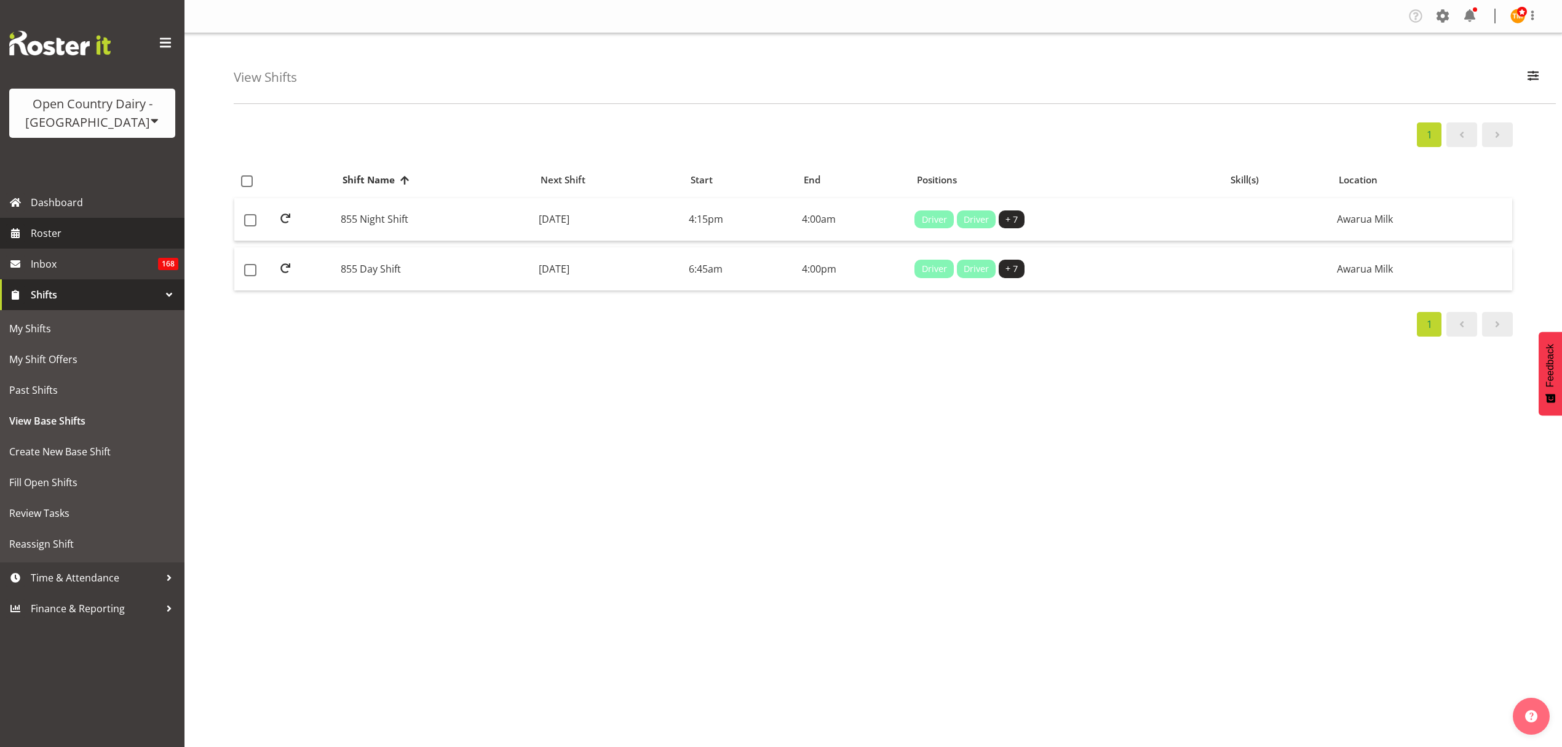
click at [141, 229] on span "Roster" at bounding box center [105, 233] width 148 height 18
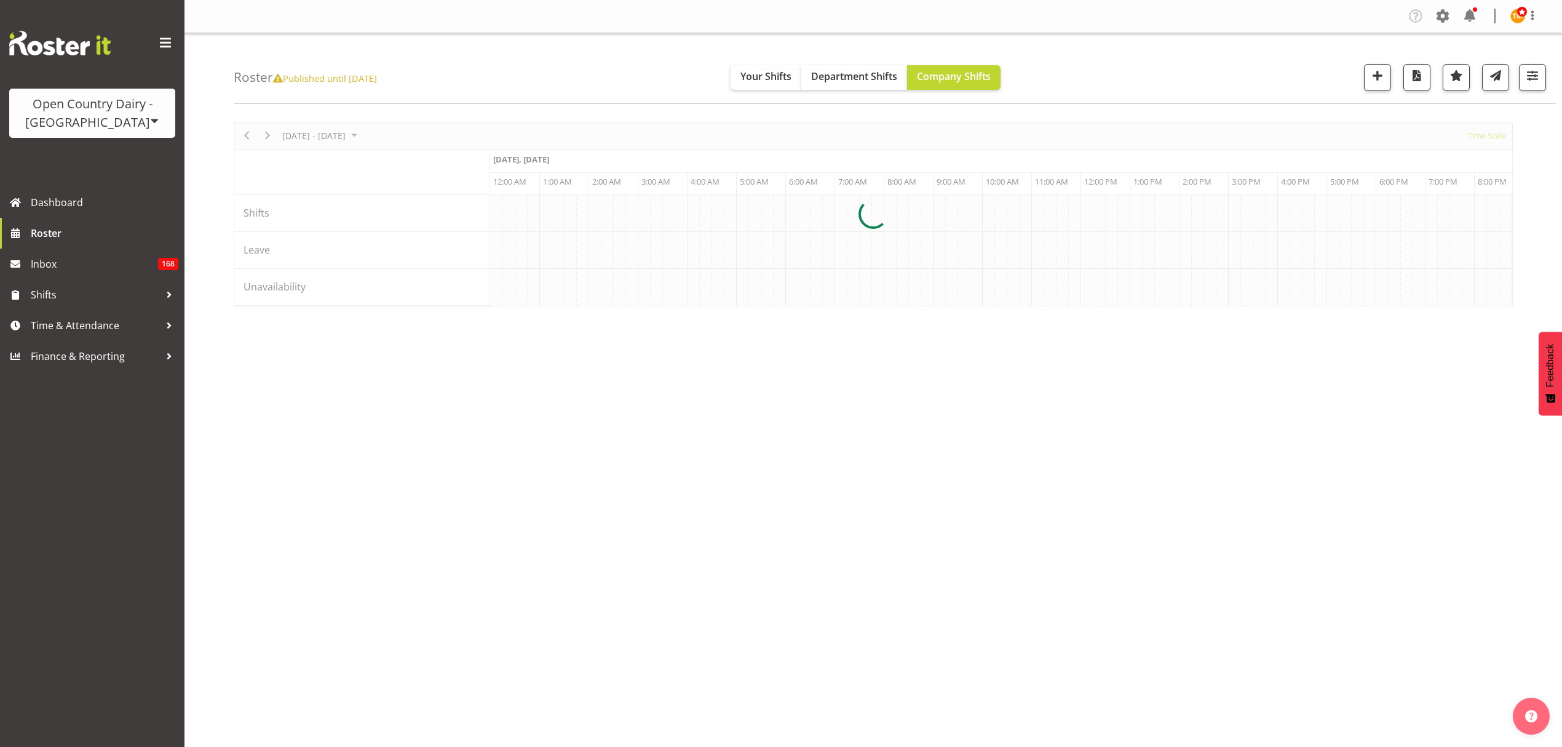
scroll to position [0, 3543]
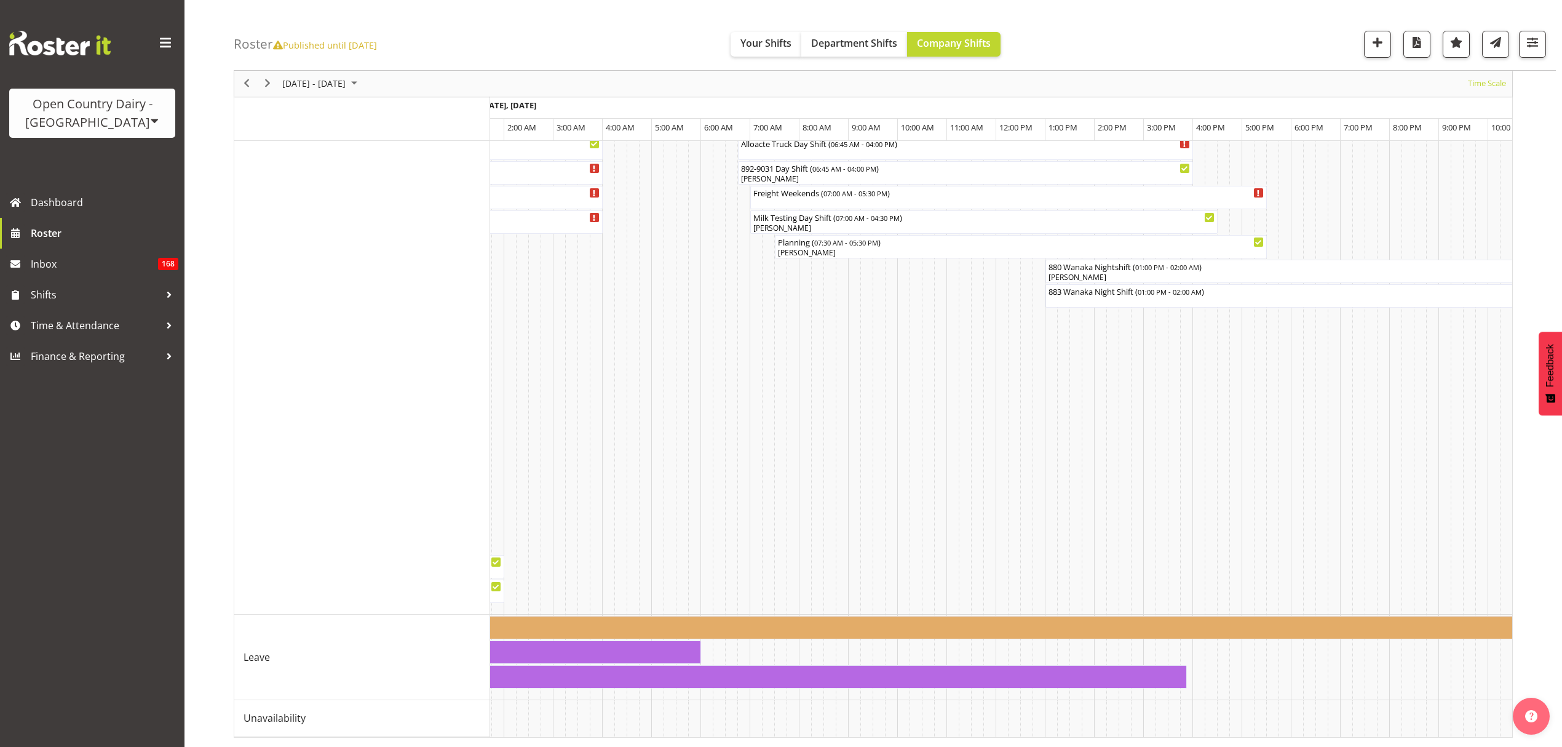
drag, startPoint x: 965, startPoint y: 725, endPoint x: 1258, endPoint y: 729, distance: 293.4
click at [1258, 729] on div "880 Wanaka Nightshift ( 01:00 PM - 02:00 AM ) Shaun McNaught 883 Wanaka Night S…" at bounding box center [1001, 55] width 1022 height 1364
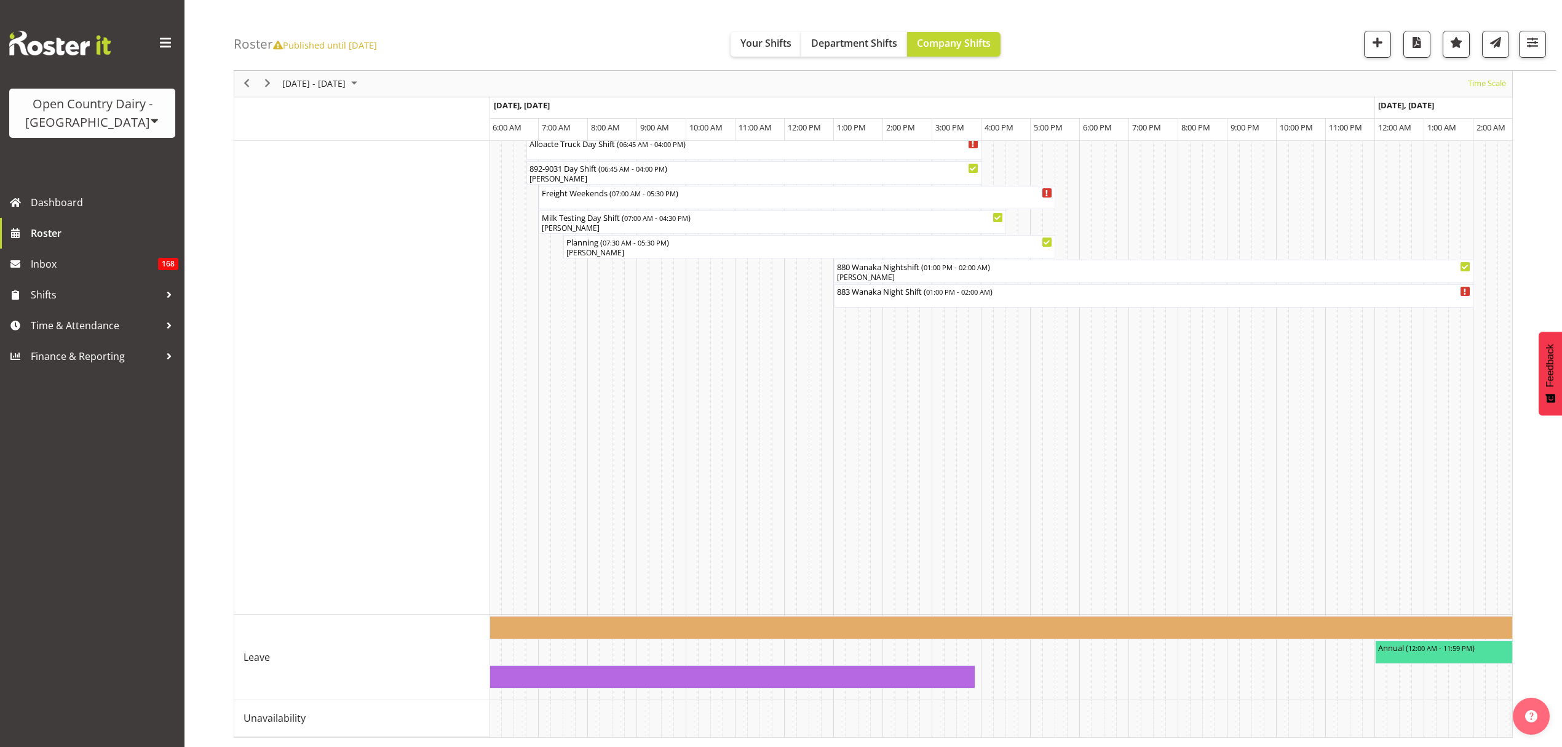
scroll to position [0, 6509]
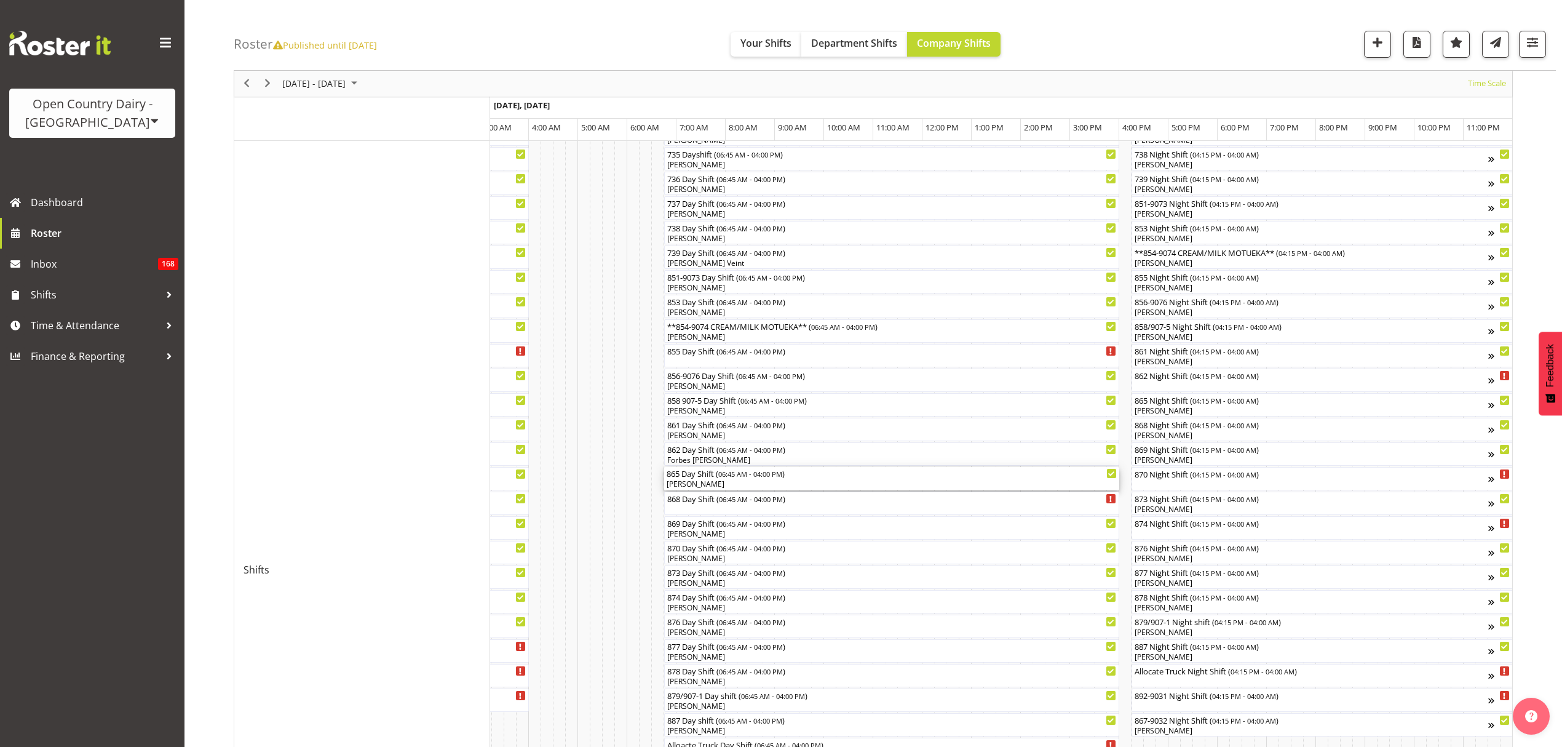
click at [744, 481] on div "[PERSON_NAME]" at bounding box center [892, 484] width 450 height 11
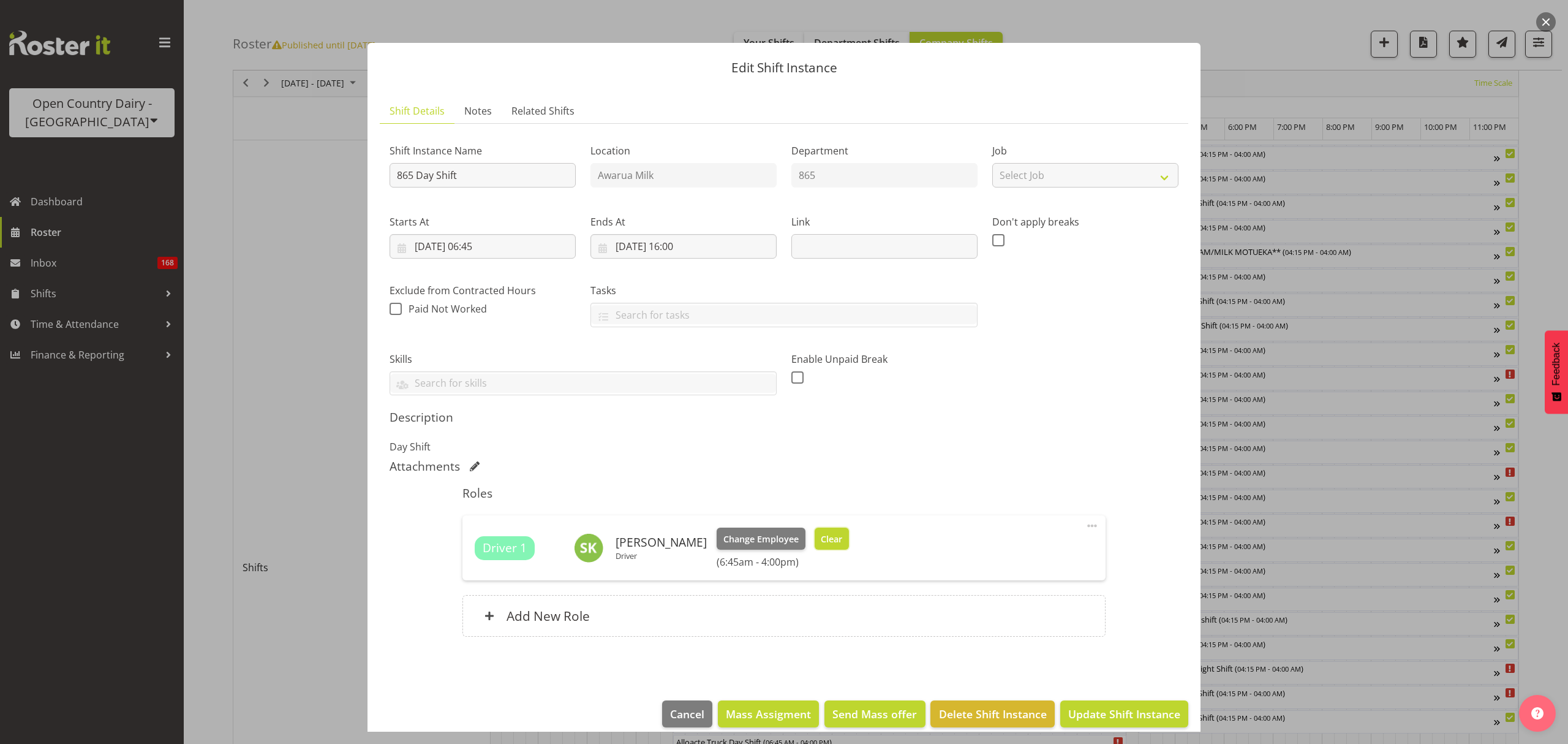
click at [814, 543] on button "Clear" at bounding box center [831, 539] width 35 height 22
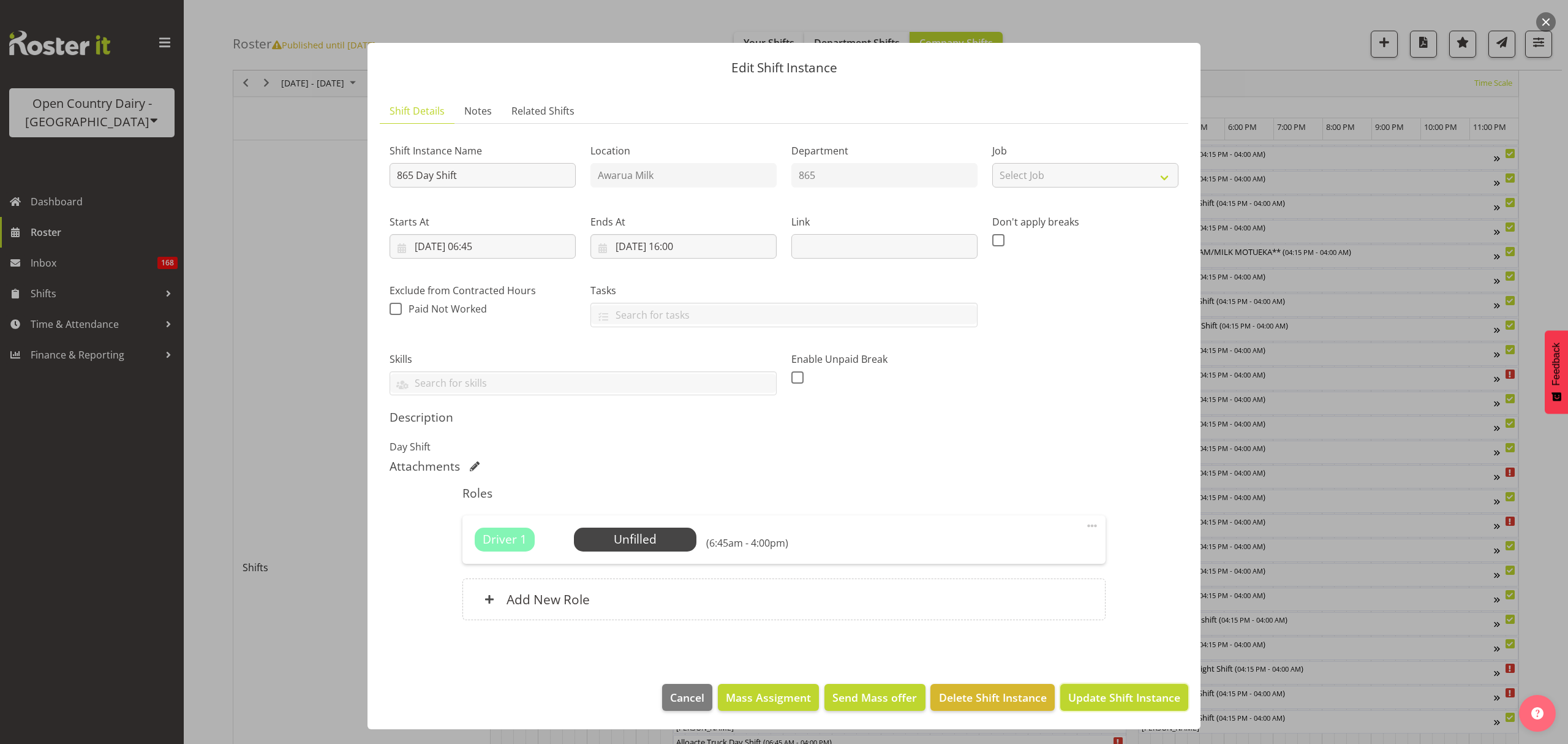
drag, startPoint x: 1101, startPoint y: 687, endPoint x: 1111, endPoint y: 692, distance: 11.2
click at [1102, 687] on button "Update Shift Instance" at bounding box center [1124, 696] width 128 height 27
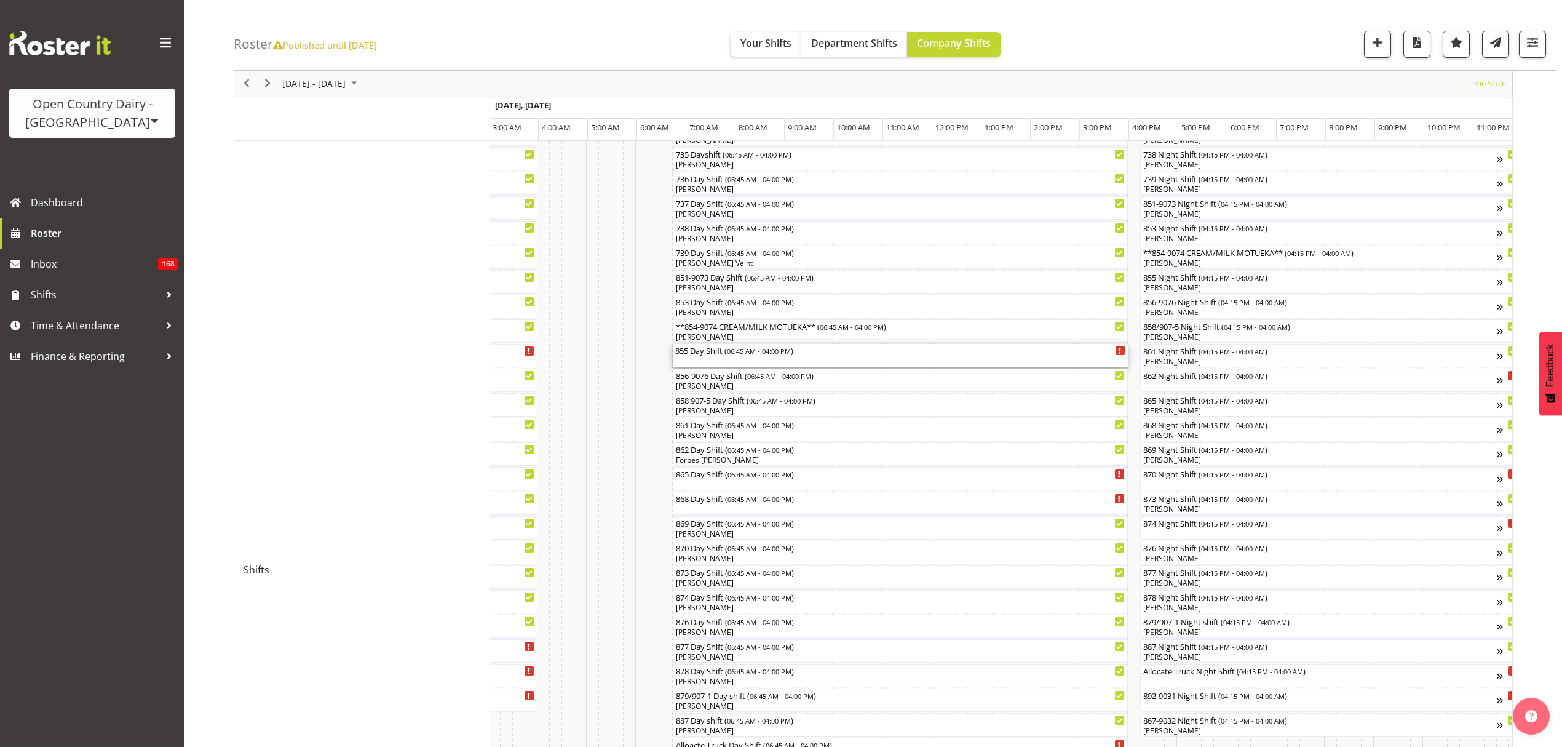
click at [728, 354] on div "855 Day Shift ( 06:45 AM - 04:00 PM )" at bounding box center [900, 350] width 450 height 12
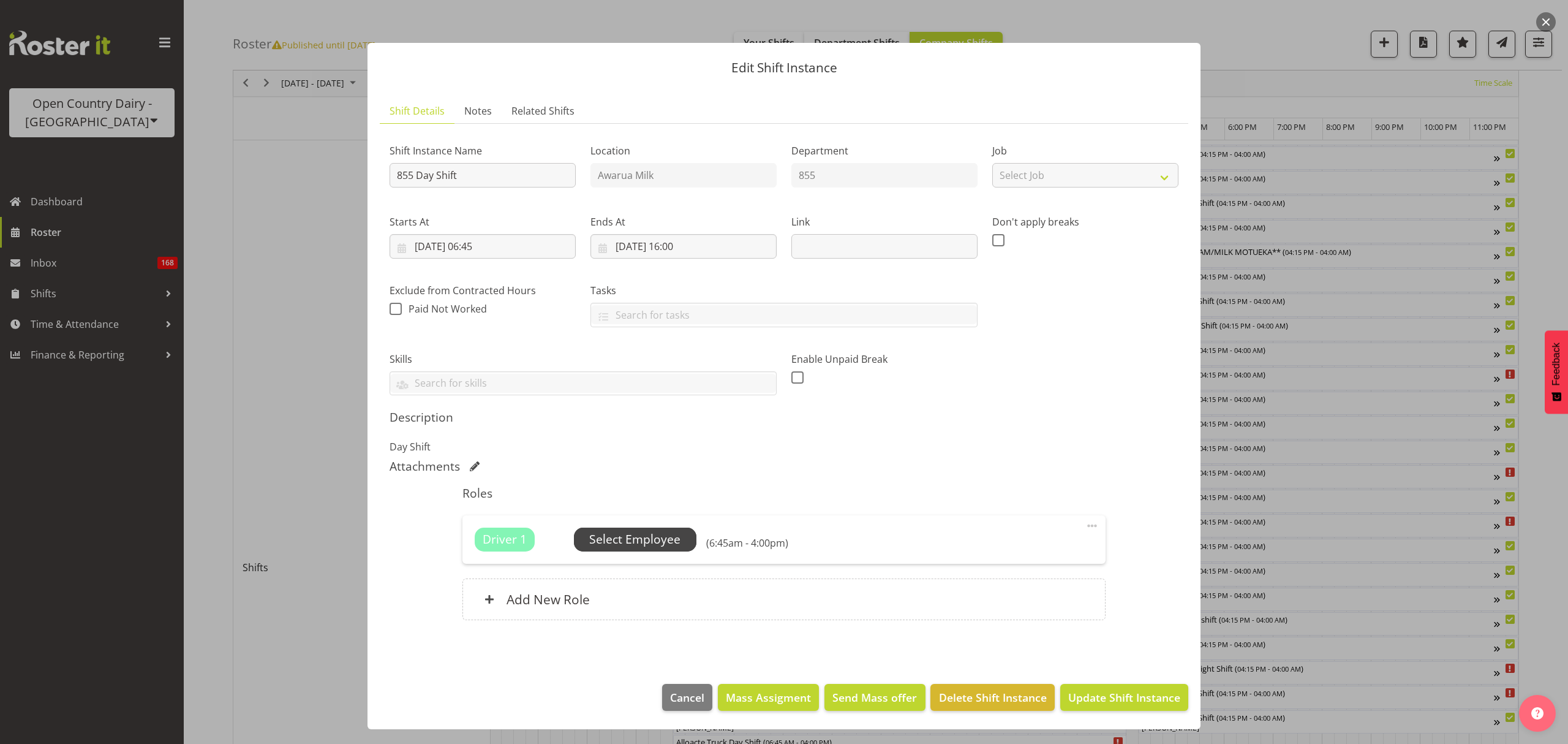
click at [635, 540] on span "Select Employee" at bounding box center [635, 540] width 92 height 18
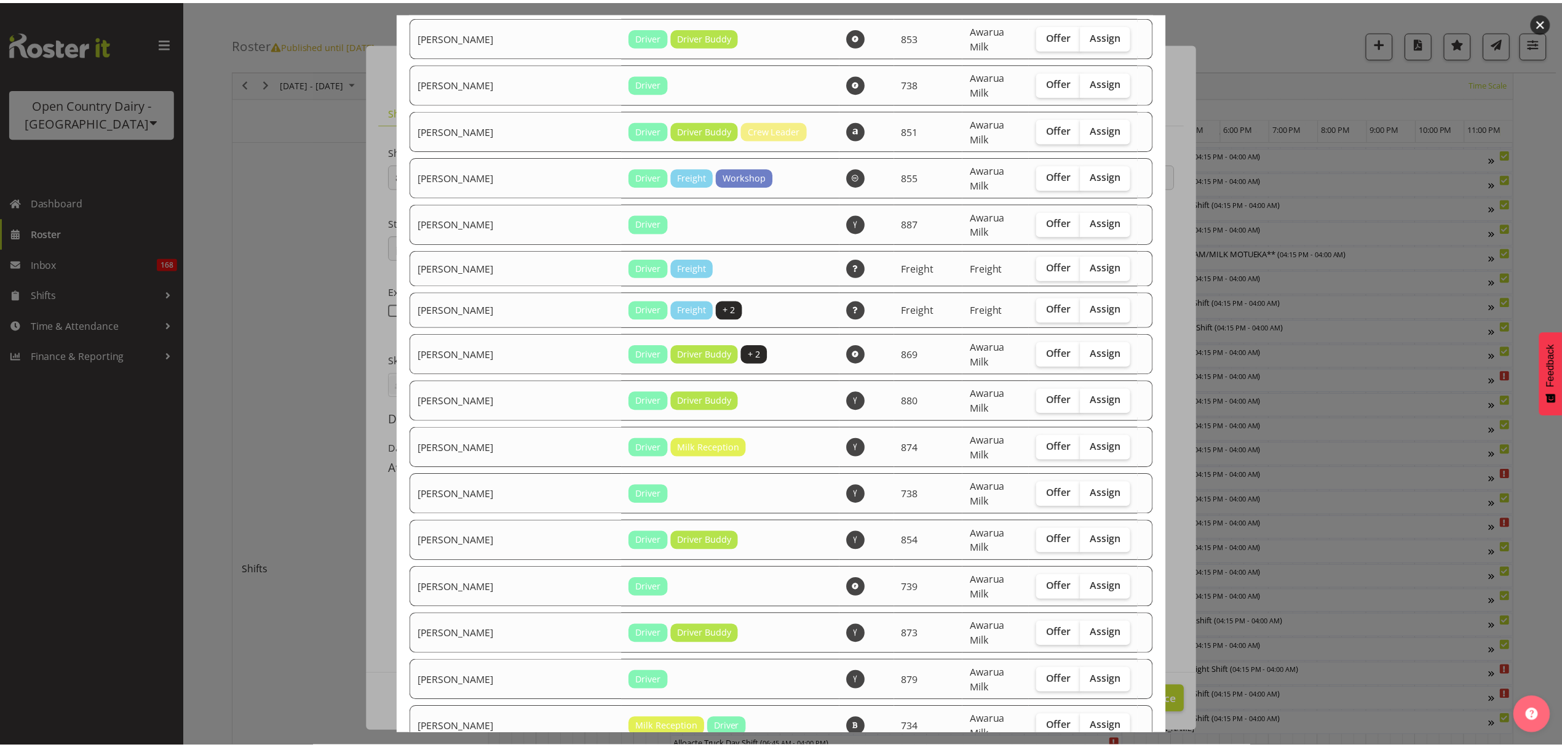
scroll to position [1858, 0]
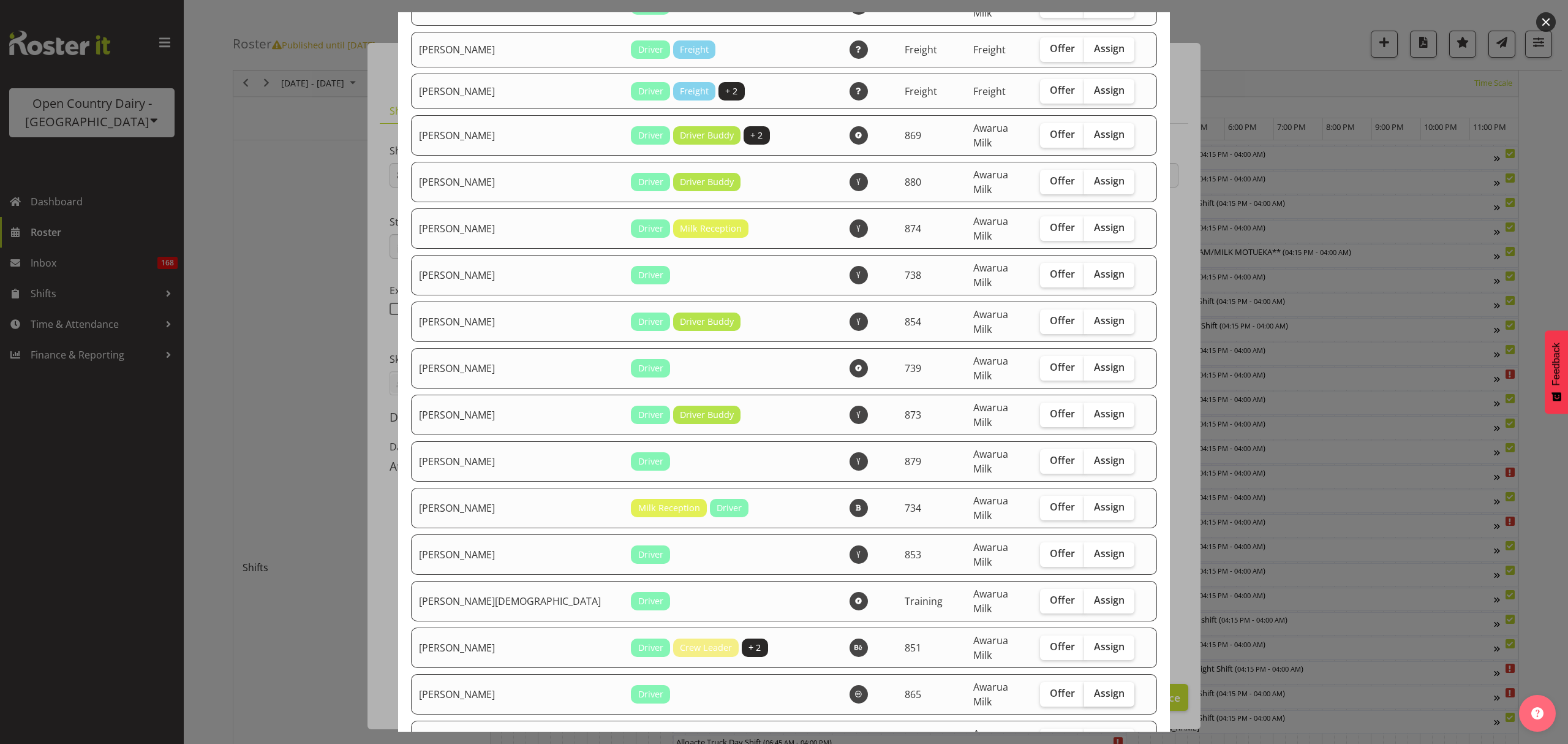
click at [1094, 686] on span "Assign" at bounding box center [1109, 692] width 31 height 12
click at [1085, 689] on input "Assign" at bounding box center [1088, 693] width 8 height 8
checkbox input "true"
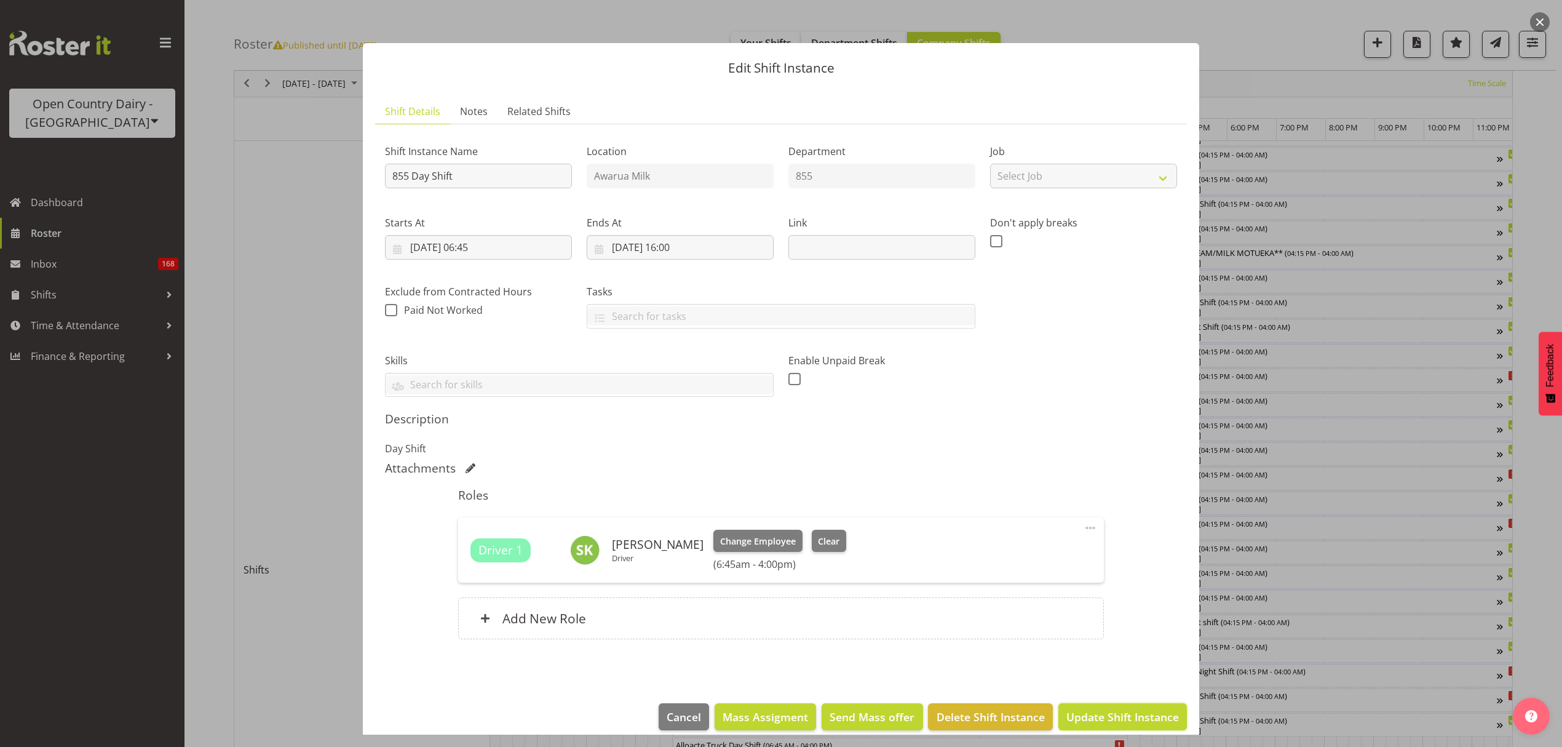
click at [1140, 711] on span "Update Shift Instance" at bounding box center [1123, 717] width 113 height 16
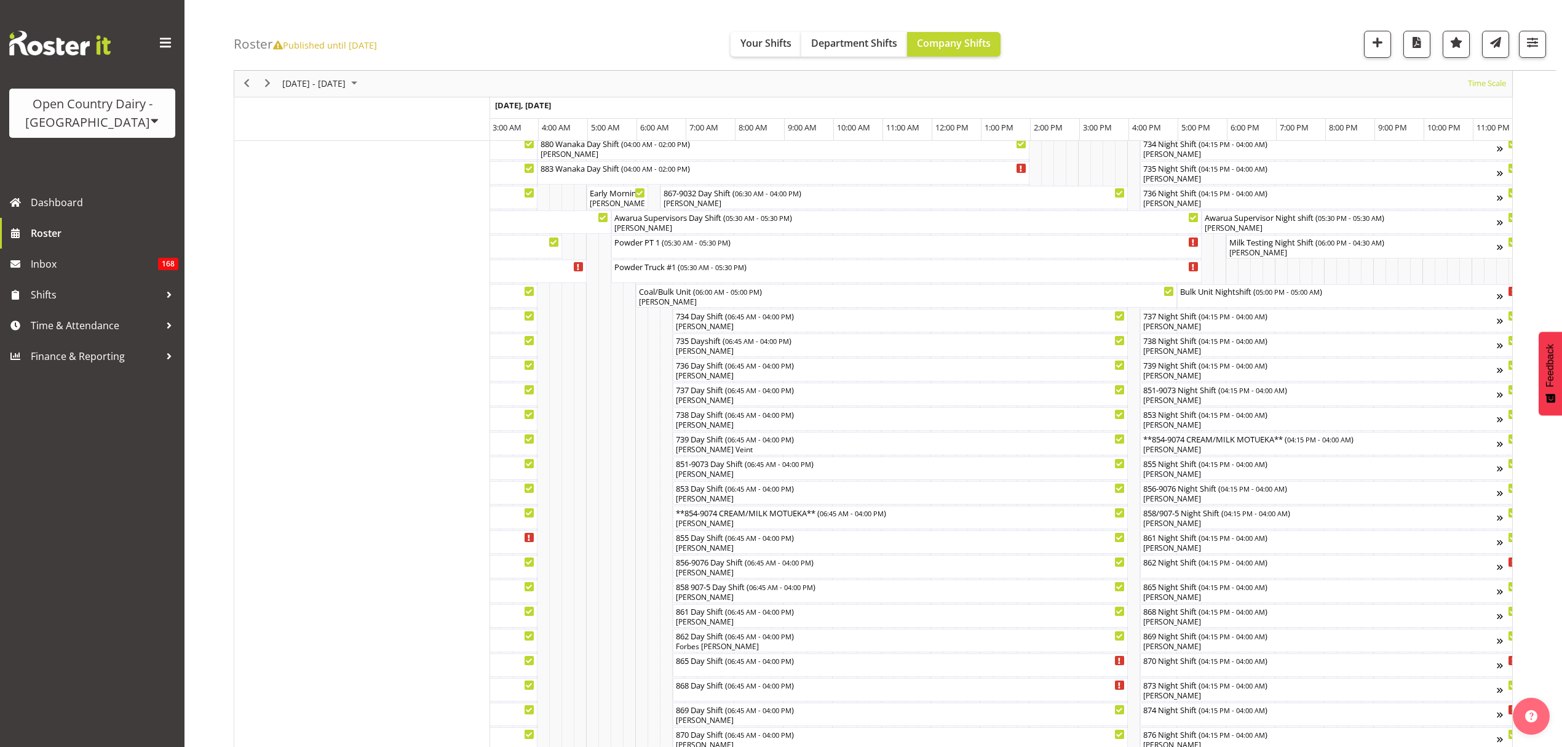
scroll to position [0, 0]
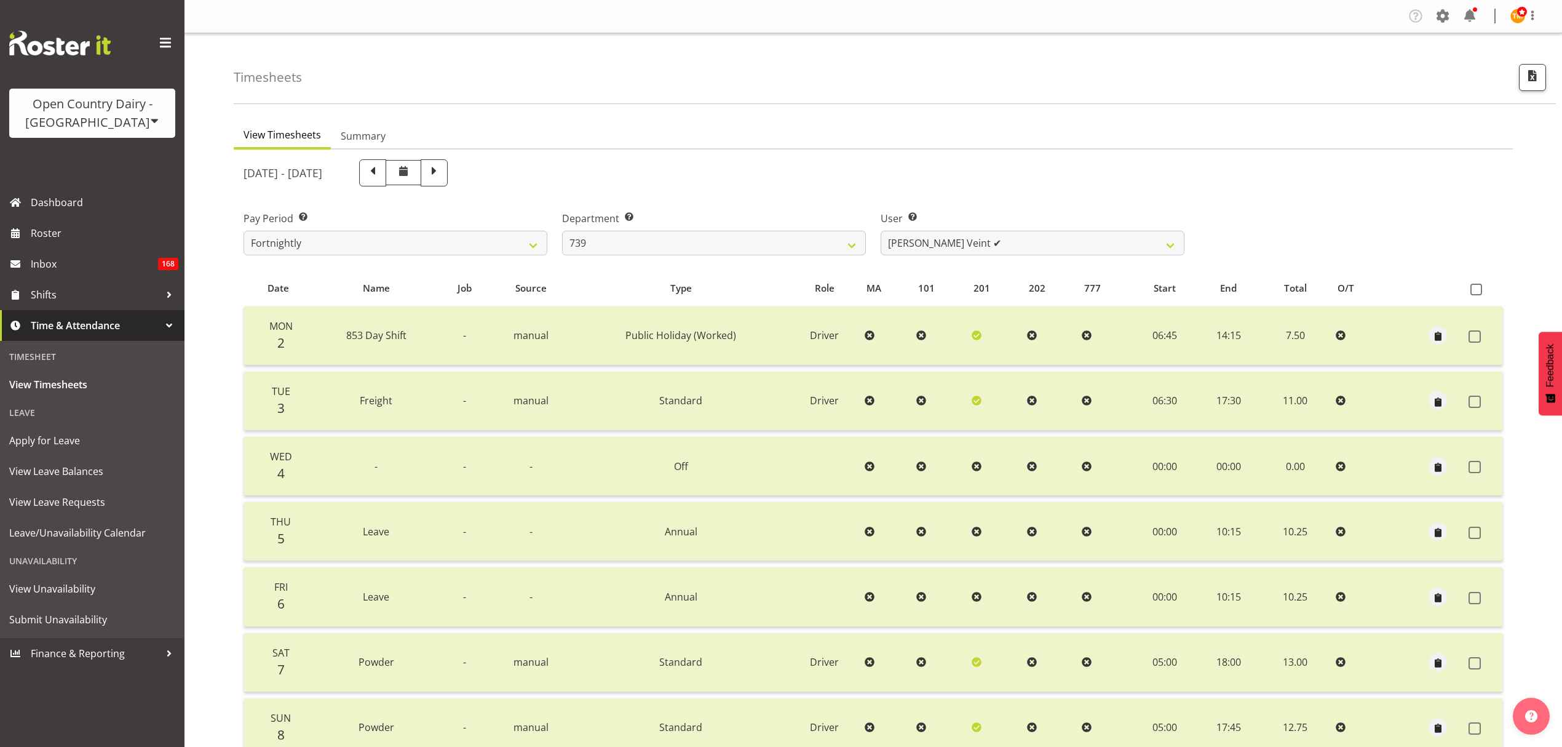
select select "902"
select select "9757"
